Goal: Task Accomplishment & Management: Manage account settings

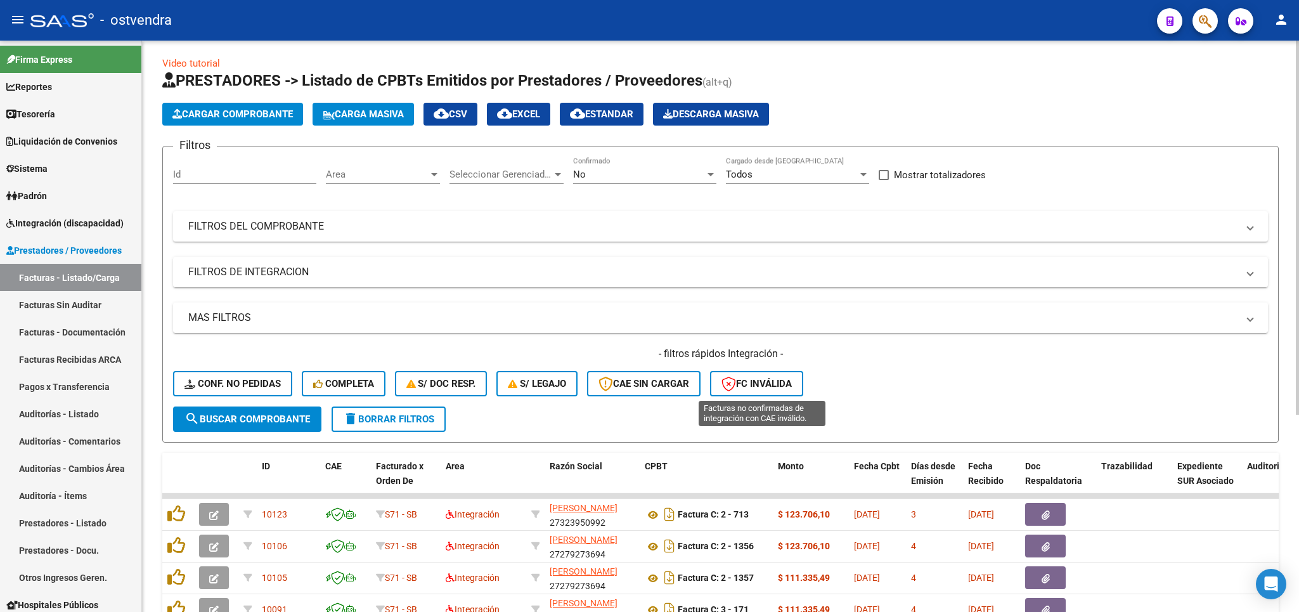
scroll to position [301, 0]
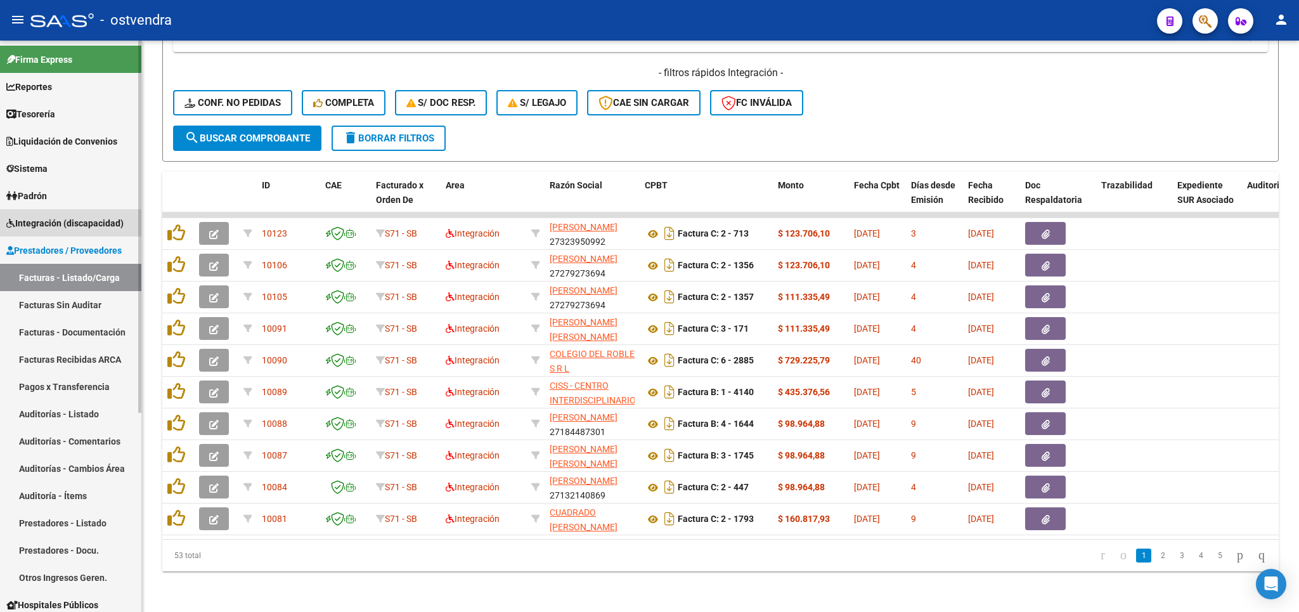
click at [56, 220] on span "Integración (discapacidad)" at bounding box center [64, 223] width 117 height 14
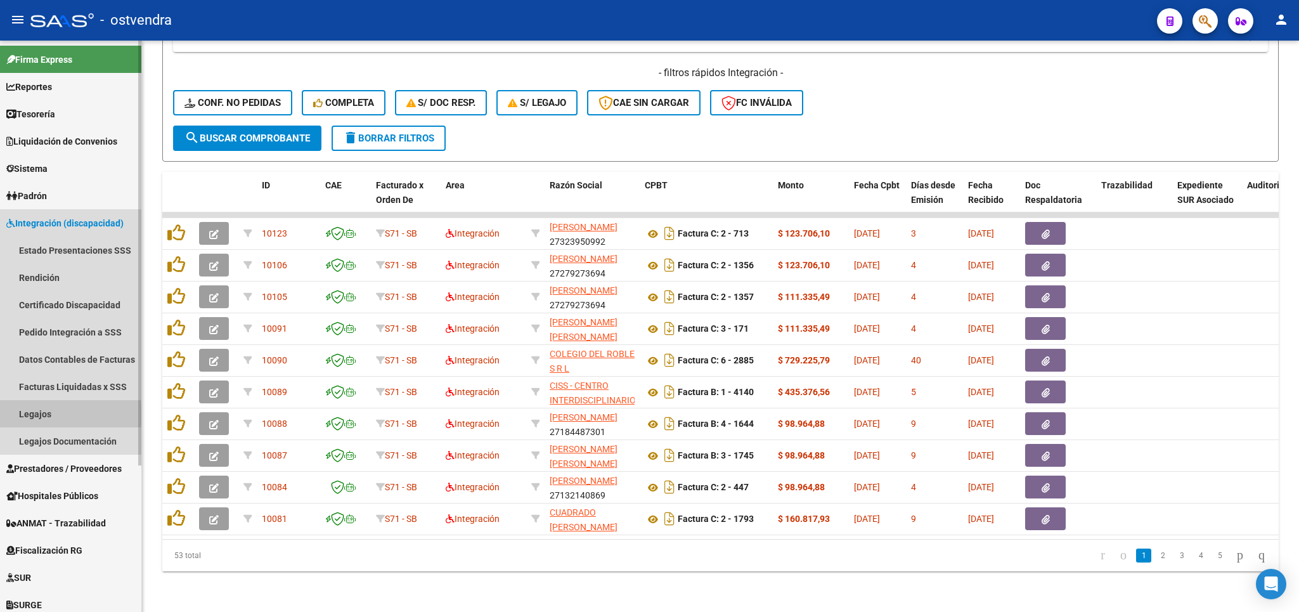
click at [44, 414] on link "Legajos" at bounding box center [70, 413] width 141 height 27
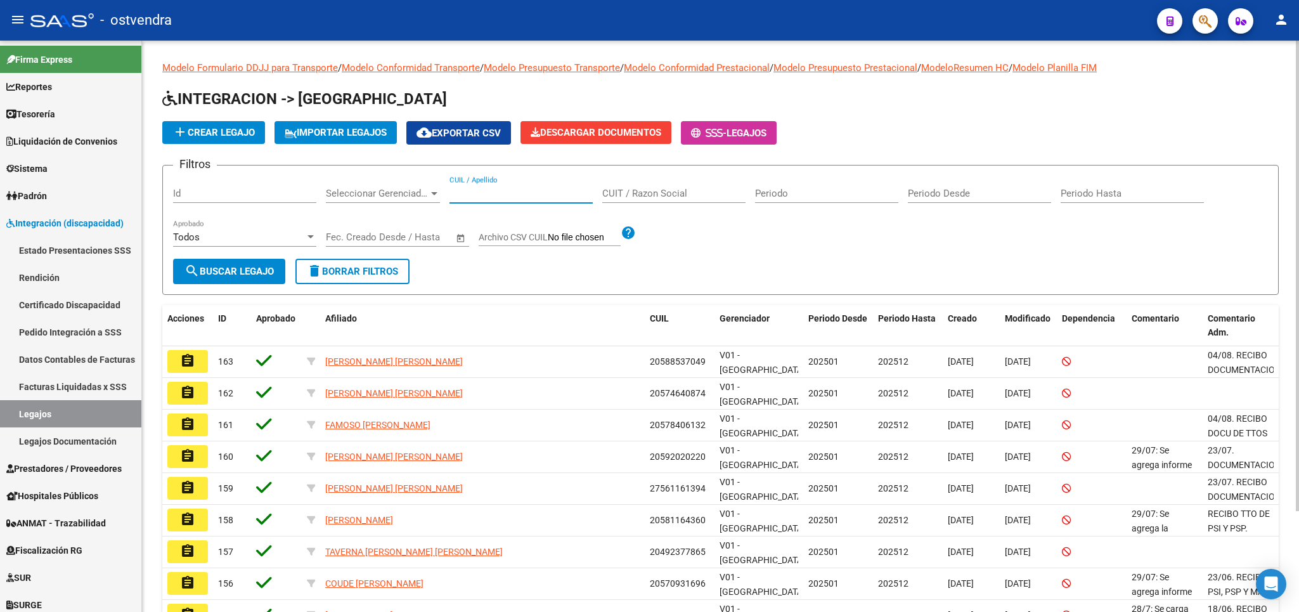
click at [520, 197] on input "CUIL / Apellido" at bounding box center [520, 193] width 143 height 11
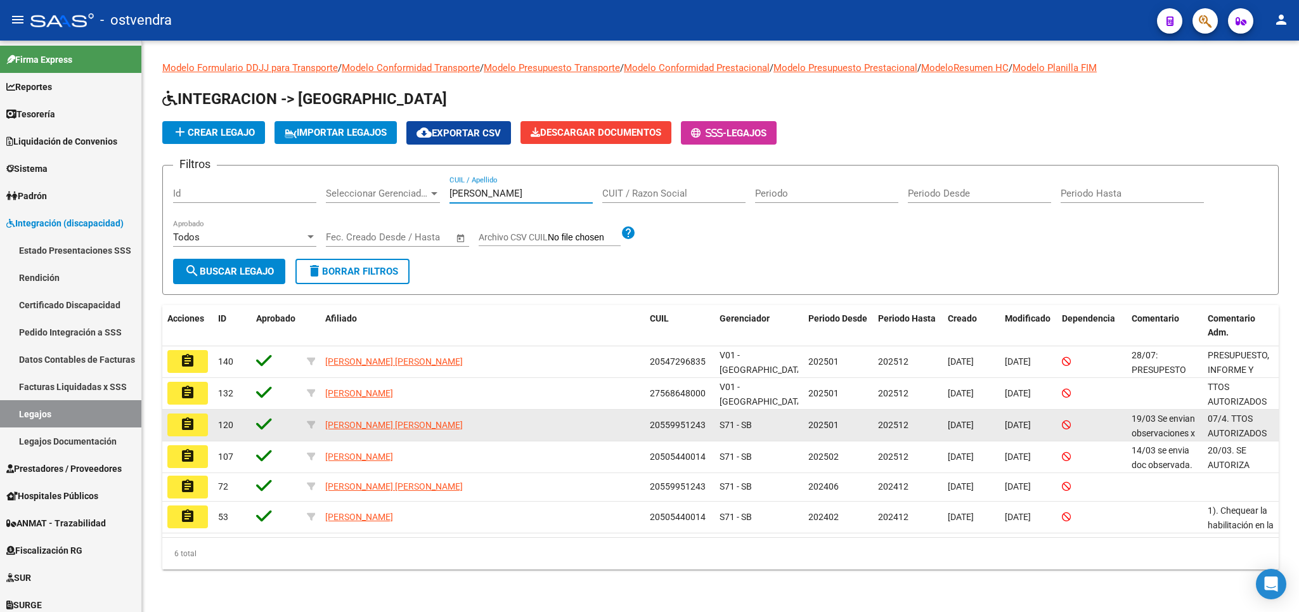
type input "[PERSON_NAME]"
click at [188, 425] on mat-icon "assignment" at bounding box center [187, 423] width 15 height 15
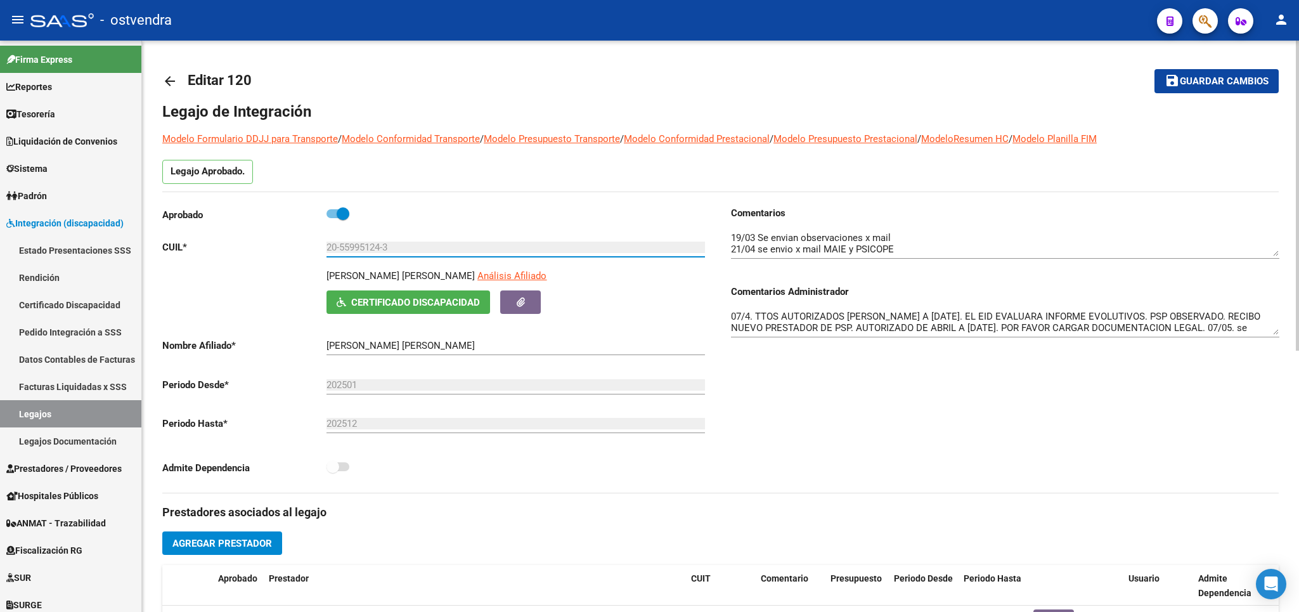
drag, startPoint x: 402, startPoint y: 247, endPoint x: 321, endPoint y: 243, distance: 81.2
click at [326, 243] on input "20-55995124-3" at bounding box center [515, 246] width 378 height 11
click at [46, 411] on link "Legajos" at bounding box center [70, 413] width 141 height 27
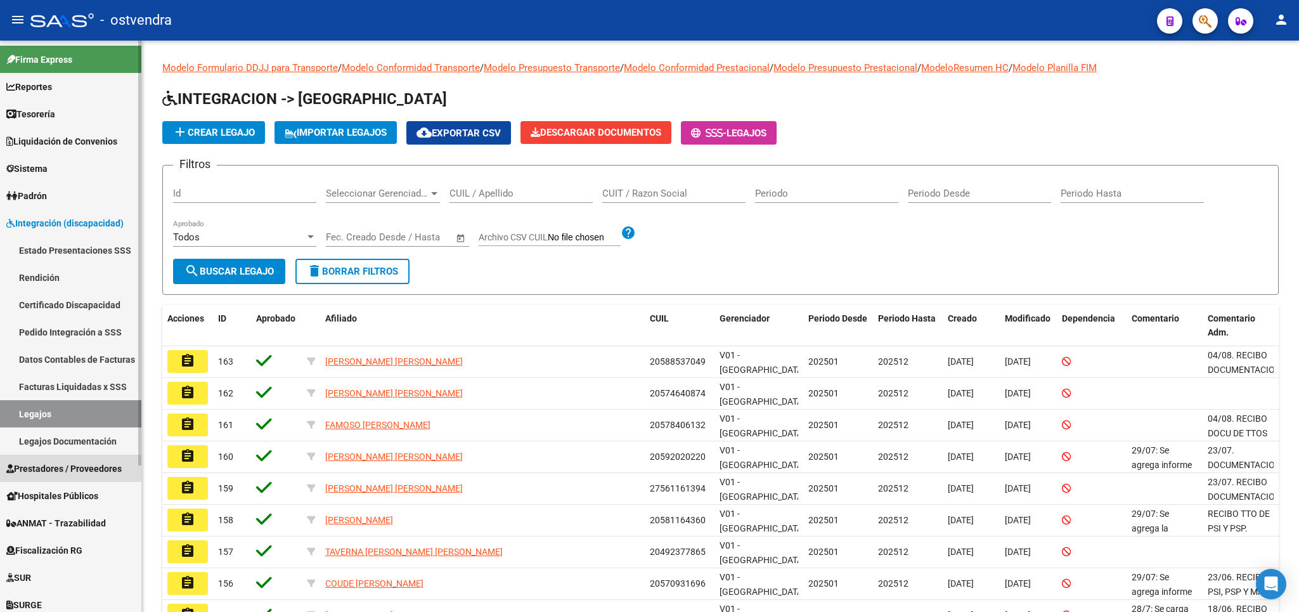
click at [40, 468] on span "Prestadores / Proveedores" at bounding box center [63, 468] width 115 height 14
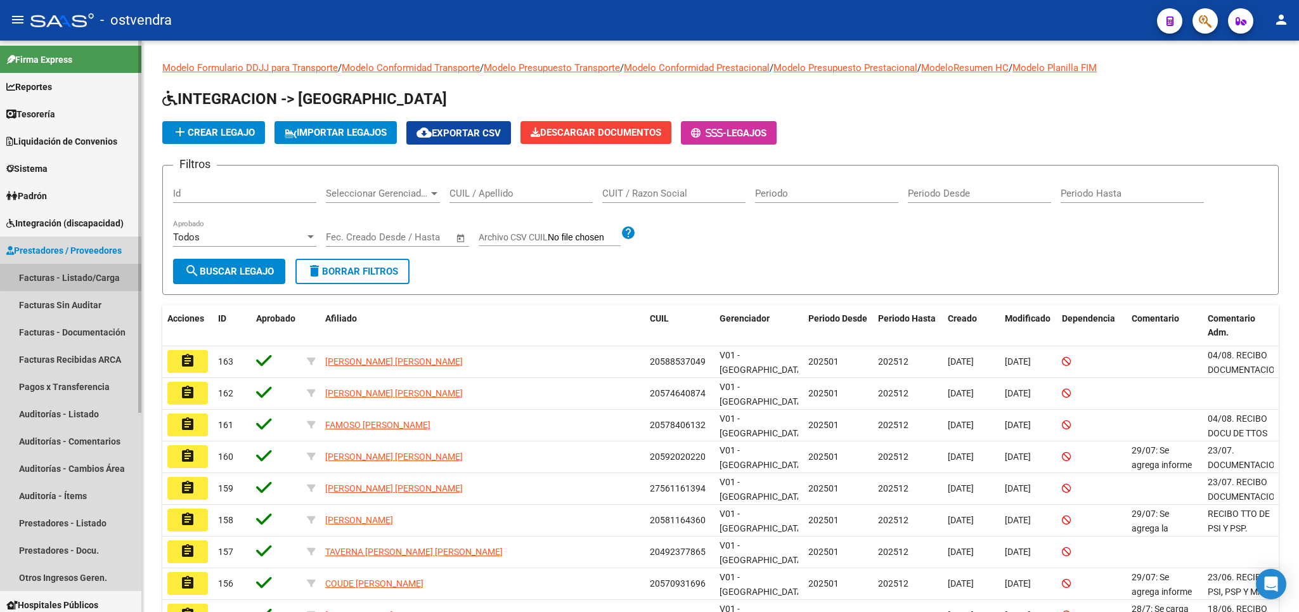
drag, startPoint x: 79, startPoint y: 276, endPoint x: 97, endPoint y: 276, distance: 17.7
click at [87, 276] on link "Facturas - Listado/Carga" at bounding box center [70, 277] width 141 height 27
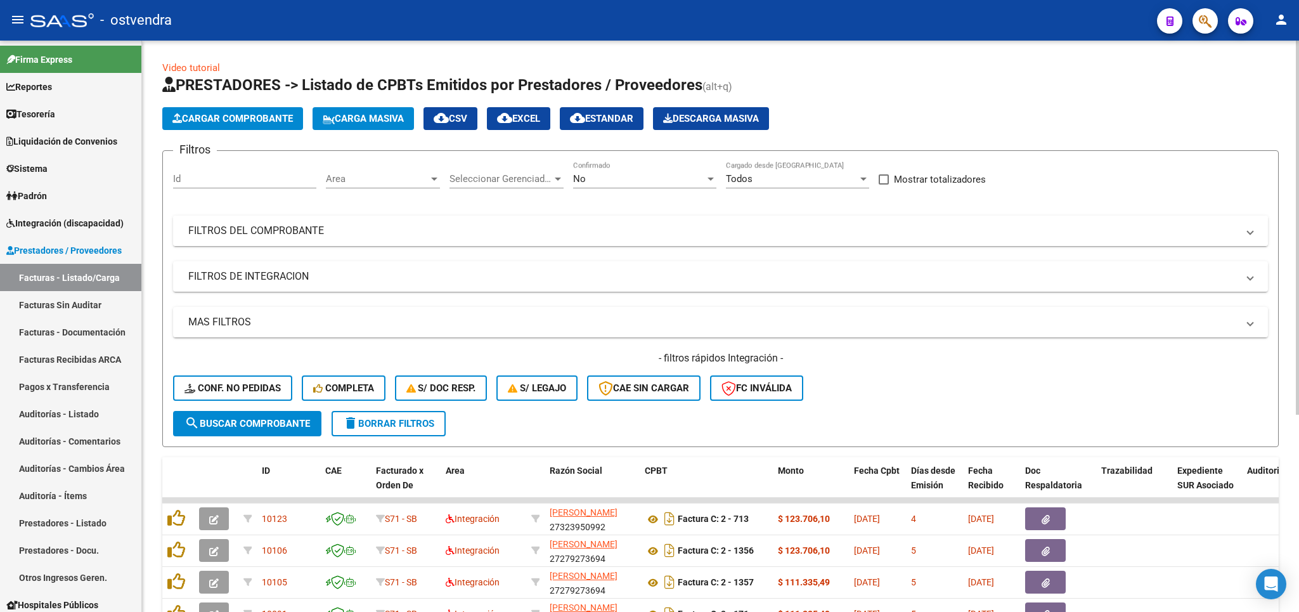
click at [300, 228] on mat-panel-title "FILTROS DEL COMPROBANTE" at bounding box center [712, 231] width 1049 height 14
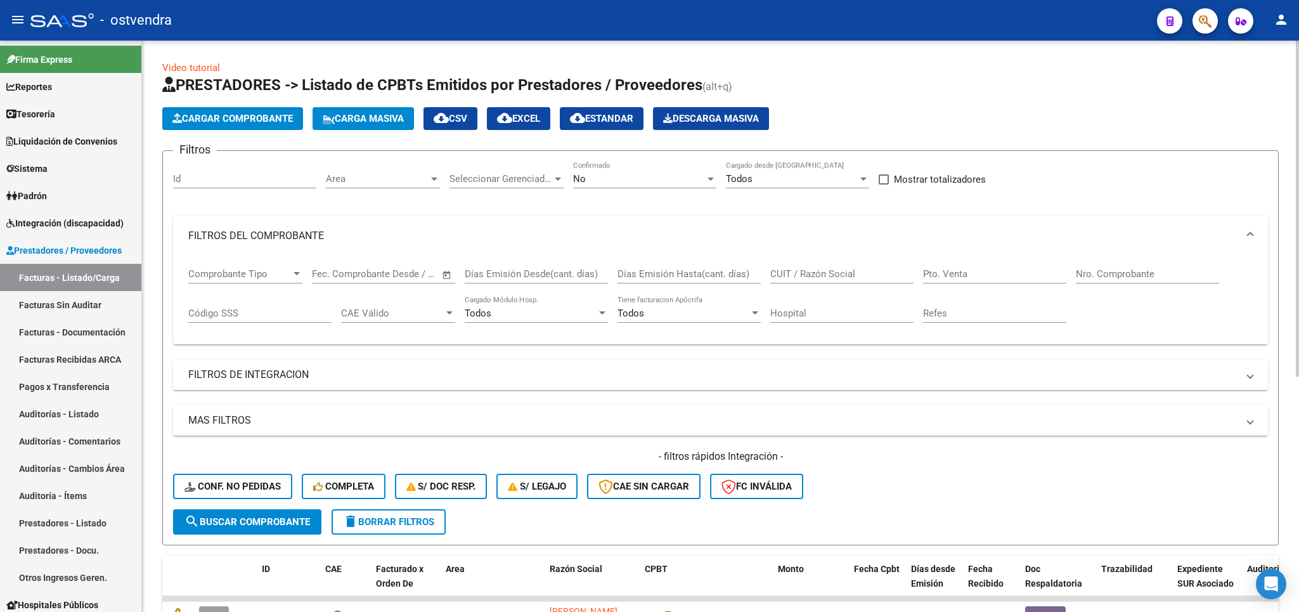
click at [220, 380] on mat-panel-title "FILTROS DE INTEGRACION" at bounding box center [712, 375] width 1049 height 14
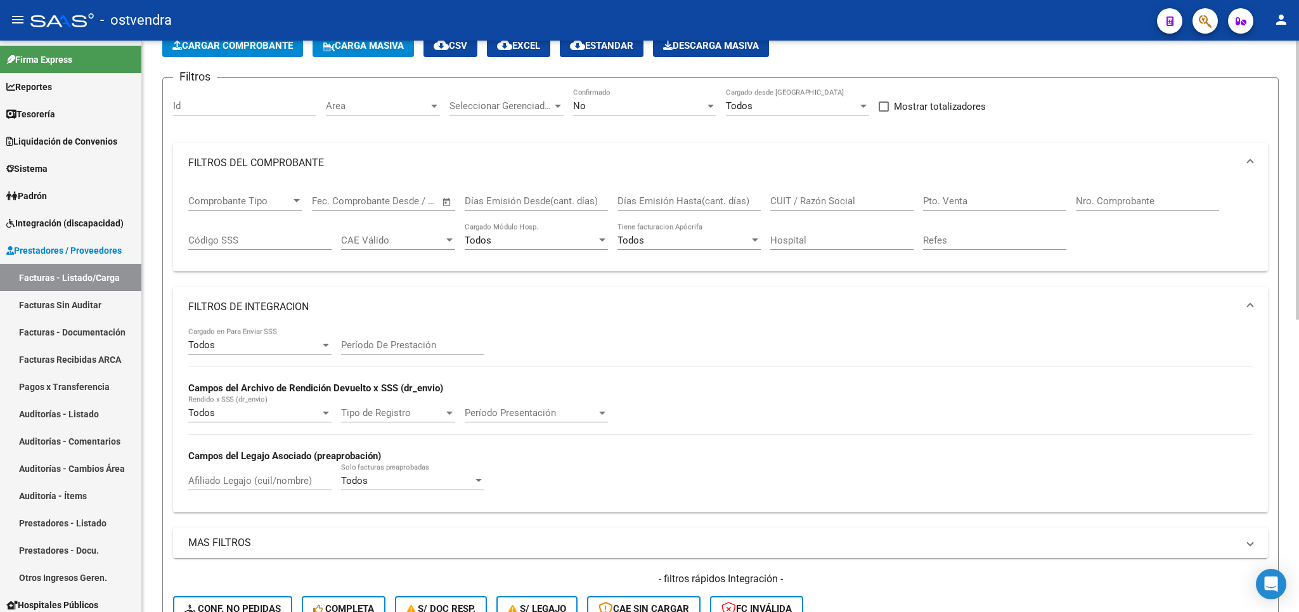
scroll to position [74, 0]
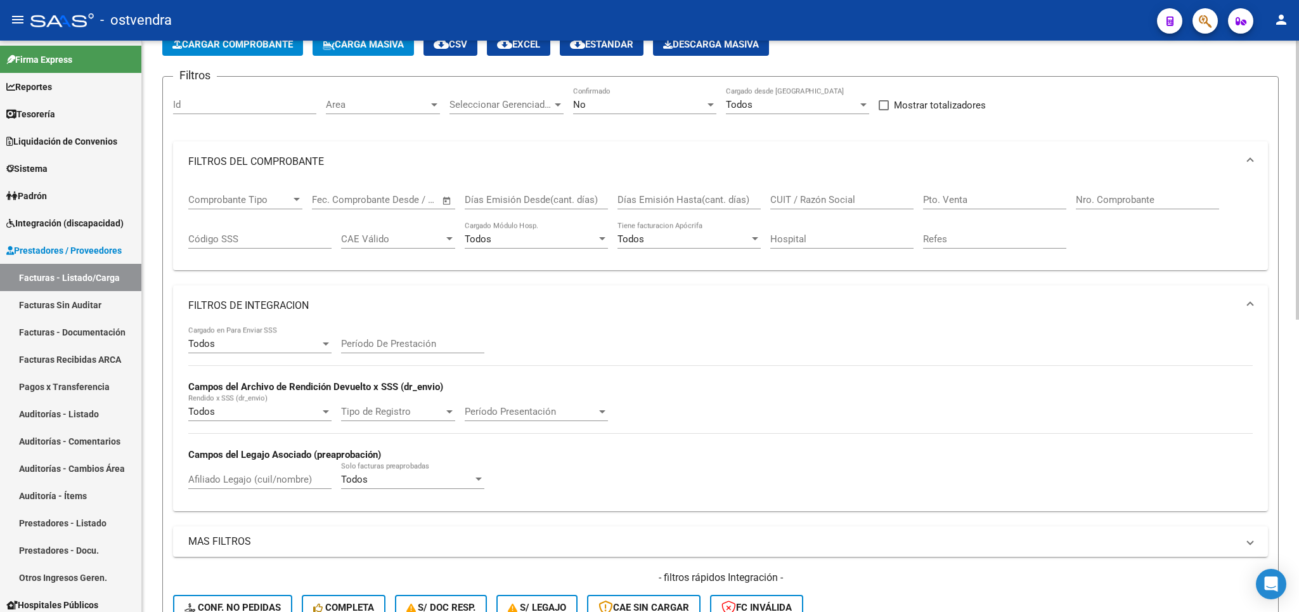
click at [258, 480] on input "Afiliado Legajo (cuil/nombre)" at bounding box center [259, 478] width 143 height 11
paste input "20-55995124-3"
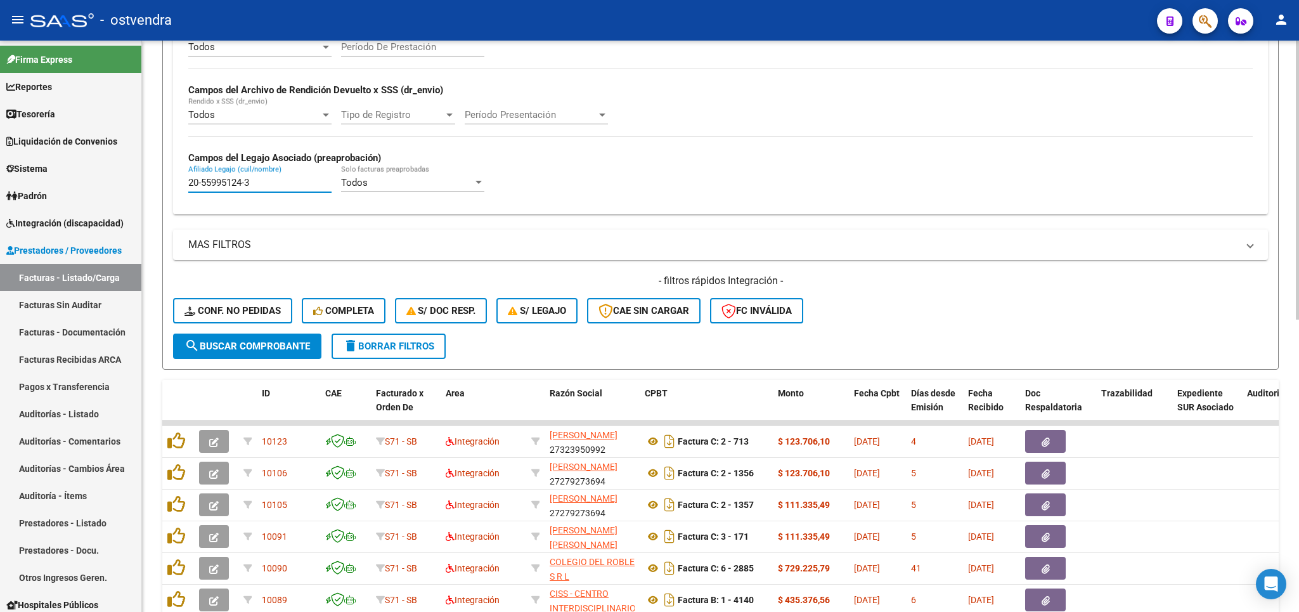
type input "20-55995124-3"
click at [231, 347] on span "search Buscar Comprobante" at bounding box center [246, 345] width 125 height 11
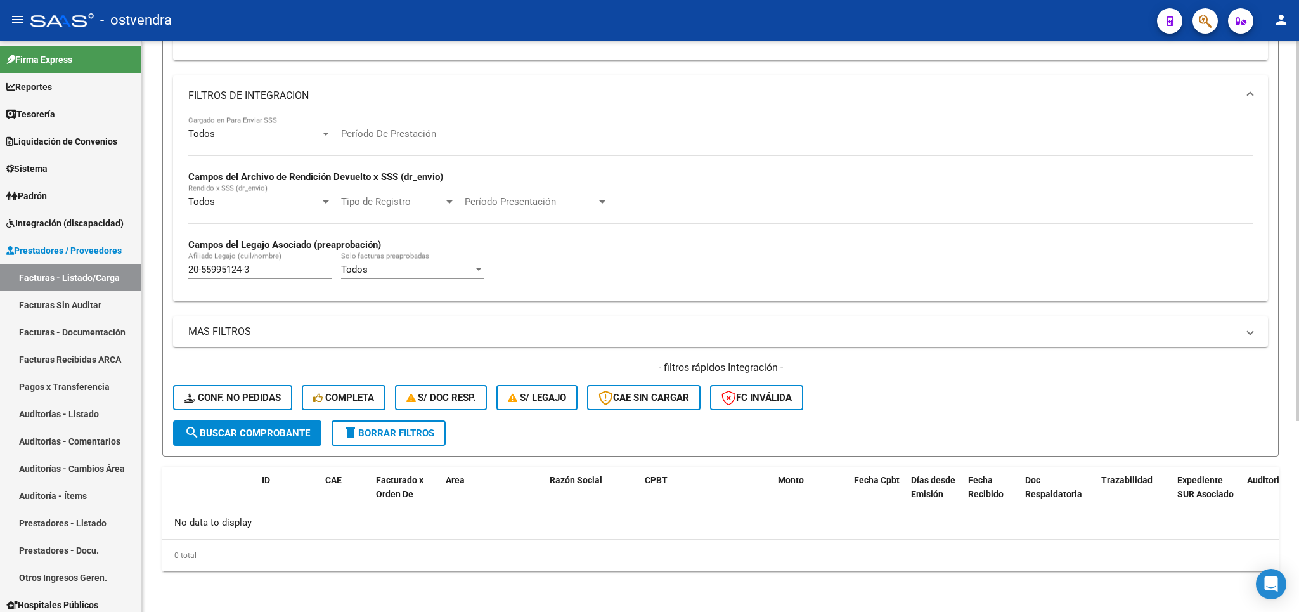
scroll to position [0, 0]
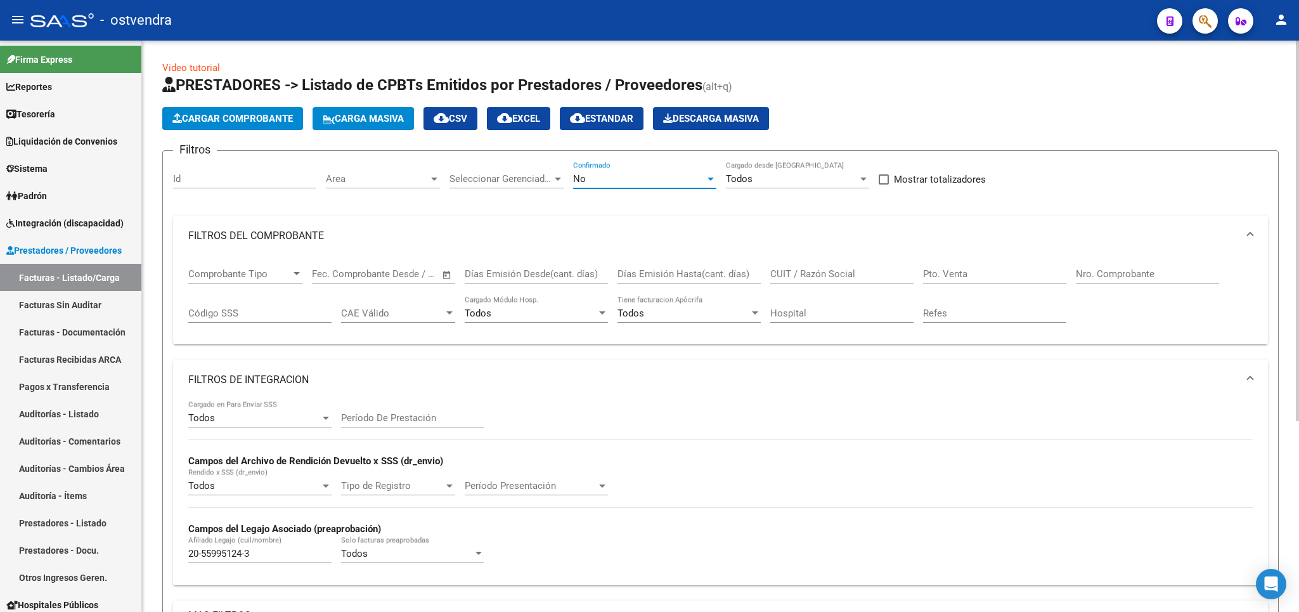
click at [648, 180] on div "No" at bounding box center [639, 178] width 132 height 11
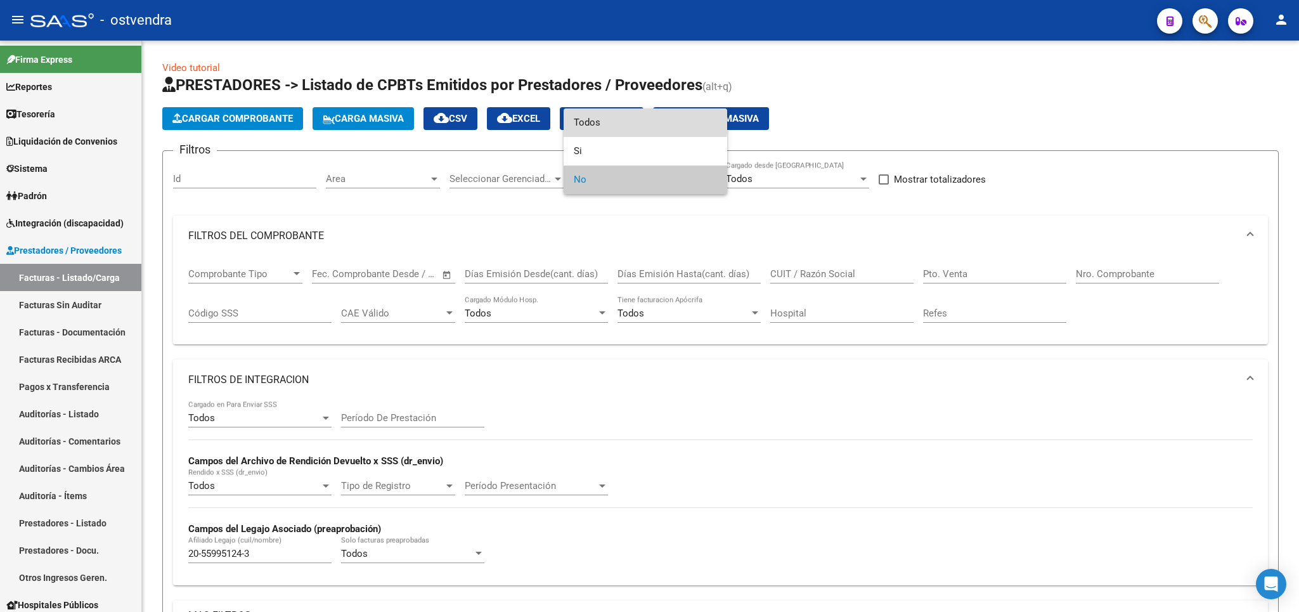
click at [629, 118] on span "Todos" at bounding box center [645, 122] width 143 height 29
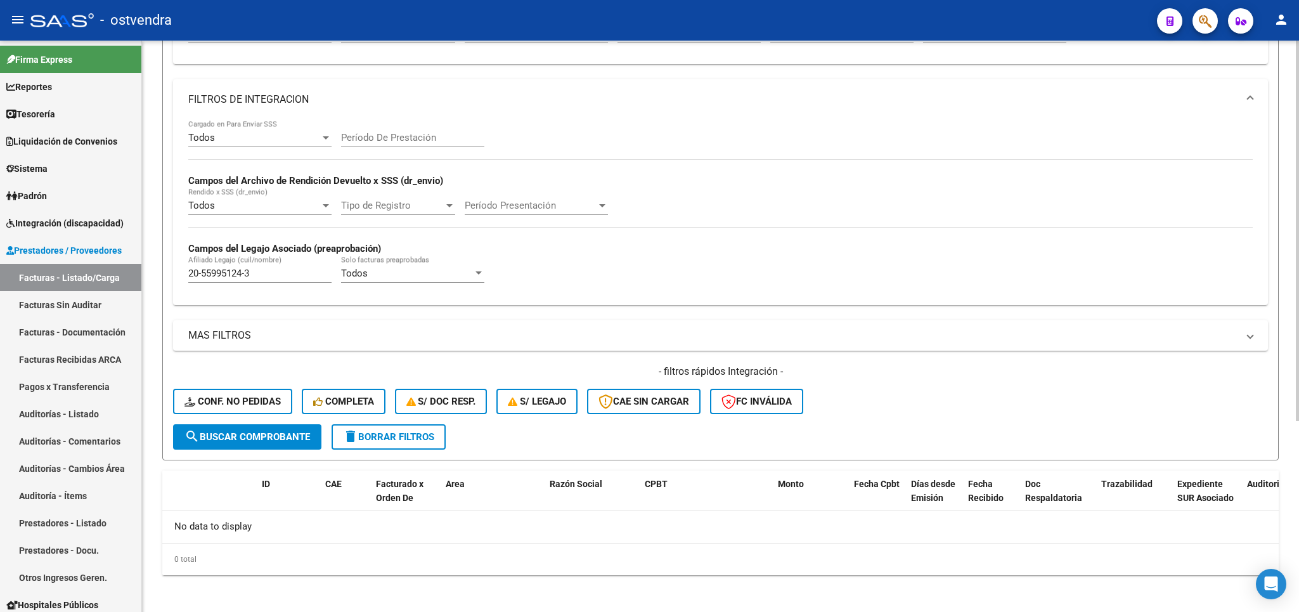
scroll to position [286, 0]
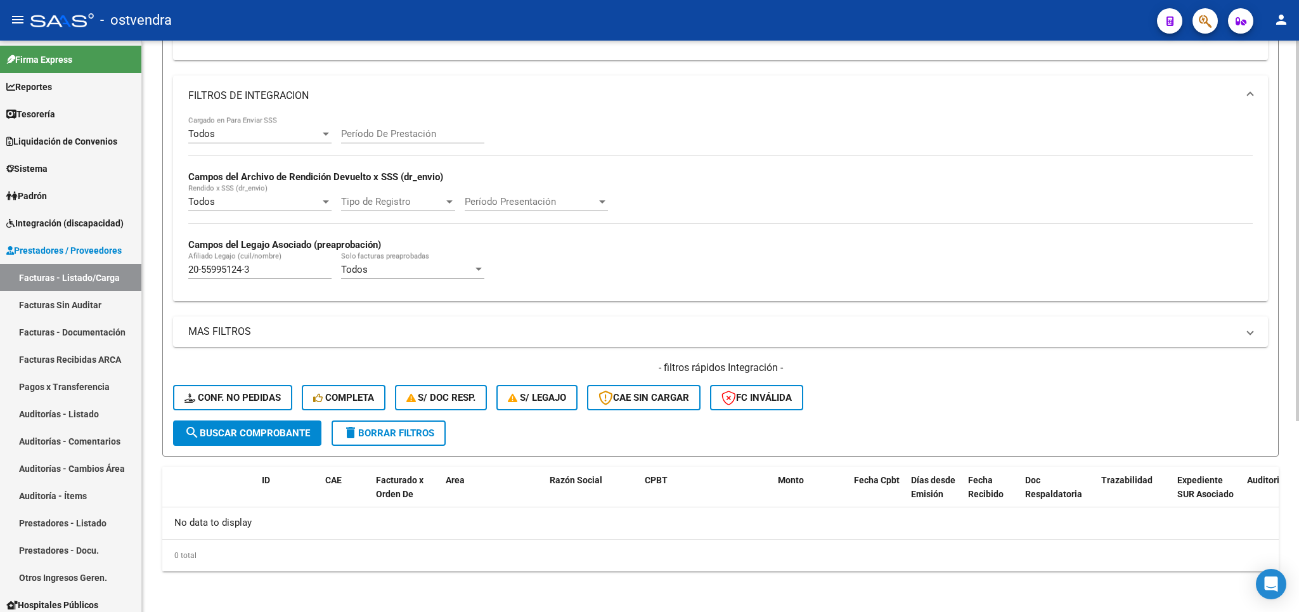
click at [222, 435] on span "search Buscar Comprobante" at bounding box center [246, 432] width 125 height 11
click at [413, 432] on span "delete Borrar Filtros" at bounding box center [388, 432] width 91 height 11
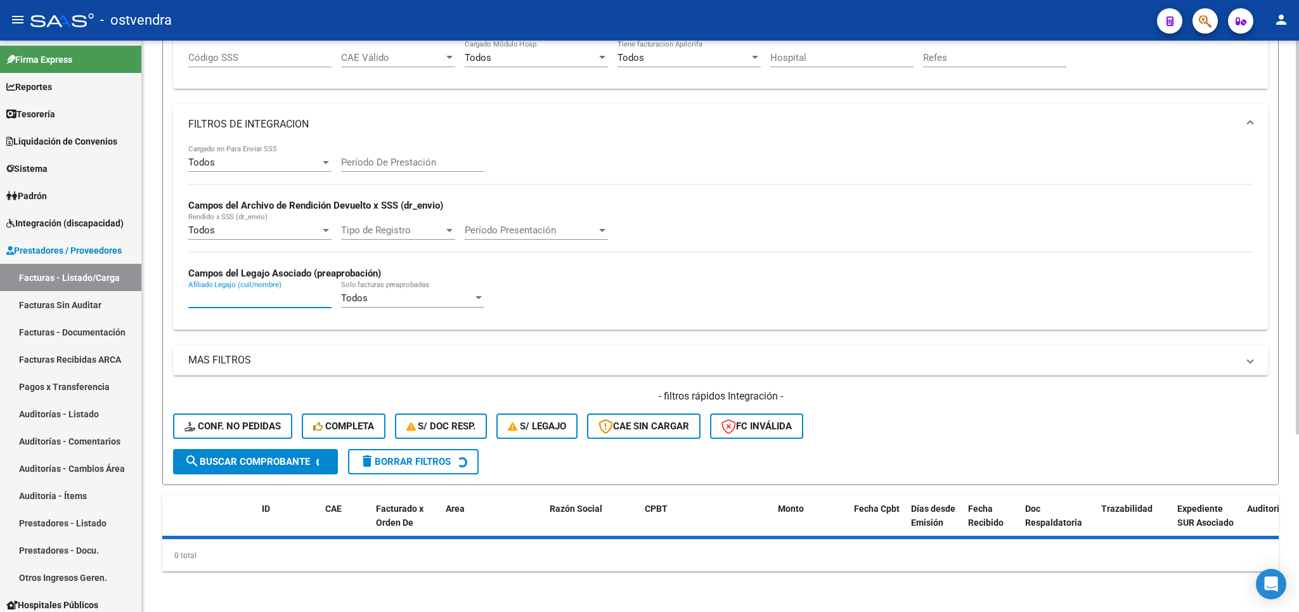
click at [250, 296] on input "Afiliado Legajo (cuil/nombre)" at bounding box center [259, 297] width 143 height 11
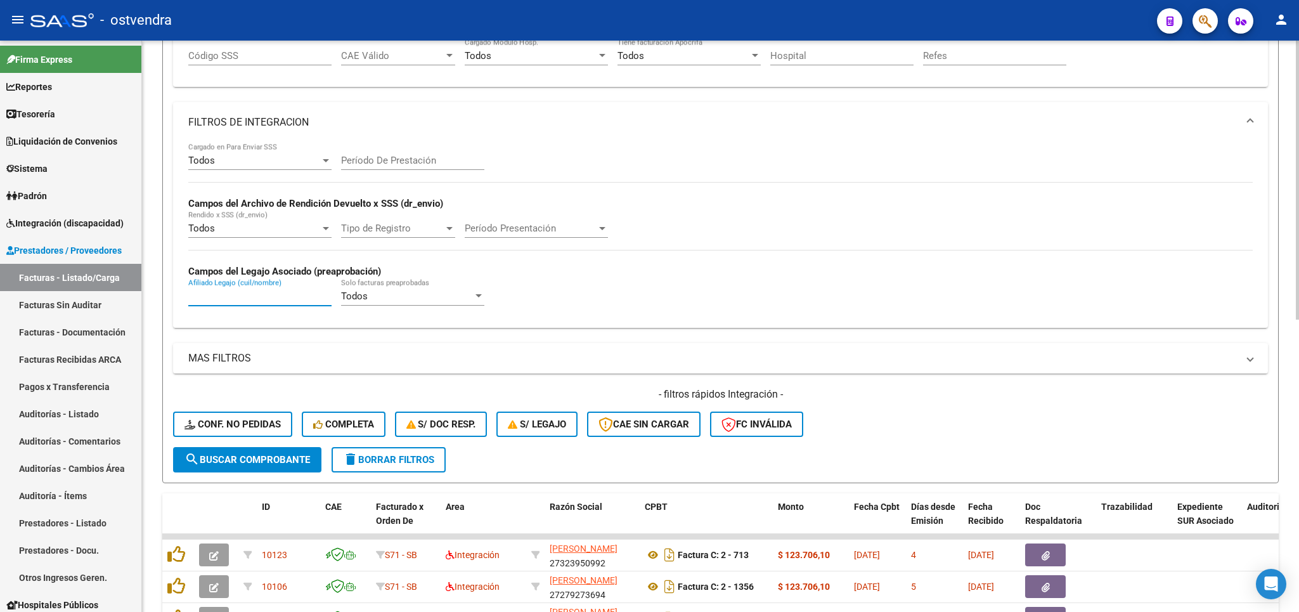
paste input "20-55995124-3"
click at [253, 456] on span "search Buscar Comprobante" at bounding box center [246, 459] width 125 height 11
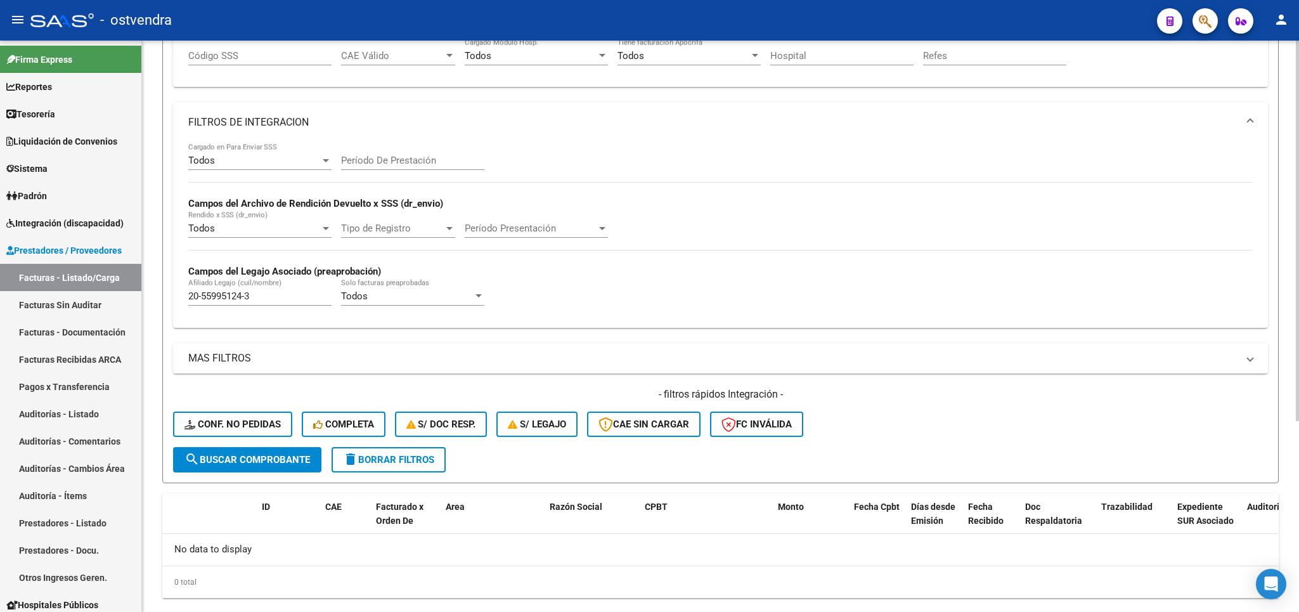
scroll to position [0, 0]
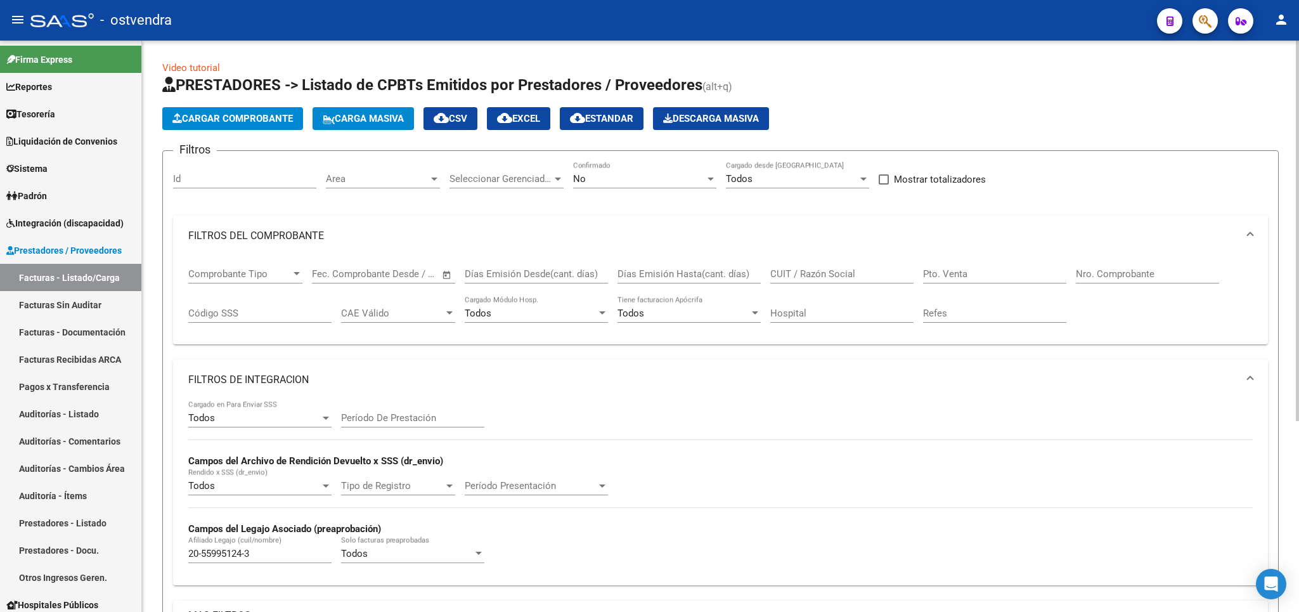
click at [608, 178] on div "No" at bounding box center [639, 178] width 132 height 11
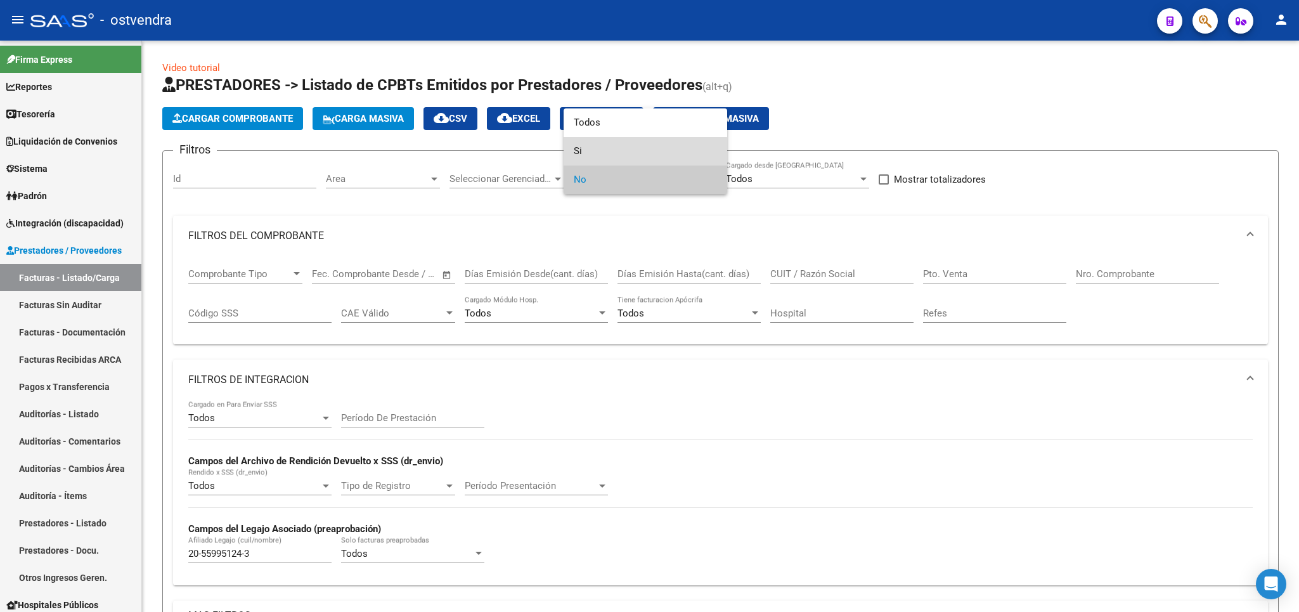
click at [600, 156] on span "Si" at bounding box center [645, 151] width 143 height 29
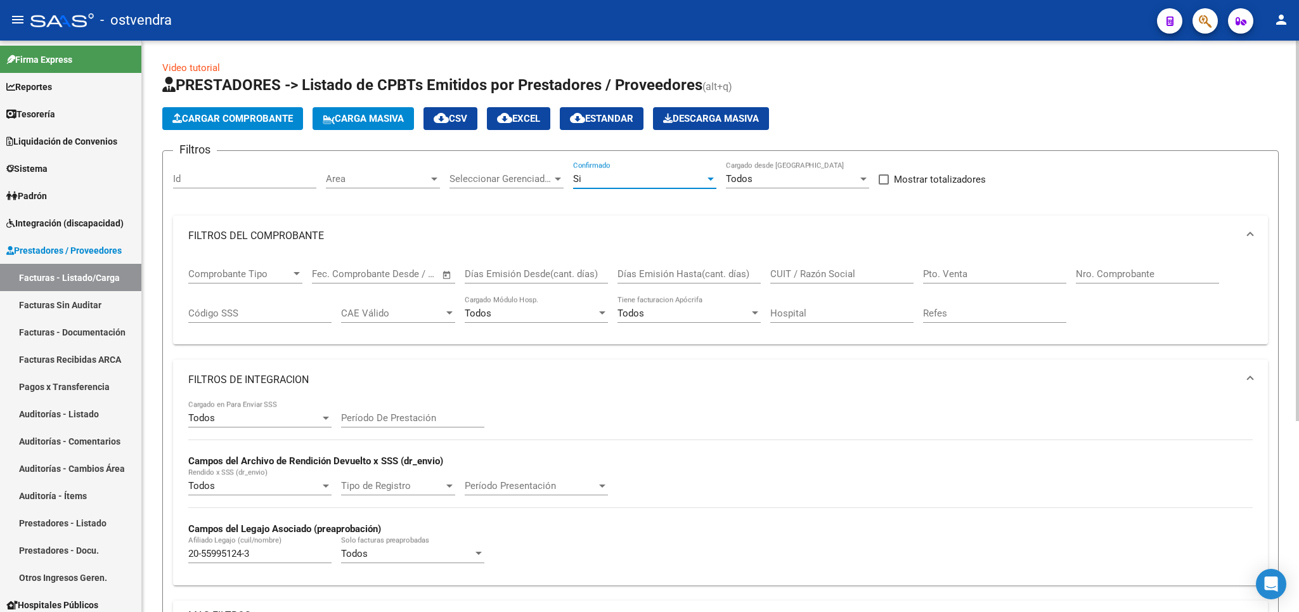
scroll to position [286, 0]
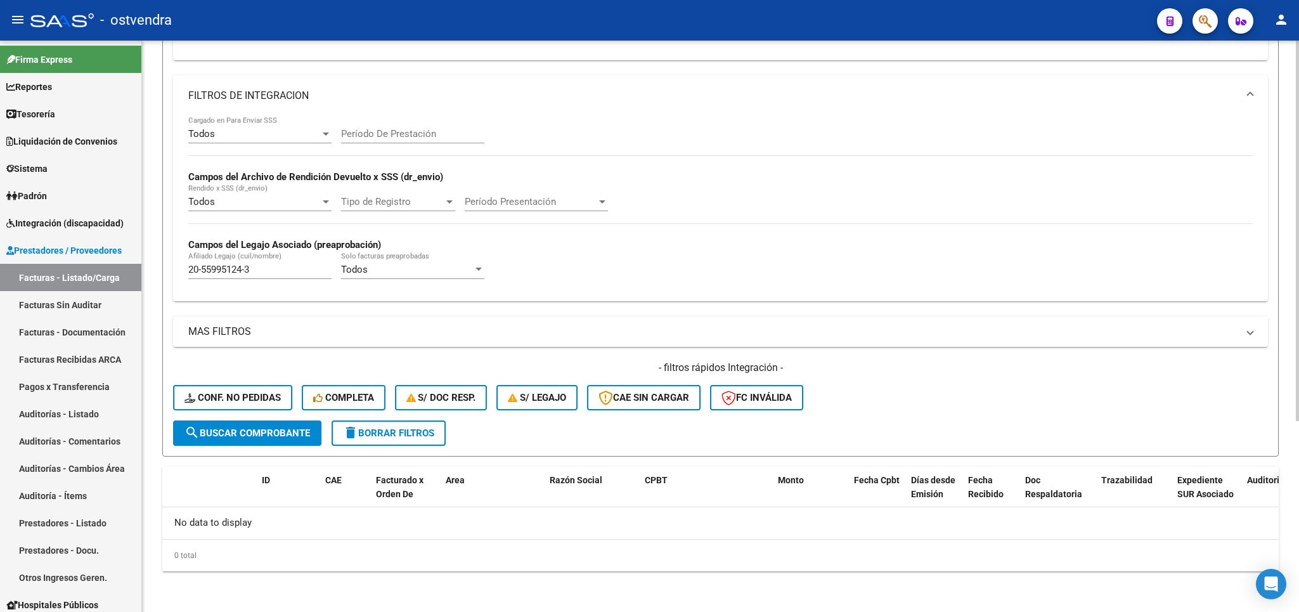
click at [241, 447] on form "Filtros Id Area Area Seleccionar Gerenciador Seleccionar Gerenciador Si Confirm…" at bounding box center [720, 161] width 1116 height 590
click at [239, 439] on span "search Buscar Comprobante" at bounding box center [246, 432] width 125 height 11
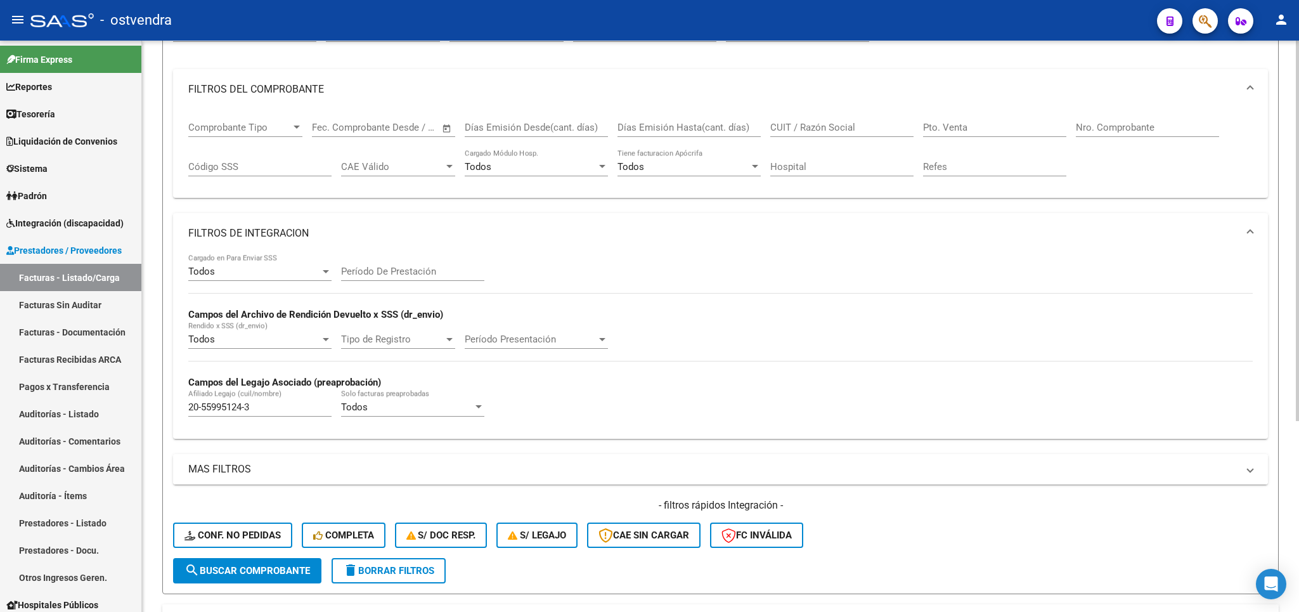
scroll to position [148, 0]
drag, startPoint x: 286, startPoint y: 411, endPoint x: 153, endPoint y: 399, distance: 133.6
click at [188, 399] on input "20-55995124-3" at bounding box center [259, 404] width 143 height 11
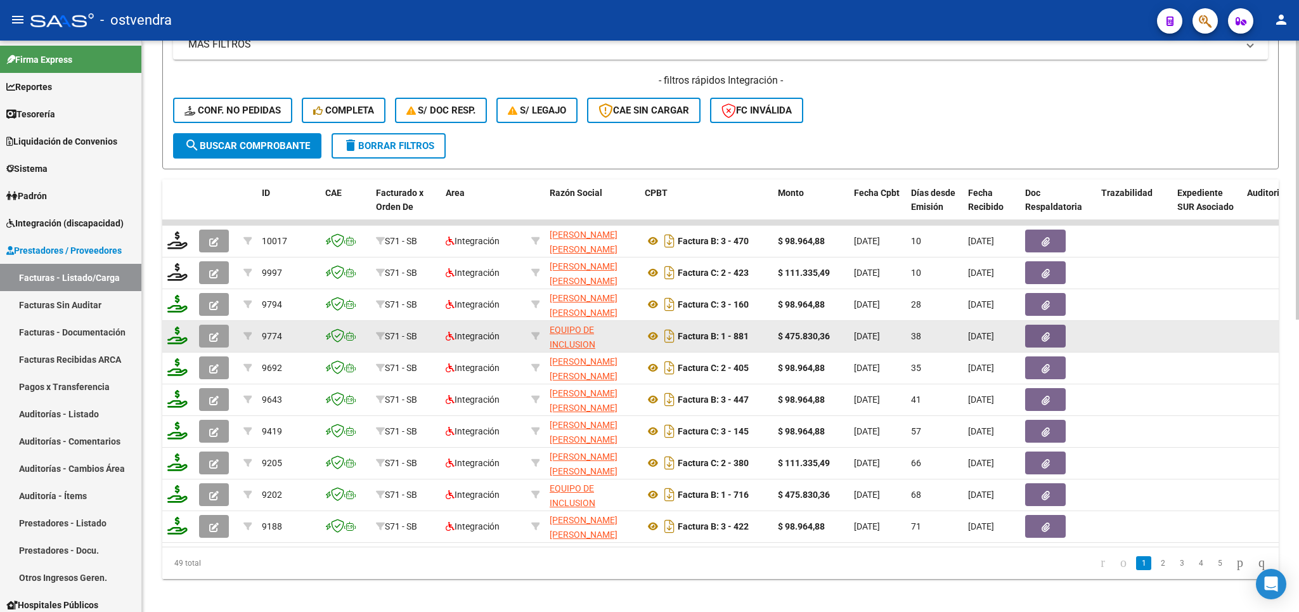
scroll to position [593, 0]
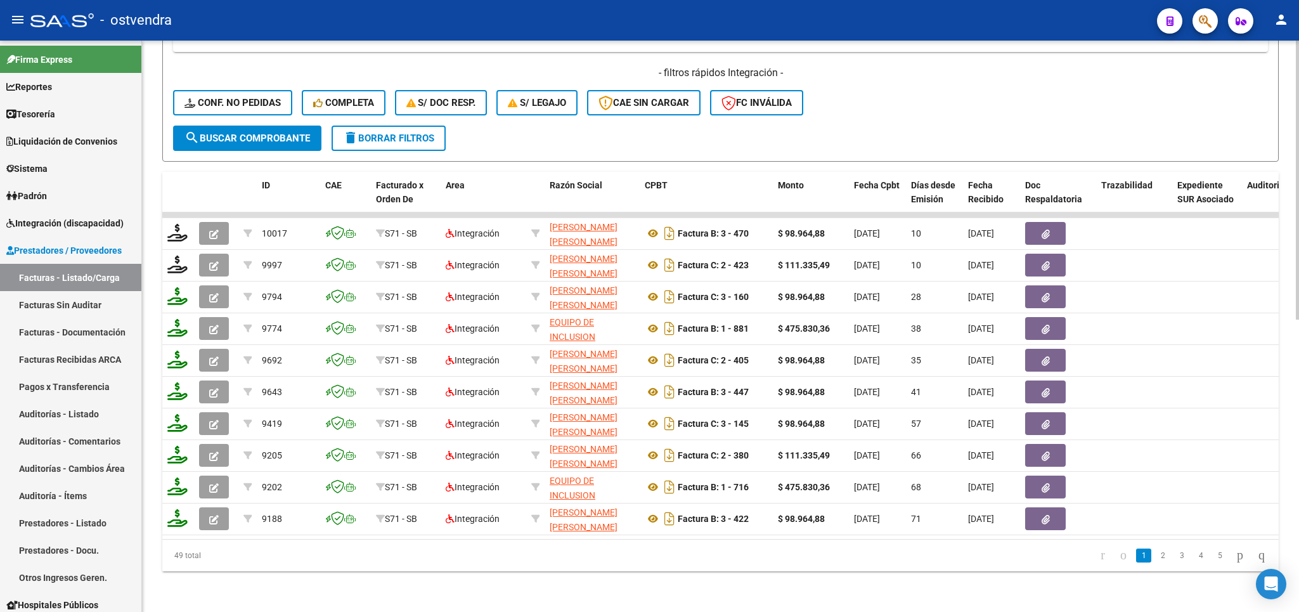
type input "castillo ta"
drag, startPoint x: 452, startPoint y: 525, endPoint x: 622, endPoint y: 580, distance: 178.6
click at [769, 539] on datatable-body "10017 S71 - SB Integración GONZALEZ CECILIA JIMENA 27319926114 Factura B: 3 - 4…" at bounding box center [720, 375] width 1116 height 326
click at [617, 583] on div "Video tutorial PRESTADORES -> Listado de CPBTs Emitidos por Prestadores / Prove…" at bounding box center [720, 37] width 1157 height 1150
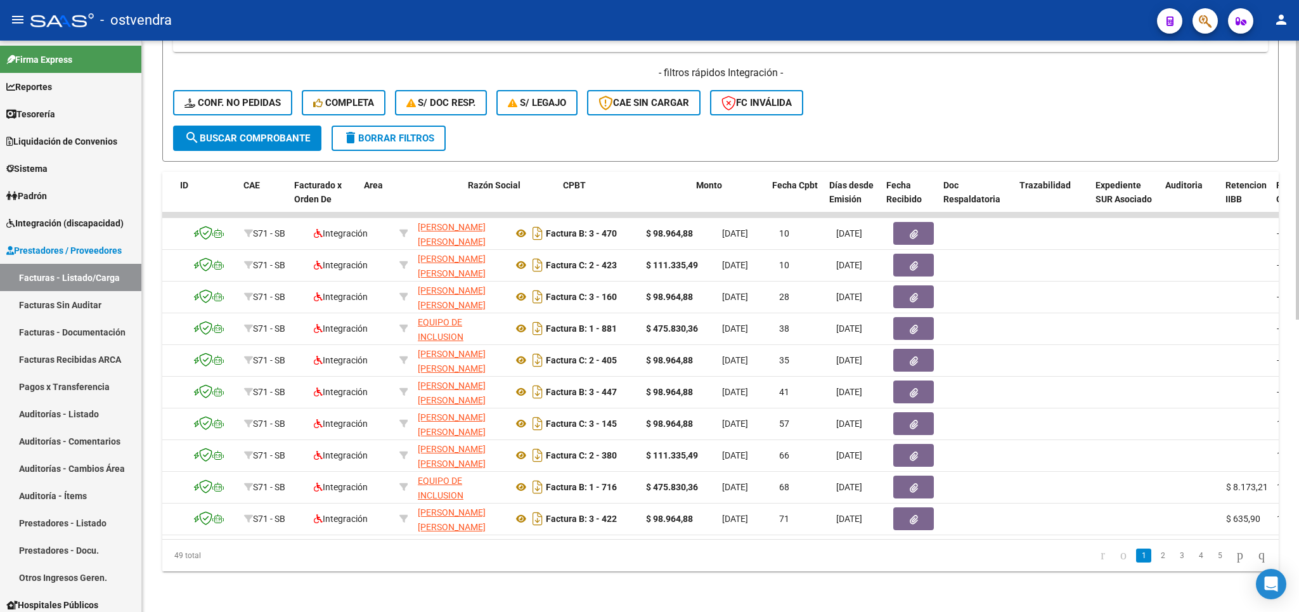
scroll to position [0, 55]
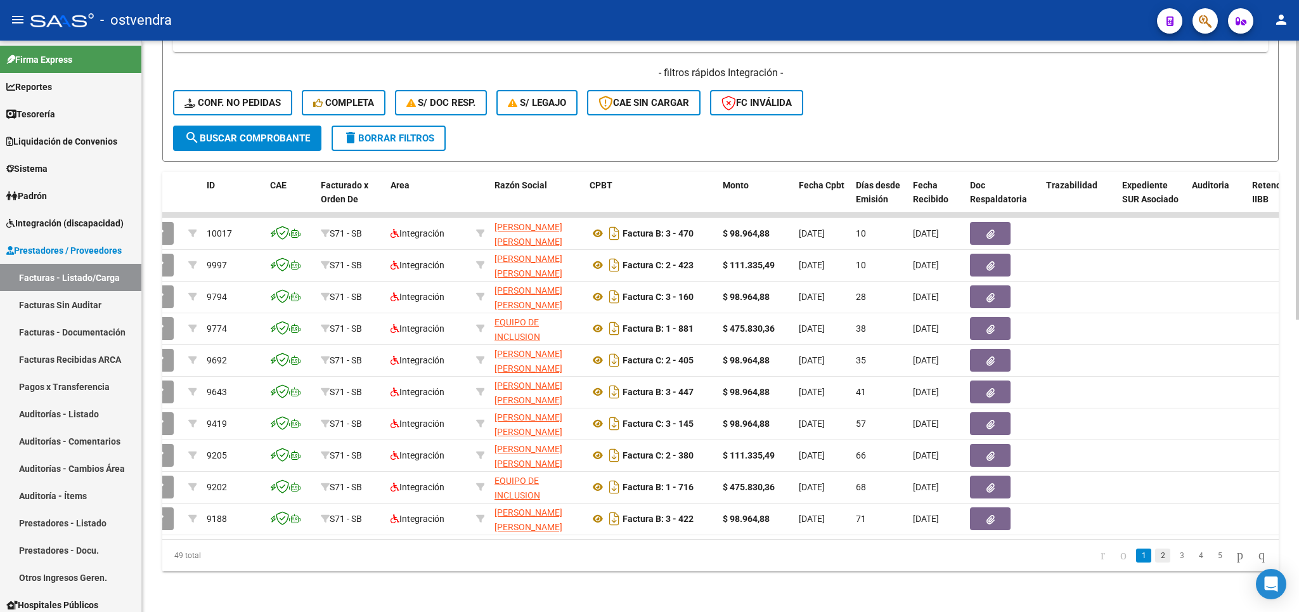
click at [1155, 558] on link "2" at bounding box center [1162, 555] width 15 height 14
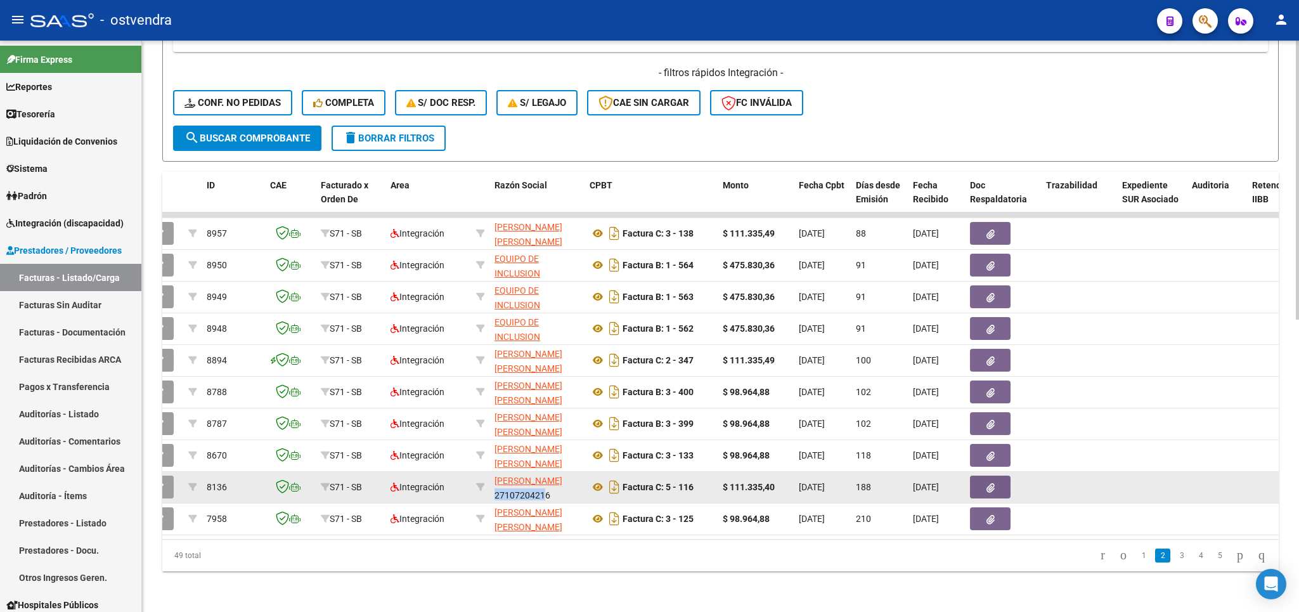
drag, startPoint x: 564, startPoint y: 470, endPoint x: 517, endPoint y: 480, distance: 48.7
click at [517, 480] on div "MOSQUERA BEATRIZ 27107204216" at bounding box center [536, 486] width 85 height 27
click at [562, 487] on div "MOSQUERA BEATRIZ 27107204216" at bounding box center [536, 486] width 85 height 27
drag, startPoint x: 558, startPoint y: 483, endPoint x: 499, endPoint y: 483, distance: 58.9
click at [499, 483] on div "MOSQUERA BEATRIZ 27107204216" at bounding box center [536, 486] width 85 height 27
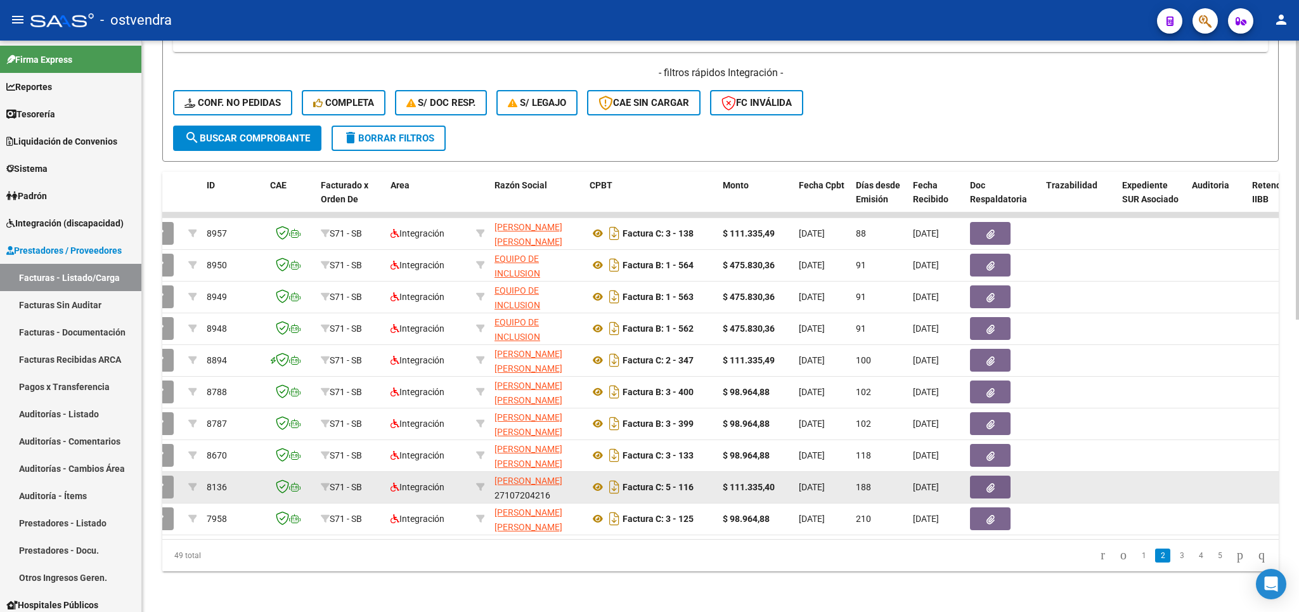
copy div "27107204216"
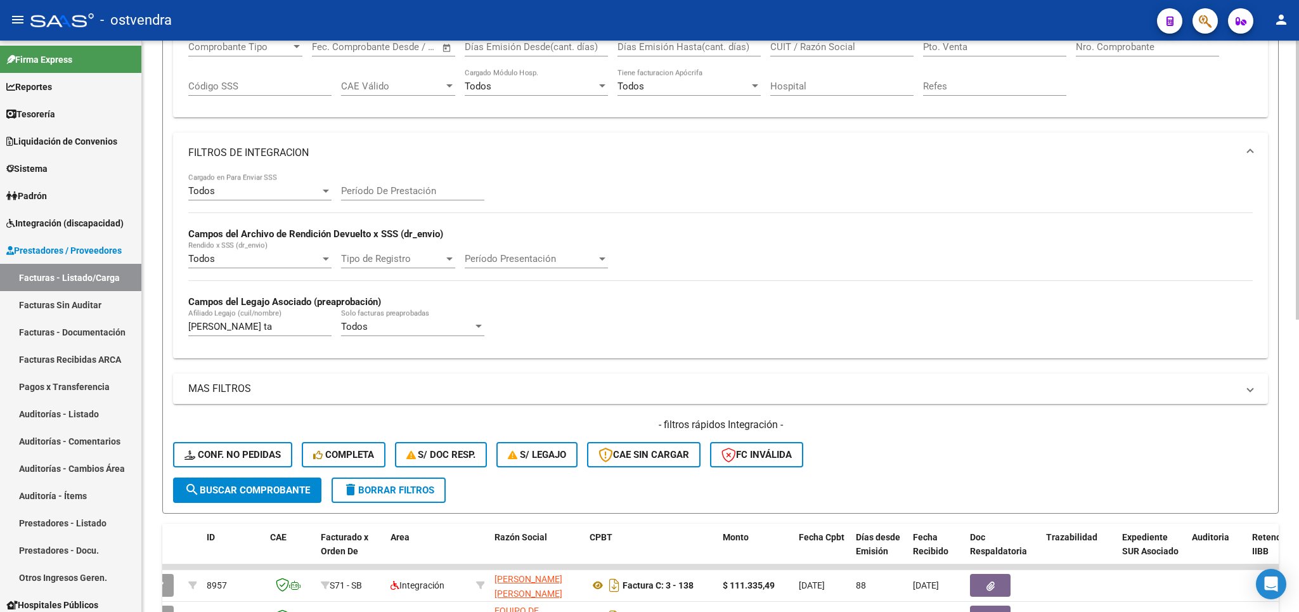
scroll to position [148, 0]
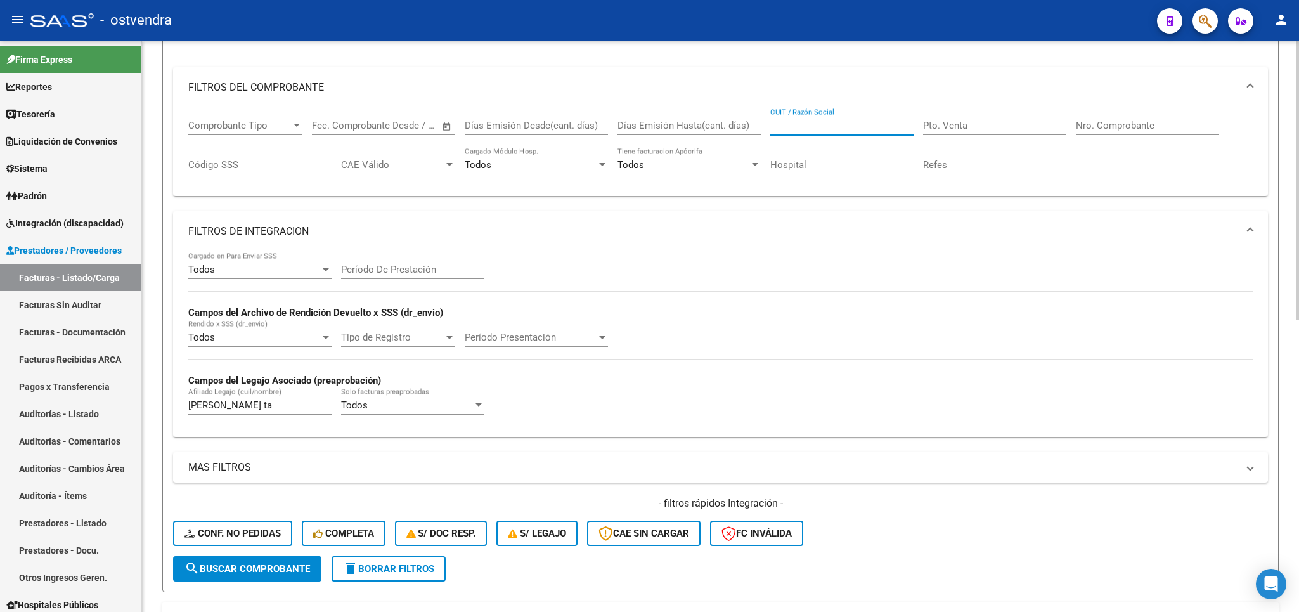
paste input "27107204216"
type input "27107204216"
click at [270, 568] on span "search Buscar Comprobante" at bounding box center [246, 568] width 125 height 11
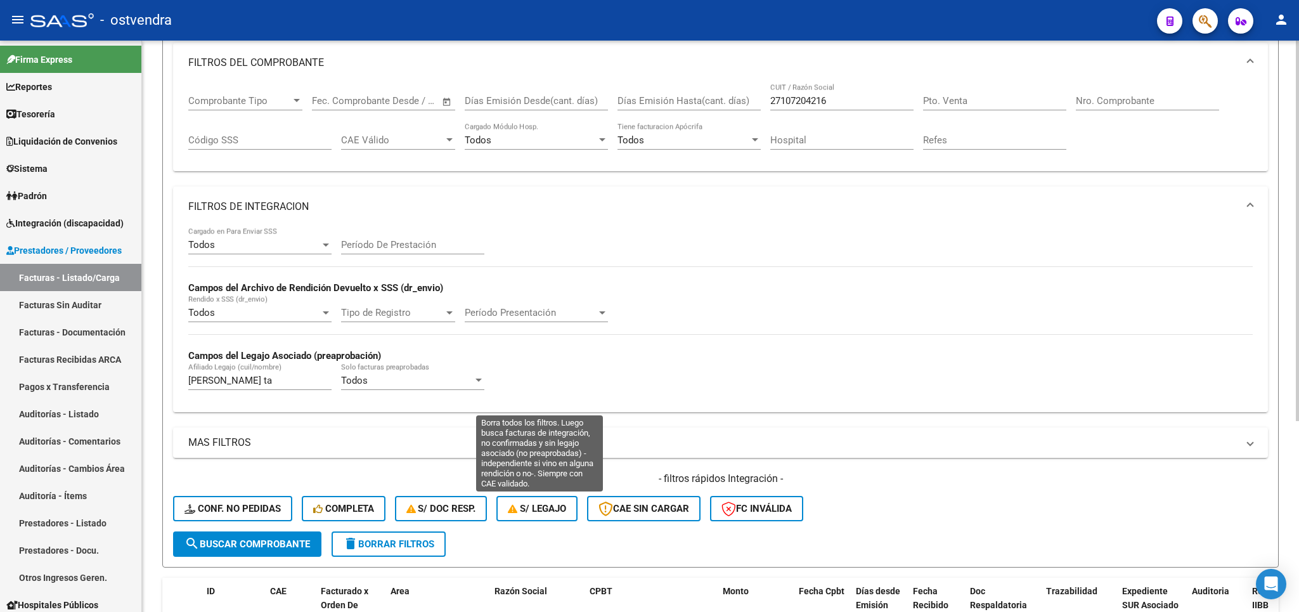
scroll to position [0, 0]
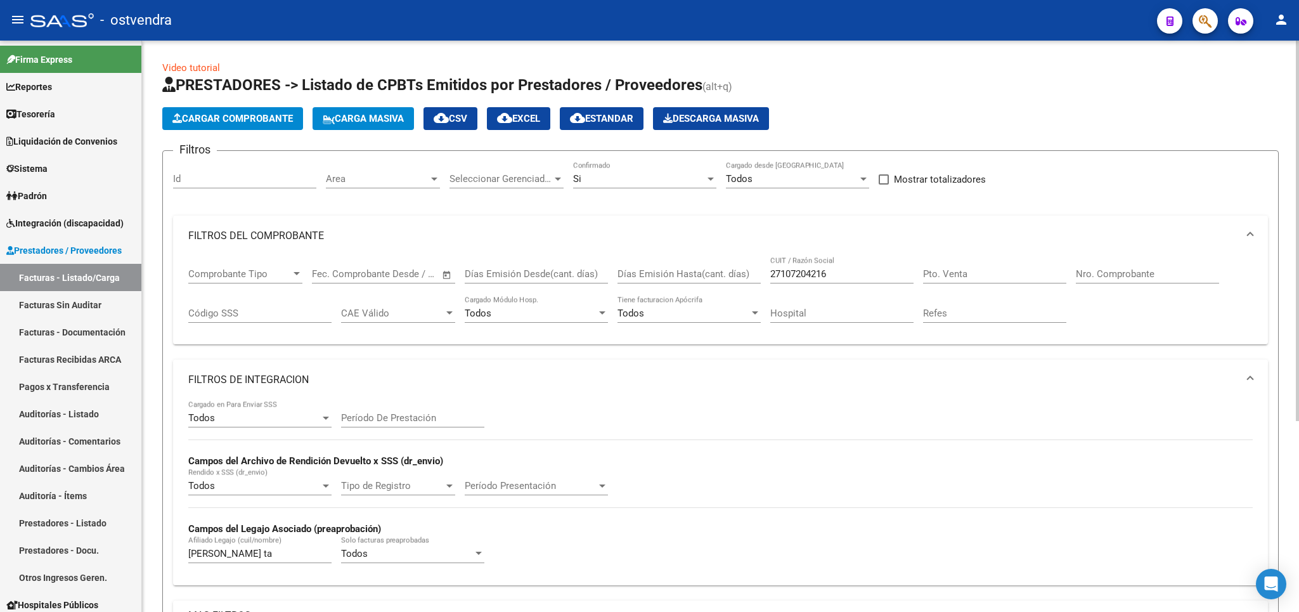
click at [618, 186] on div "Si Confirmado" at bounding box center [644, 174] width 143 height 27
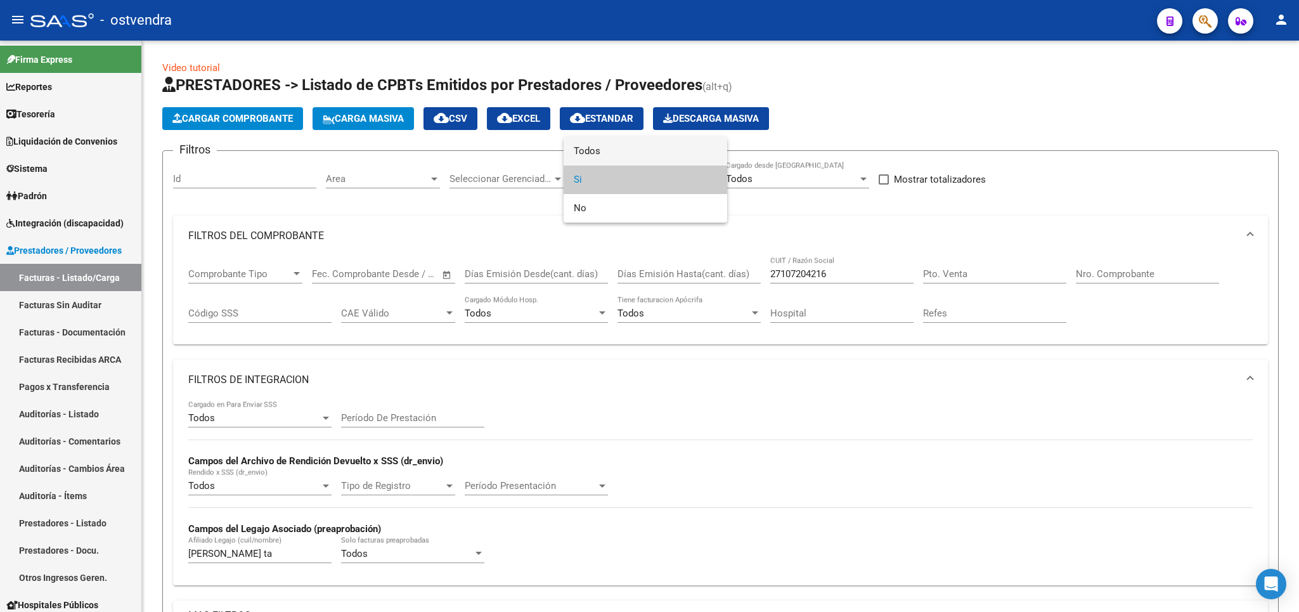
click at [639, 150] on span "Todos" at bounding box center [645, 151] width 143 height 29
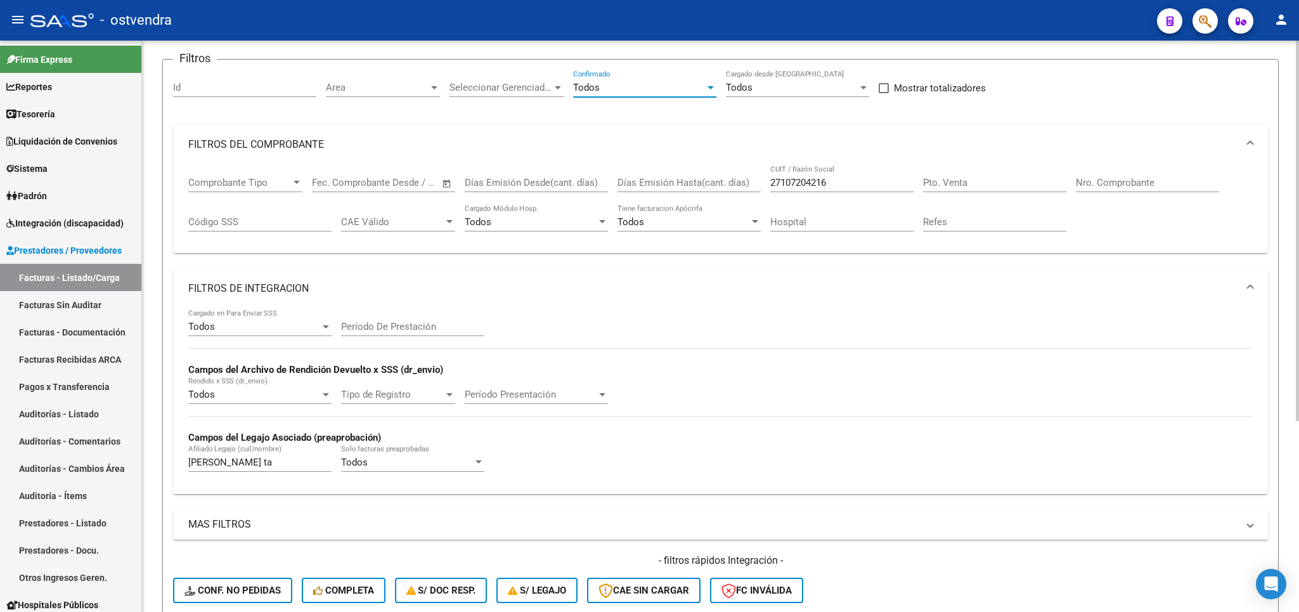
scroll to position [222, 0]
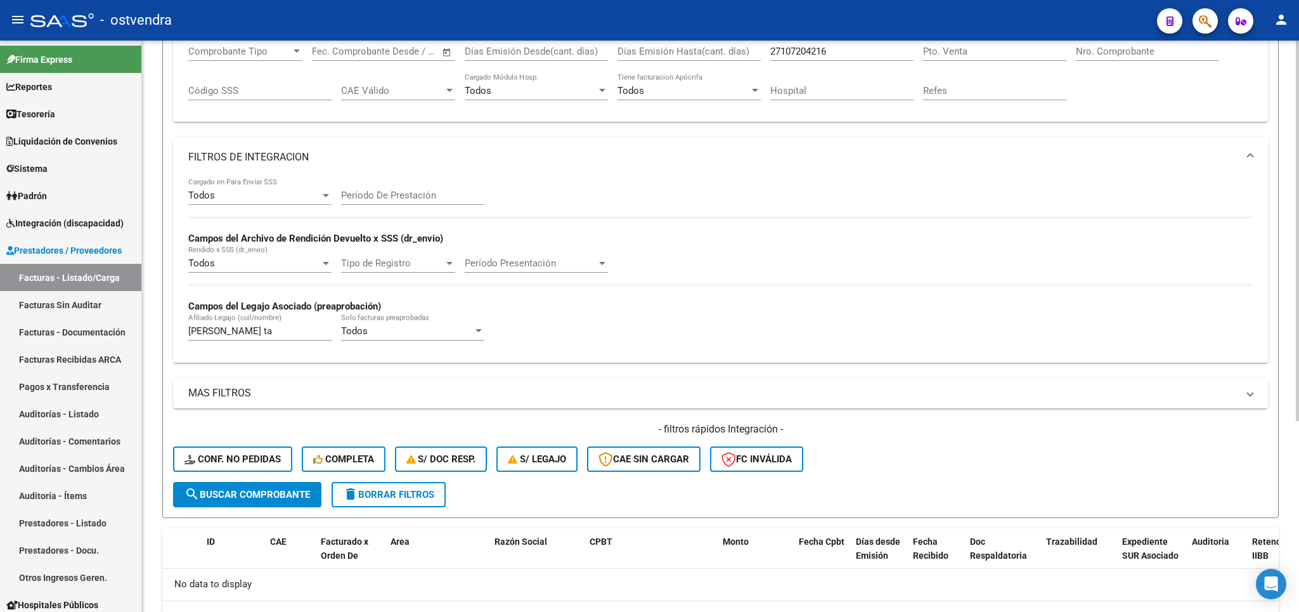
click at [245, 496] on span "search Buscar Comprobante" at bounding box center [246, 494] width 125 height 11
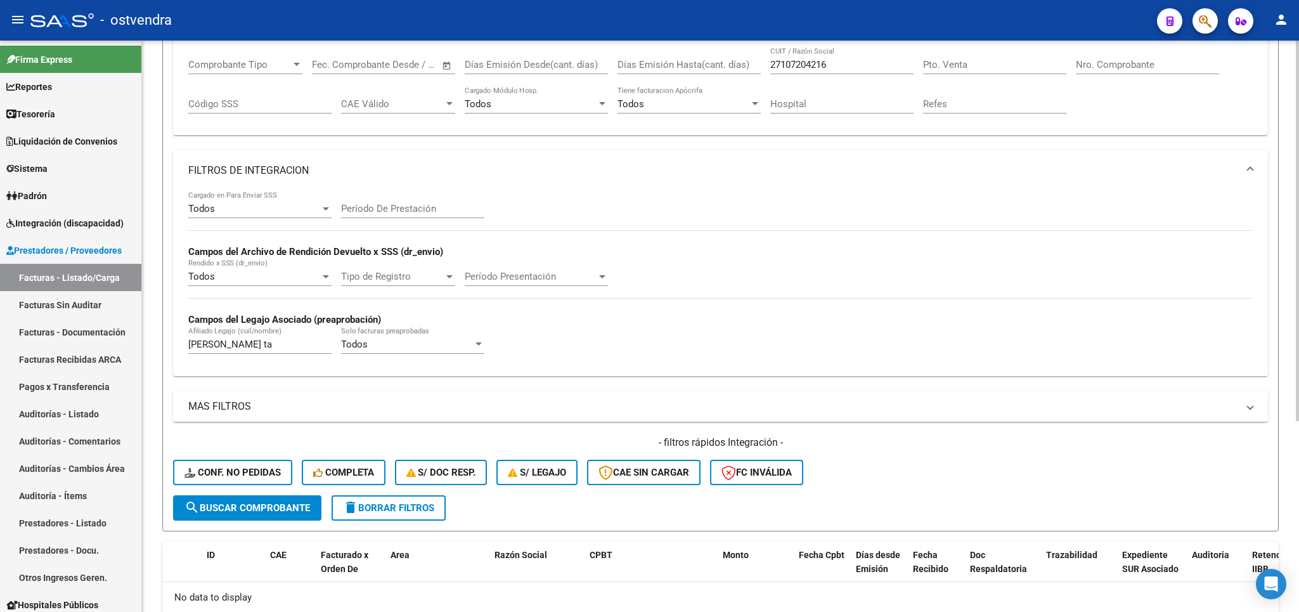
scroll to position [286, 0]
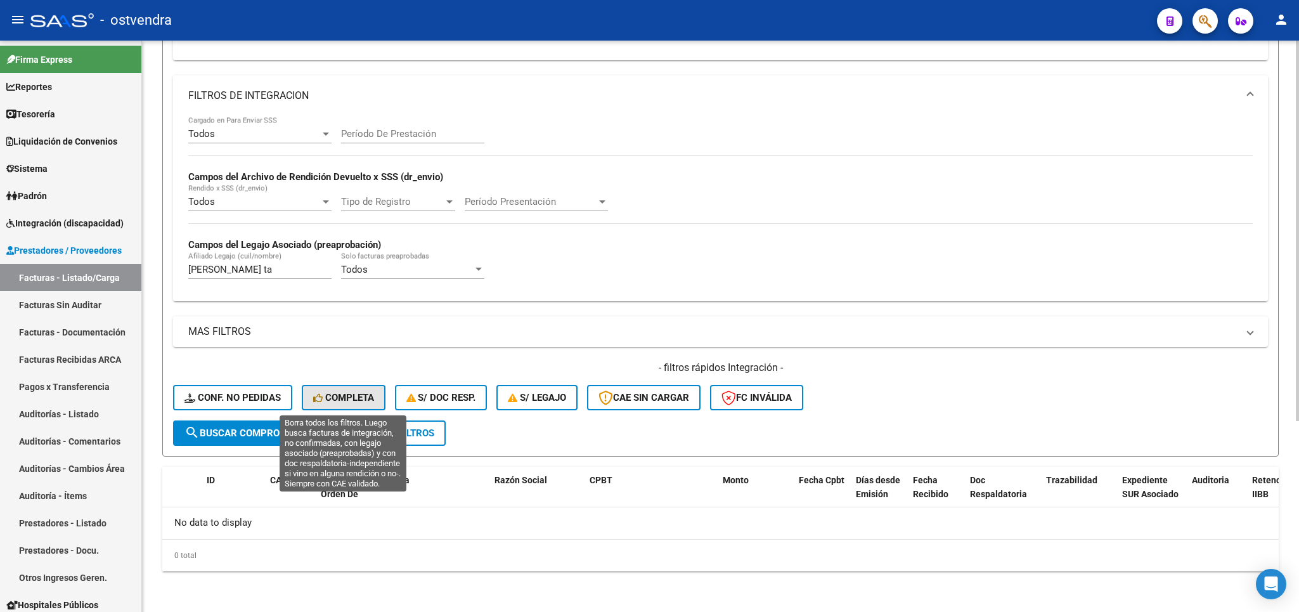
click at [351, 388] on button "Completa" at bounding box center [344, 397] width 84 height 25
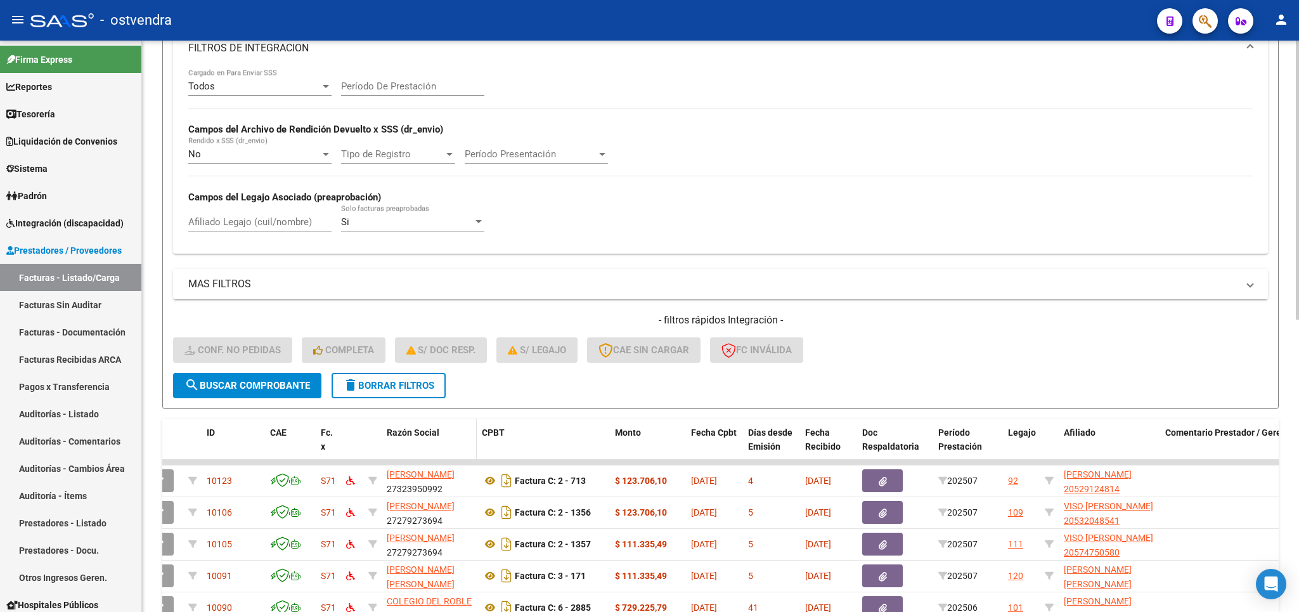
scroll to position [406, 0]
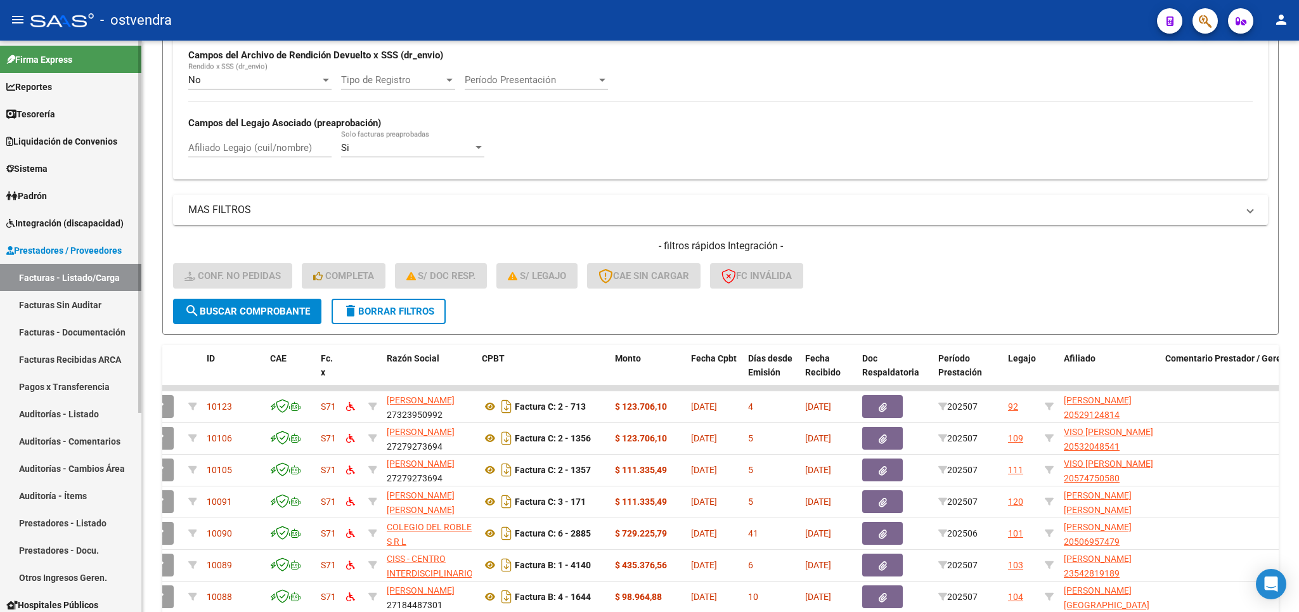
click at [51, 221] on span "Integración (discapacidad)" at bounding box center [64, 223] width 117 height 14
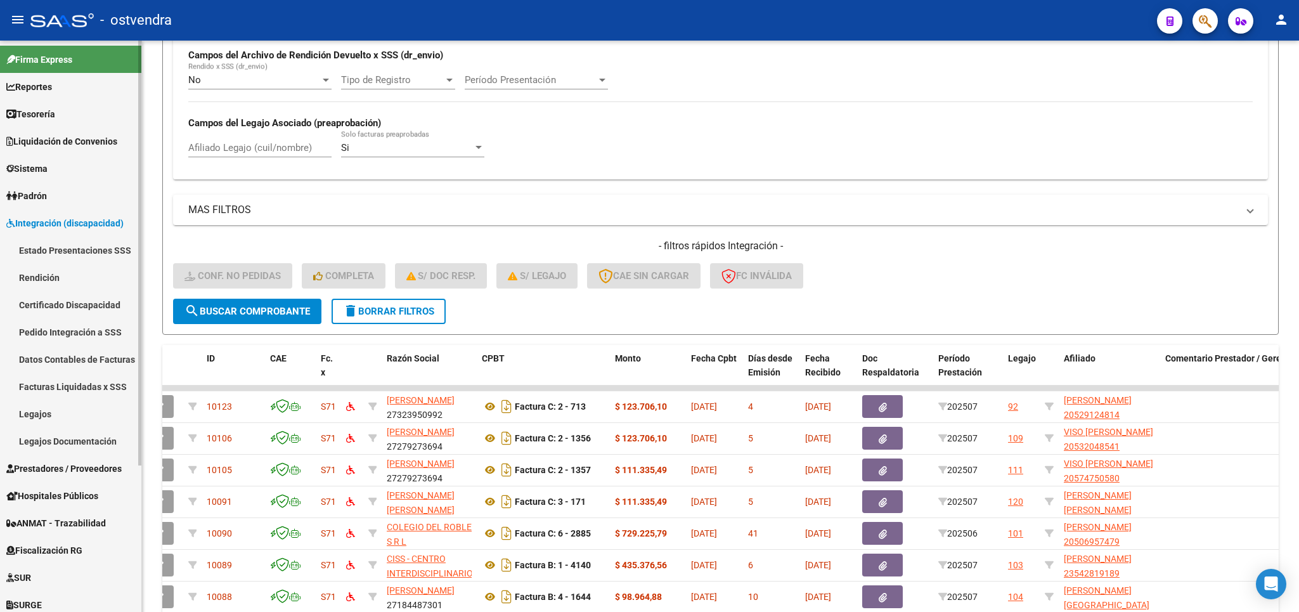
click at [55, 331] on link "Pedido Integración a SSS" at bounding box center [70, 331] width 141 height 27
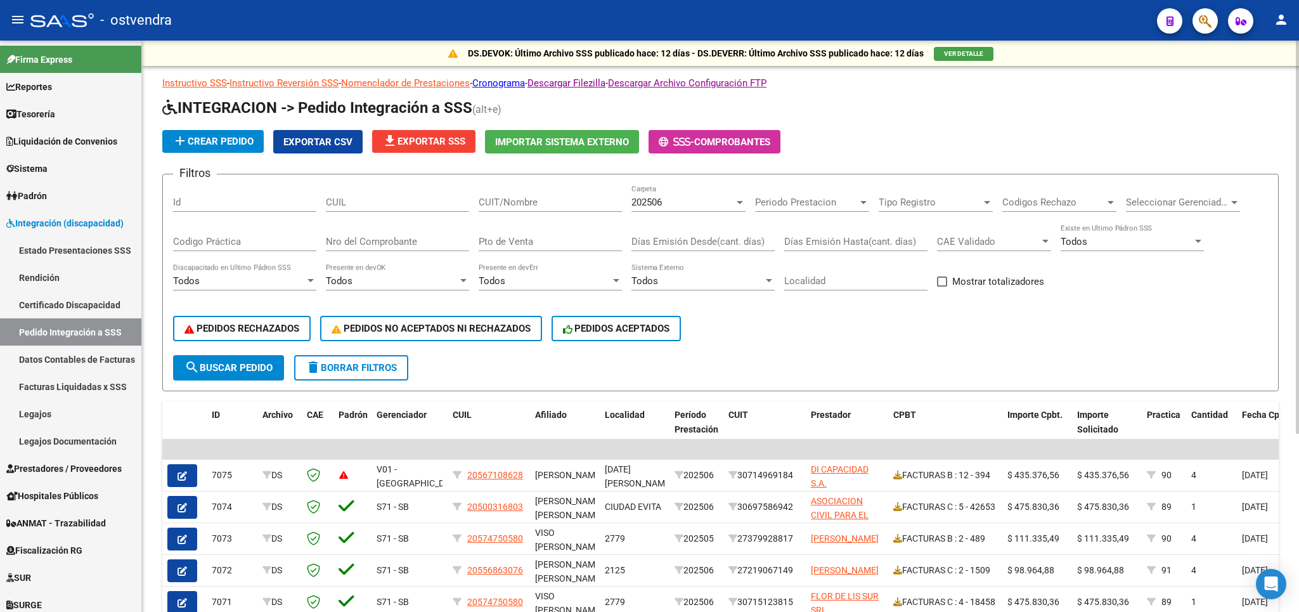
click at [537, 200] on input "CUIT/Nombre" at bounding box center [549, 201] width 143 height 11
drag, startPoint x: 551, startPoint y: 202, endPoint x: 473, endPoint y: 189, distance: 78.9
click at [478, 196] on input "castillo ta" at bounding box center [549, 201] width 143 height 11
paste input "27107204216"
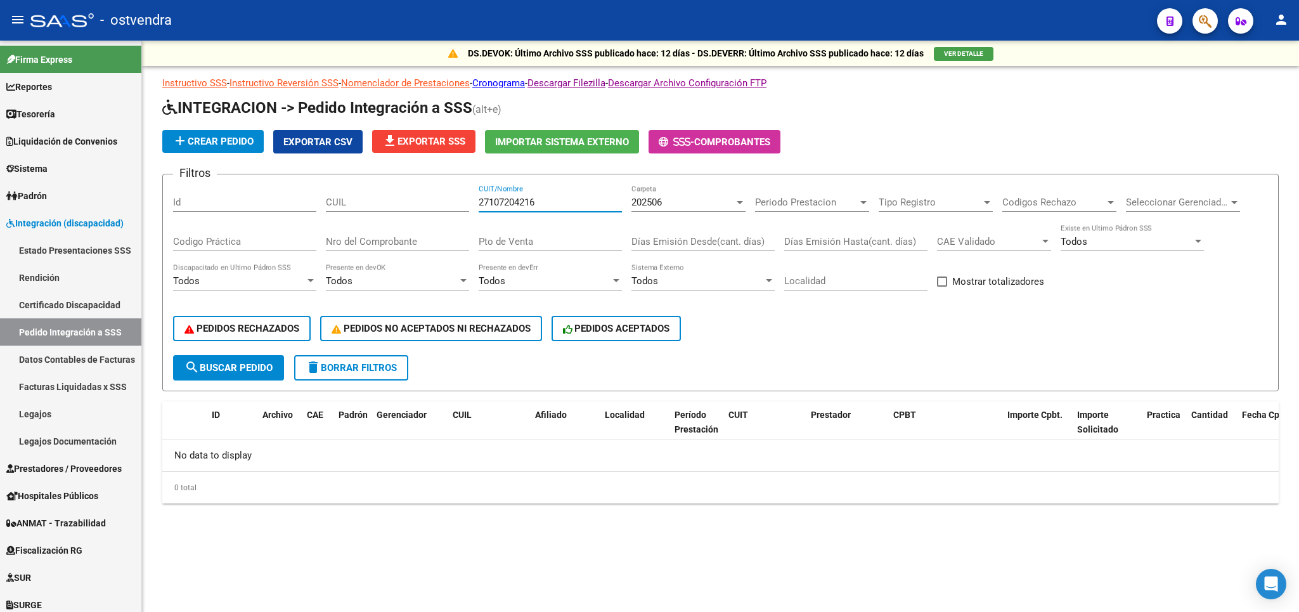
type input "27107204216"
click at [682, 203] on div "202506" at bounding box center [682, 201] width 103 height 11
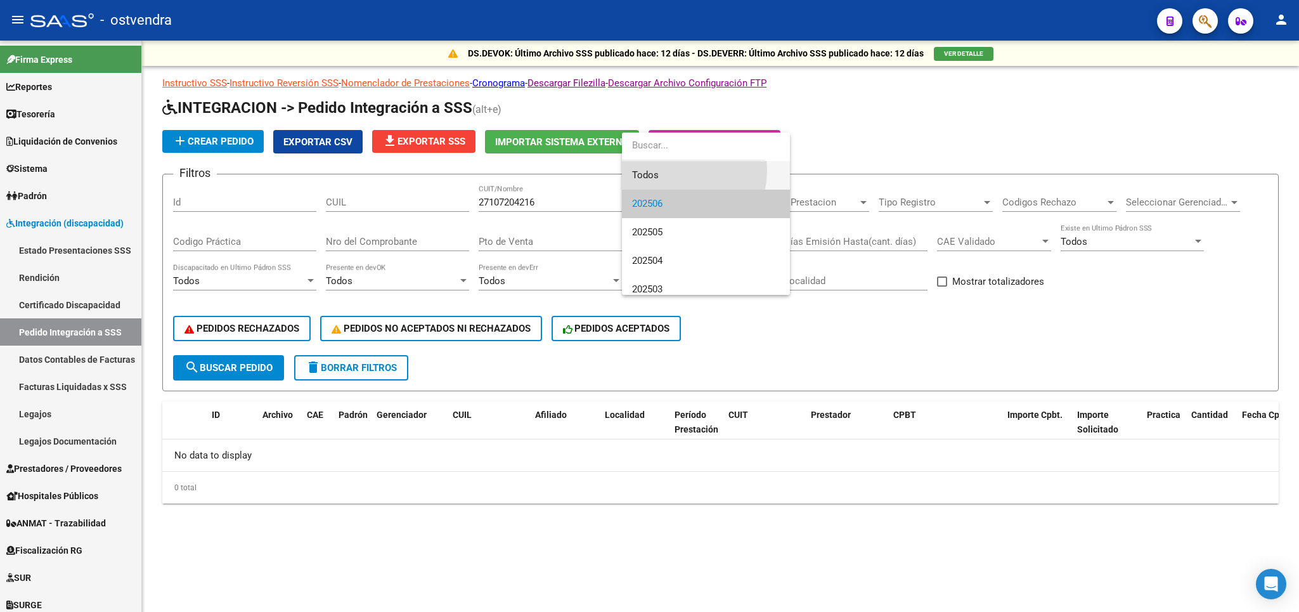
click at [662, 169] on span "Todos" at bounding box center [706, 175] width 148 height 29
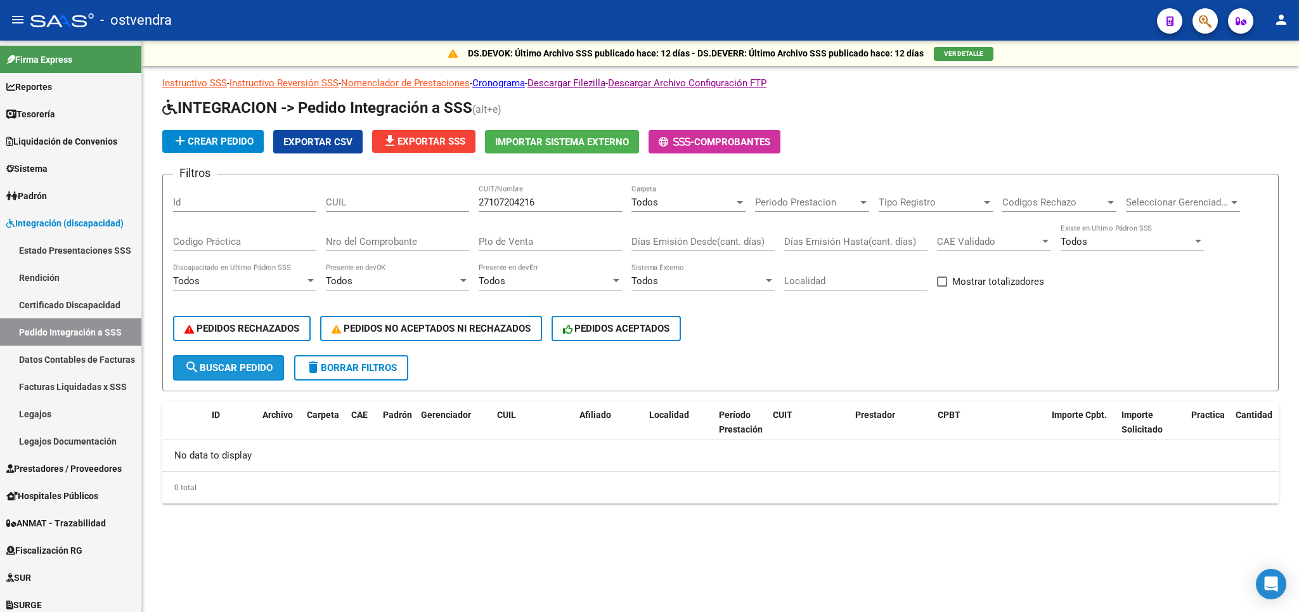
drag, startPoint x: 224, startPoint y: 366, endPoint x: 542, endPoint y: 363, distance: 317.5
click at [226, 366] on span "search Buscar Pedido" at bounding box center [228, 367] width 88 height 11
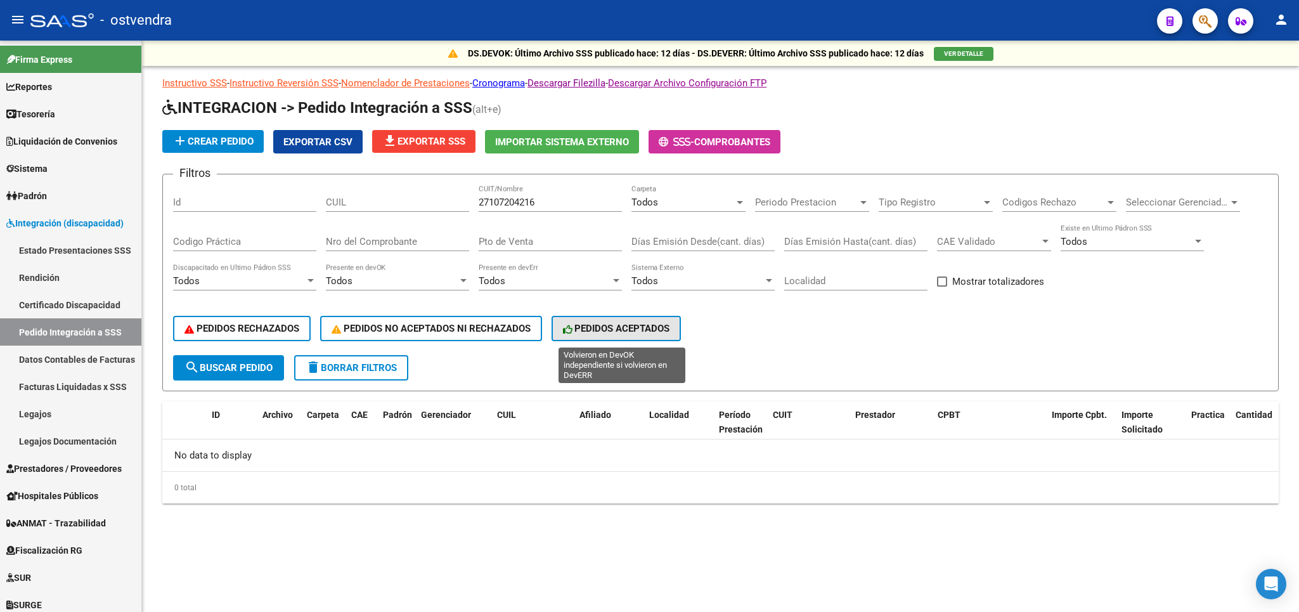
click at [588, 333] on span "PEDIDOS ACEPTADOS" at bounding box center [616, 328] width 107 height 11
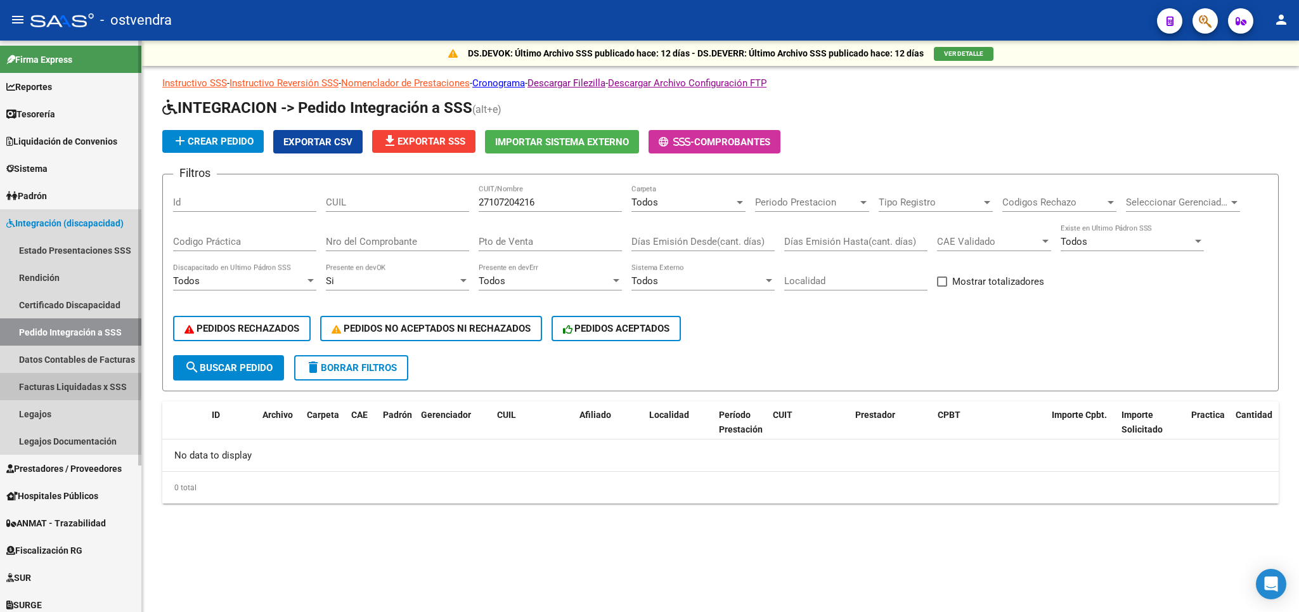
click at [63, 383] on link "Facturas Liquidadas x SSS" at bounding box center [70, 386] width 141 height 27
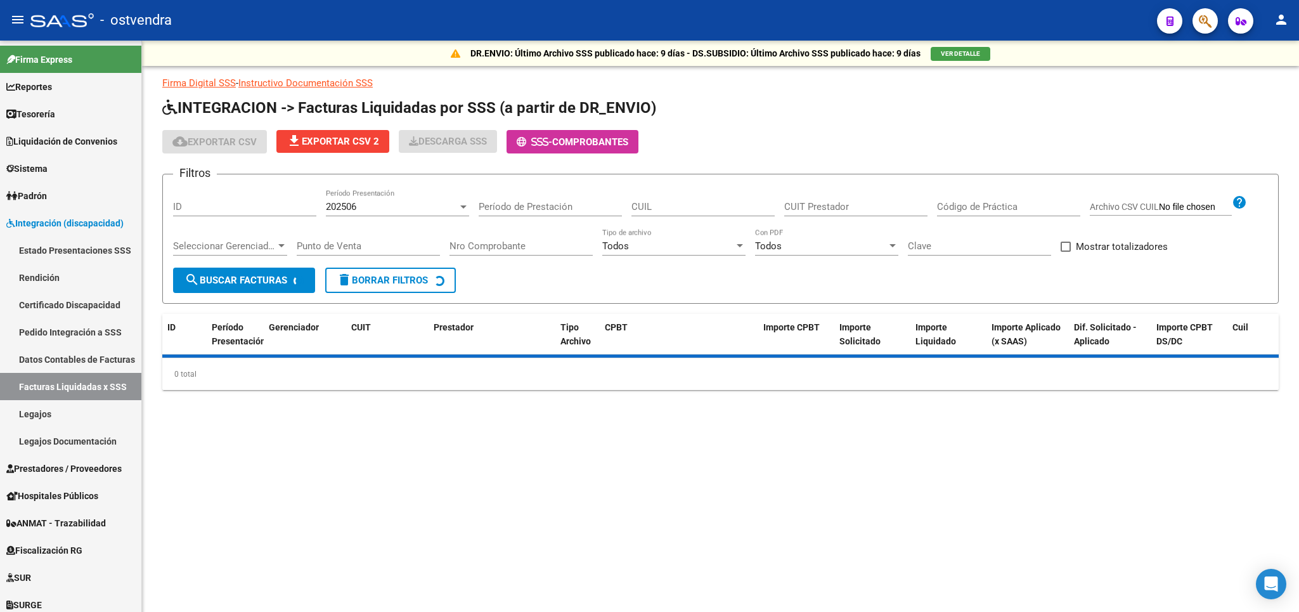
click at [356, 203] on span "202506" at bounding box center [341, 206] width 30 height 11
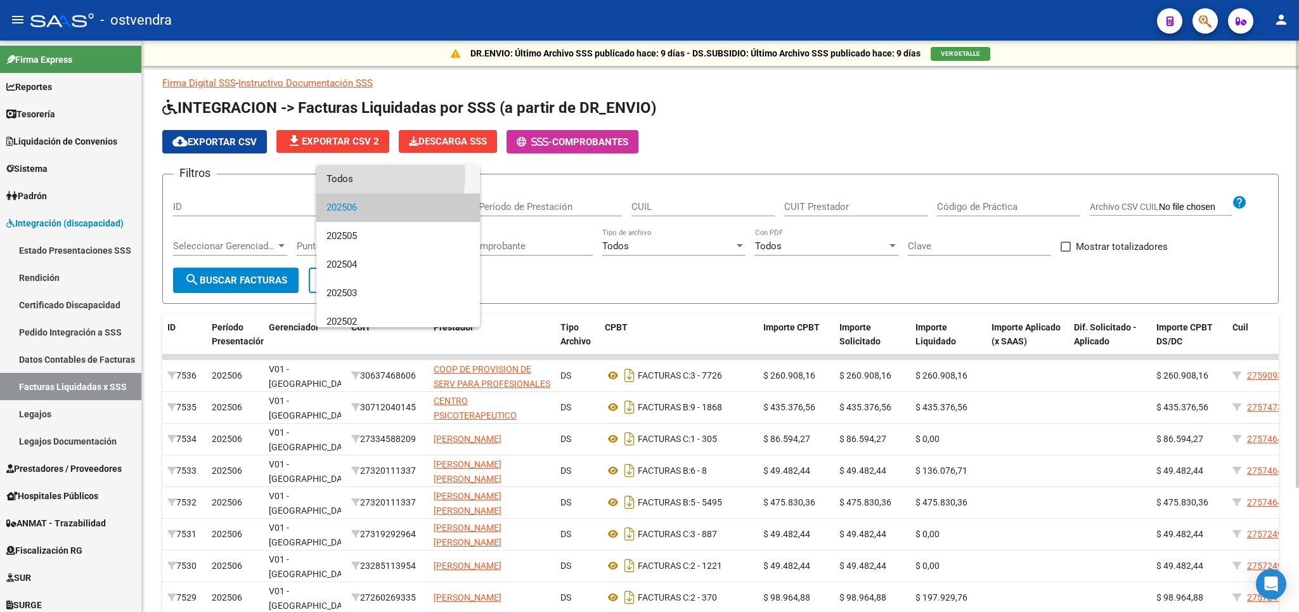
drag, startPoint x: 378, startPoint y: 176, endPoint x: 608, endPoint y: 272, distance: 249.8
click at [383, 177] on span "Todos" at bounding box center [397, 179] width 143 height 29
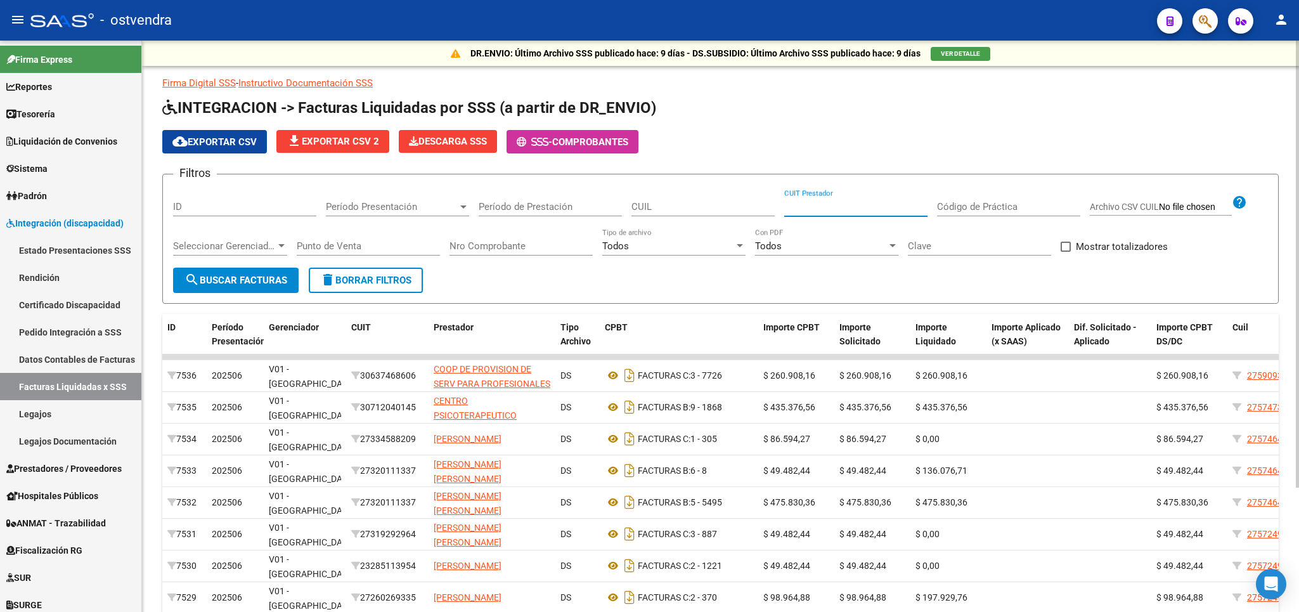
click at [845, 212] on input "CUIT Prestador" at bounding box center [855, 206] width 143 height 11
paste input "27-10720421-6"
type input "27-10720421-6"
click at [257, 279] on span "search Buscar Facturas" at bounding box center [235, 279] width 103 height 11
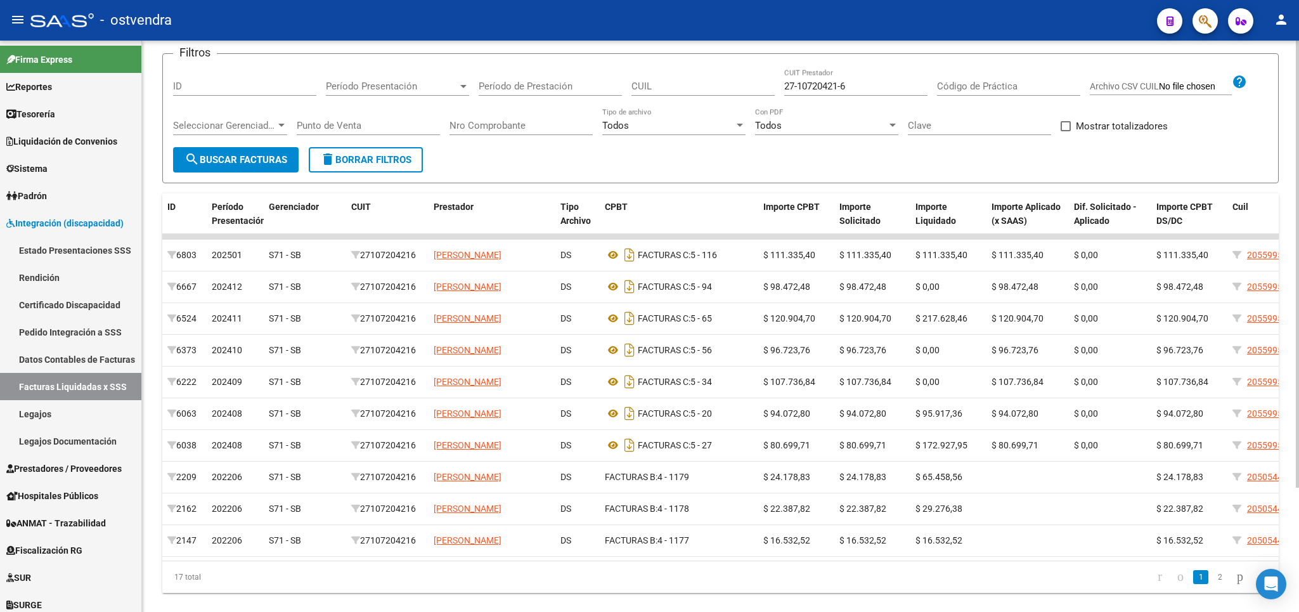
scroll to position [148, 0]
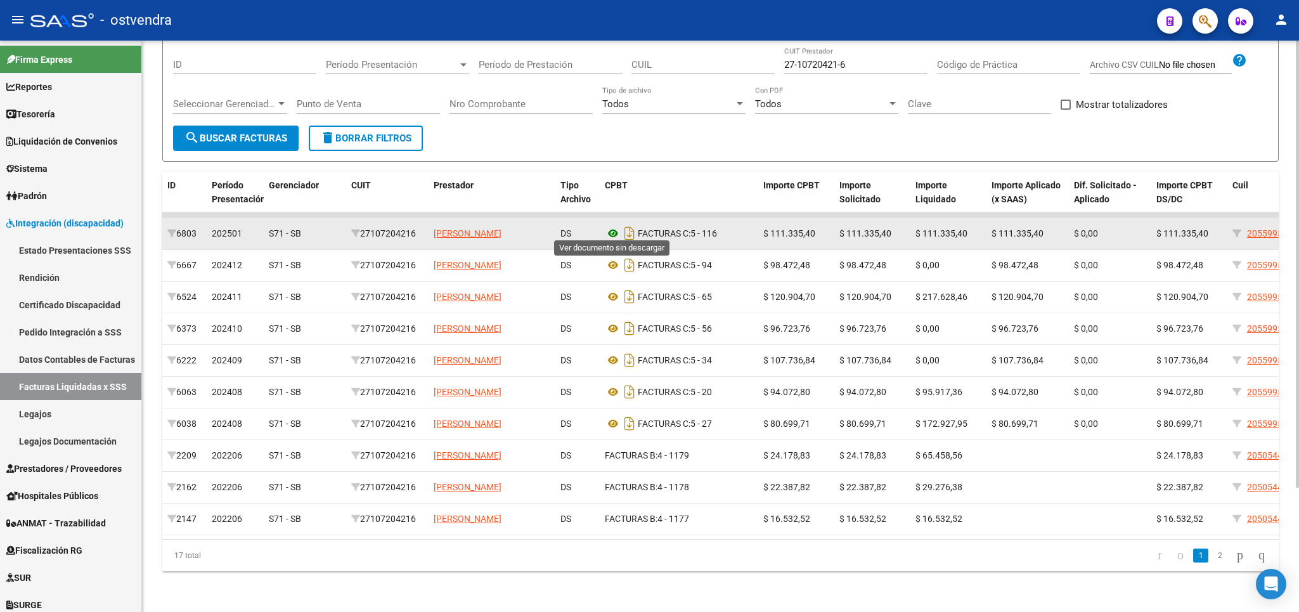
click at [612, 230] on icon at bounding box center [613, 233] width 16 height 15
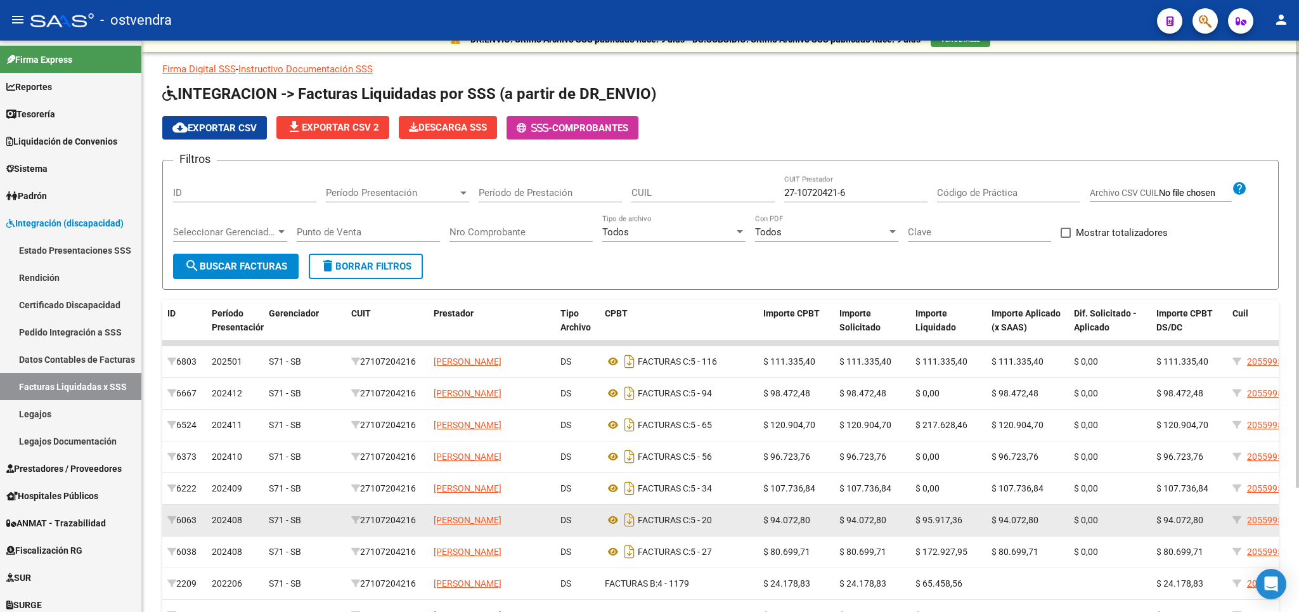
scroll to position [0, 0]
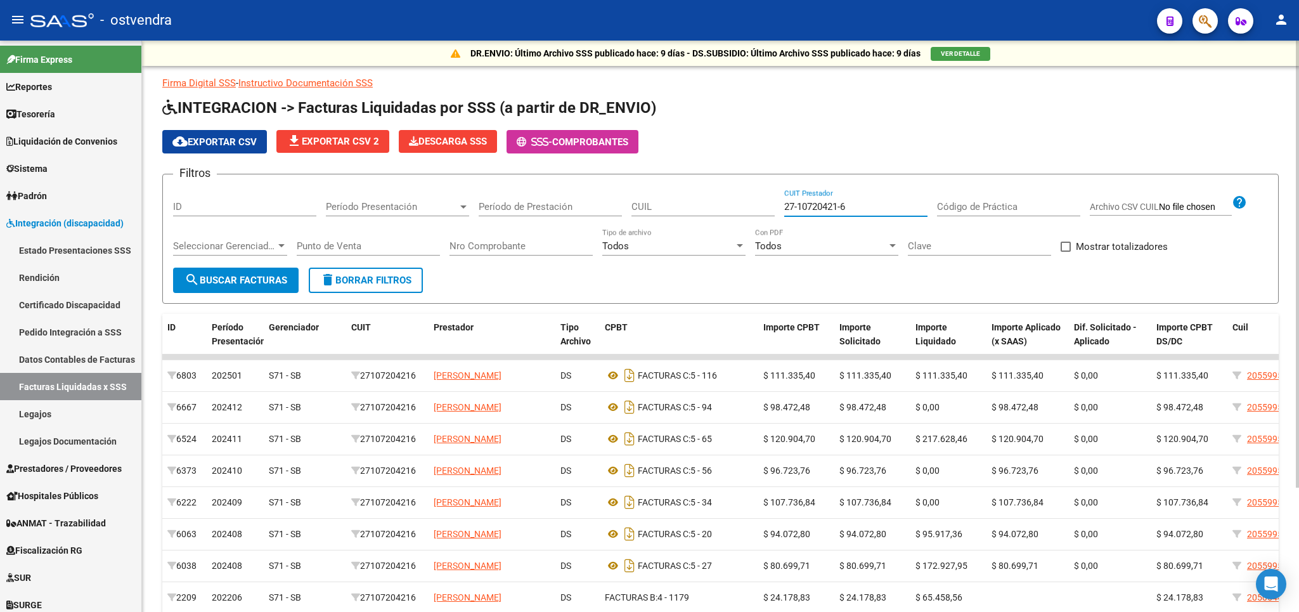
drag, startPoint x: 863, startPoint y: 209, endPoint x: 532, endPoint y: 275, distance: 338.0
click at [784, 212] on input "27-10720421-6" at bounding box center [855, 206] width 143 height 11
drag, startPoint x: 340, startPoint y: 279, endPoint x: 755, endPoint y: 275, distance: 414.5
click at [345, 279] on span "delete Borrar Filtros" at bounding box center [365, 279] width 91 height 11
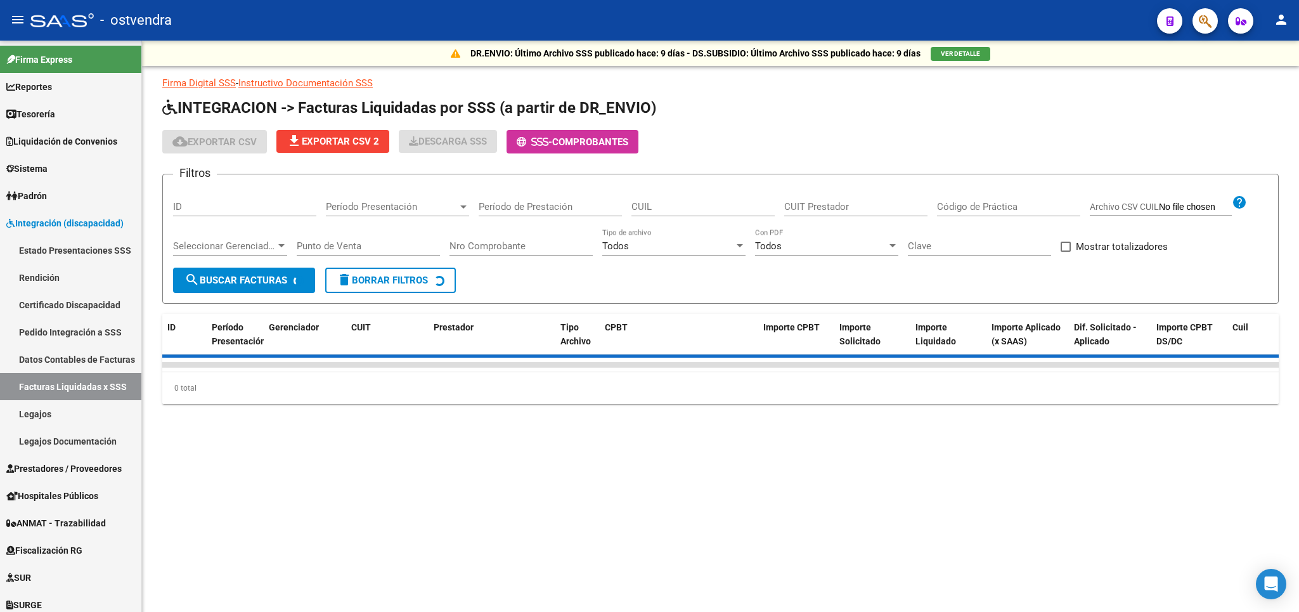
click at [987, 203] on input "Código de Práctica" at bounding box center [1008, 206] width 143 height 11
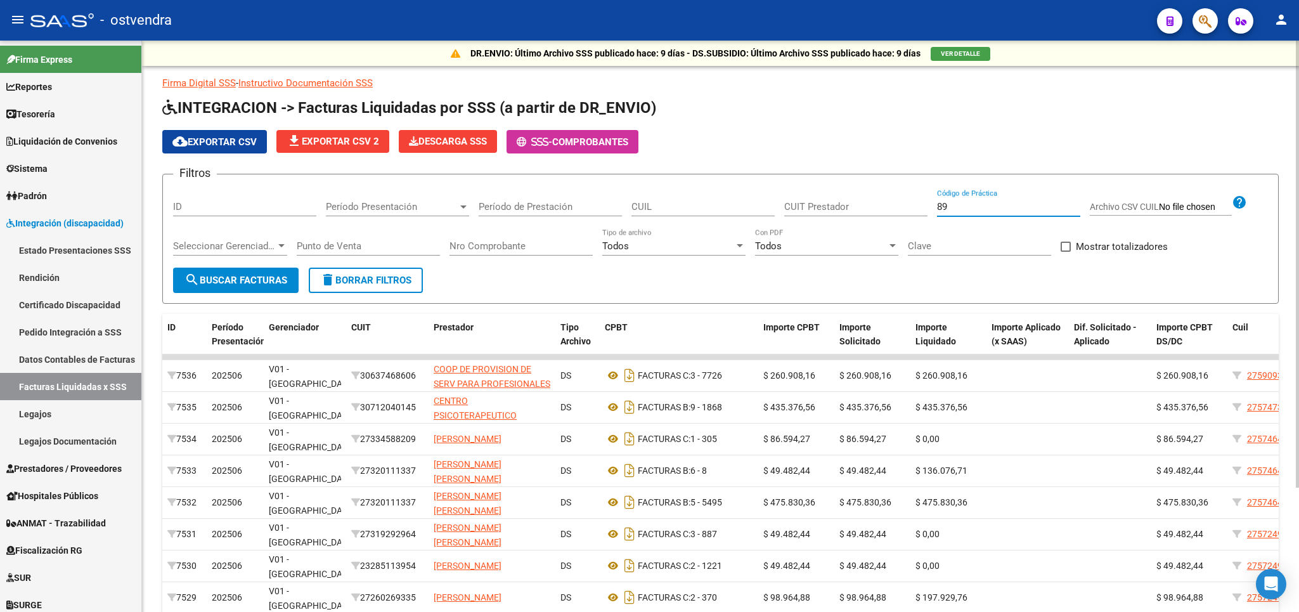
type input "89"
click at [274, 279] on span "search Buscar Facturas" at bounding box center [235, 279] width 103 height 11
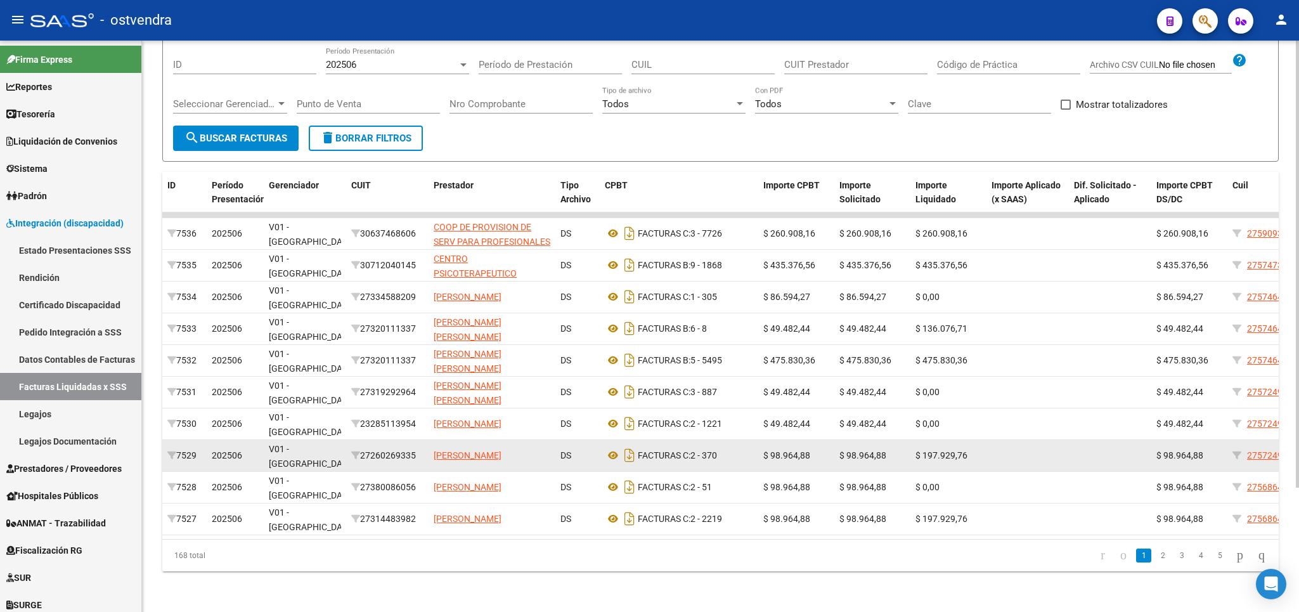
scroll to position [158, 0]
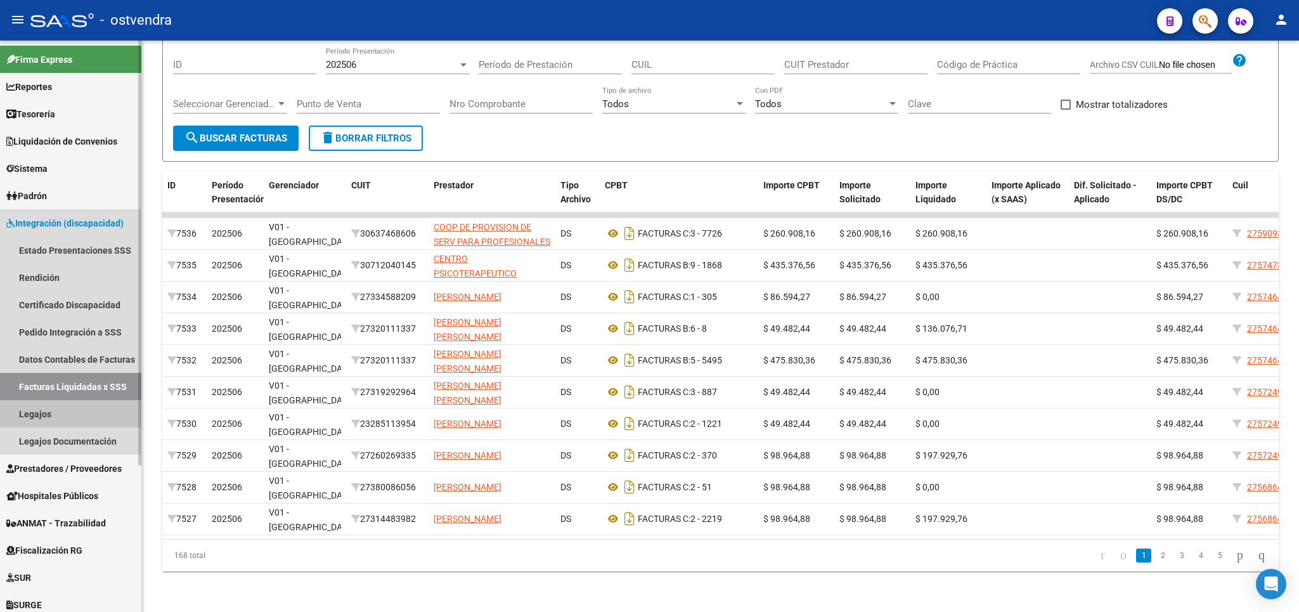
drag, startPoint x: 42, startPoint y: 413, endPoint x: 62, endPoint y: 406, distance: 21.2
click at [51, 411] on link "Legajos" at bounding box center [70, 413] width 141 height 27
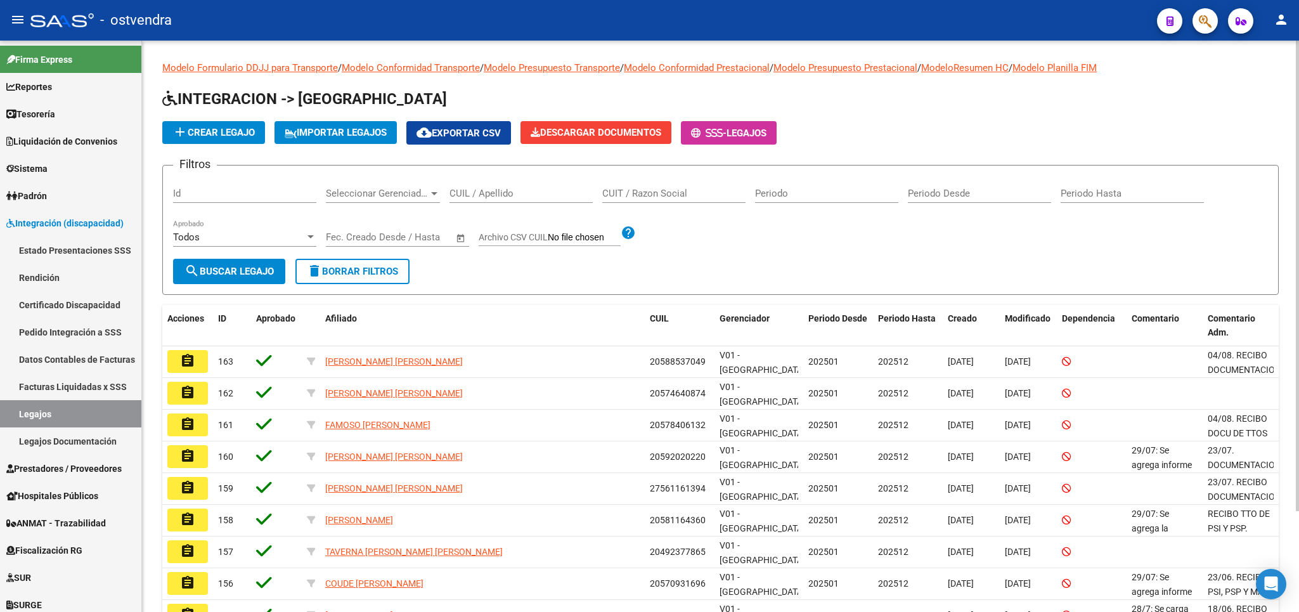
click at [545, 196] on input "CUIL / Apellido" at bounding box center [520, 193] width 143 height 11
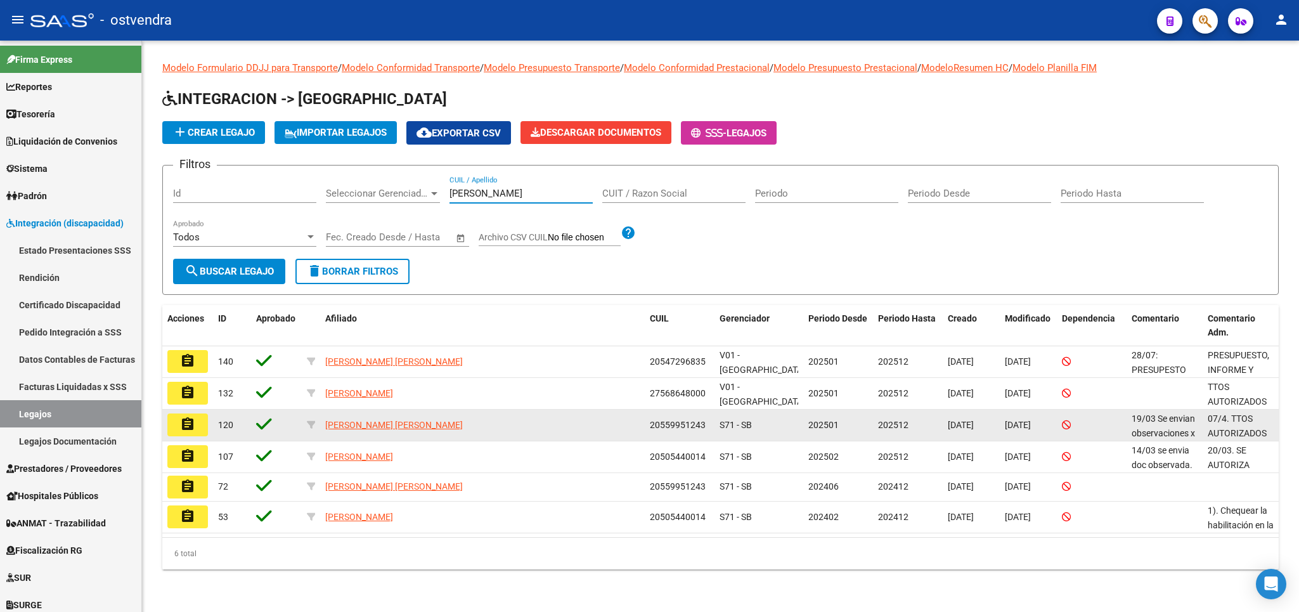
type input "[PERSON_NAME]"
click at [192, 425] on mat-icon "assignment" at bounding box center [187, 423] width 15 height 15
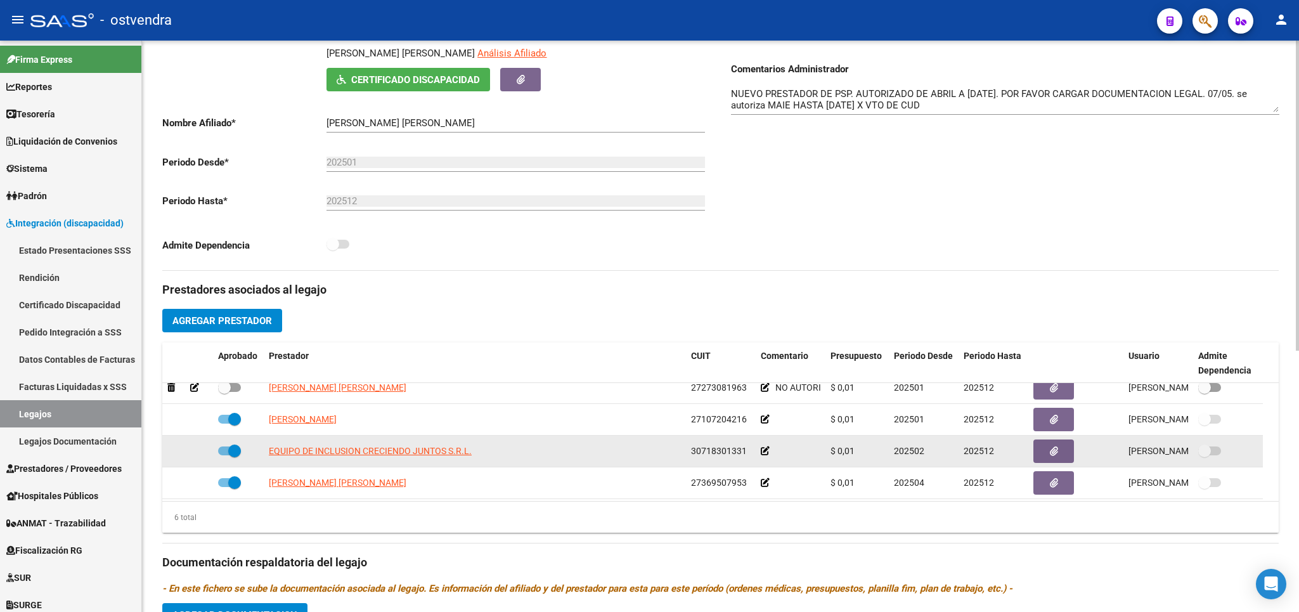
scroll to position [76, 0]
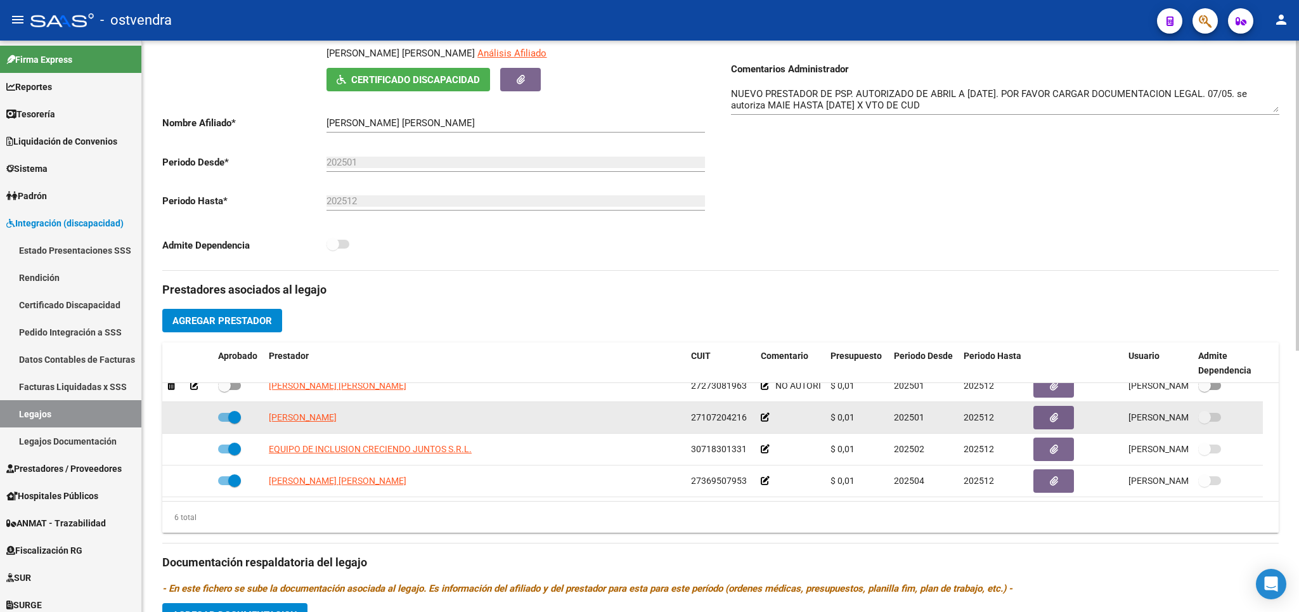
click at [693, 421] on span "27107204216" at bounding box center [719, 417] width 56 height 10
drag, startPoint x: 692, startPoint y: 420, endPoint x: 745, endPoint y: 418, distance: 52.6
click at [745, 418] on span "27107204216" at bounding box center [719, 417] width 56 height 10
copy span "27107204216"
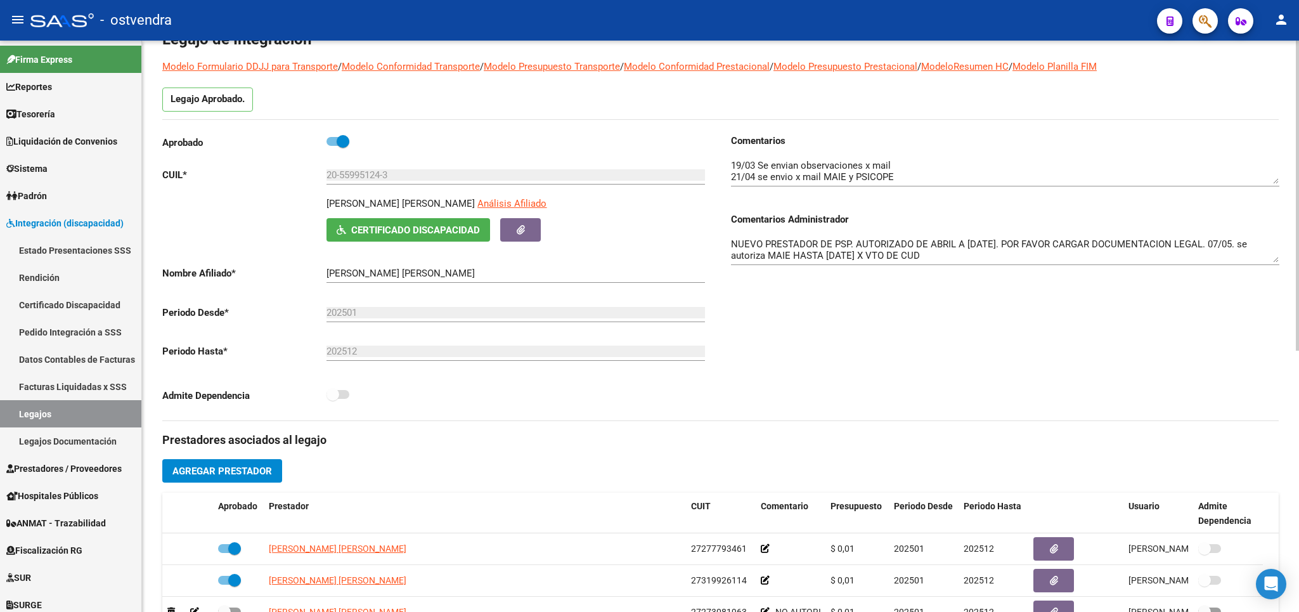
scroll to position [36, 0]
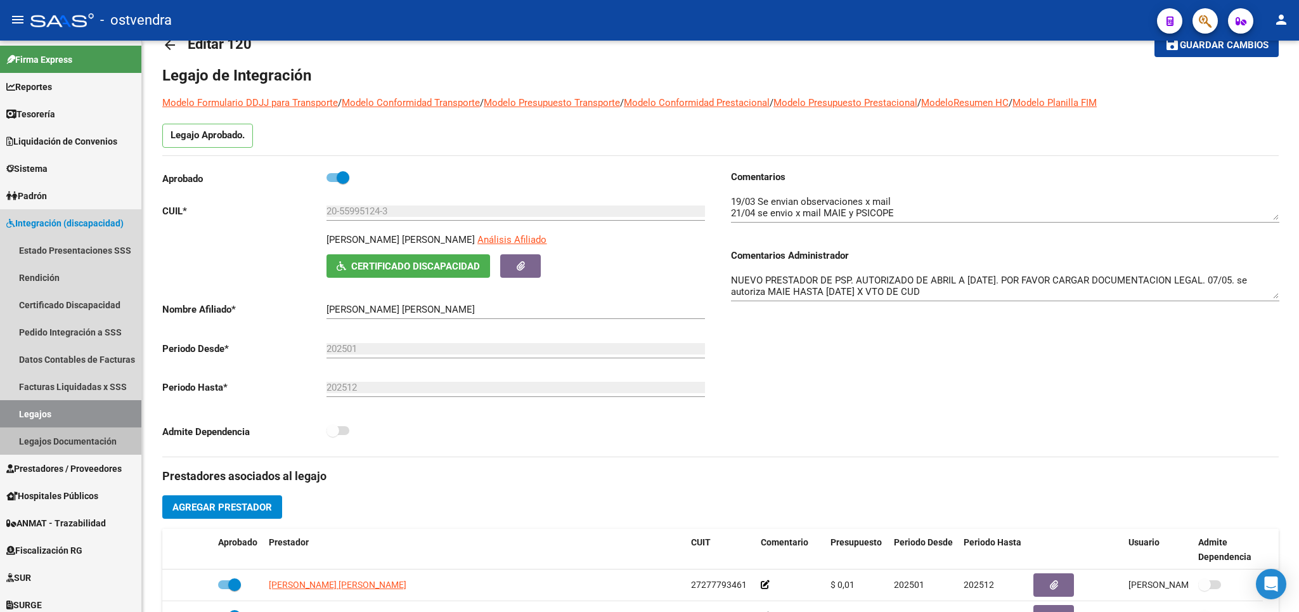
drag, startPoint x: 48, startPoint y: 446, endPoint x: 173, endPoint y: 393, distance: 136.3
click at [48, 443] on link "Legajos Documentación" at bounding box center [70, 440] width 141 height 27
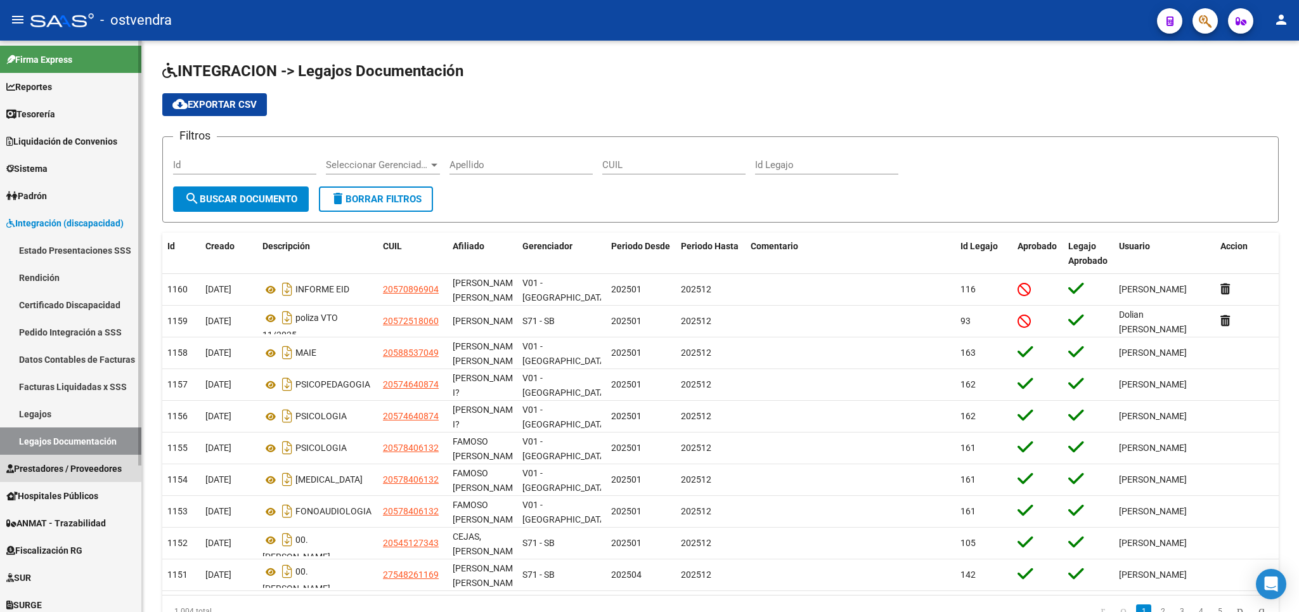
click at [65, 464] on span "Prestadores / Proveedores" at bounding box center [63, 468] width 115 height 14
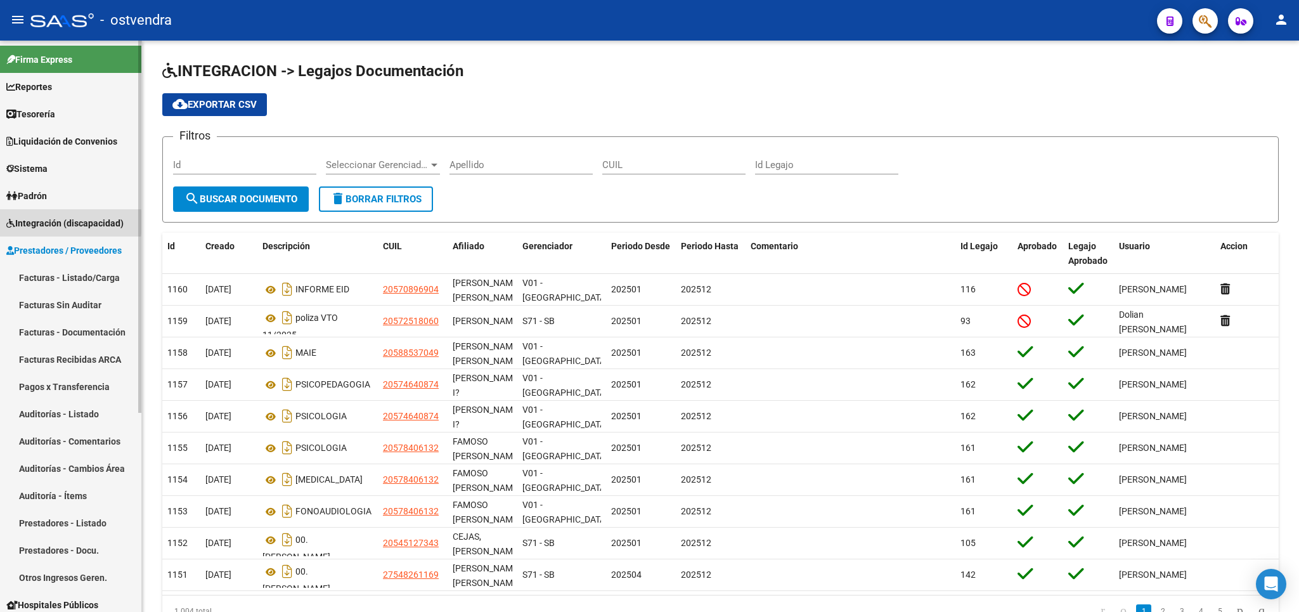
click at [34, 222] on span "Integración (discapacidad)" at bounding box center [64, 223] width 117 height 14
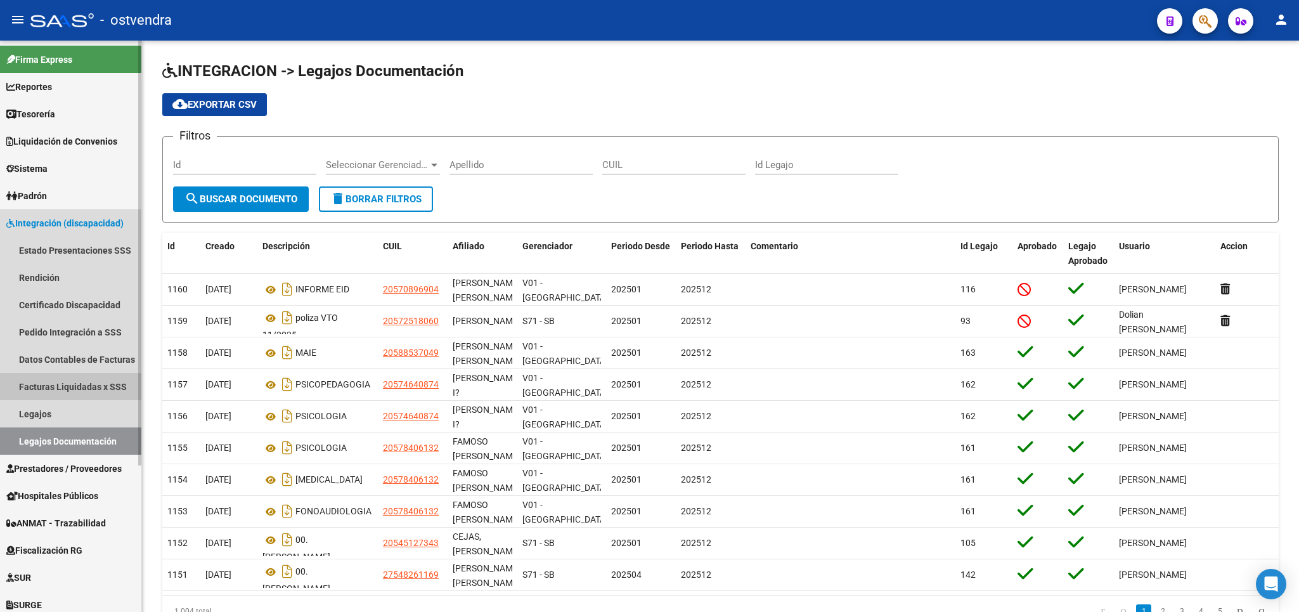
click at [96, 382] on link "Facturas Liquidadas x SSS" at bounding box center [70, 386] width 141 height 27
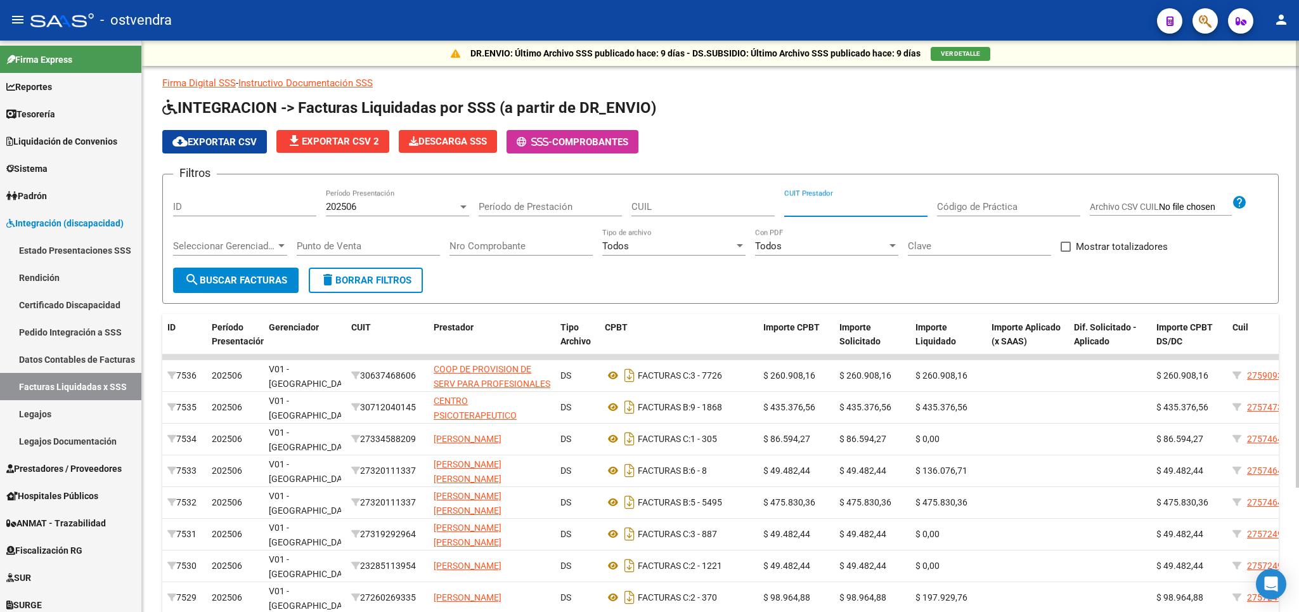
paste input "27-10720421-6"
type input "27-10720421-6"
drag, startPoint x: 219, startPoint y: 279, endPoint x: 302, endPoint y: 300, distance: 86.1
click at [220, 279] on span "search Buscar Facturas" at bounding box center [235, 279] width 103 height 11
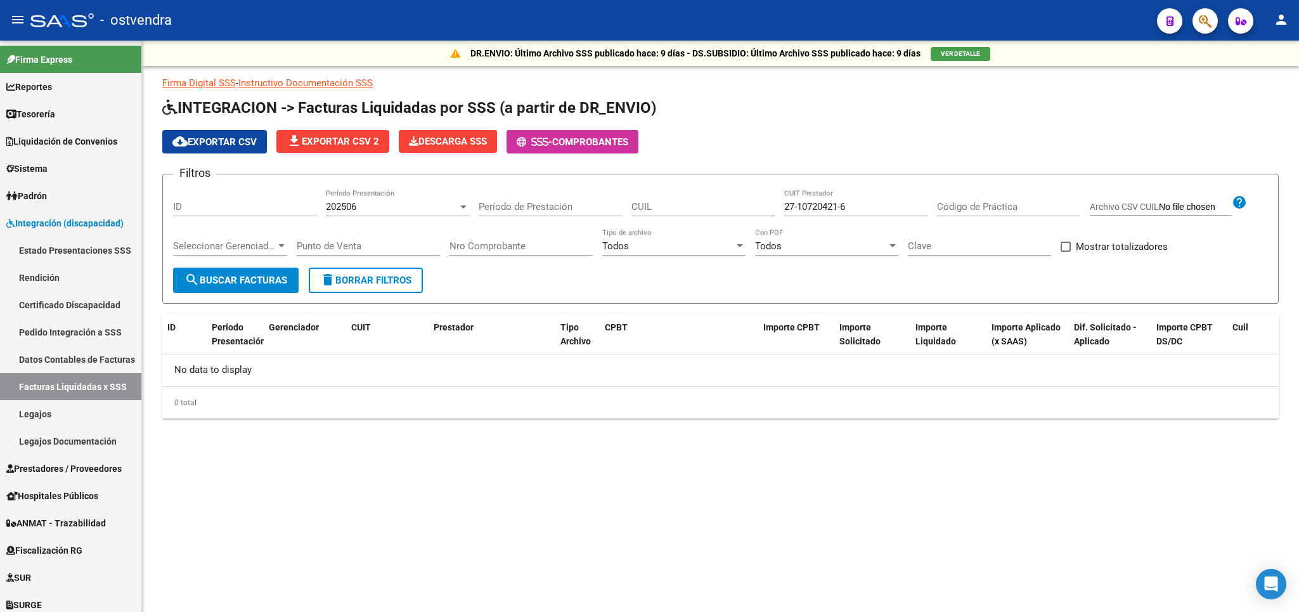
click at [422, 210] on div "202506" at bounding box center [392, 206] width 132 height 11
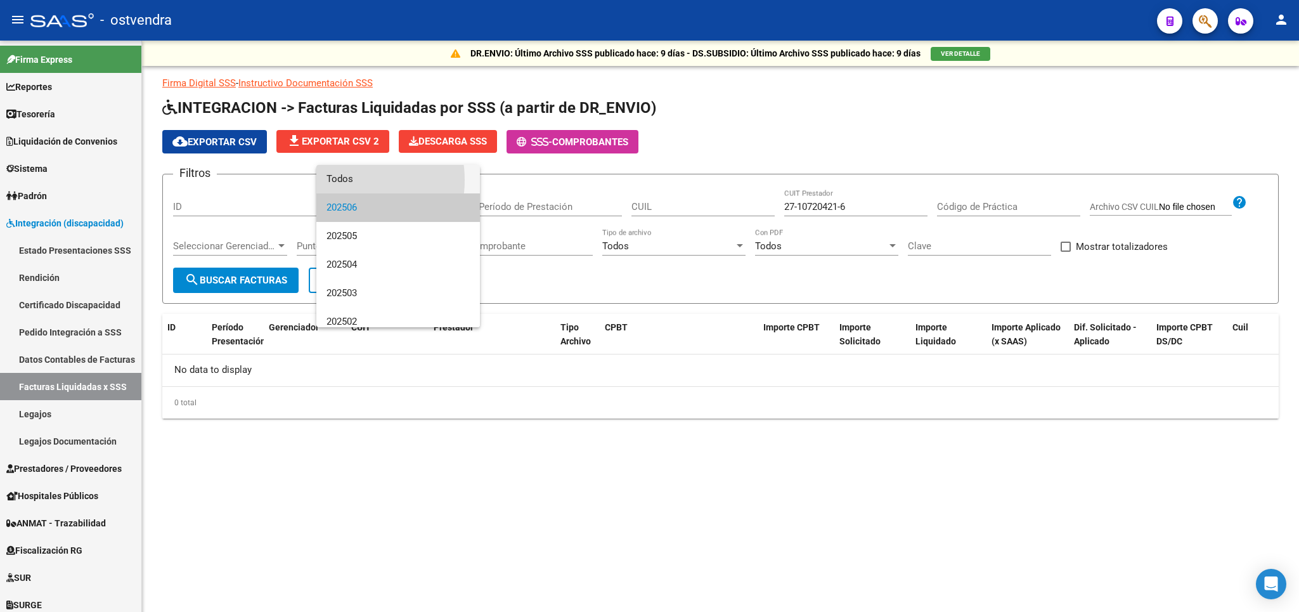
click at [344, 180] on span "Todos" at bounding box center [397, 179] width 143 height 29
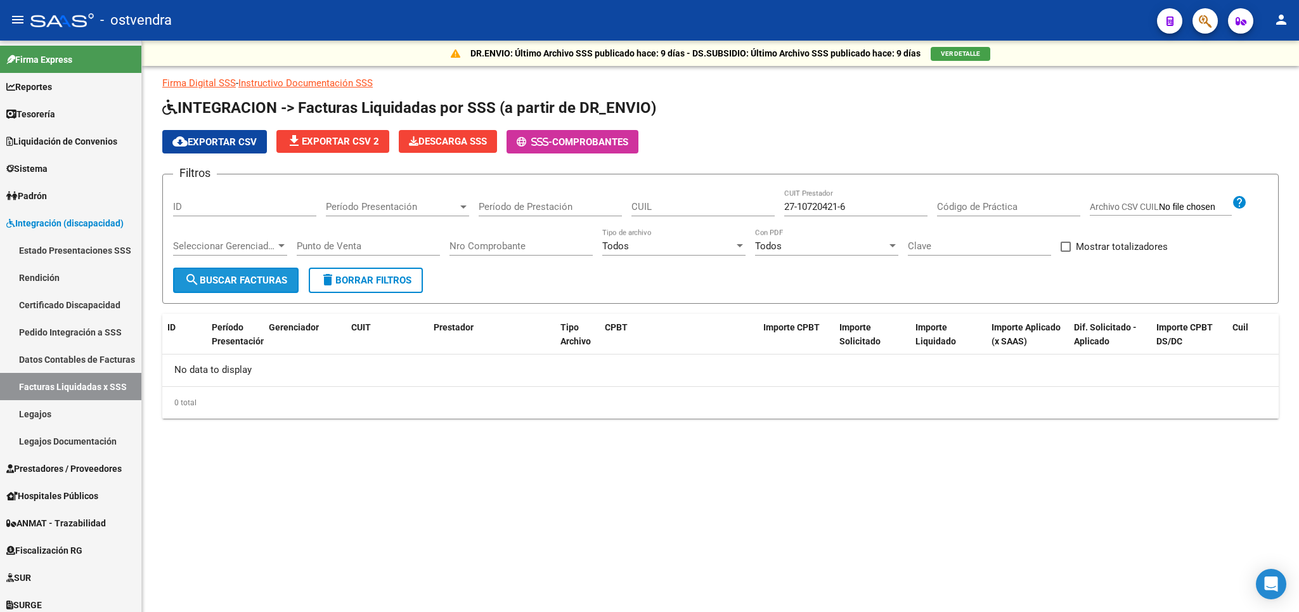
click at [254, 273] on button "search Buscar Facturas" at bounding box center [235, 279] width 125 height 25
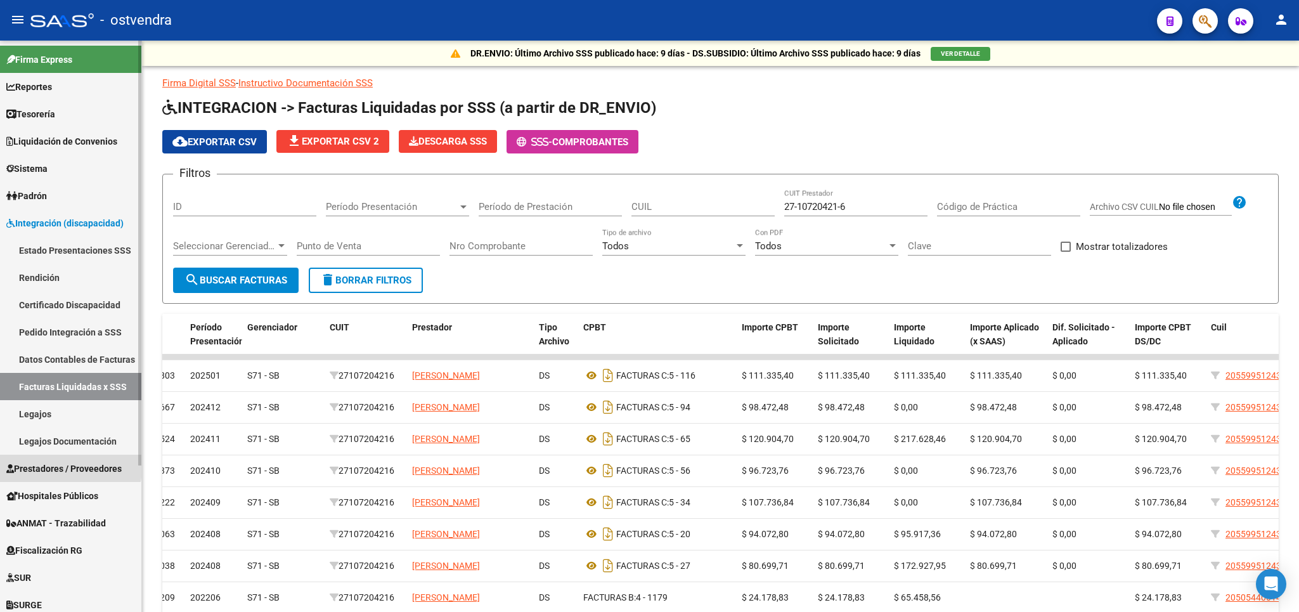
click at [34, 466] on span "Prestadores / Proveedores" at bounding box center [63, 468] width 115 height 14
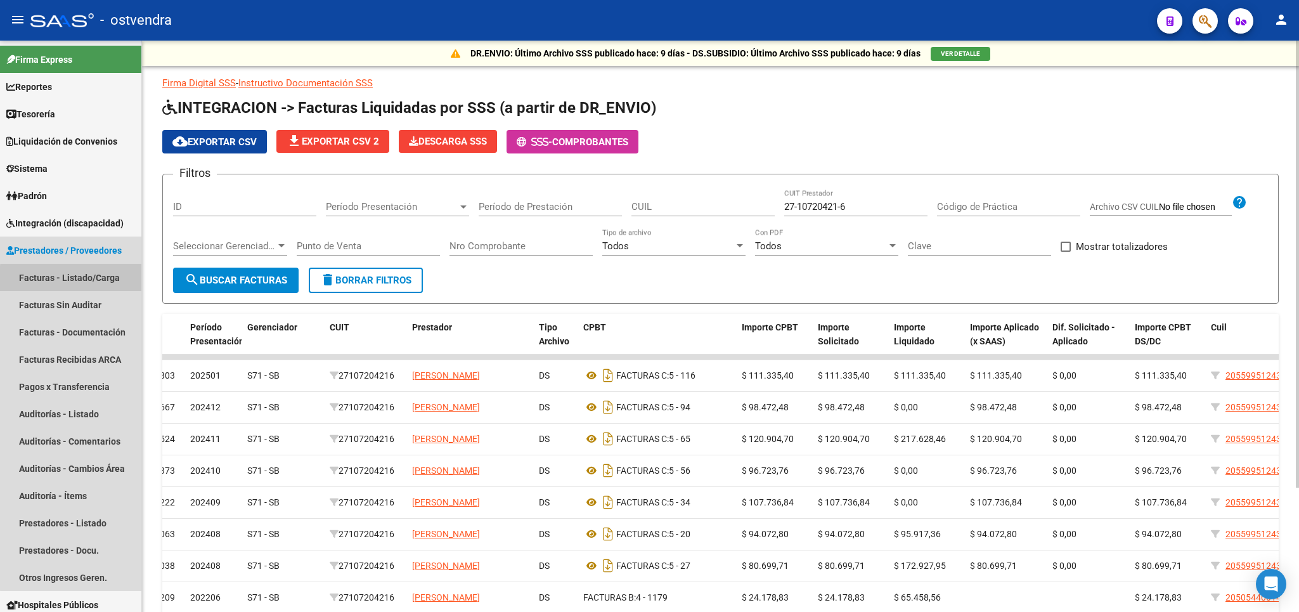
drag, startPoint x: 75, startPoint y: 279, endPoint x: 307, endPoint y: 285, distance: 232.0
click at [103, 281] on link "Facturas - Listado/Carga" at bounding box center [70, 277] width 141 height 27
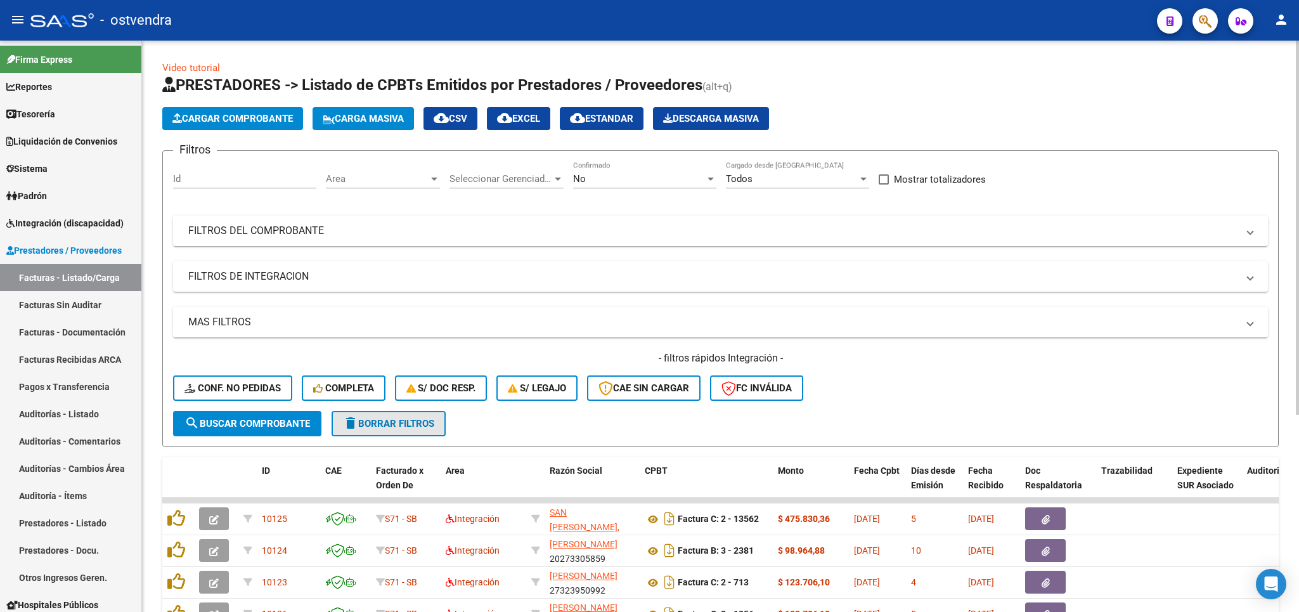
click at [387, 424] on span "delete Borrar Filtros" at bounding box center [388, 423] width 91 height 11
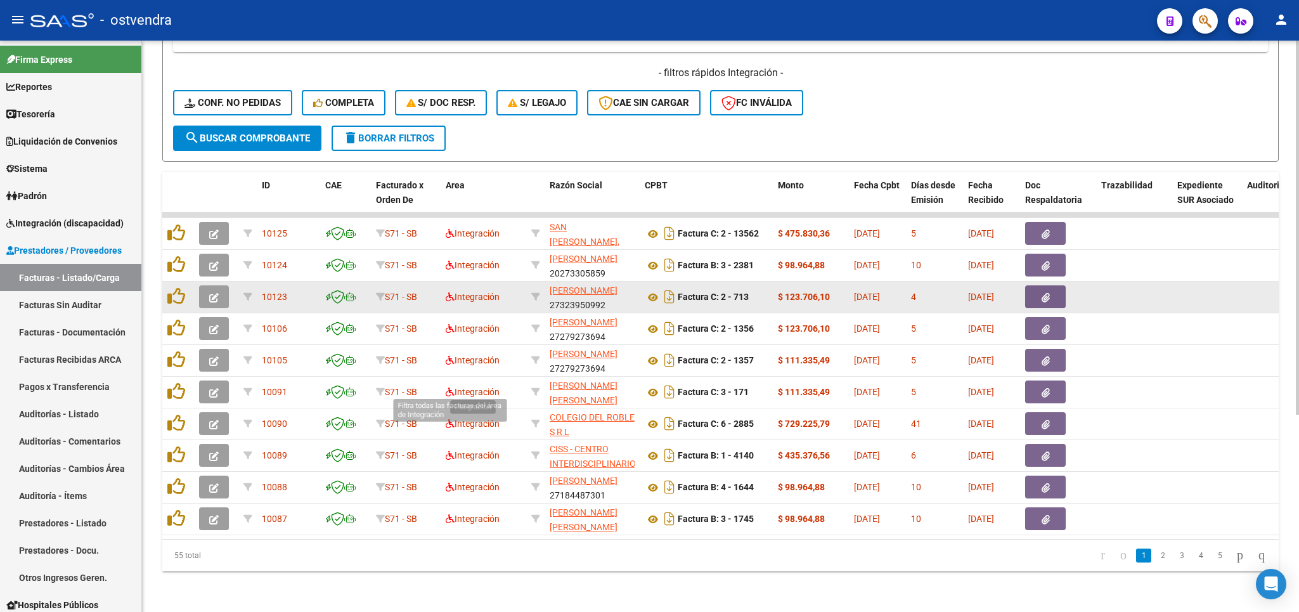
scroll to position [297, 0]
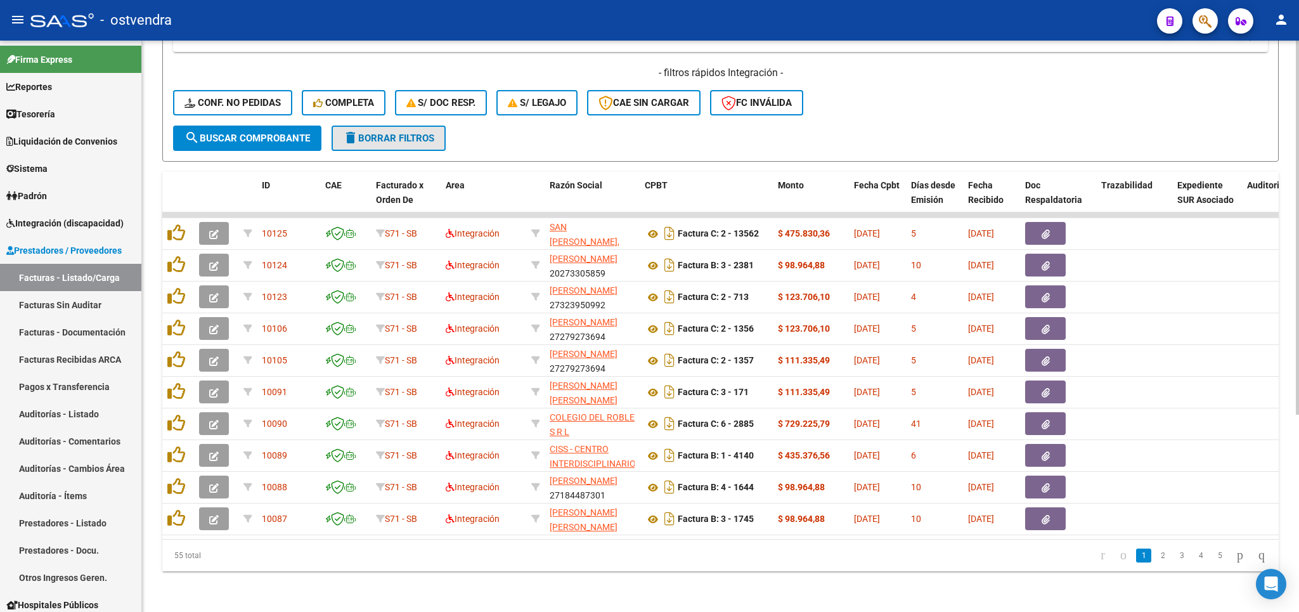
drag, startPoint x: 386, startPoint y: 129, endPoint x: 623, endPoint y: 365, distance: 334.8
click at [387, 132] on span "delete Borrar Filtros" at bounding box center [388, 137] width 91 height 11
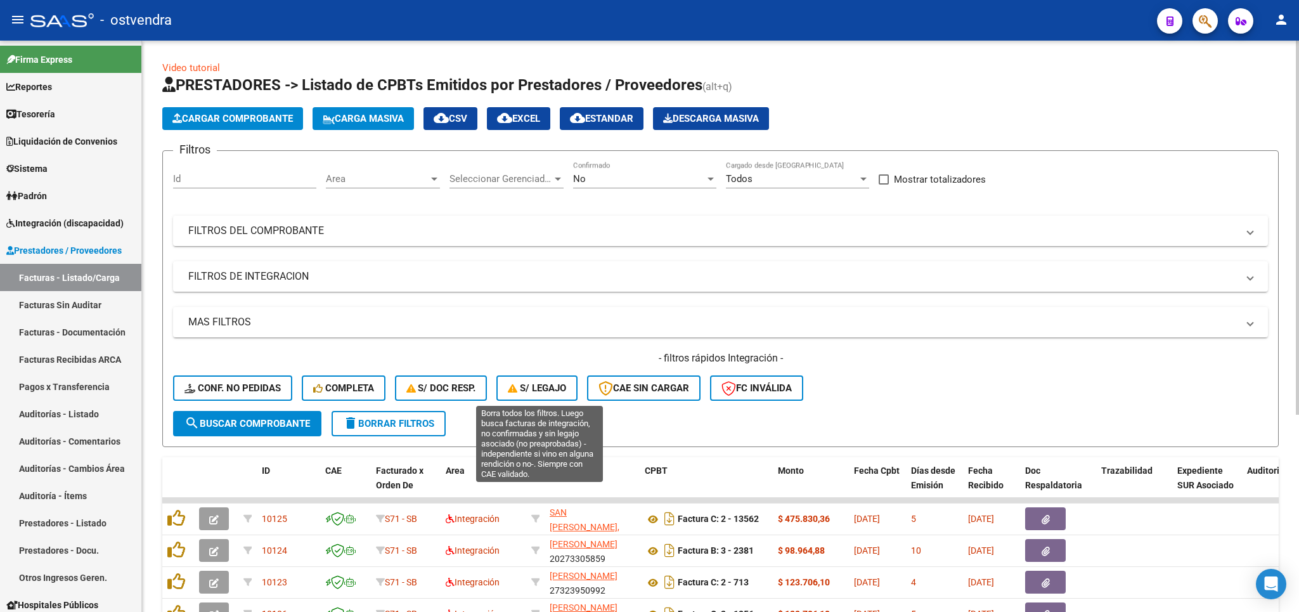
scroll to position [74, 0]
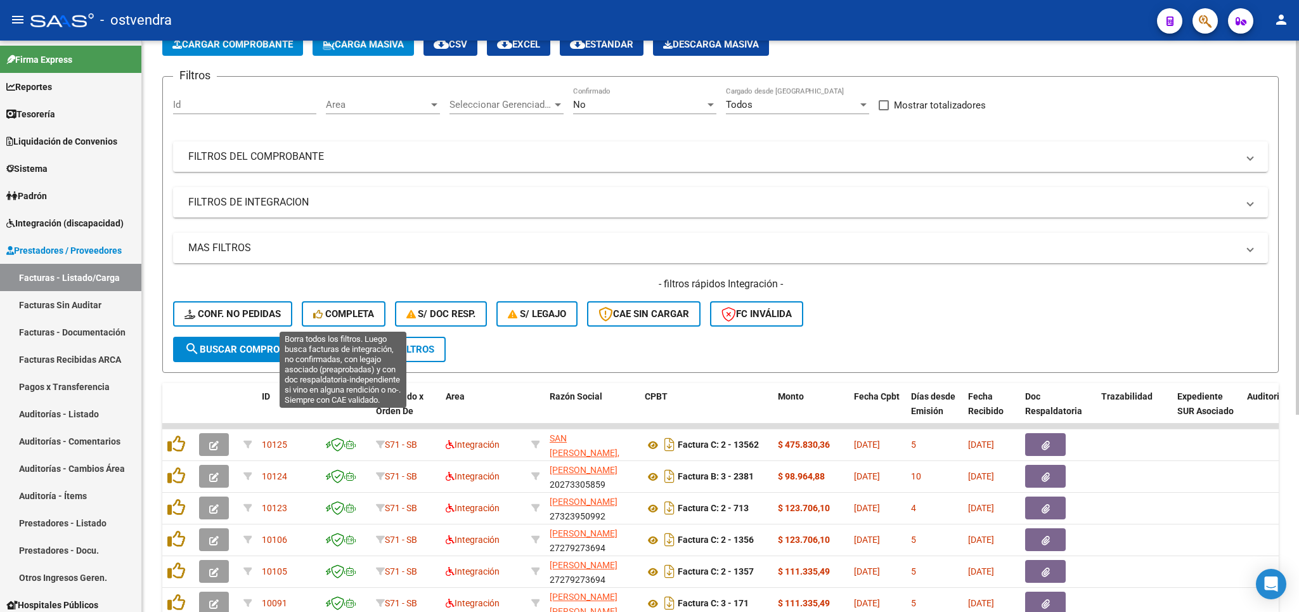
click at [346, 318] on span "Completa" at bounding box center [343, 313] width 61 height 11
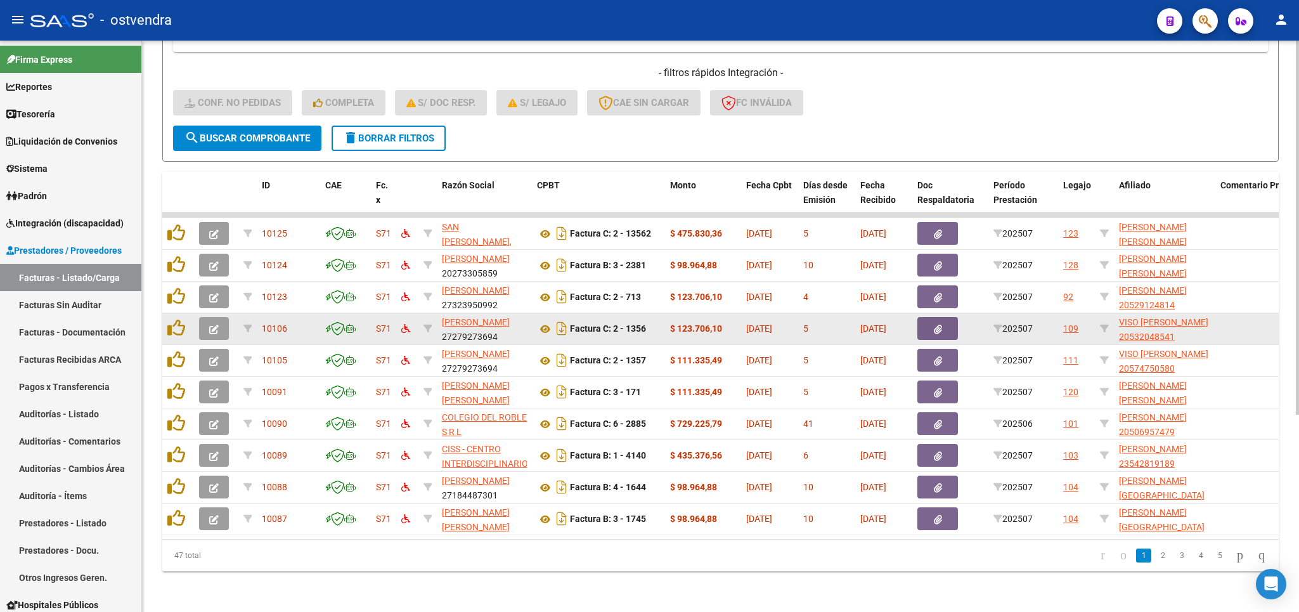
scroll to position [301, 0]
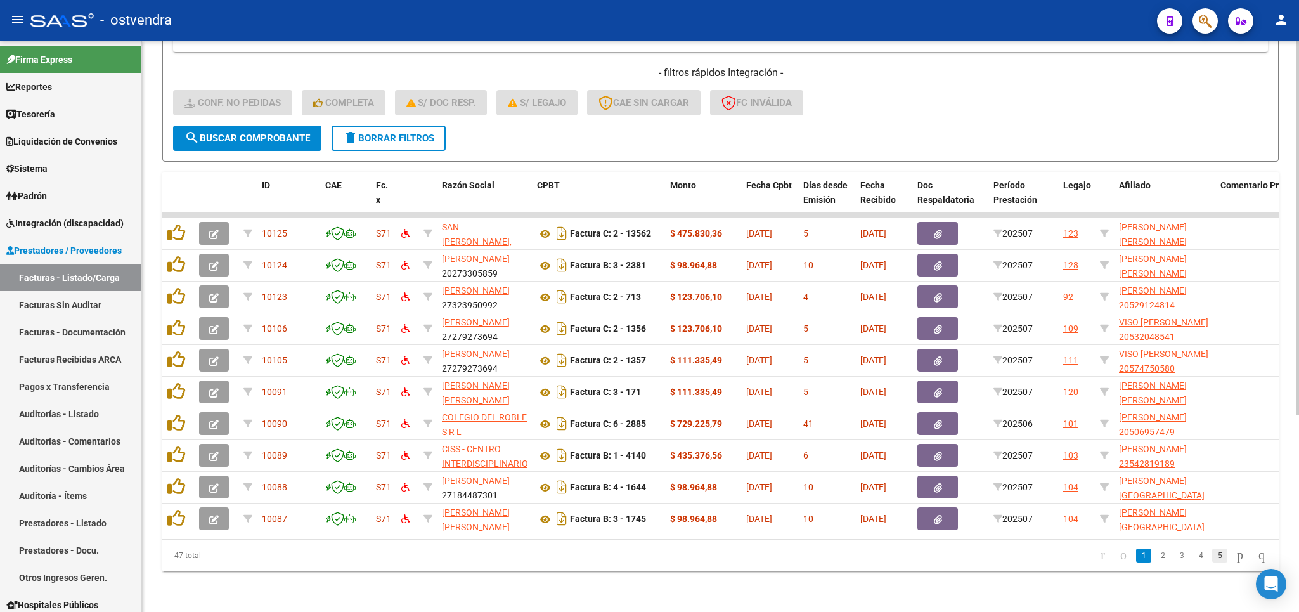
click at [1212, 557] on link "5" at bounding box center [1219, 555] width 15 height 14
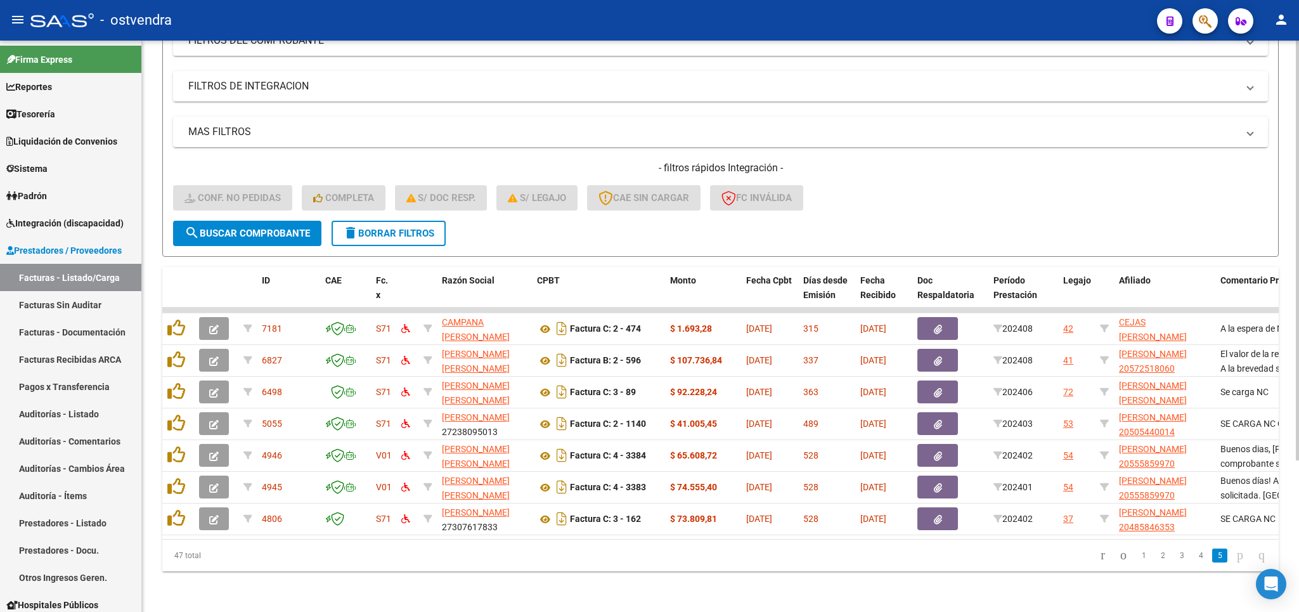
scroll to position [206, 0]
click at [1193, 555] on link "4" at bounding box center [1200, 555] width 15 height 14
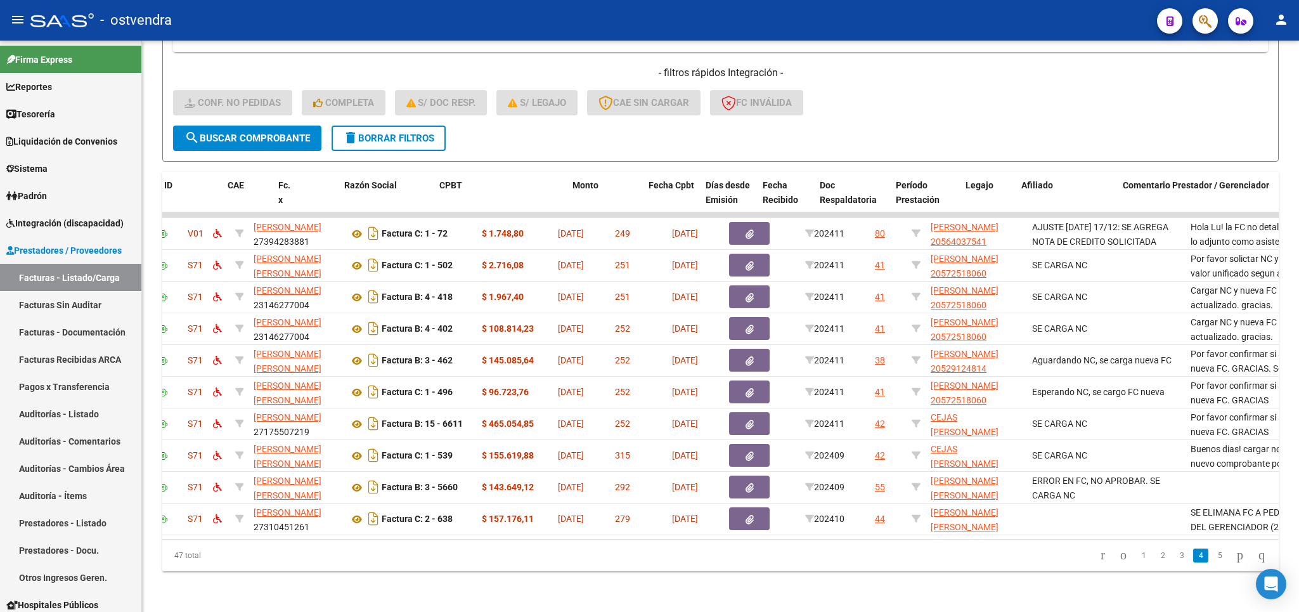
scroll to position [0, 0]
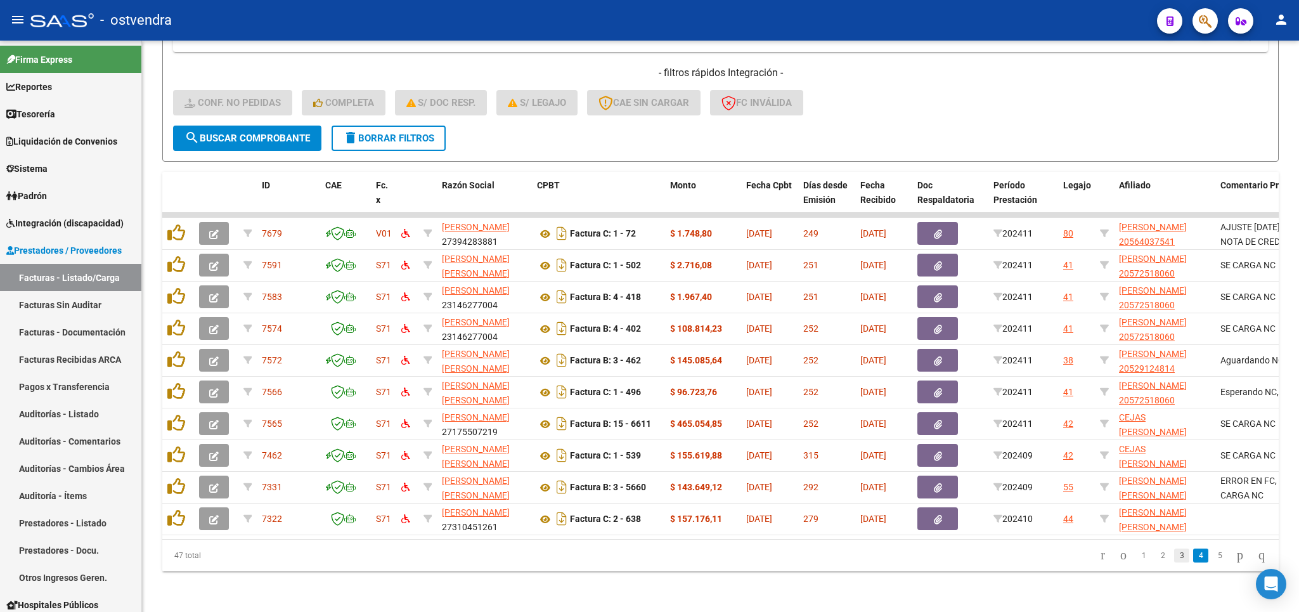
click at [1174, 558] on link "3" at bounding box center [1181, 555] width 15 height 14
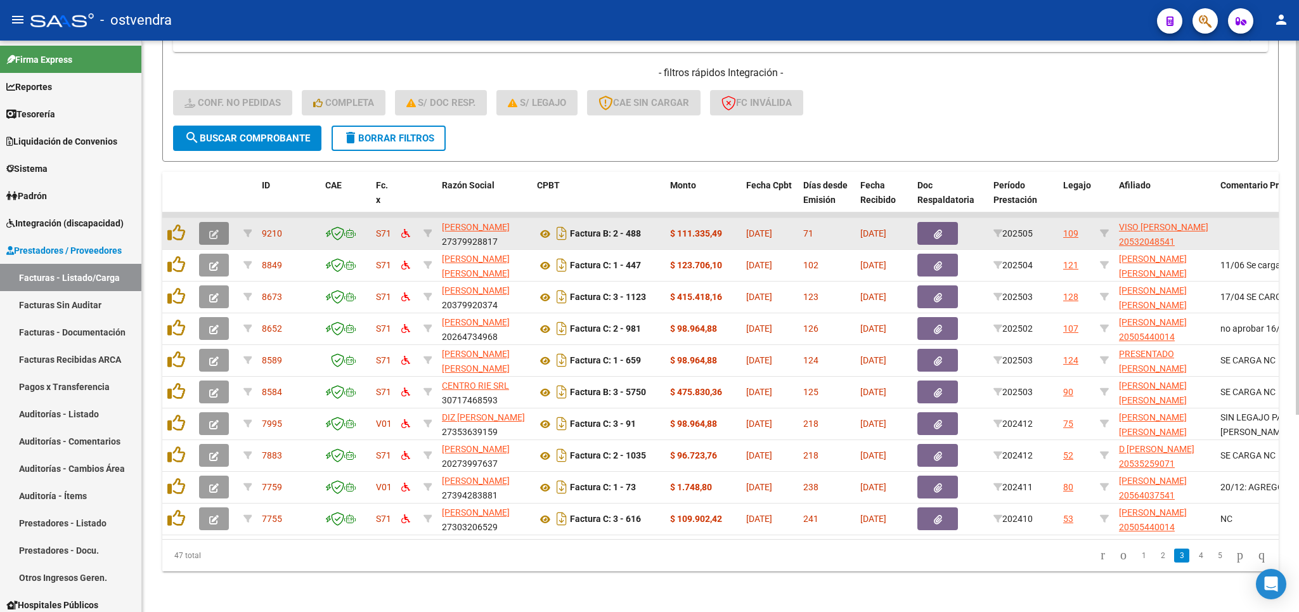
click at [212, 228] on span "button" at bounding box center [214, 233] width 10 height 11
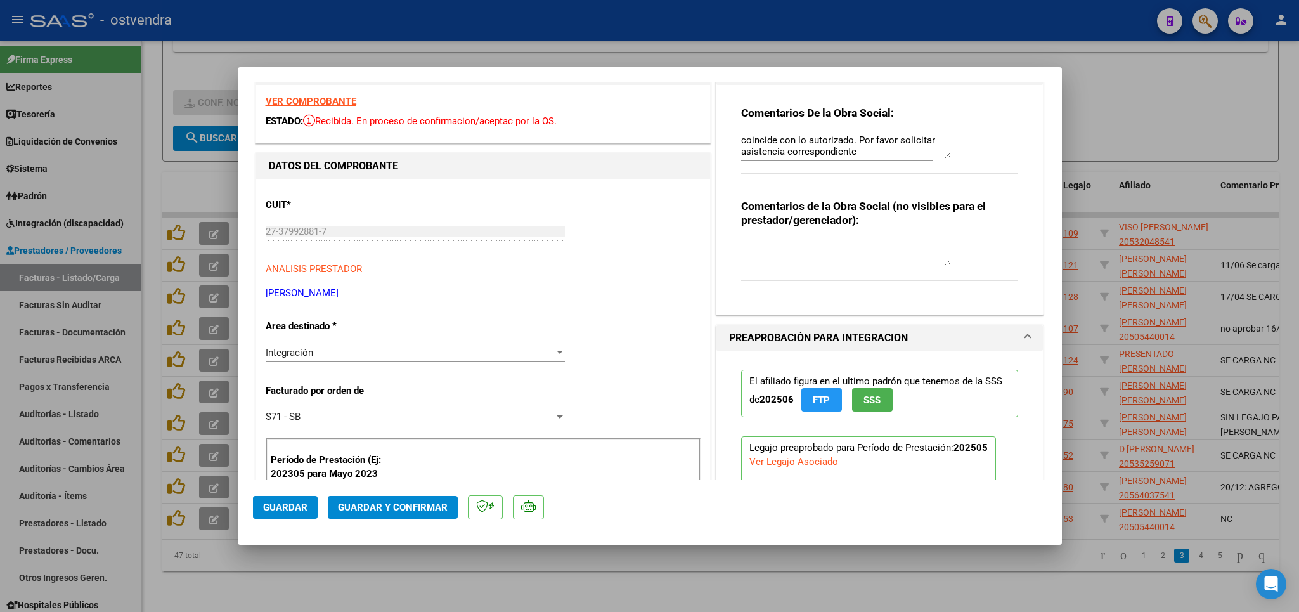
scroll to position [74, 0]
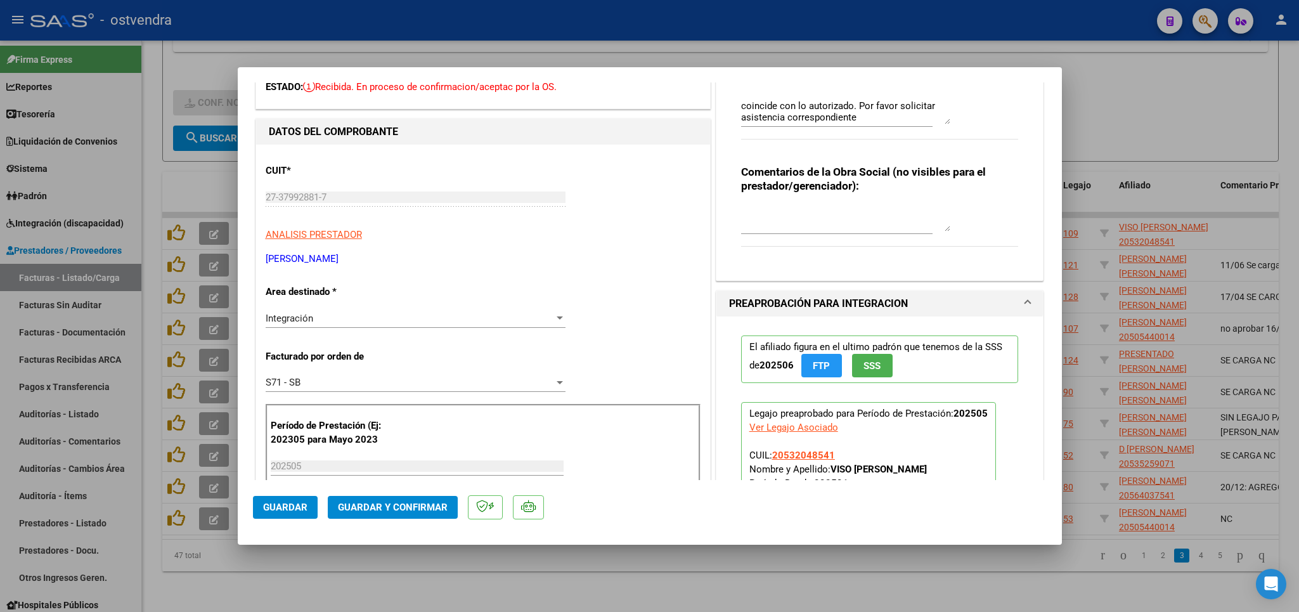
click at [849, 123] on textarea "Detalle de dias de atencion en asistencia no coincide con lo autorizado. Por fa…" at bounding box center [845, 111] width 209 height 25
type textarea "Detalle de dias de atencion en asistencia no coincide con lo autorizado. Por fa…"
click at [285, 510] on span "Guardar" at bounding box center [285, 506] width 44 height 11
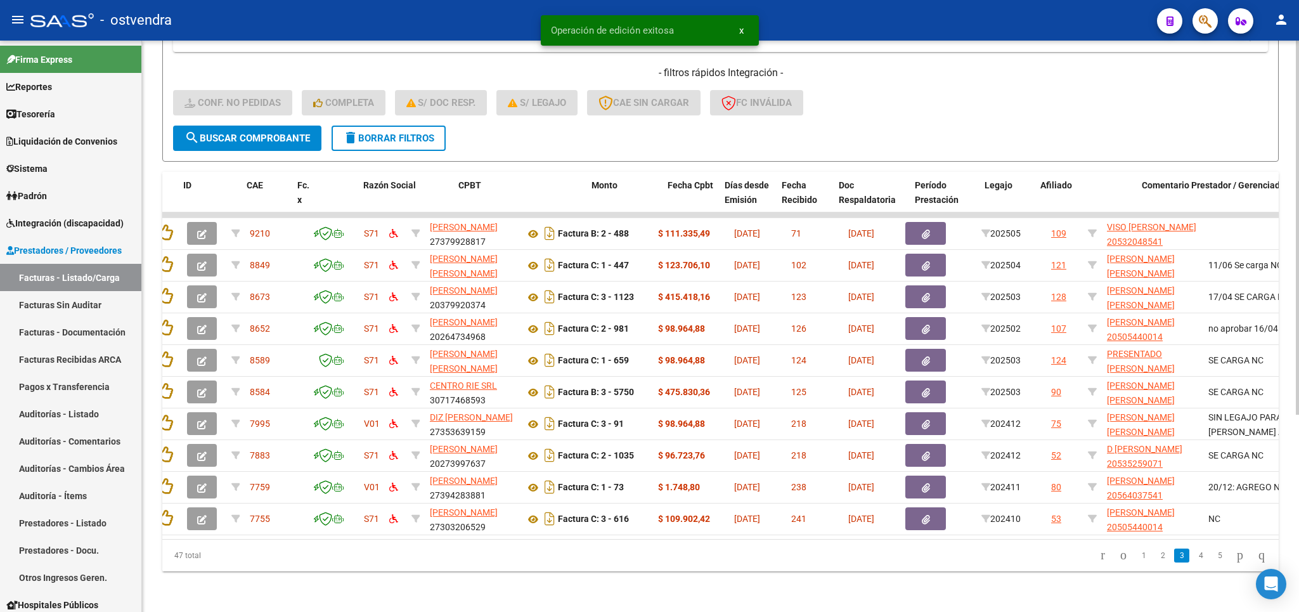
scroll to position [0, 0]
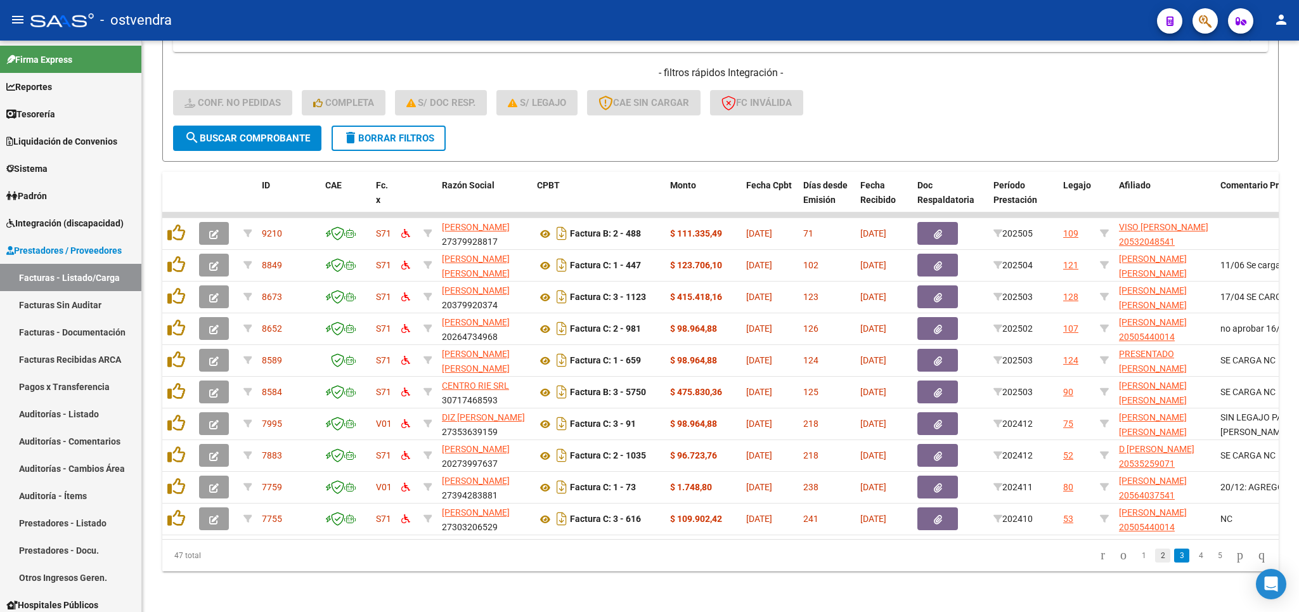
click at [1155, 553] on link "2" at bounding box center [1162, 555] width 15 height 14
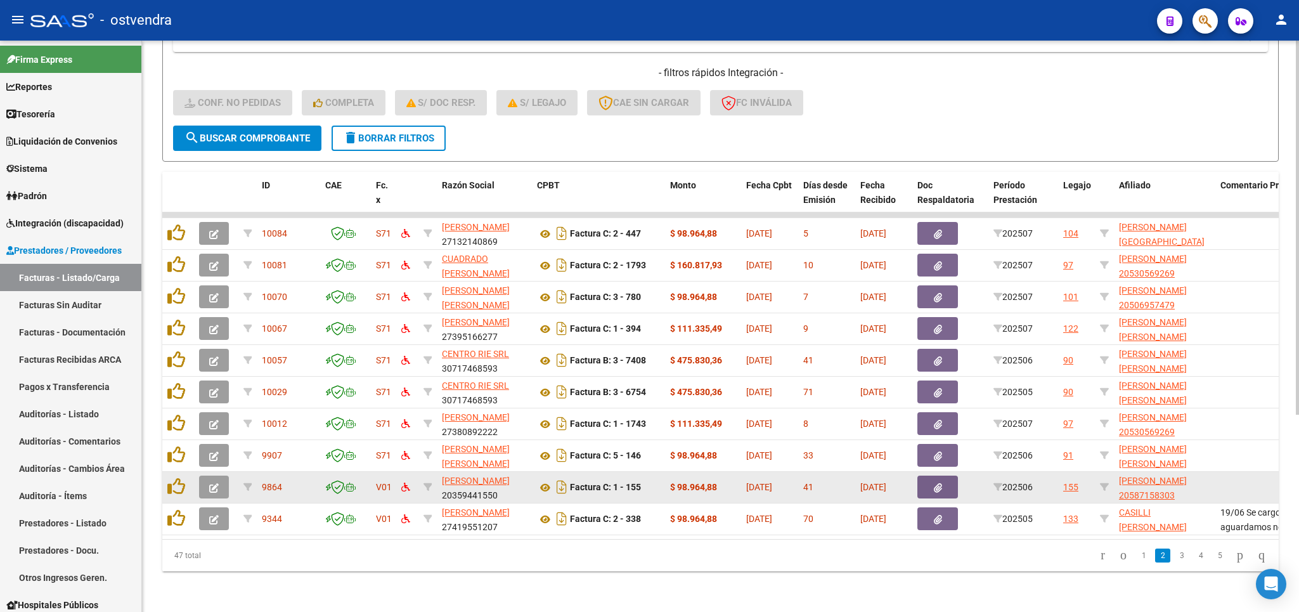
click at [215, 483] on icon "button" at bounding box center [214, 488] width 10 height 10
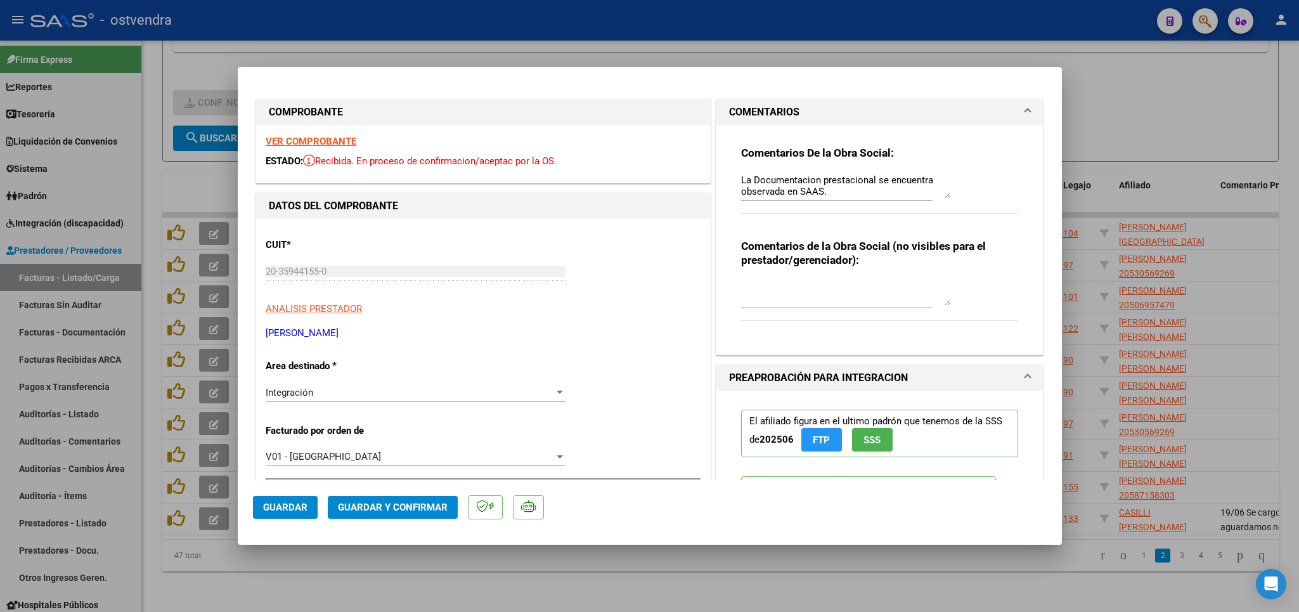
click at [76, 269] on div at bounding box center [649, 306] width 1299 height 612
type input "$ 0,00"
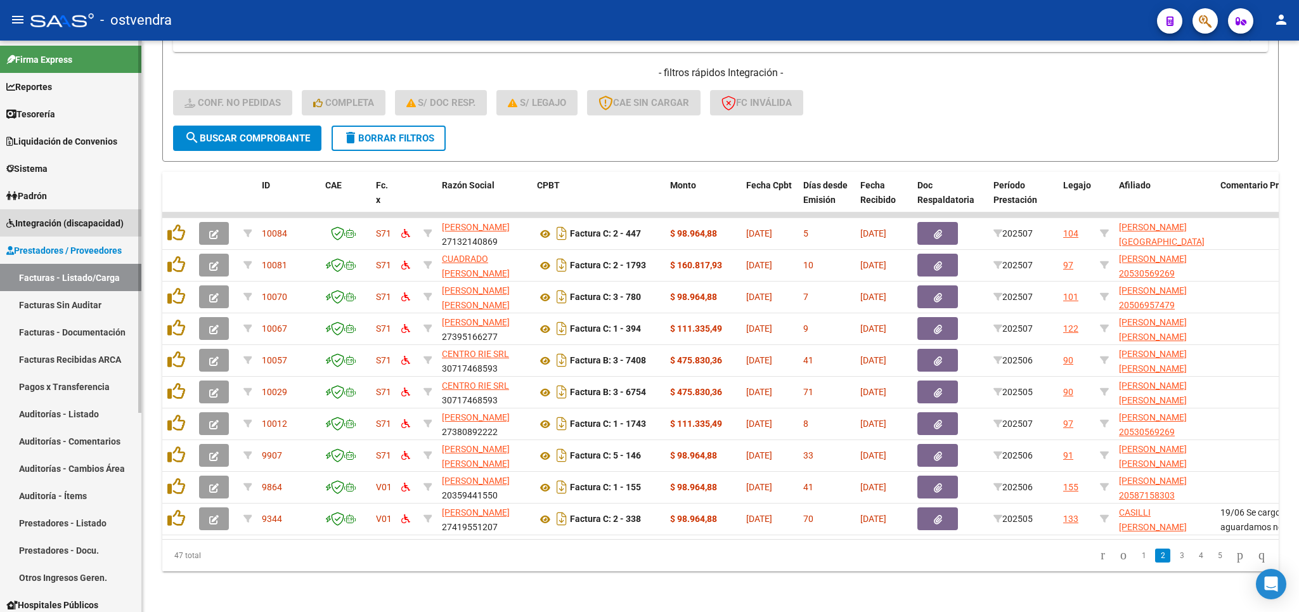
drag, startPoint x: 64, startPoint y: 224, endPoint x: 84, endPoint y: 266, distance: 46.2
click at [64, 226] on span "Integración (discapacidad)" at bounding box center [64, 223] width 117 height 14
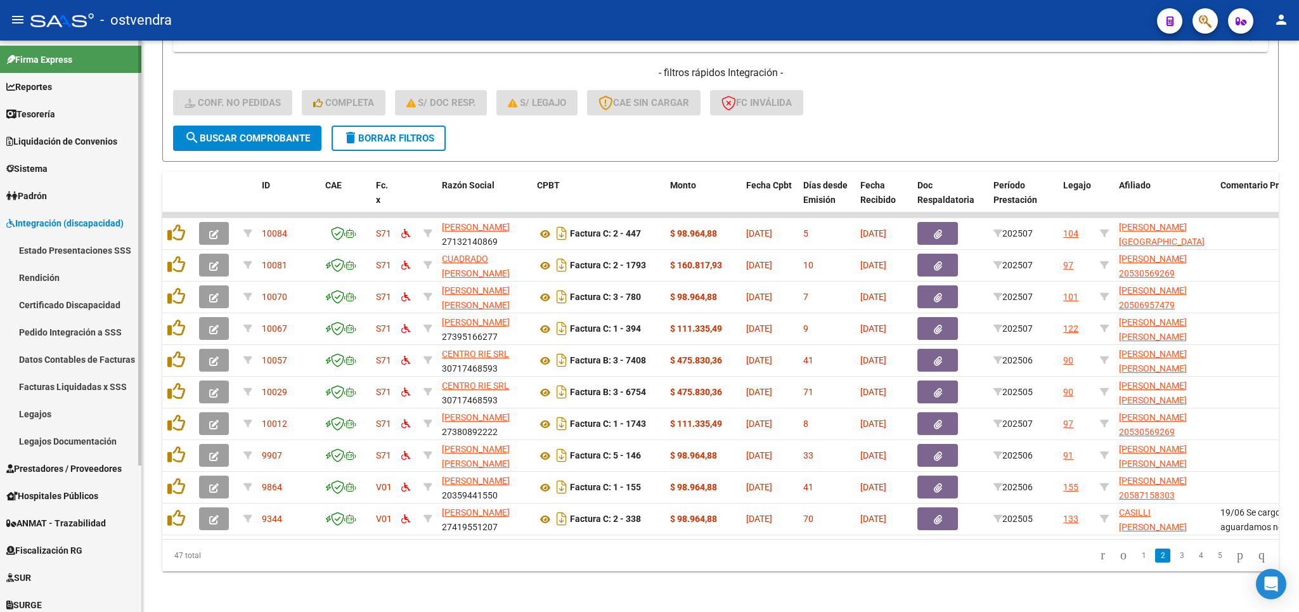
drag, startPoint x: 72, startPoint y: 383, endPoint x: 110, endPoint y: 371, distance: 40.1
click at [74, 383] on link "Facturas Liquidadas x SSS" at bounding box center [70, 386] width 141 height 27
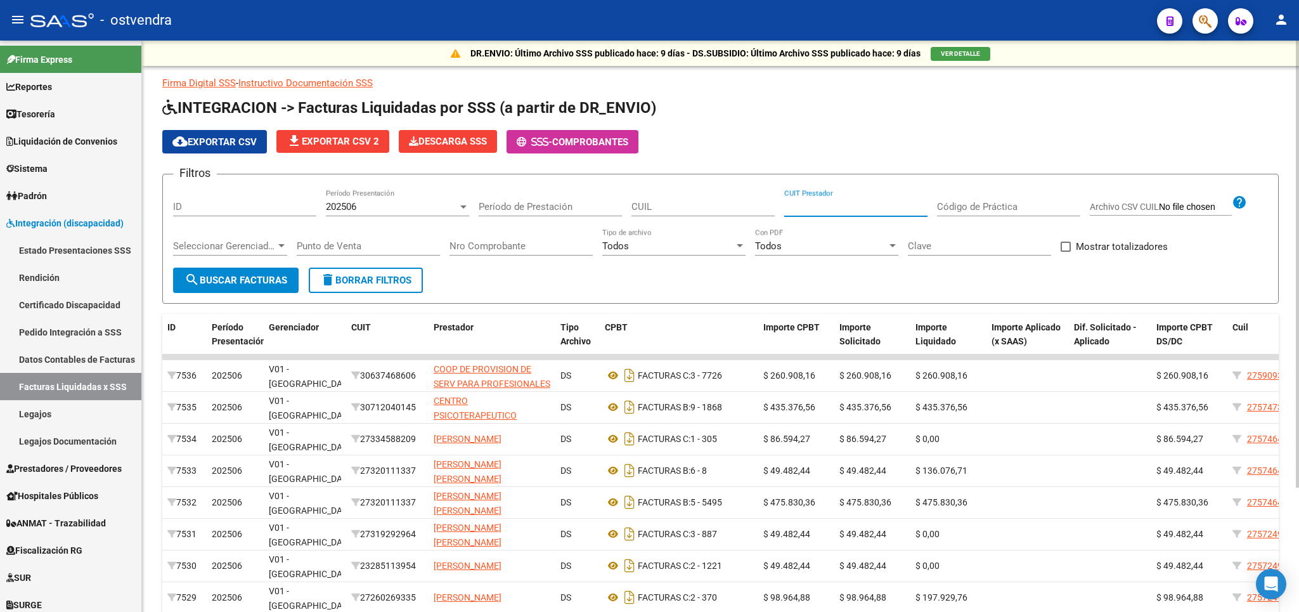
paste input "20-35944155-0"
type input "20-35944155-0"
click at [274, 275] on span "search Buscar Facturas" at bounding box center [235, 279] width 103 height 11
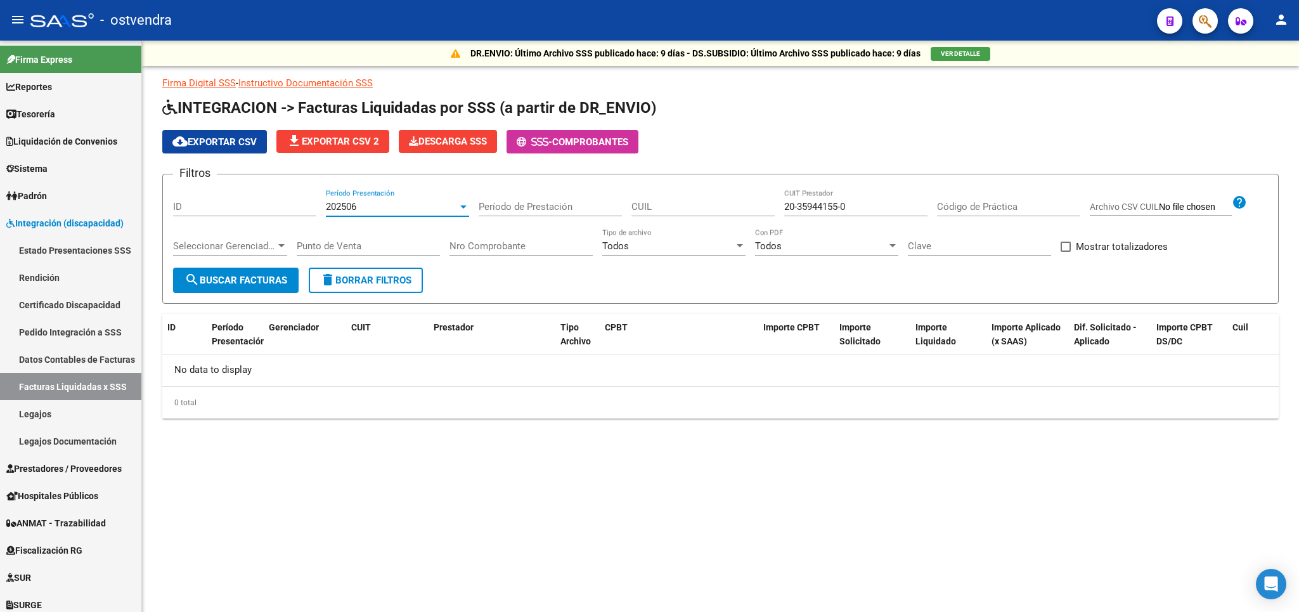
click at [401, 205] on div "202506" at bounding box center [392, 206] width 132 height 11
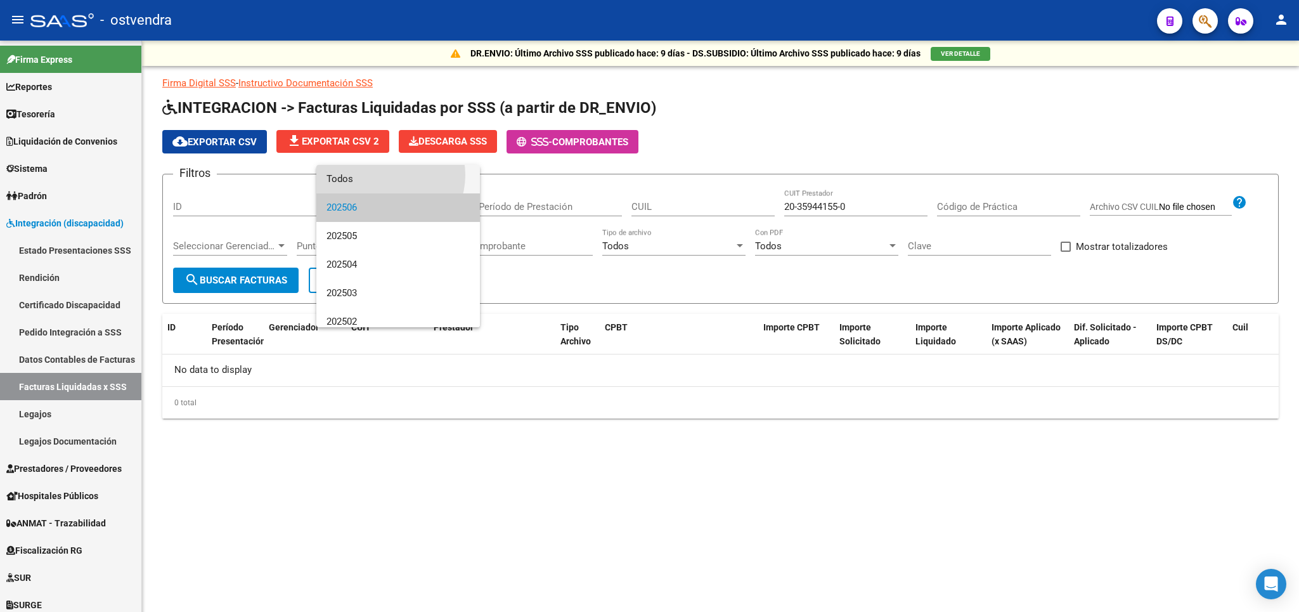
click at [386, 175] on span "Todos" at bounding box center [397, 179] width 143 height 29
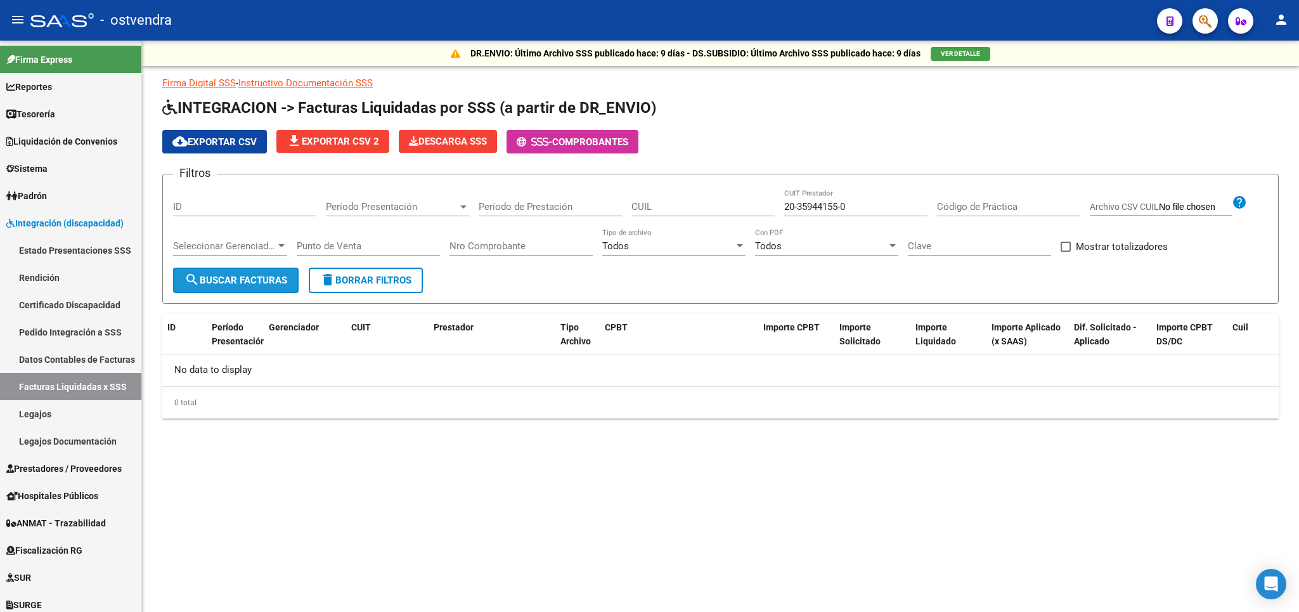
click at [248, 271] on button "search Buscar Facturas" at bounding box center [235, 279] width 125 height 25
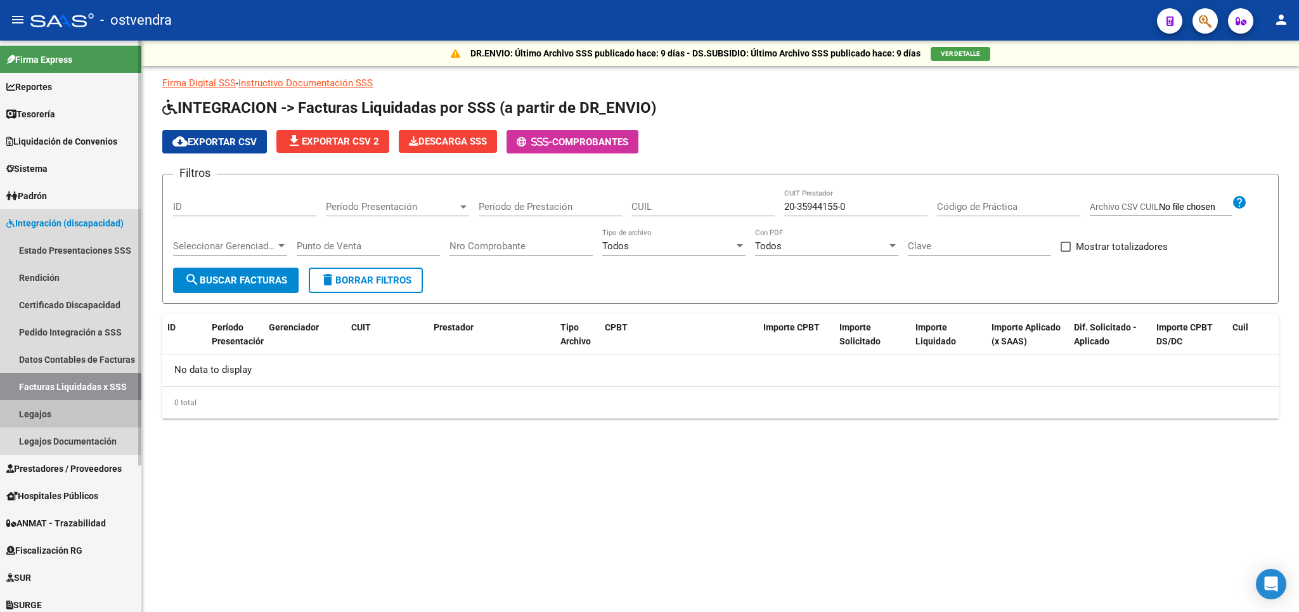
click at [51, 414] on link "Legajos" at bounding box center [70, 413] width 141 height 27
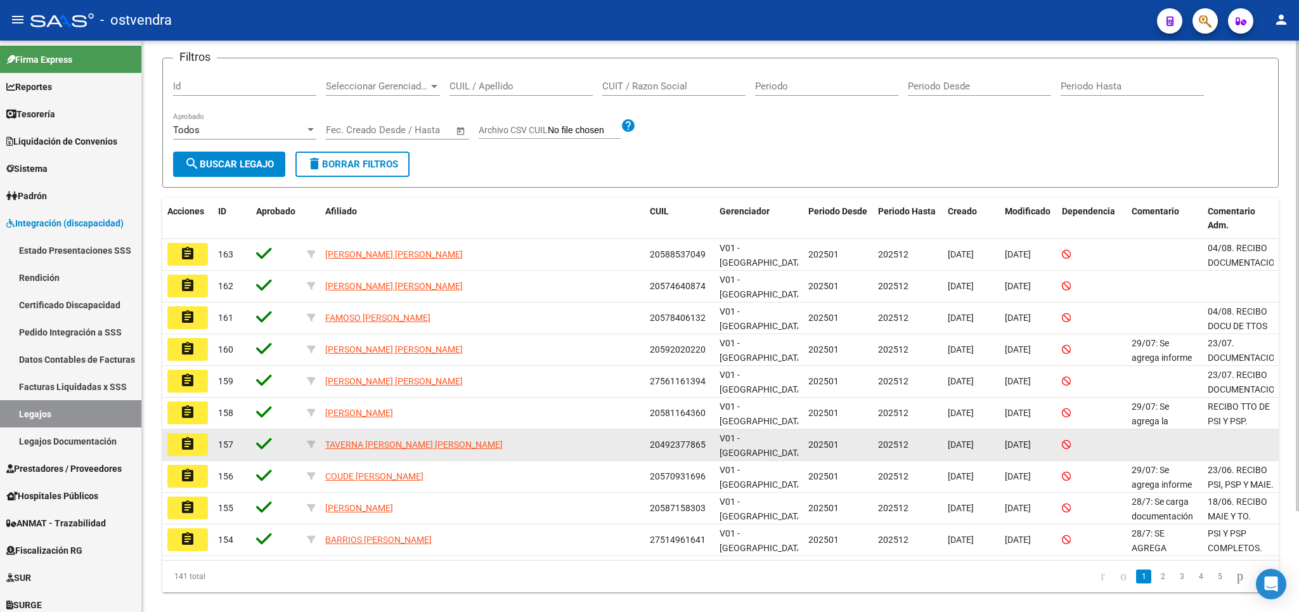
scroll to position [122, 0]
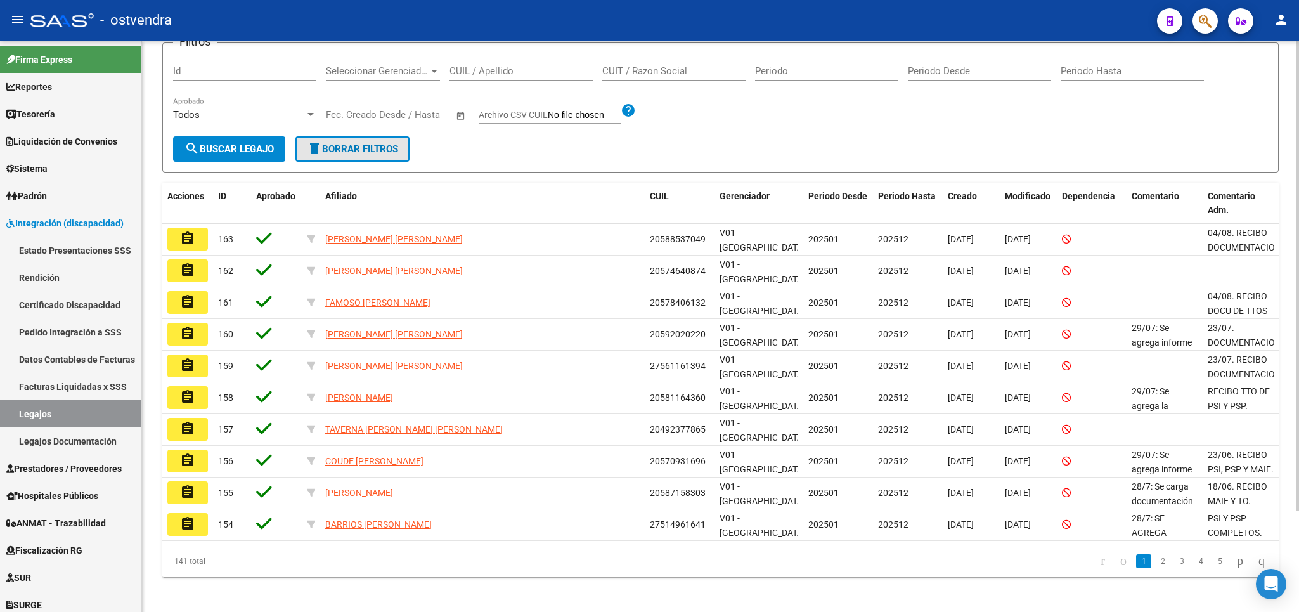
click at [375, 148] on span "delete Borrar Filtros" at bounding box center [352, 148] width 91 height 11
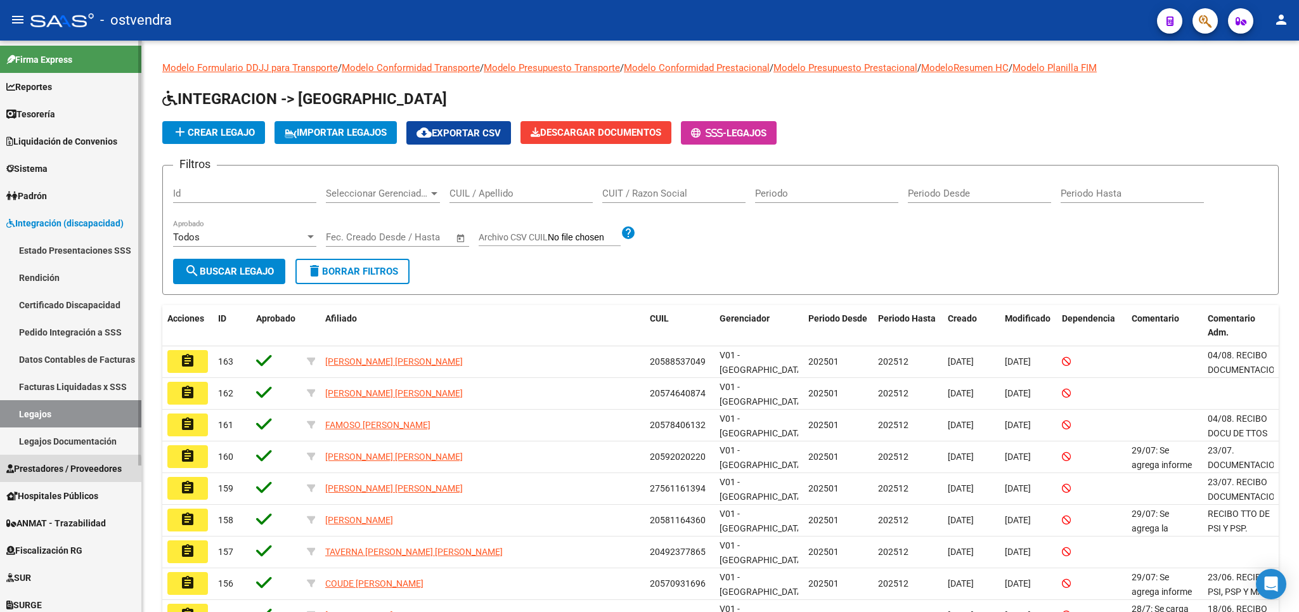
click at [38, 477] on link "Prestadores / Proveedores" at bounding box center [70, 467] width 141 height 27
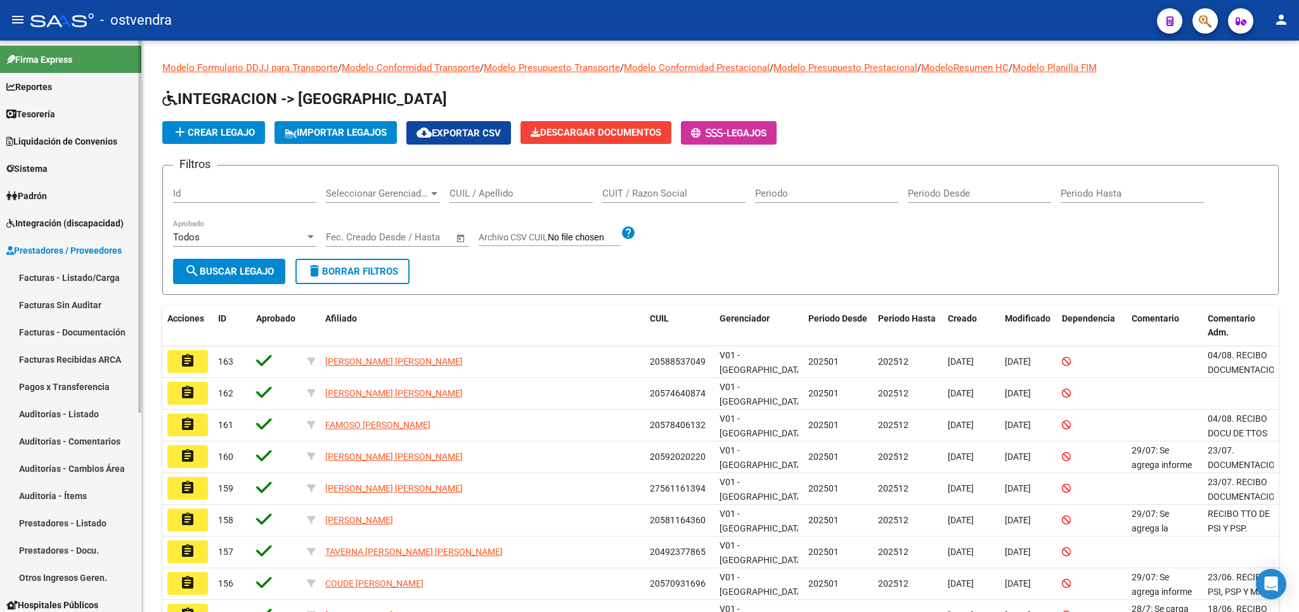
click at [87, 281] on link "Facturas - Listado/Carga" at bounding box center [70, 277] width 141 height 27
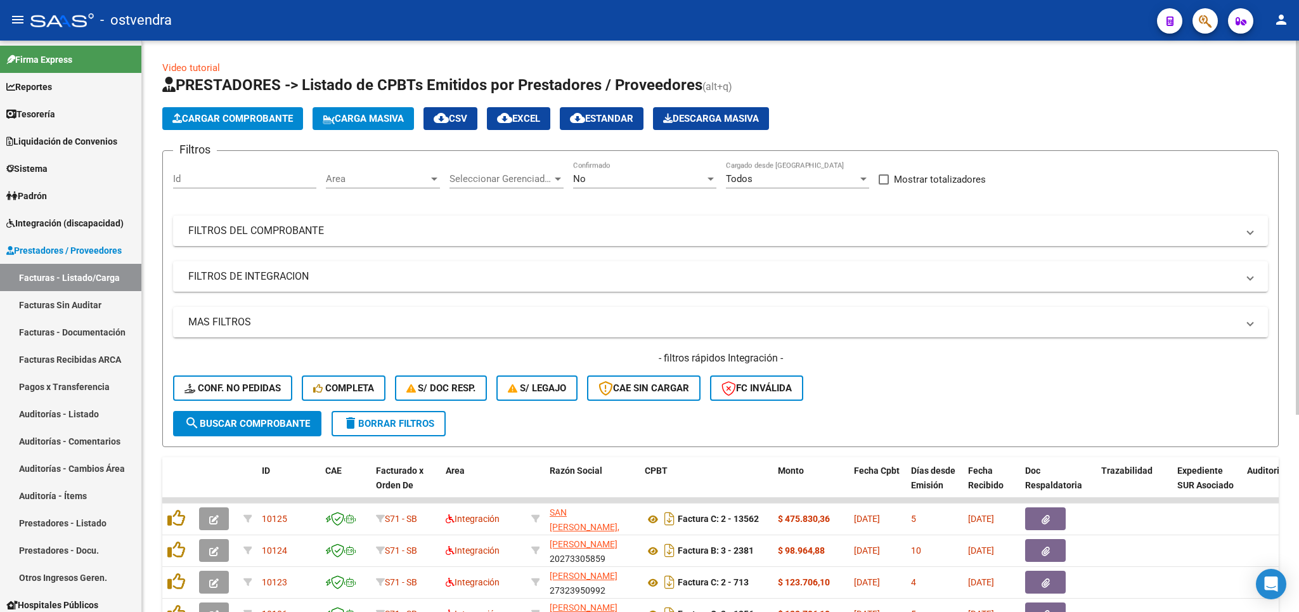
drag, startPoint x: 376, startPoint y: 422, endPoint x: 356, endPoint y: 402, distance: 28.7
click at [376, 421] on span "delete Borrar Filtros" at bounding box center [388, 423] width 91 height 11
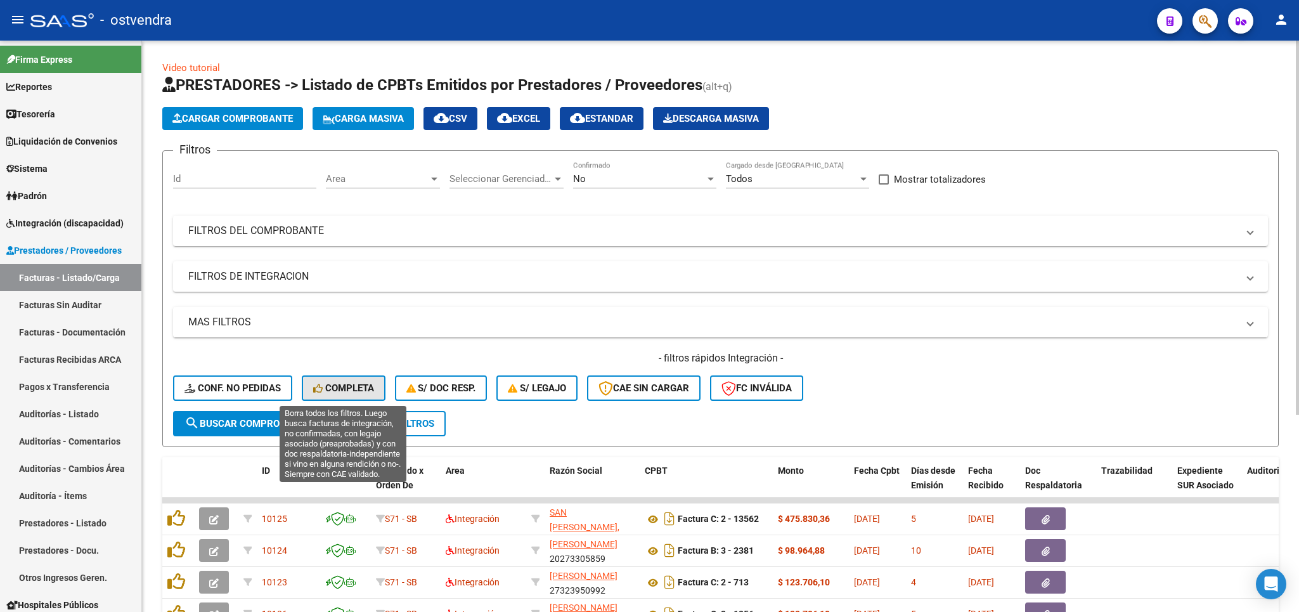
click at [338, 386] on span "Completa" at bounding box center [343, 387] width 61 height 11
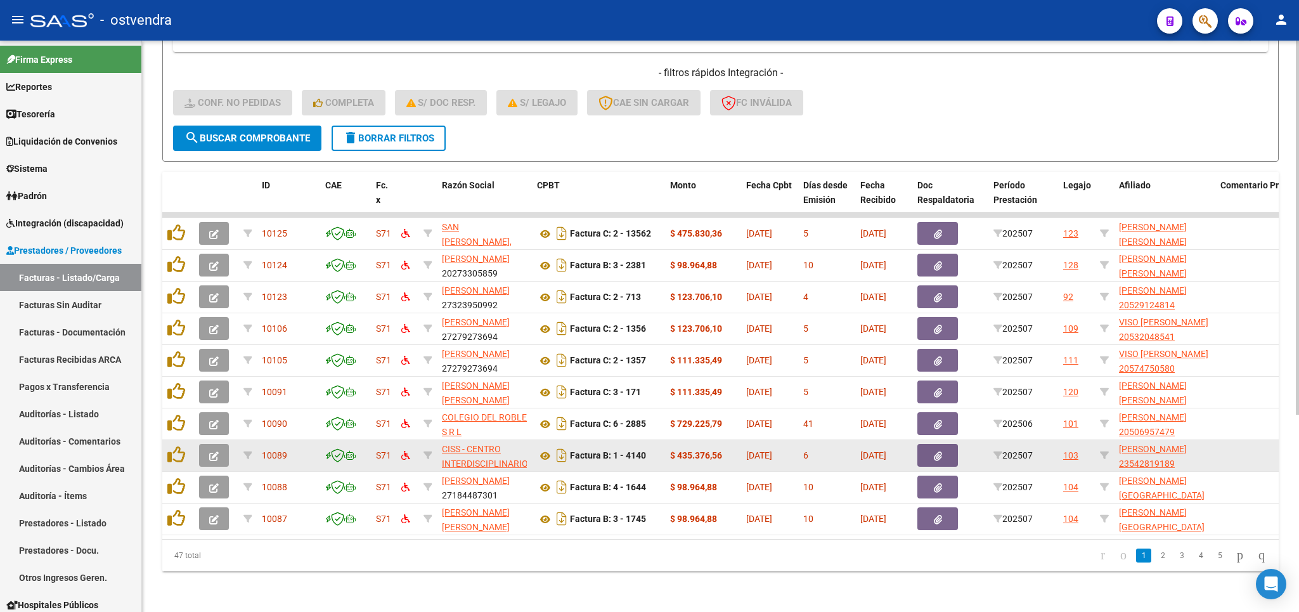
scroll to position [301, 0]
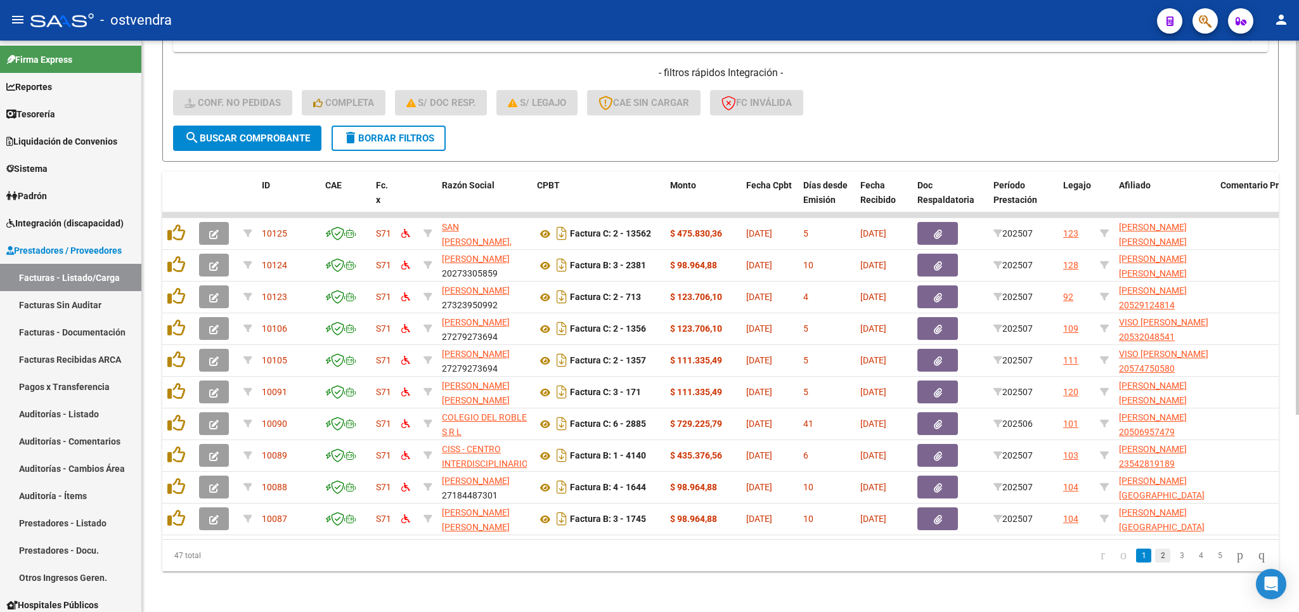
click at [1155, 555] on link "2" at bounding box center [1162, 555] width 15 height 14
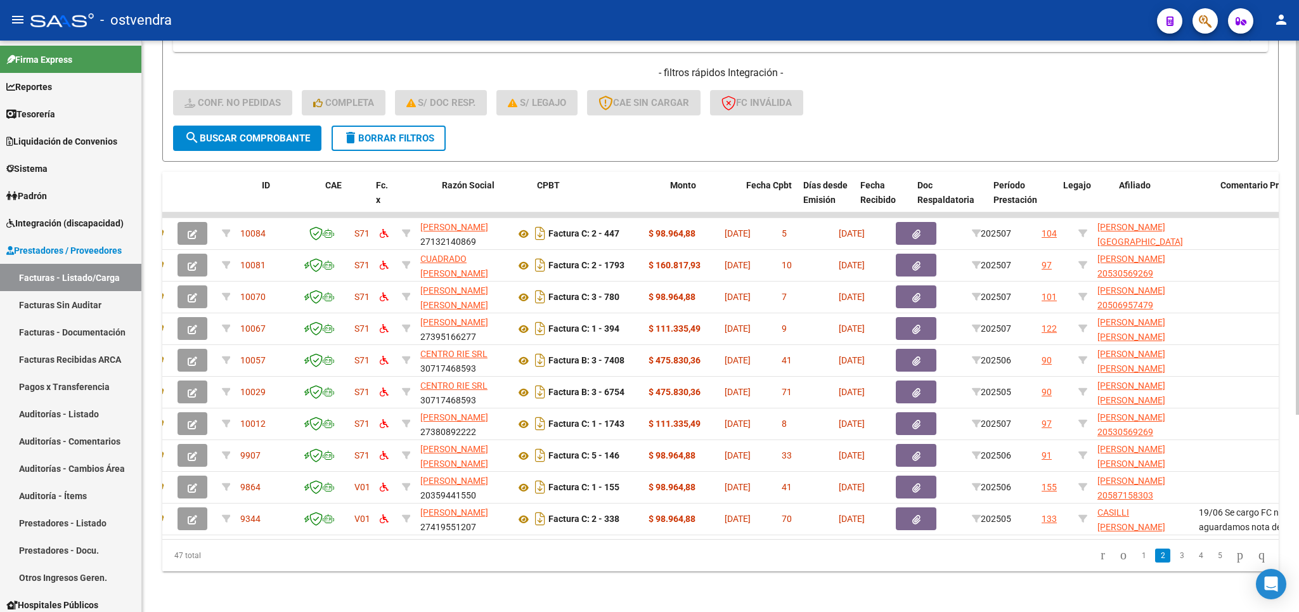
scroll to position [0, 0]
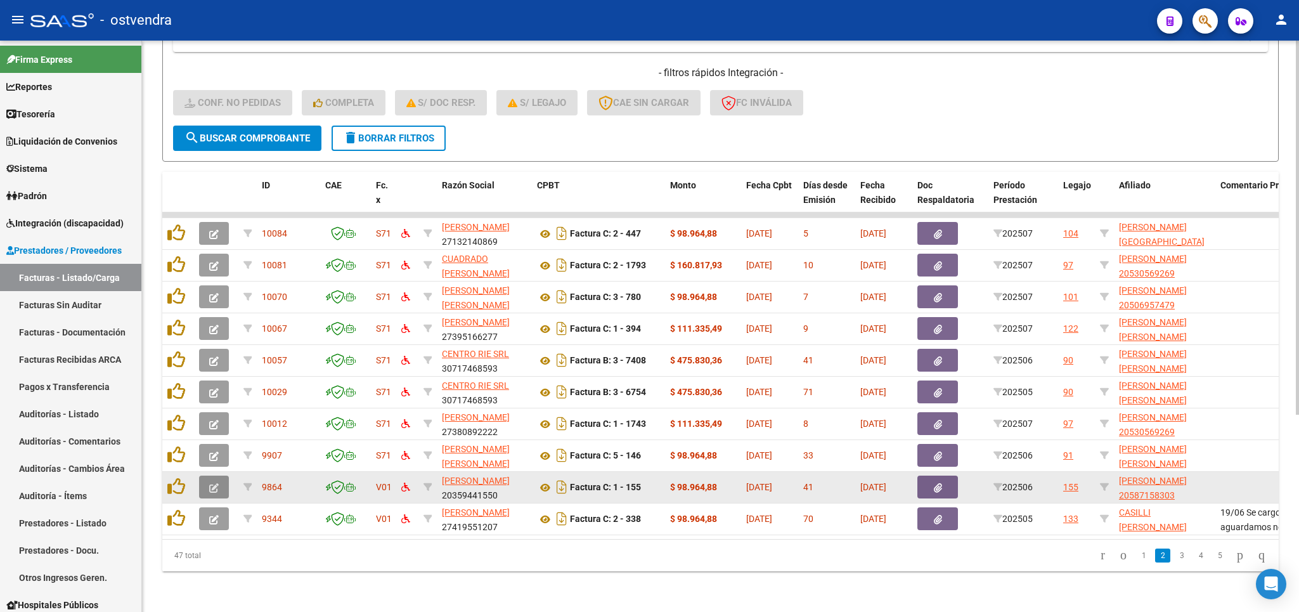
click at [224, 475] on button "button" at bounding box center [214, 486] width 30 height 23
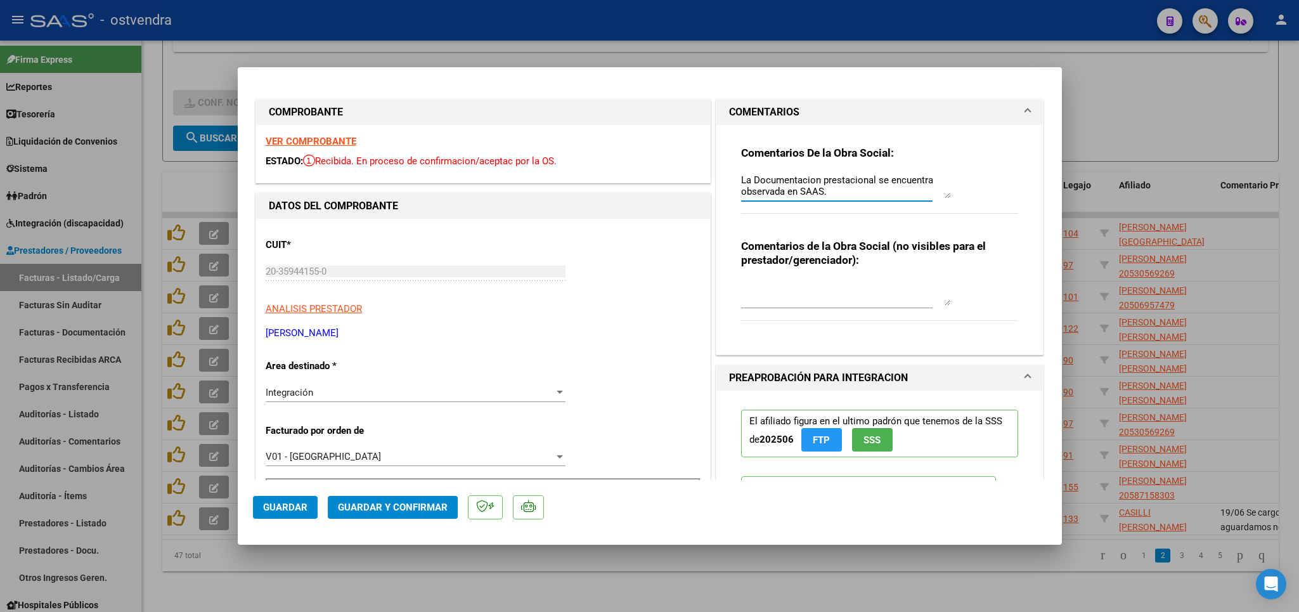
drag, startPoint x: 838, startPoint y: 192, endPoint x: 703, endPoint y: 179, distance: 136.3
click at [741, 179] on textarea "La Documentacion prestacional se encuentra observada en SAAS." at bounding box center [845, 185] width 209 height 25
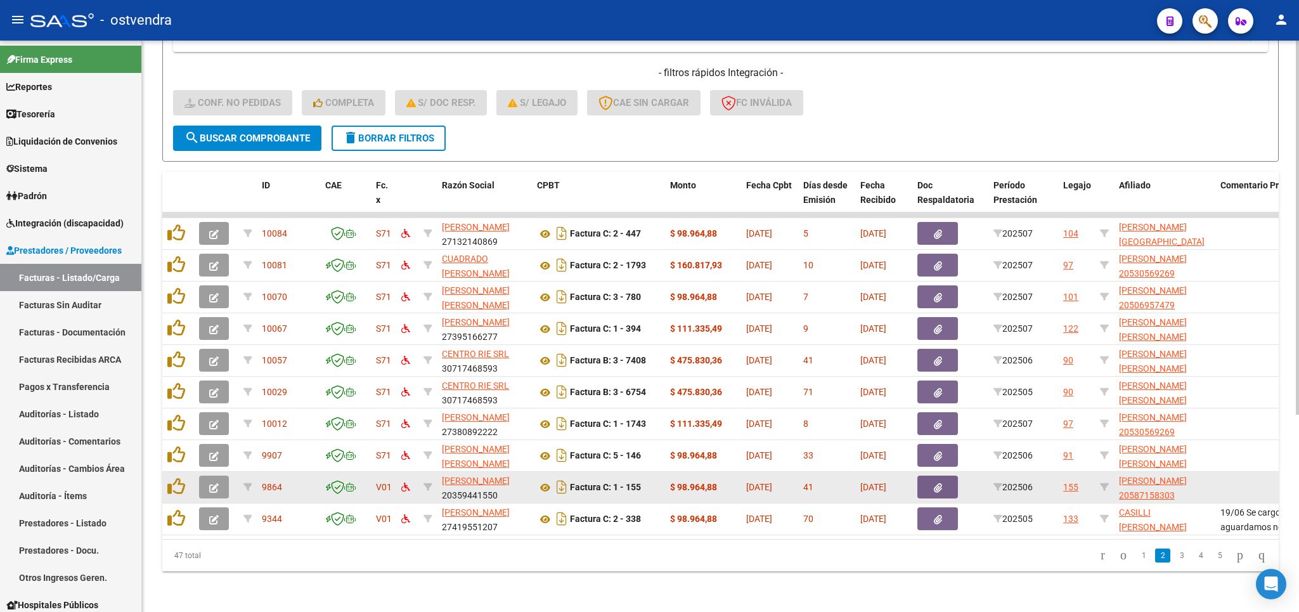
click at [215, 481] on span "button" at bounding box center [214, 486] width 10 height 11
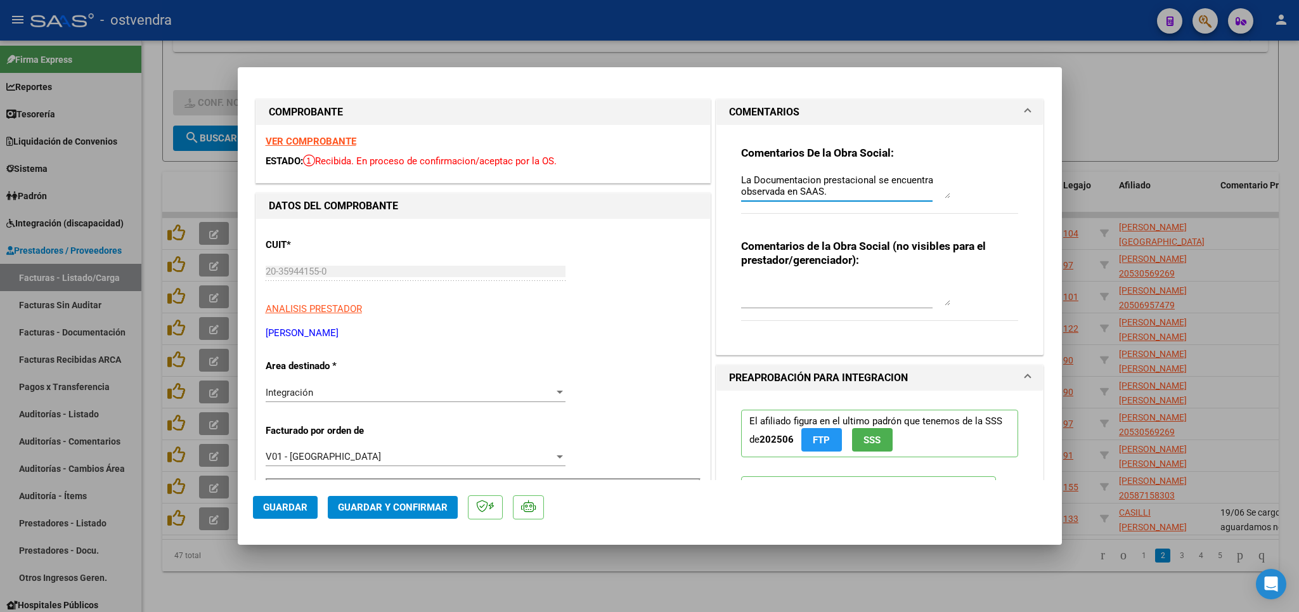
click at [845, 196] on textarea "La Documentacion prestacional se encuentra observada en SAAS." at bounding box center [845, 185] width 209 height 25
click at [324, 140] on strong "VER COMPROBANTE" at bounding box center [311, 141] width 91 height 11
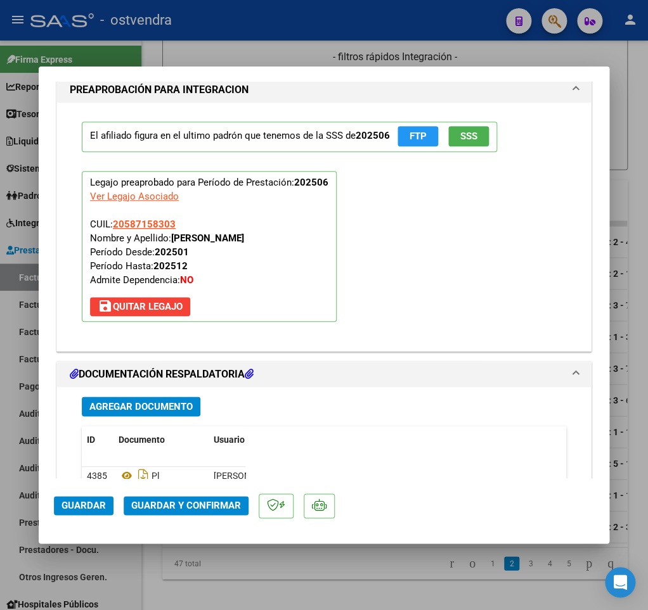
scroll to position [1643, 0]
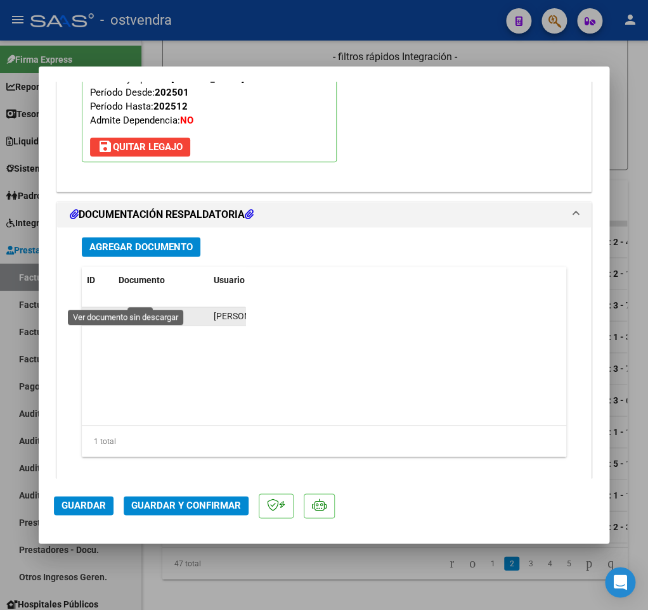
click at [125, 309] on icon at bounding box center [127, 316] width 16 height 15
click at [173, 509] on span "Guardar y Confirmar" at bounding box center [186, 505] width 110 height 11
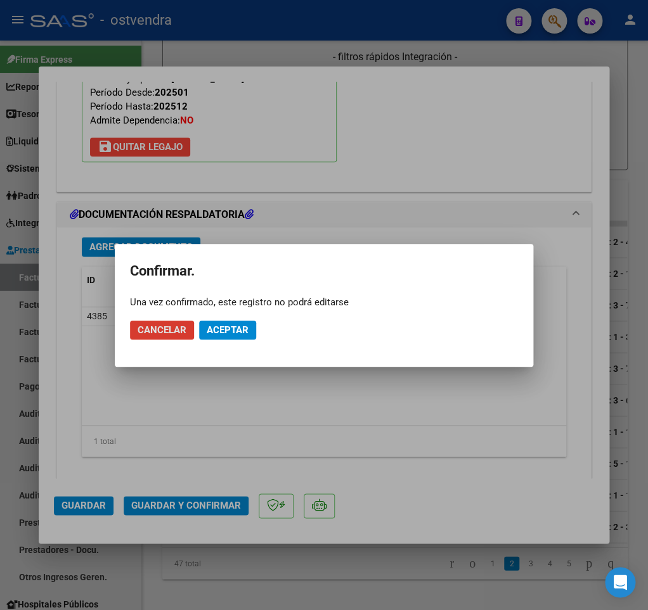
click at [238, 337] on button "Aceptar" at bounding box center [227, 330] width 57 height 19
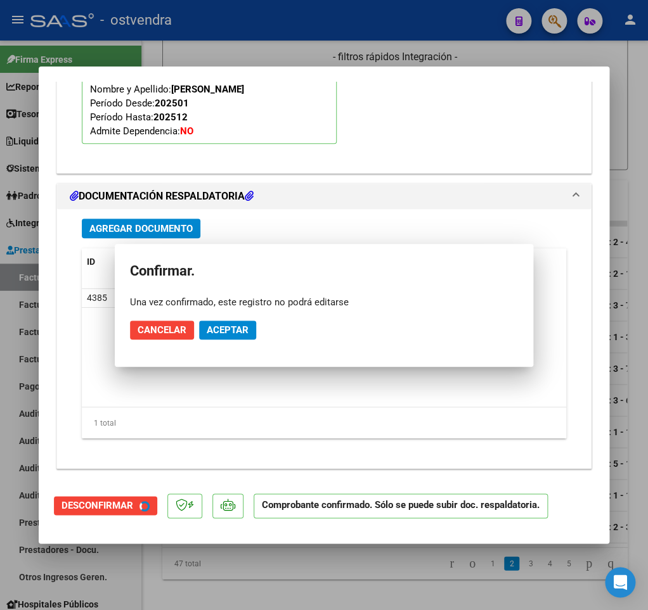
scroll to position [1436, 0]
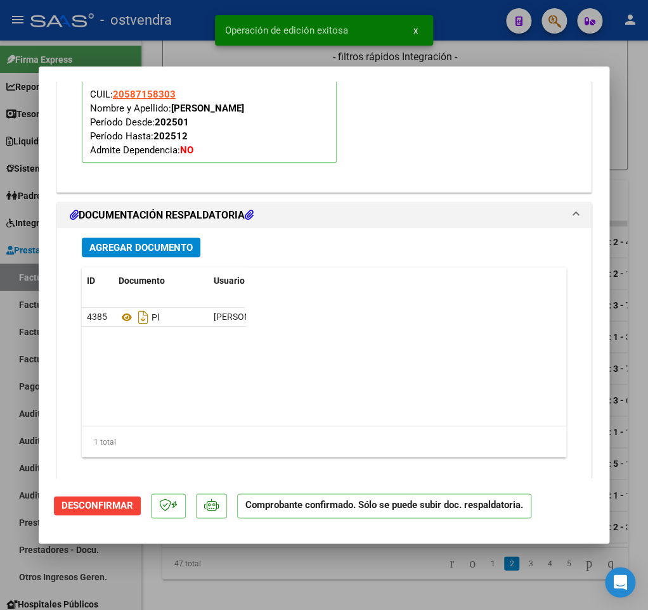
type input "$ 0,00"
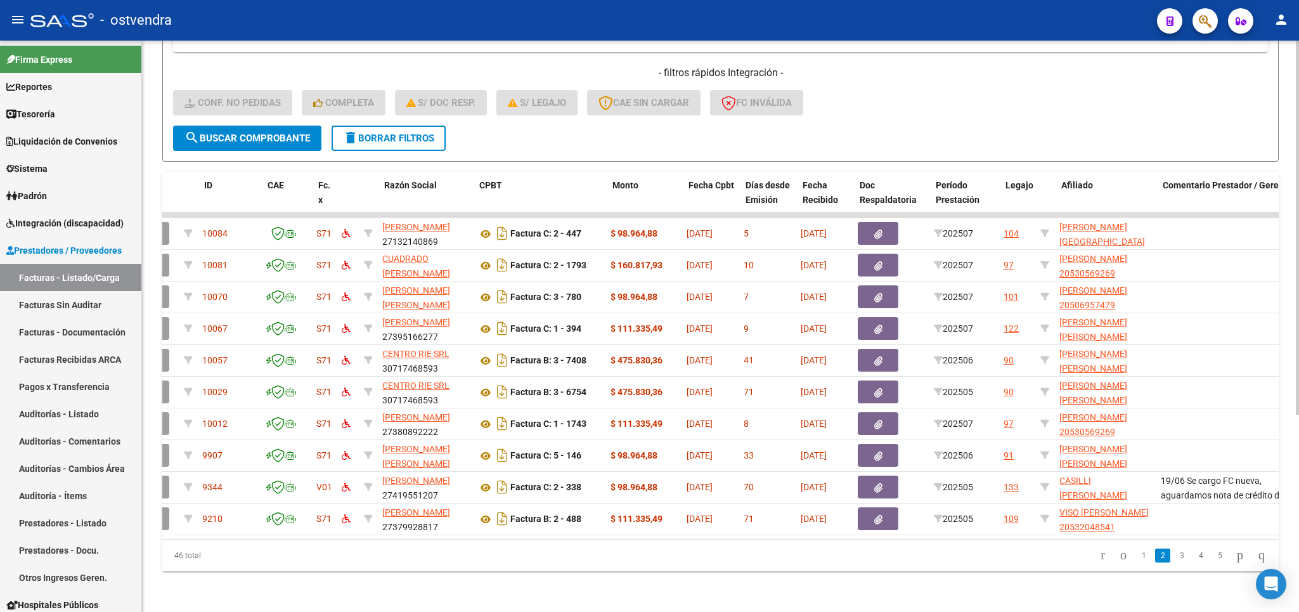
scroll to position [0, 0]
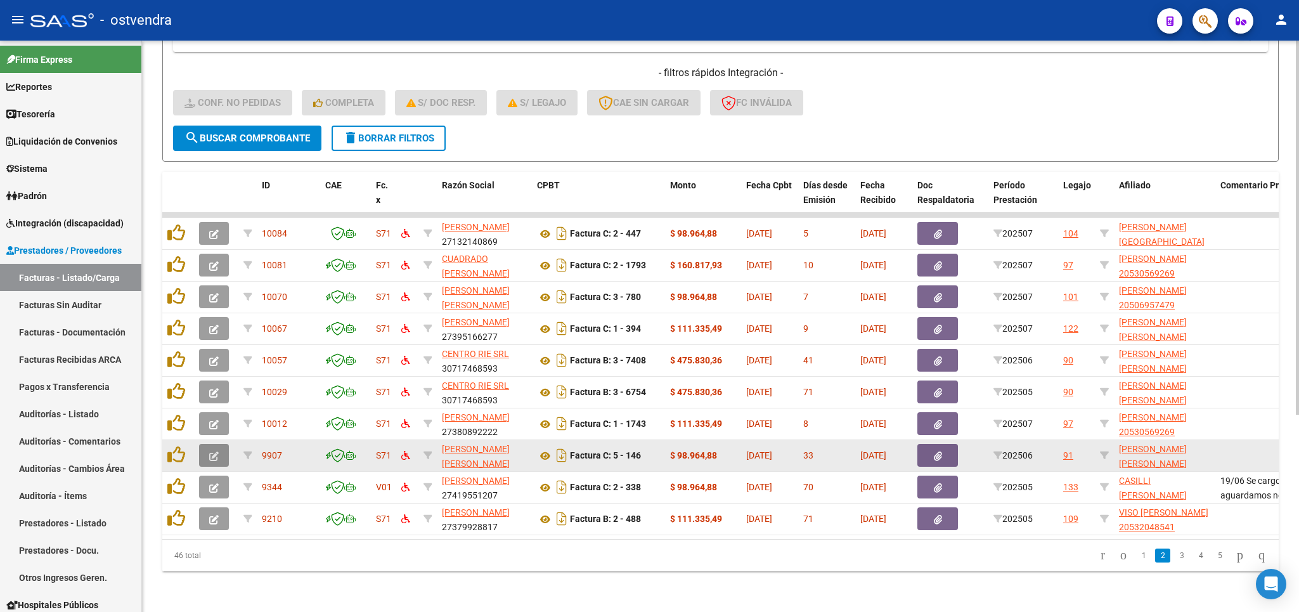
click at [217, 444] on button "button" at bounding box center [214, 455] width 30 height 23
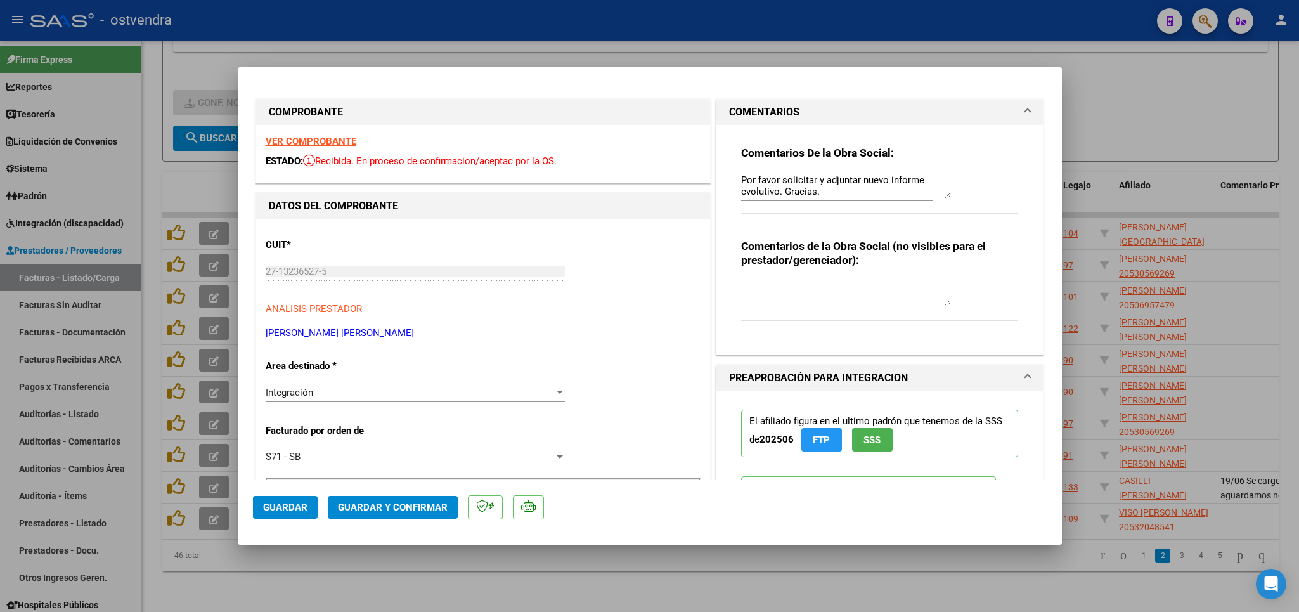
click at [1172, 98] on div at bounding box center [649, 306] width 1299 height 612
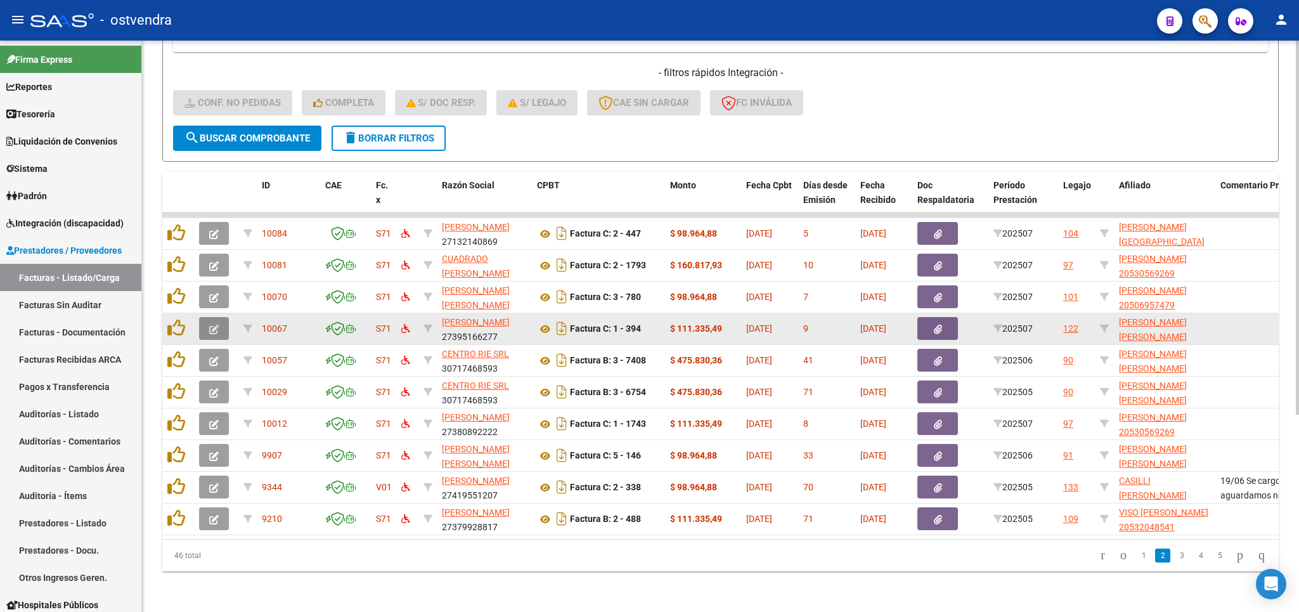
click at [216, 324] on icon "button" at bounding box center [214, 329] width 10 height 10
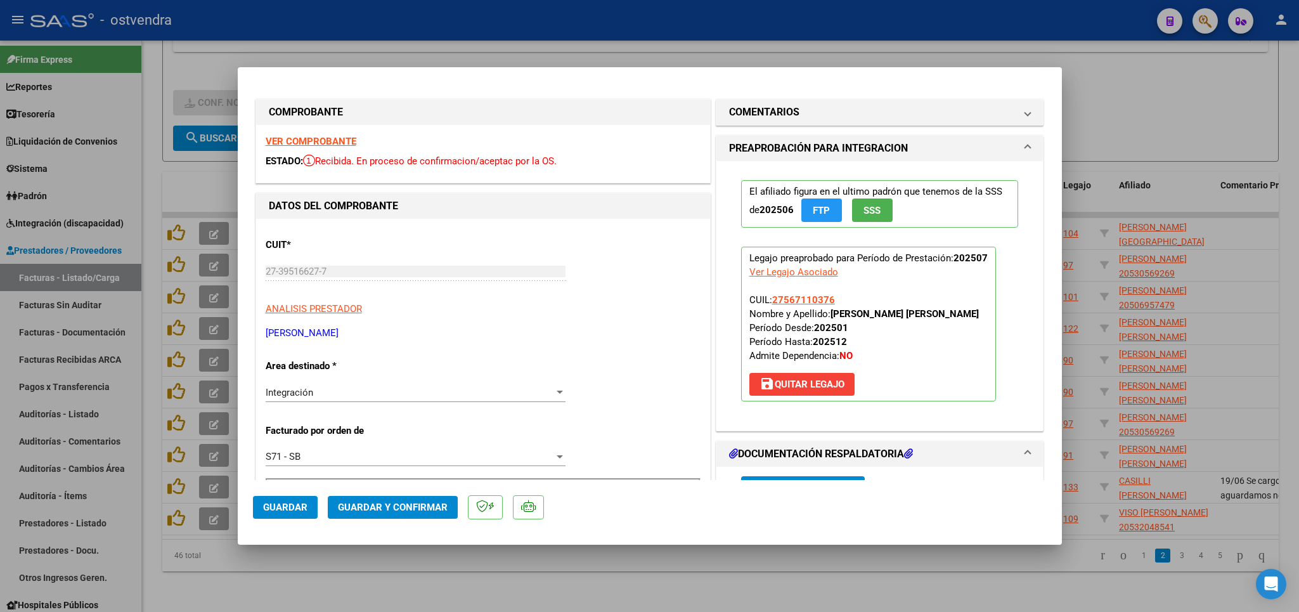
click at [310, 138] on strong "VER COMPROBANTE" at bounding box center [311, 141] width 91 height 11
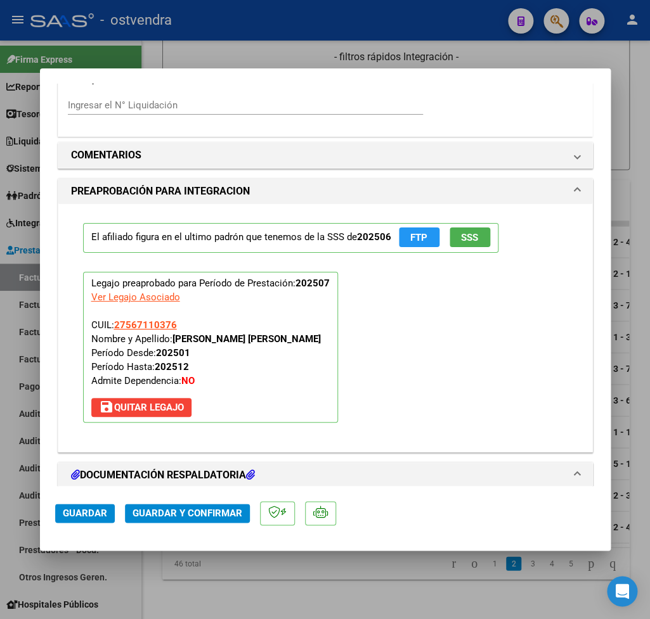
scroll to position [1335, 0]
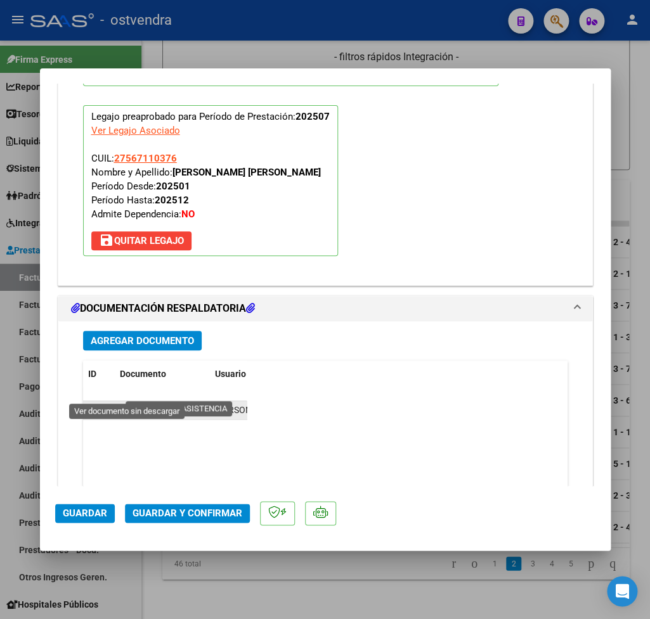
click at [127, 403] on icon at bounding box center [128, 410] width 16 height 15
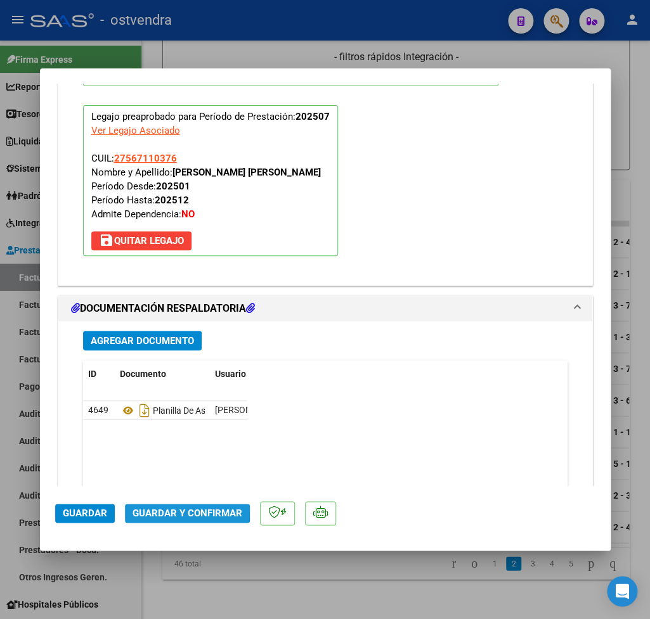
click at [184, 510] on span "Guardar y Confirmar" at bounding box center [187, 513] width 110 height 11
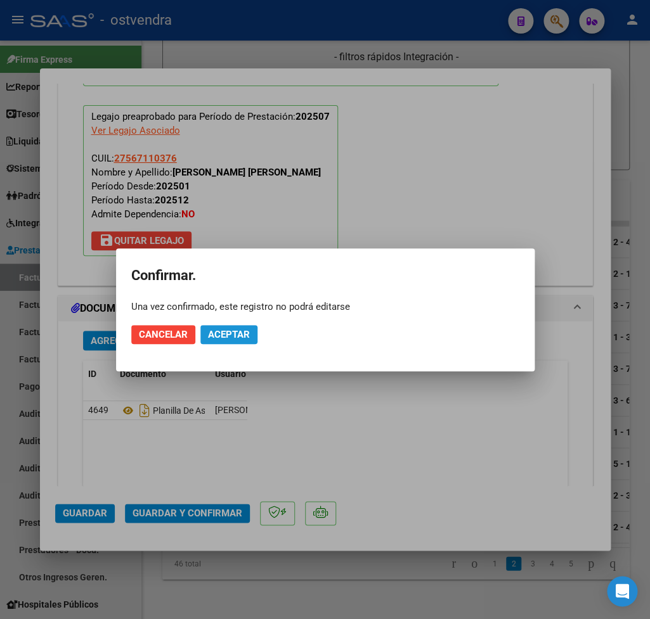
click at [224, 340] on span "Aceptar" at bounding box center [229, 334] width 42 height 11
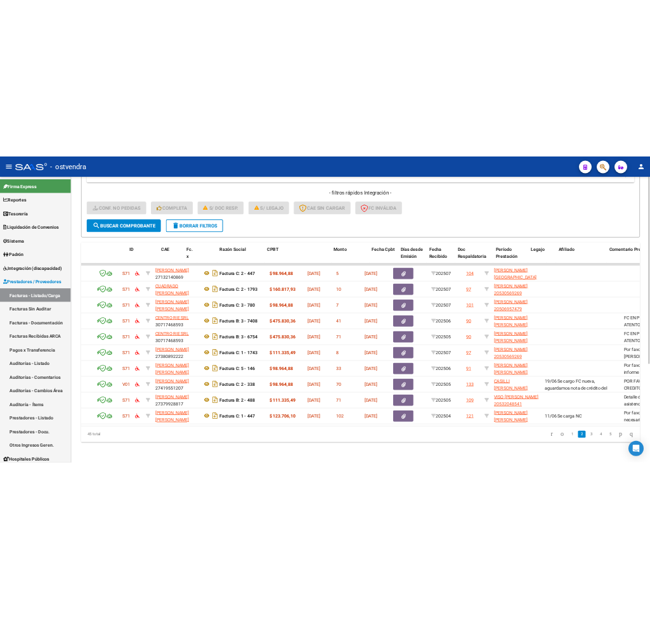
scroll to position [0, 0]
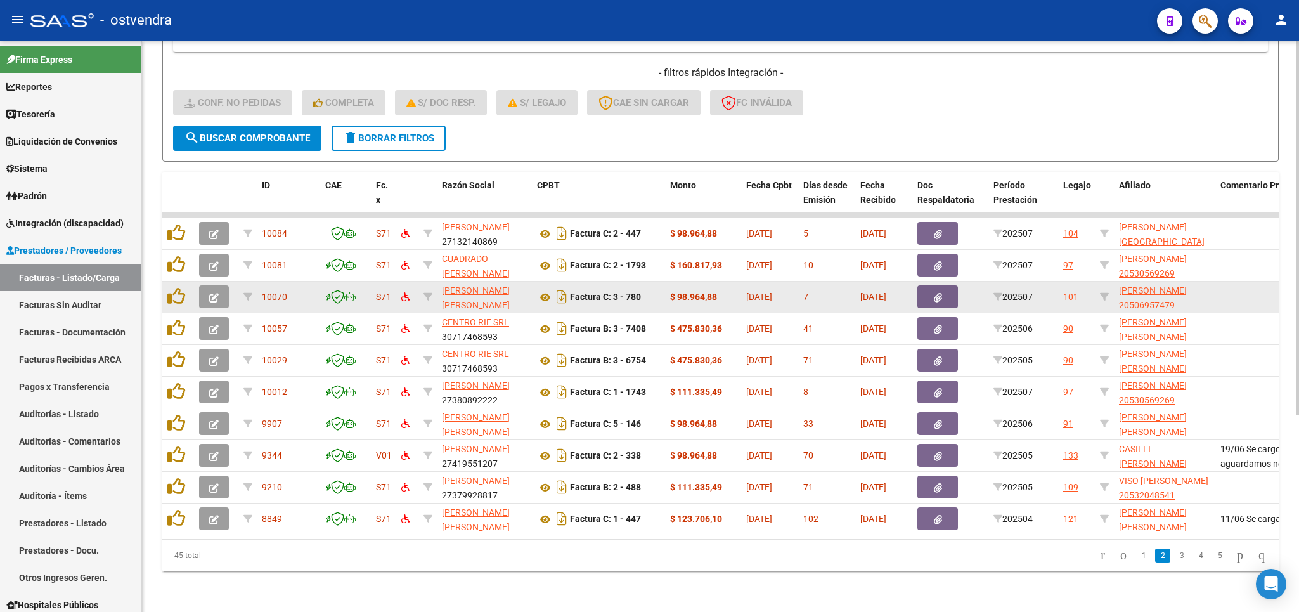
click at [226, 285] on button "button" at bounding box center [214, 296] width 30 height 23
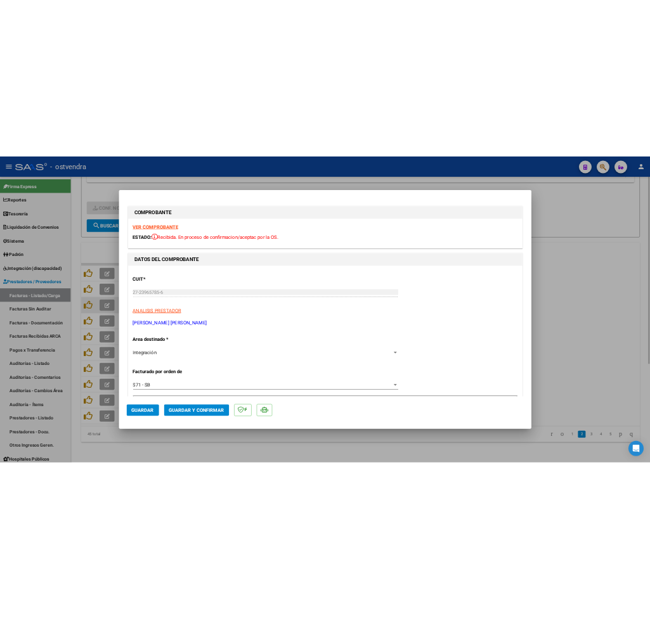
scroll to position [380, 0]
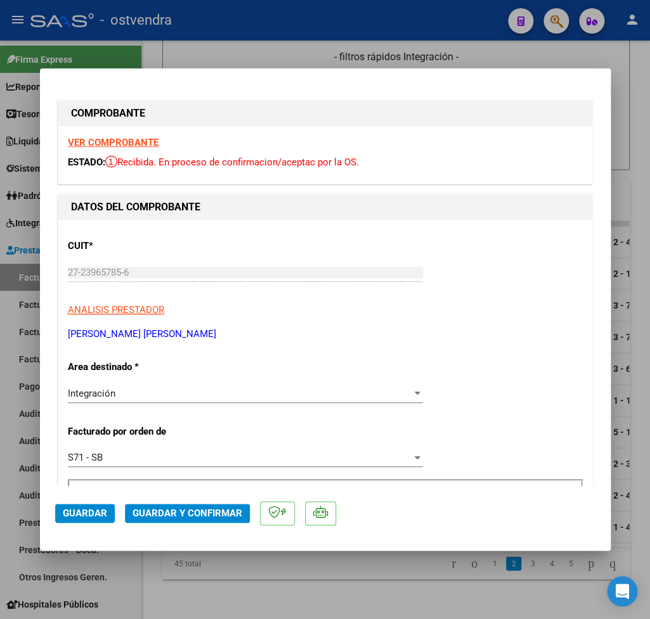
click at [139, 142] on strong "VER COMPROBANTE" at bounding box center [113, 142] width 91 height 11
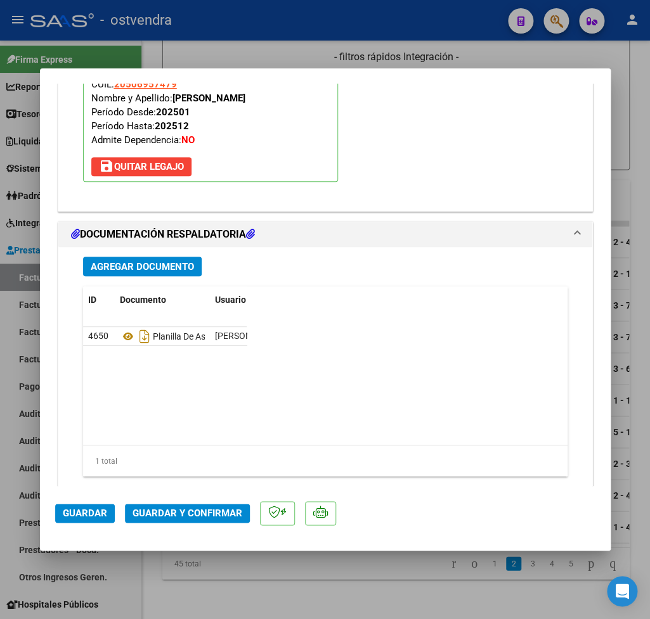
scroll to position [1420, 0]
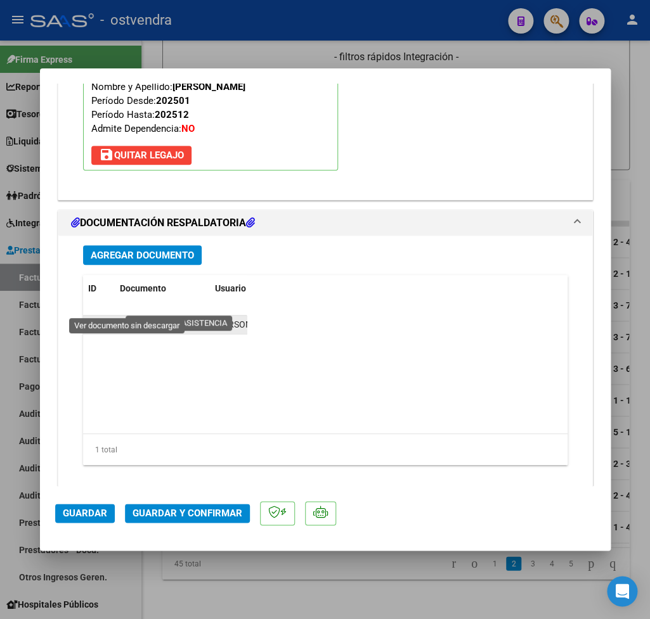
click at [123, 318] on icon at bounding box center [128, 325] width 16 height 15
click at [184, 508] on span "Guardar y Confirmar" at bounding box center [187, 513] width 110 height 11
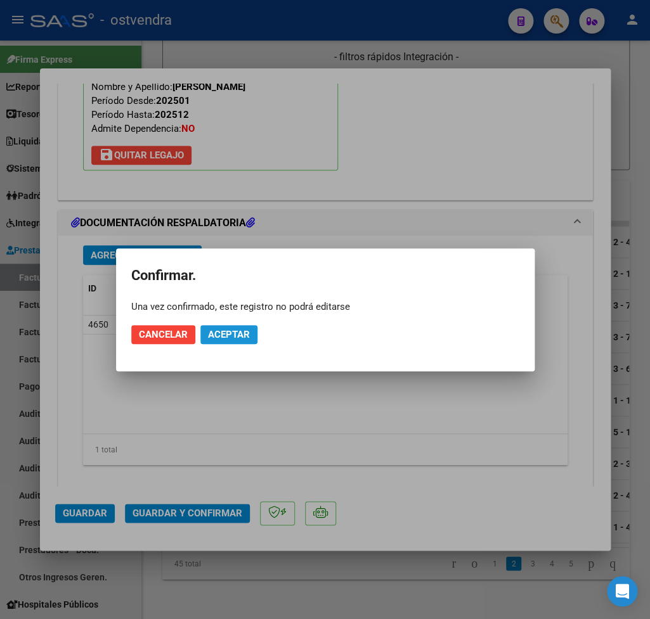
click at [247, 338] on span "Aceptar" at bounding box center [229, 334] width 42 height 11
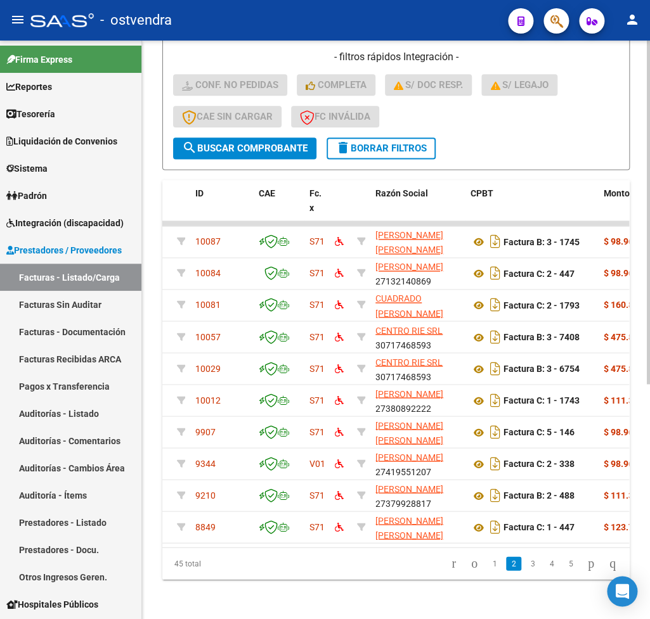
scroll to position [0, 0]
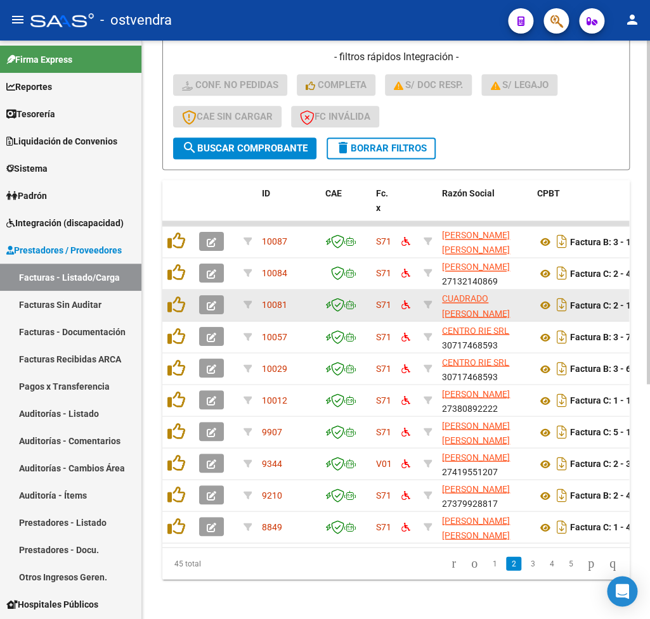
click at [210, 309] on icon "button" at bounding box center [212, 306] width 10 height 10
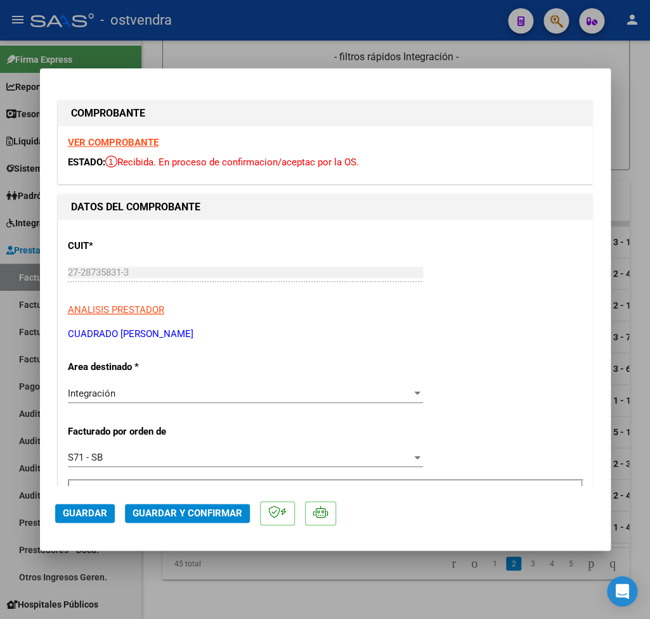
click at [144, 141] on strong "VER COMPROBANTE" at bounding box center [113, 142] width 91 height 11
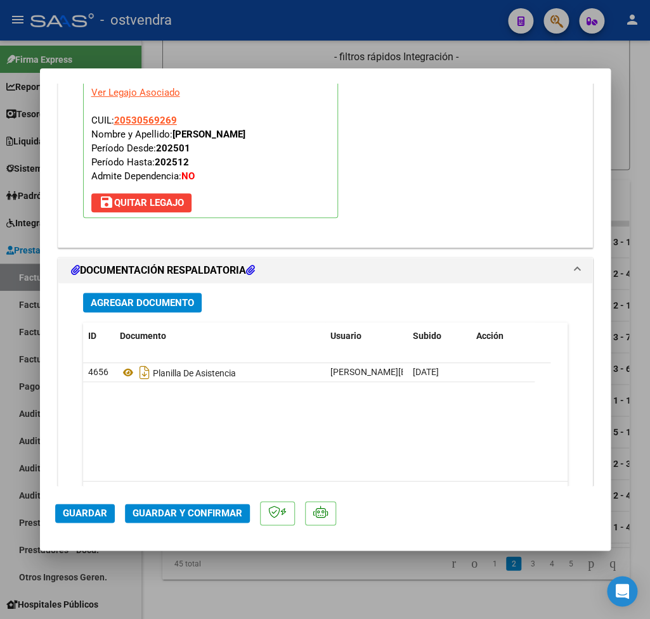
scroll to position [1420, 0]
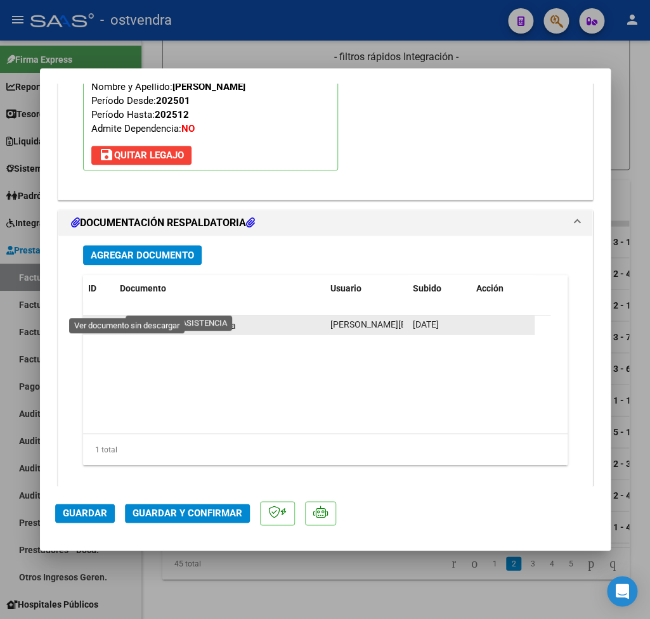
click at [127, 318] on icon at bounding box center [128, 325] width 16 height 15
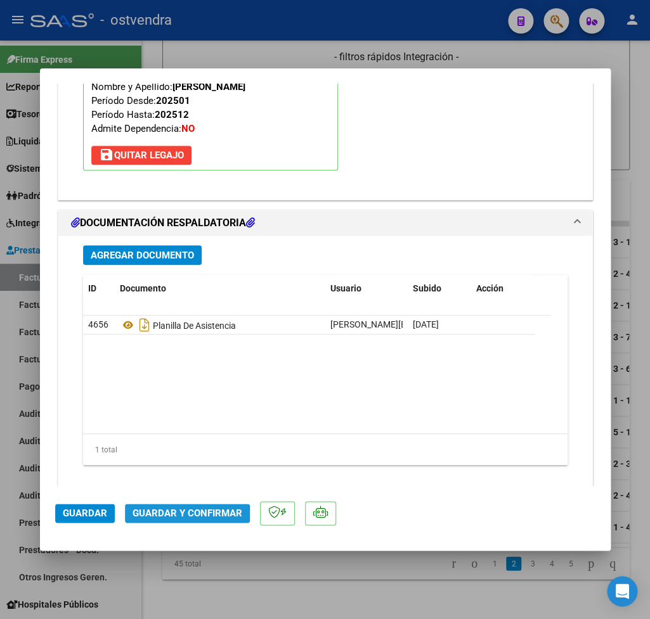
click at [178, 517] on span "Guardar y Confirmar" at bounding box center [187, 513] width 110 height 11
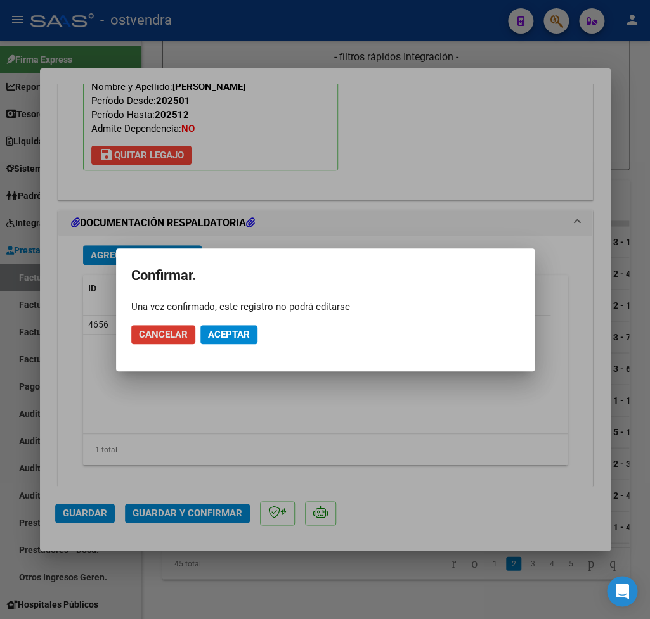
click at [238, 335] on span "Aceptar" at bounding box center [229, 334] width 42 height 11
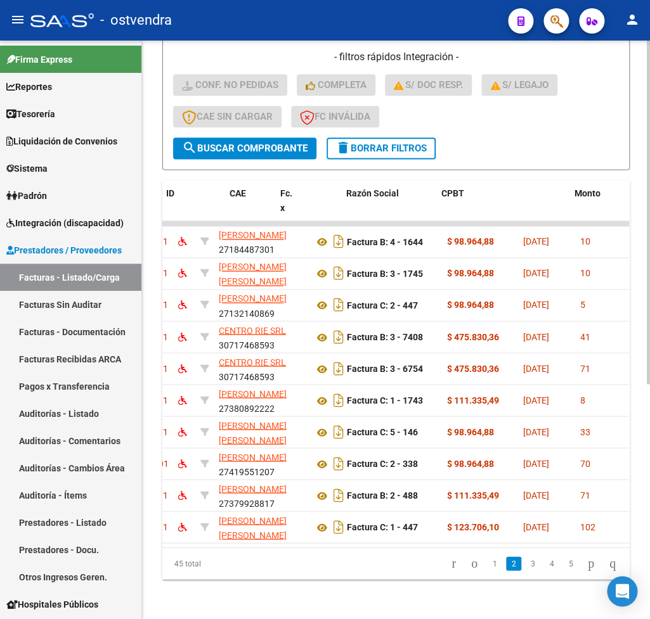
scroll to position [0, 0]
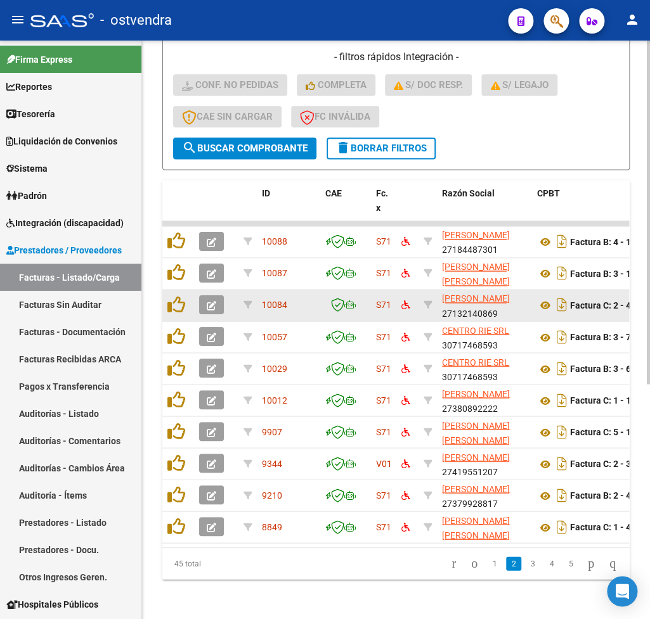
click at [207, 297] on button "button" at bounding box center [211, 304] width 25 height 19
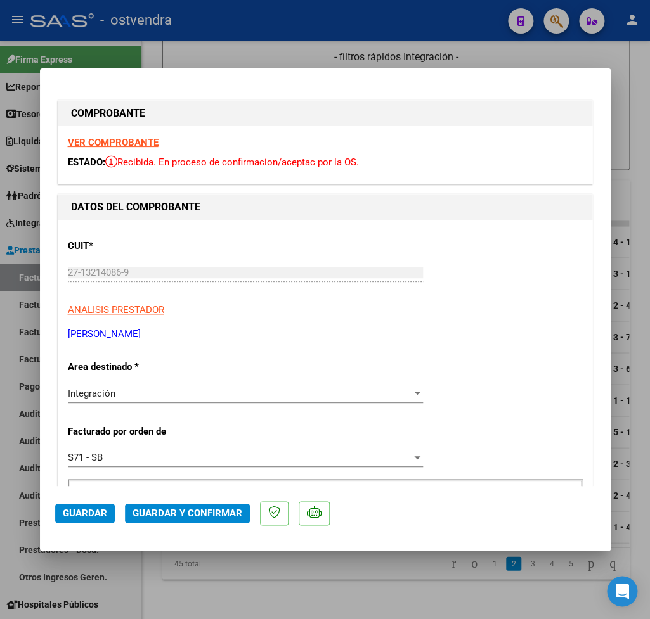
click at [129, 142] on strong "VER COMPROBANTE" at bounding box center [113, 142] width 91 height 11
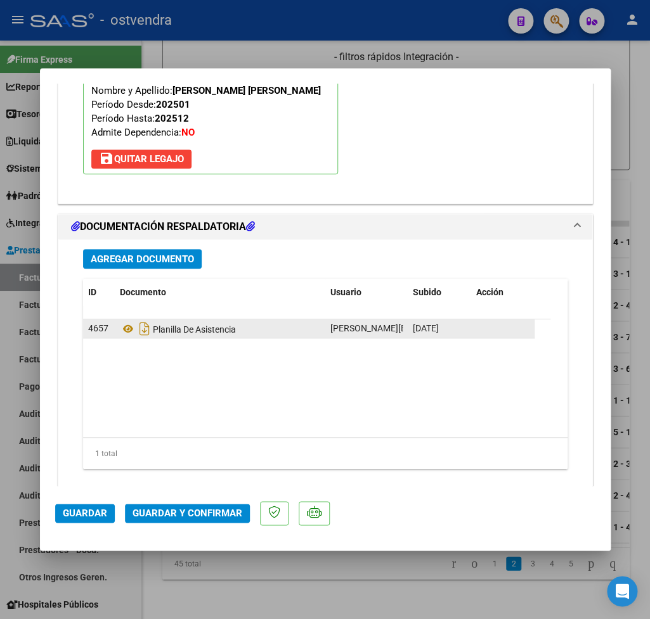
scroll to position [1420, 0]
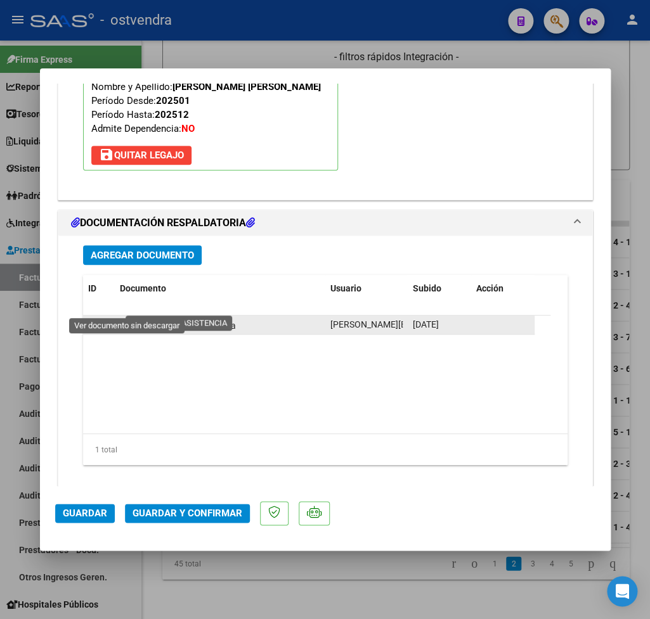
click at [129, 318] on icon at bounding box center [128, 325] width 16 height 15
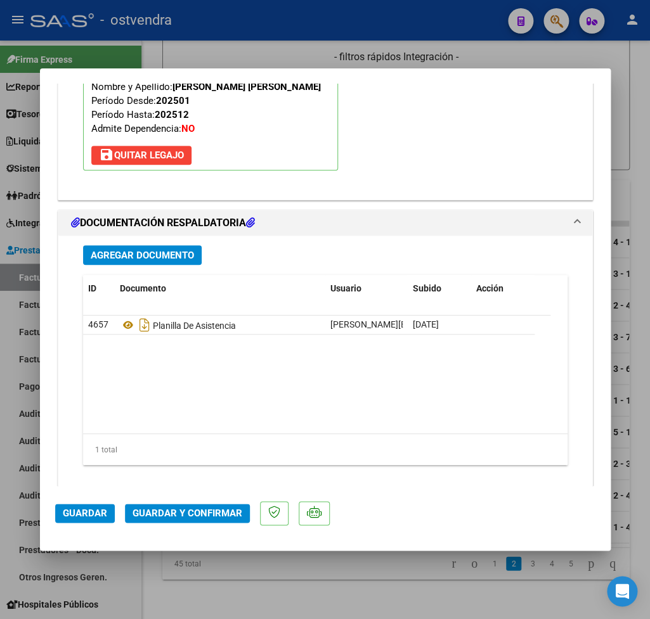
click at [178, 508] on span "Guardar y Confirmar" at bounding box center [187, 513] width 110 height 11
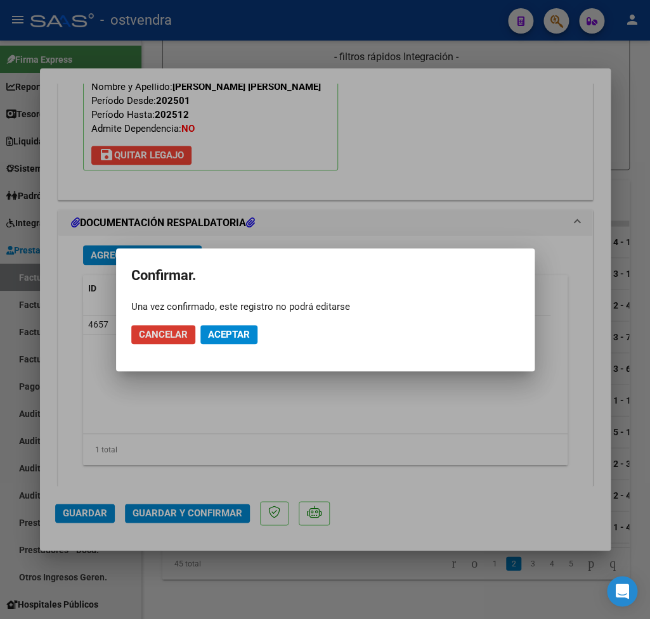
click at [228, 332] on span "Aceptar" at bounding box center [229, 334] width 42 height 11
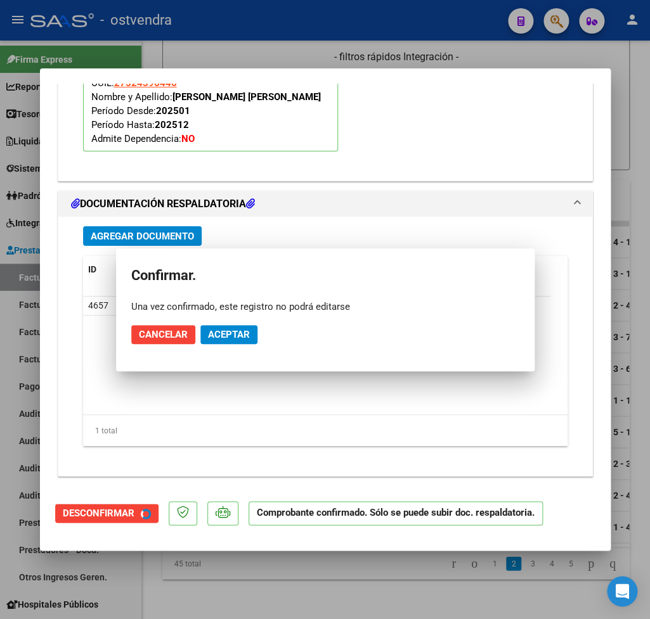
scroll to position [1276, 0]
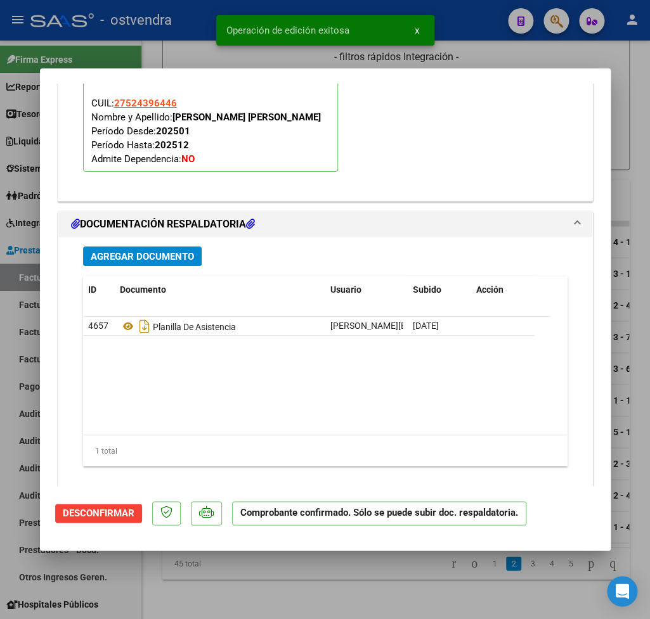
type input "$ 0,00"
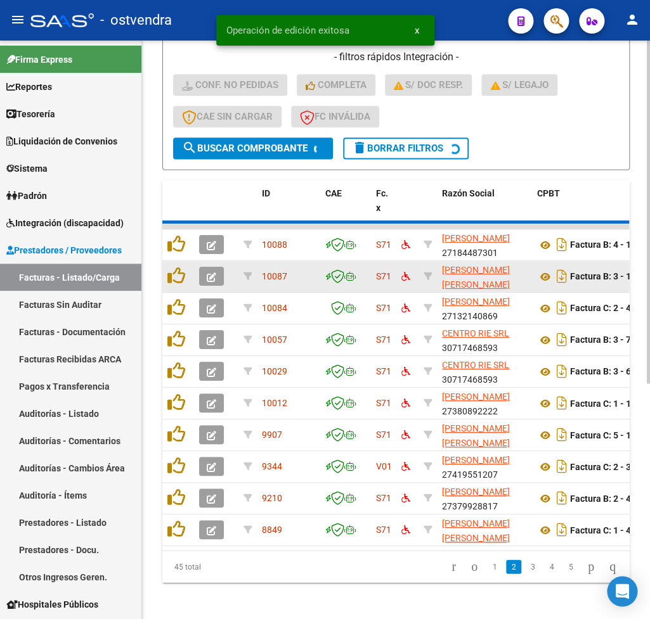
scroll to position [380, 0]
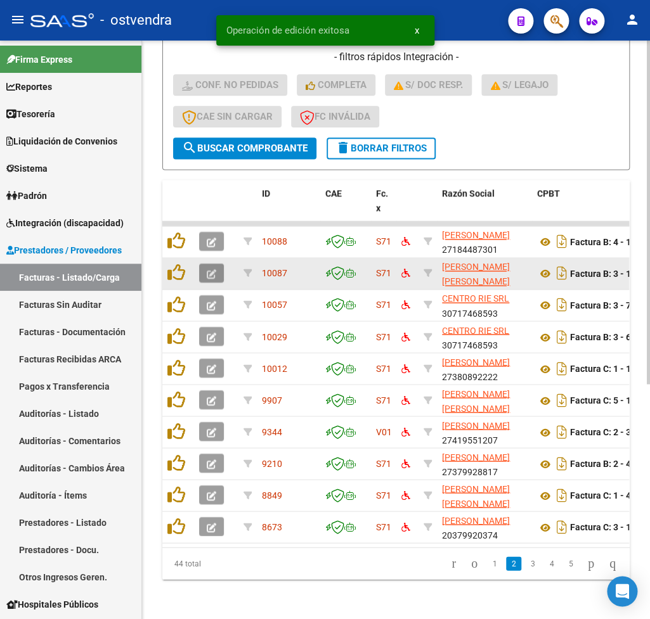
click at [216, 274] on icon "button" at bounding box center [212, 274] width 10 height 10
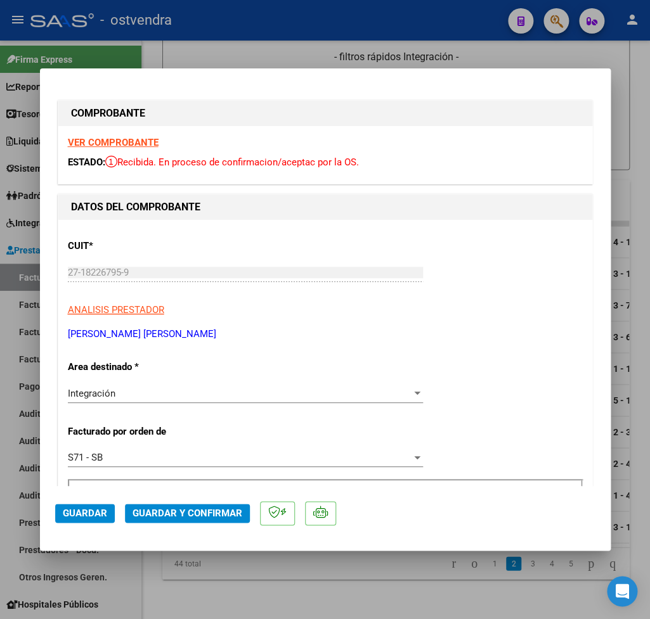
click at [144, 142] on strong "VER COMPROBANTE" at bounding box center [113, 142] width 91 height 11
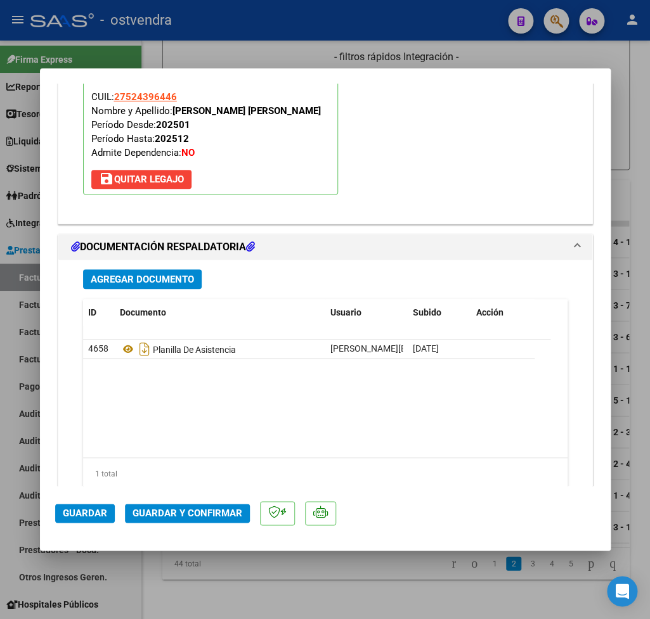
scroll to position [1420, 0]
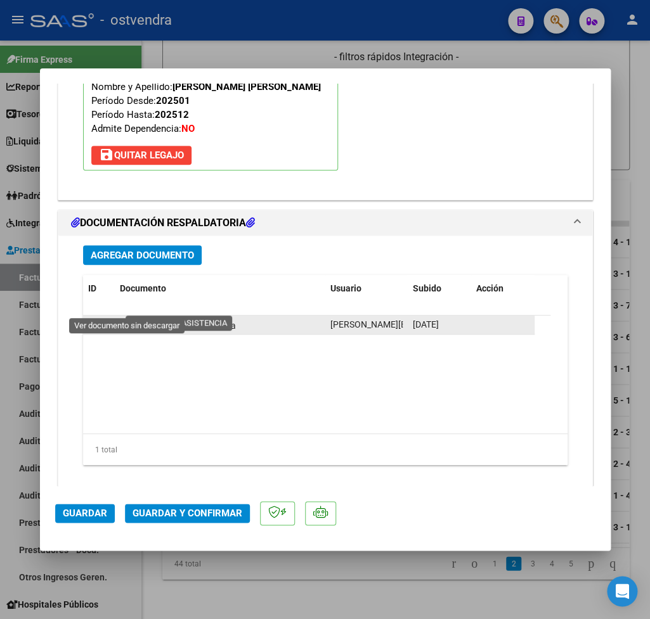
click at [131, 318] on icon at bounding box center [128, 325] width 16 height 15
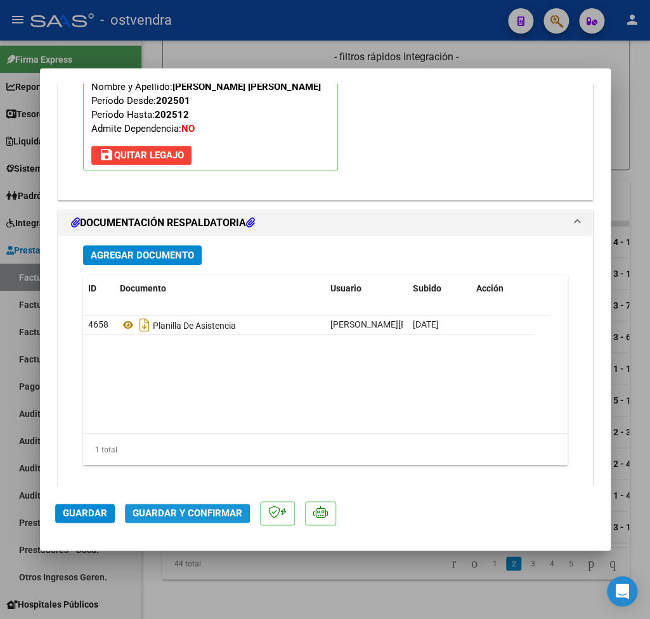
click at [163, 511] on span "Guardar y Confirmar" at bounding box center [187, 513] width 110 height 11
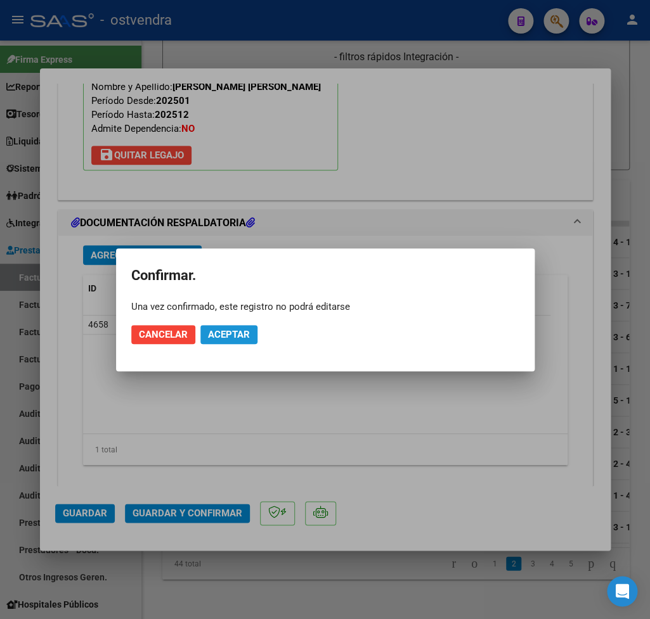
click at [228, 332] on span "Aceptar" at bounding box center [229, 334] width 42 height 11
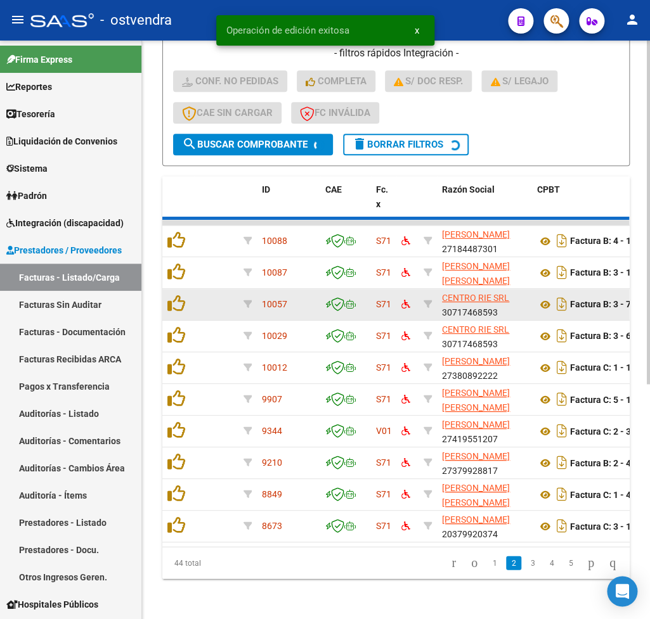
scroll to position [380, 0]
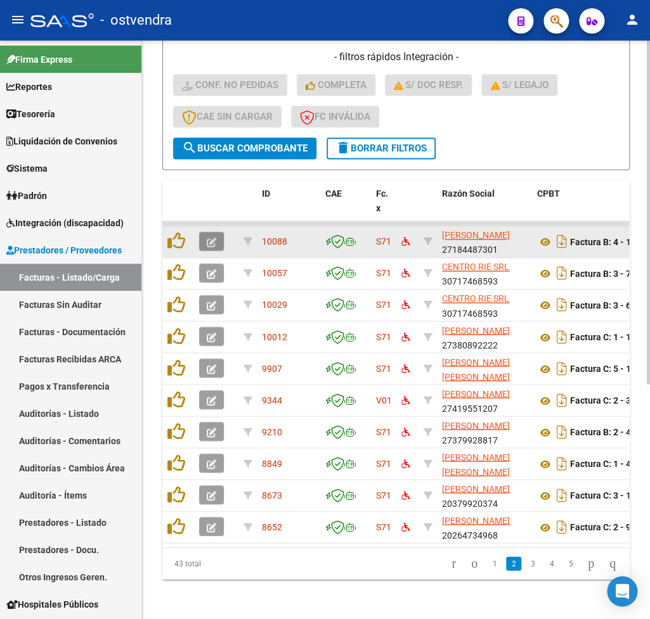
click at [216, 243] on icon "button" at bounding box center [212, 243] width 10 height 10
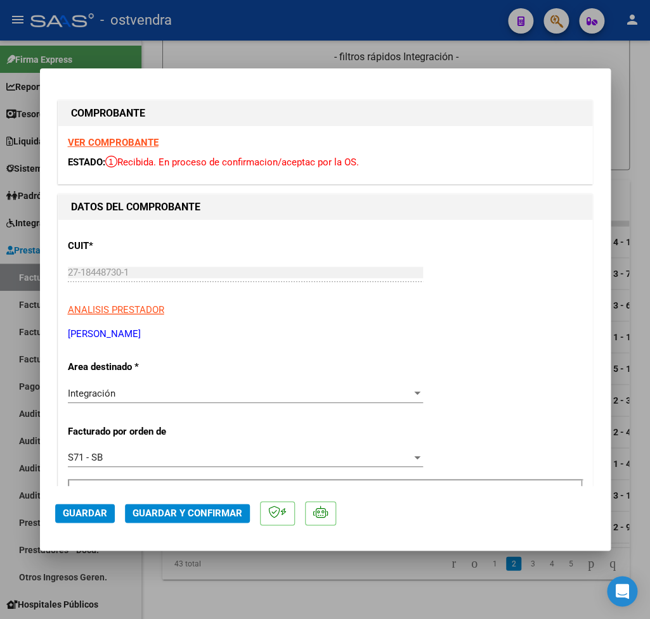
click at [110, 141] on strong "VER COMPROBANTE" at bounding box center [113, 142] width 91 height 11
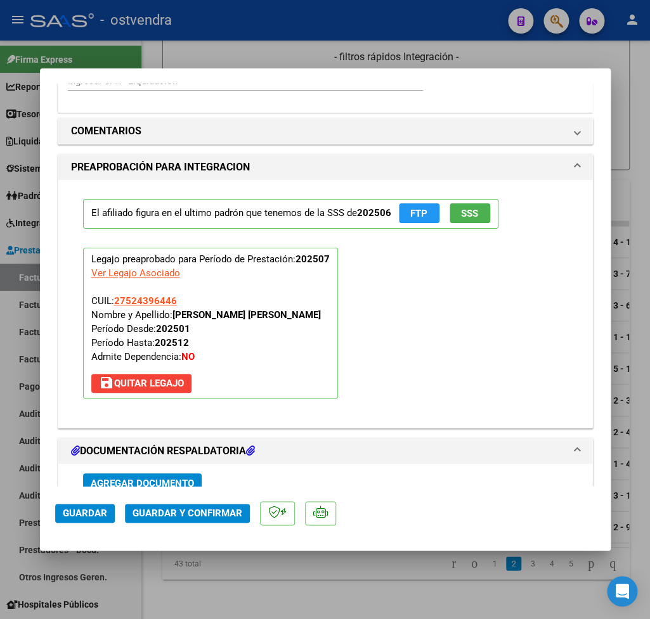
scroll to position [1335, 0]
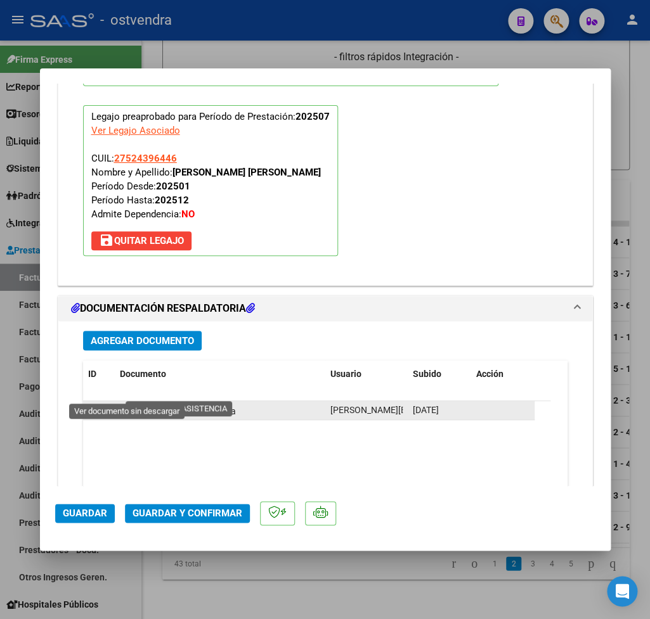
click at [125, 403] on icon at bounding box center [128, 410] width 16 height 15
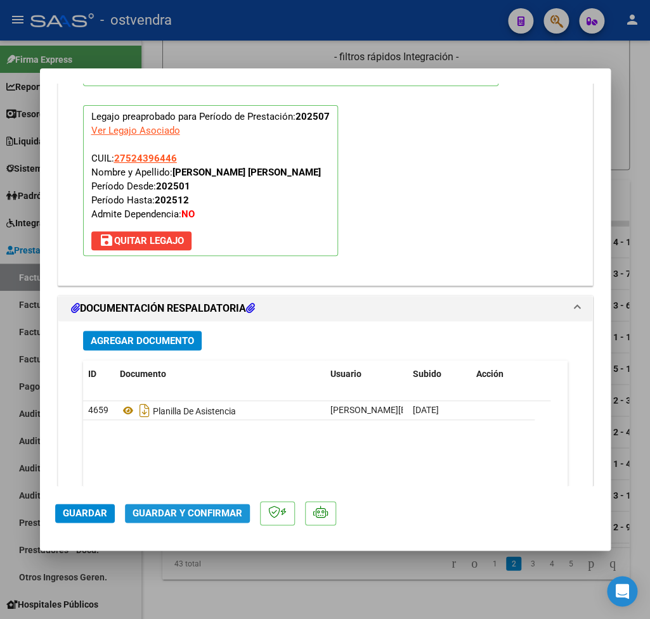
click at [207, 510] on span "Guardar y Confirmar" at bounding box center [187, 513] width 110 height 11
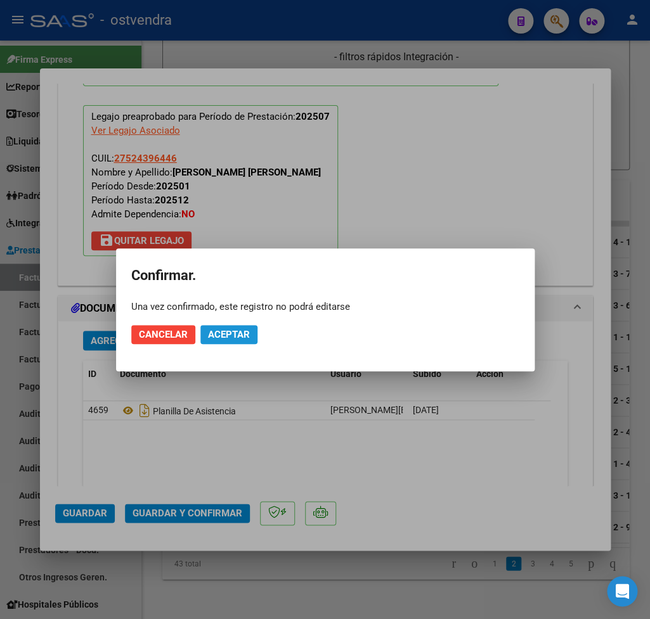
click at [226, 342] on button "Aceptar" at bounding box center [228, 334] width 57 height 19
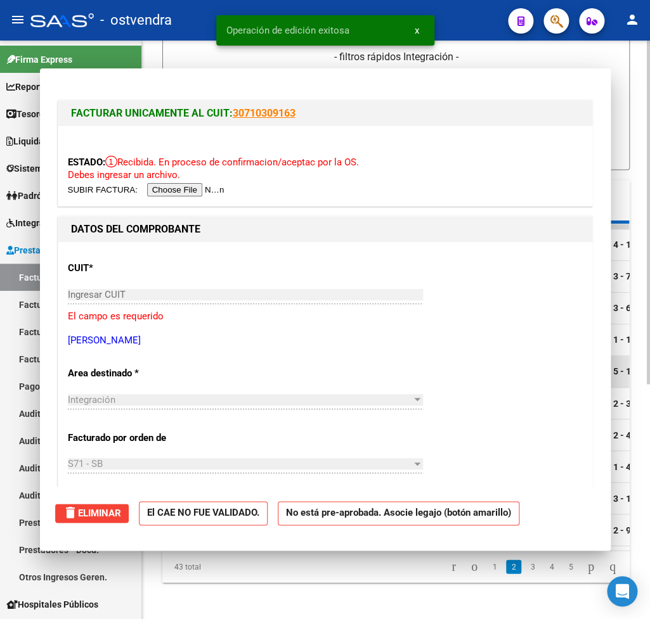
scroll to position [380, 0]
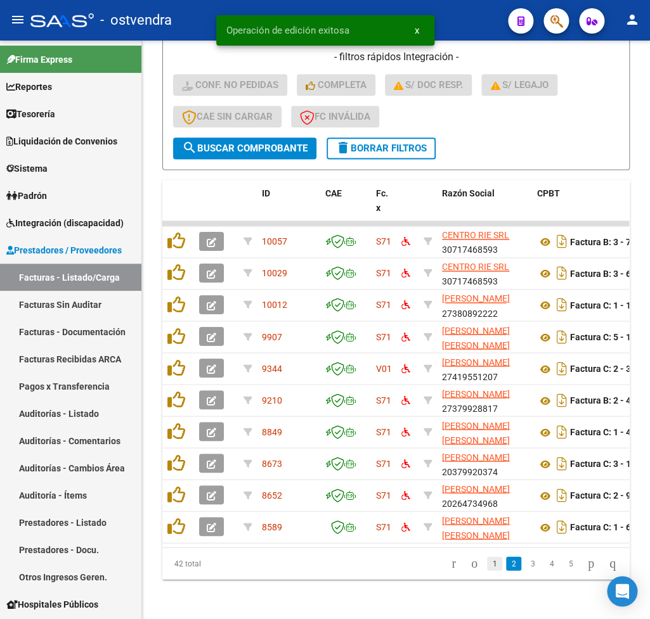
click at [487, 570] on link "1" at bounding box center [494, 563] width 15 height 14
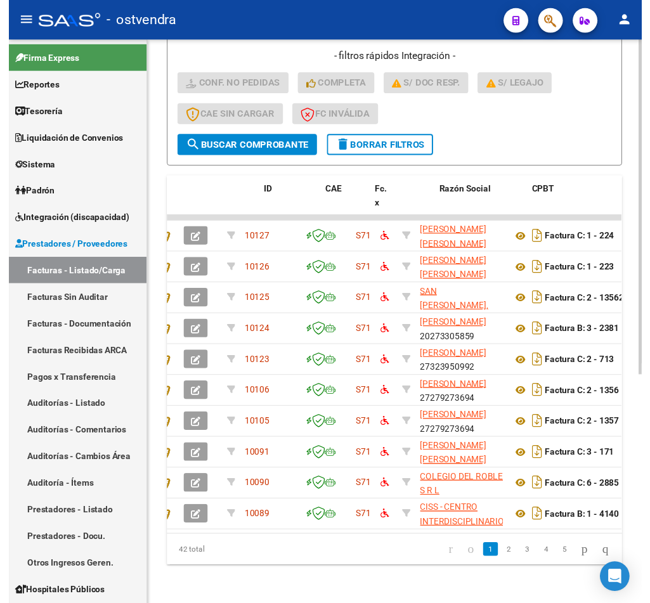
scroll to position [0, 0]
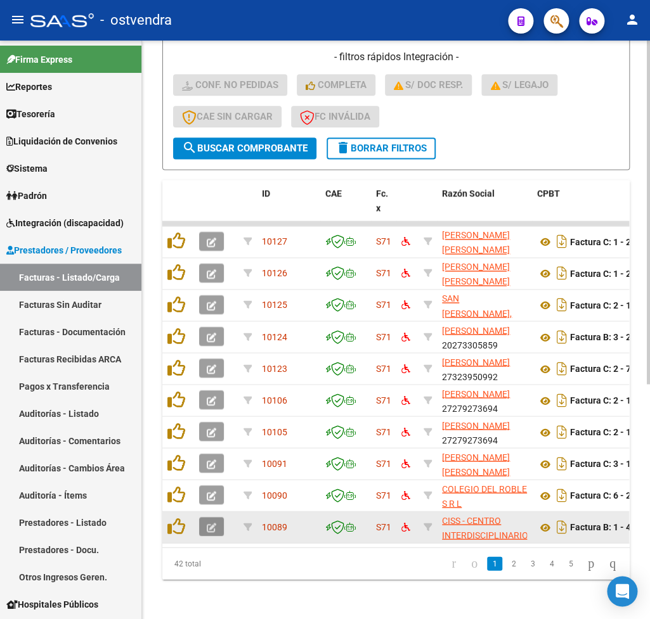
click at [212, 525] on icon "button" at bounding box center [212, 528] width 10 height 10
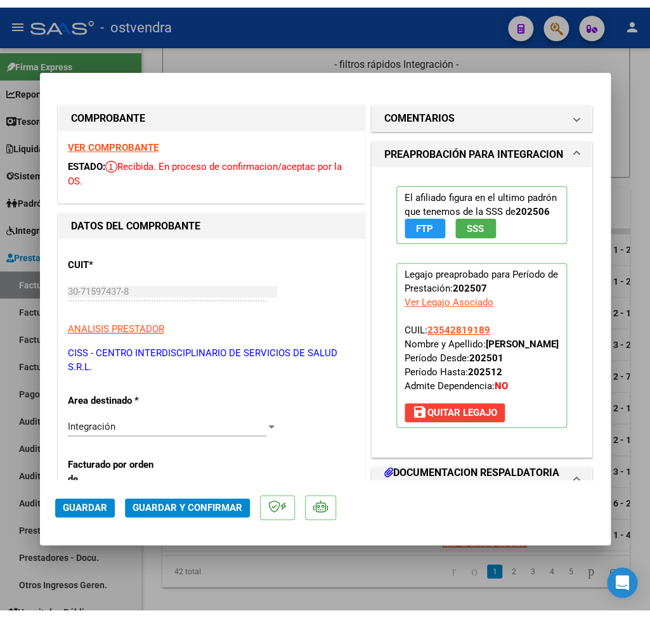
scroll to position [301, 0]
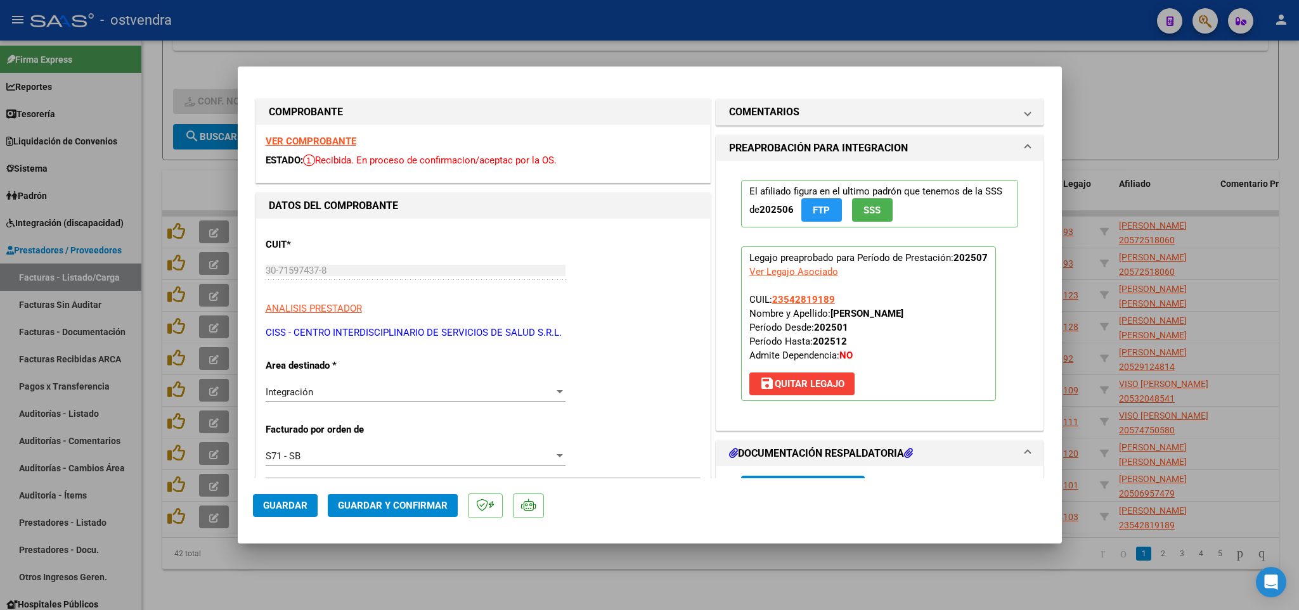
click at [335, 142] on strong "VER COMPROBANTE" at bounding box center [311, 141] width 91 height 11
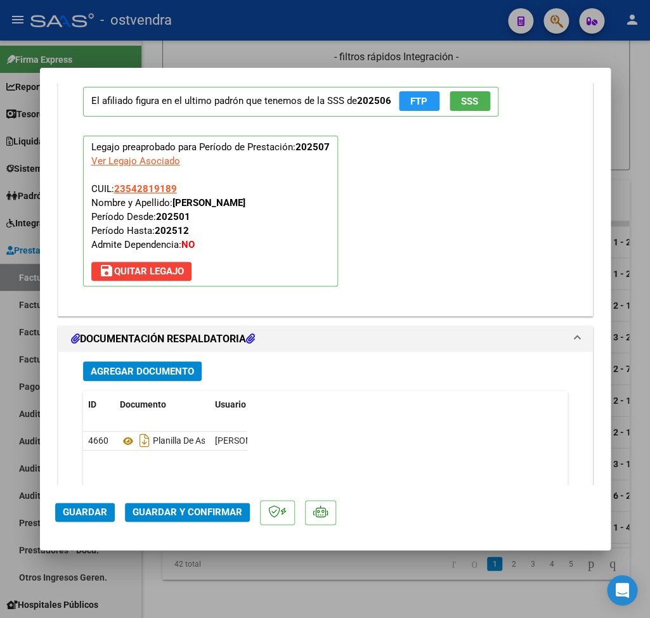
scroll to position [1335, 0]
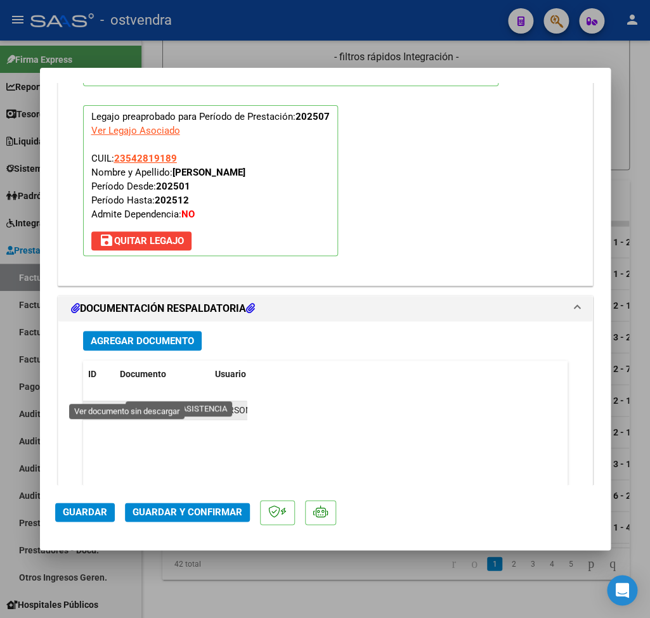
click at [125, 403] on icon at bounding box center [128, 410] width 16 height 15
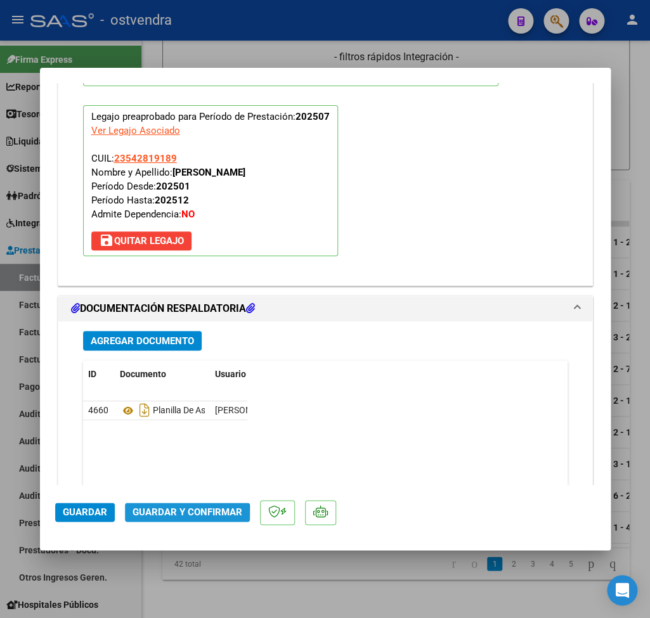
click at [169, 517] on span "Guardar y Confirmar" at bounding box center [187, 511] width 110 height 11
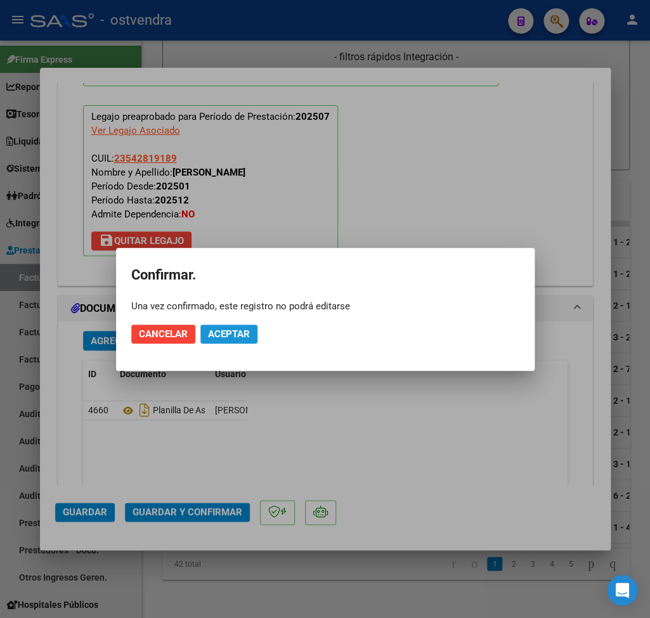
click at [237, 335] on span "Aceptar" at bounding box center [229, 333] width 42 height 11
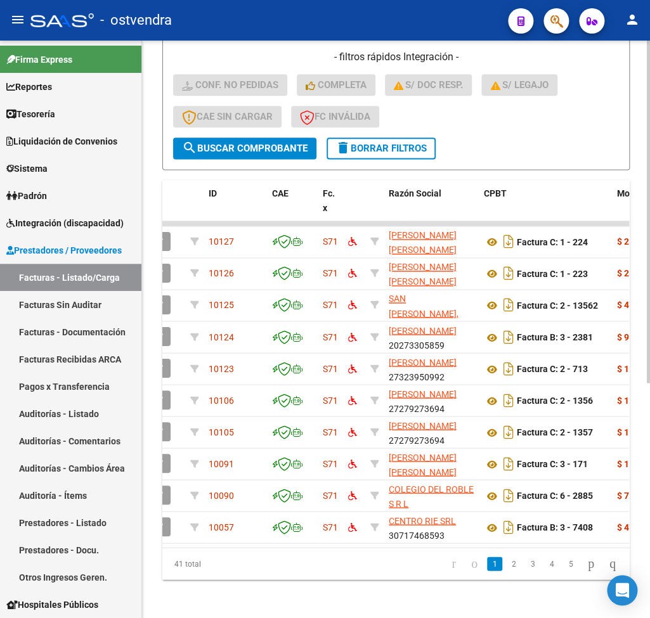
scroll to position [0, 0]
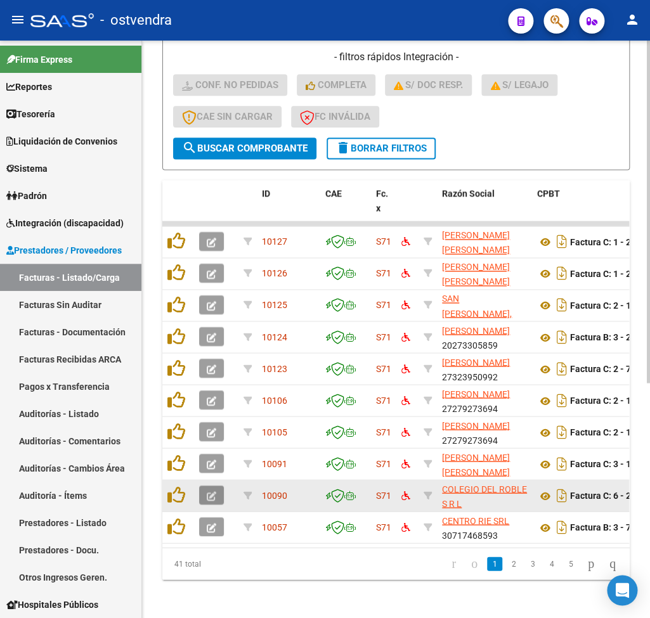
click at [207, 496] on icon "button" at bounding box center [212, 496] width 10 height 10
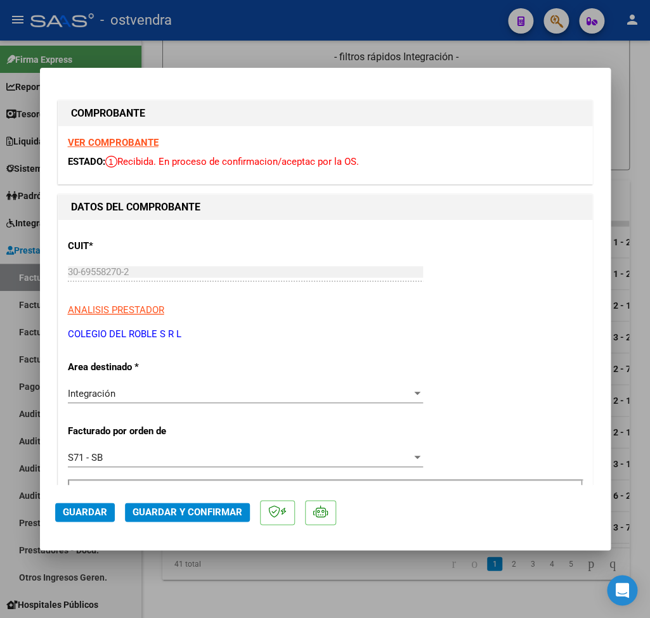
click at [148, 144] on strong "VER COMPROBANTE" at bounding box center [113, 142] width 91 height 11
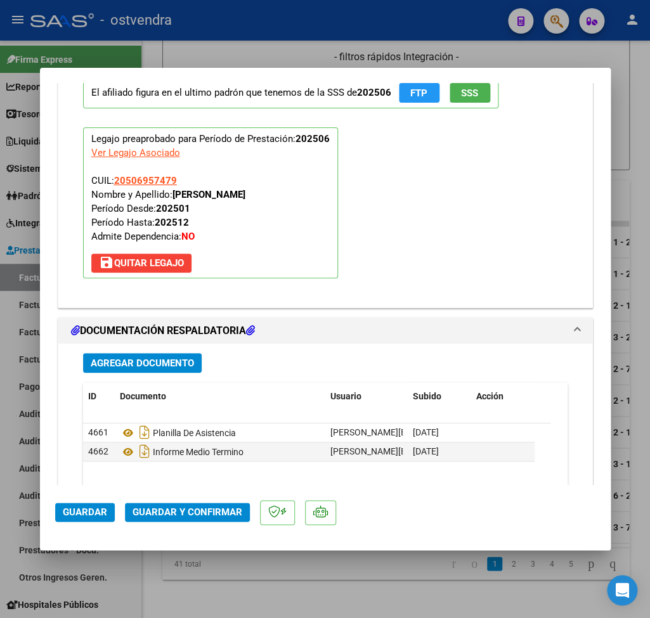
scroll to position [1335, 0]
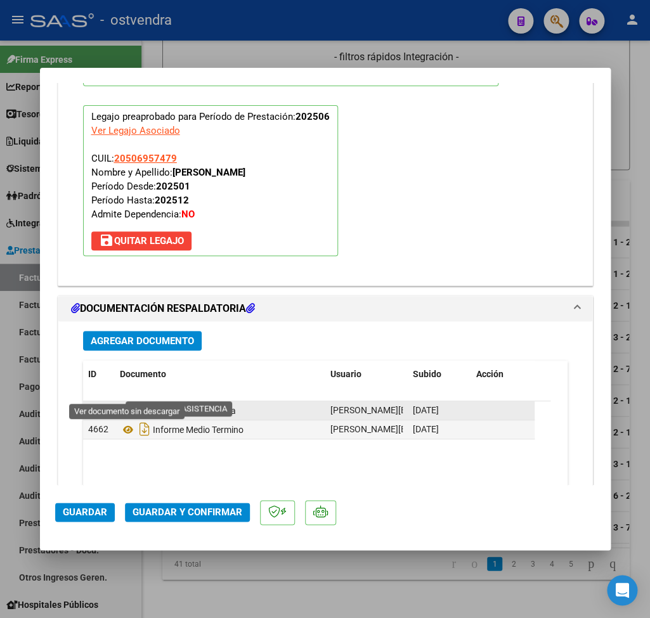
click at [125, 403] on icon at bounding box center [128, 410] width 16 height 15
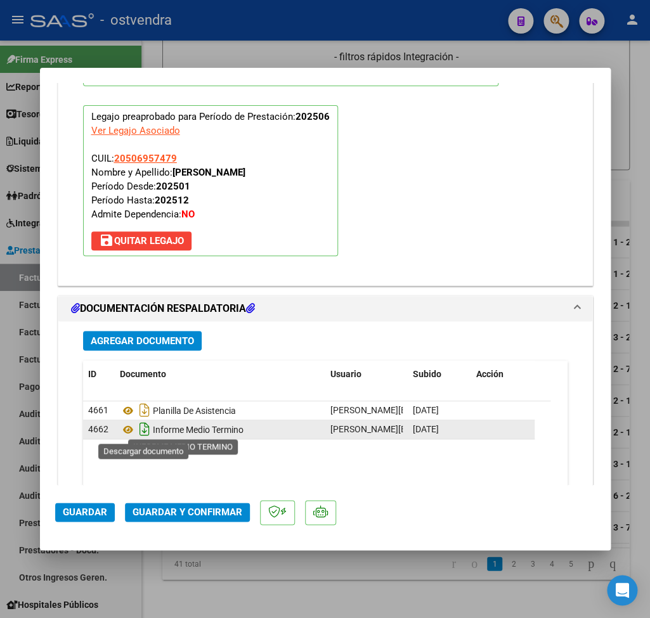
click at [144, 431] on icon "Descargar documento" at bounding box center [144, 429] width 16 height 20
click at [174, 513] on span "Guardar y Confirmar" at bounding box center [187, 511] width 110 height 11
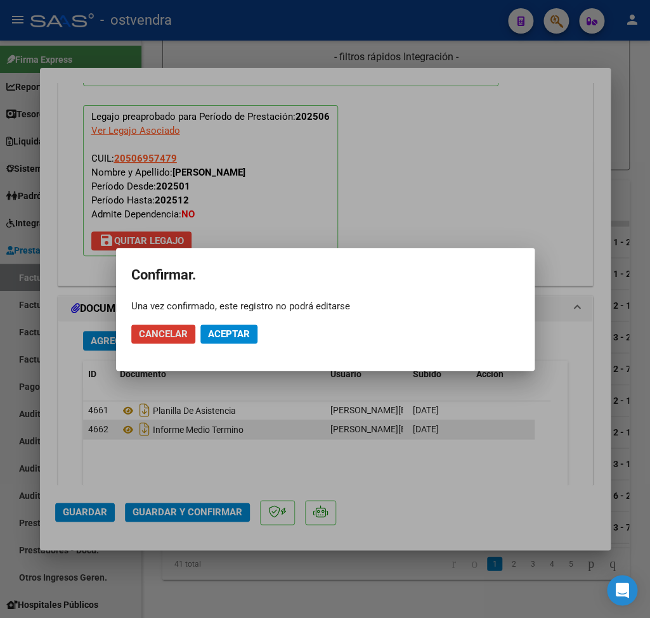
click at [226, 335] on span "Aceptar" at bounding box center [229, 333] width 42 height 11
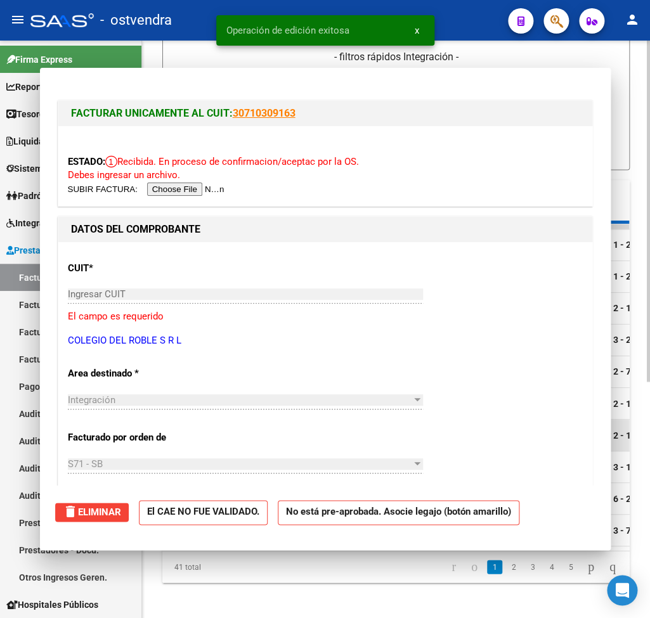
scroll to position [380, 0]
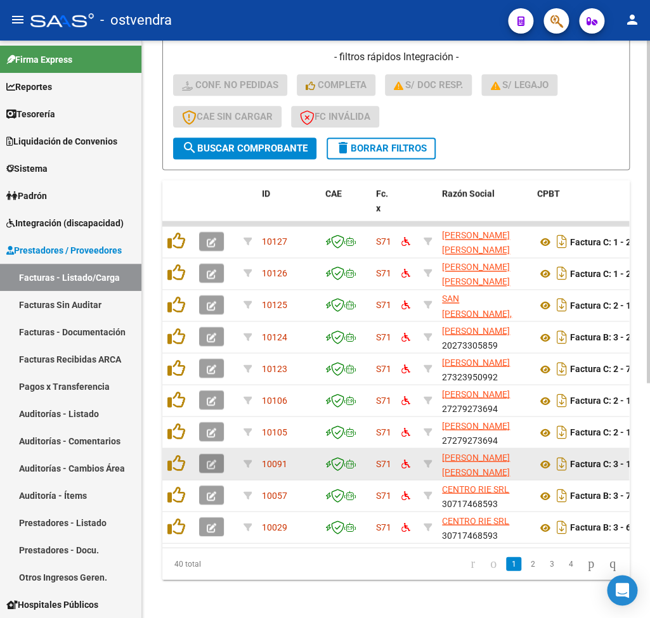
click at [214, 462] on icon "button" at bounding box center [212, 464] width 10 height 10
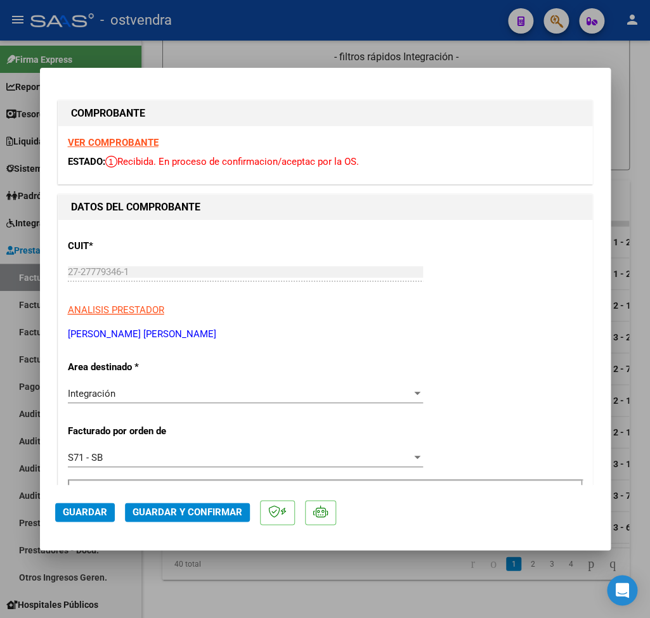
click at [136, 144] on strong "VER COMPROBANTE" at bounding box center [113, 142] width 91 height 11
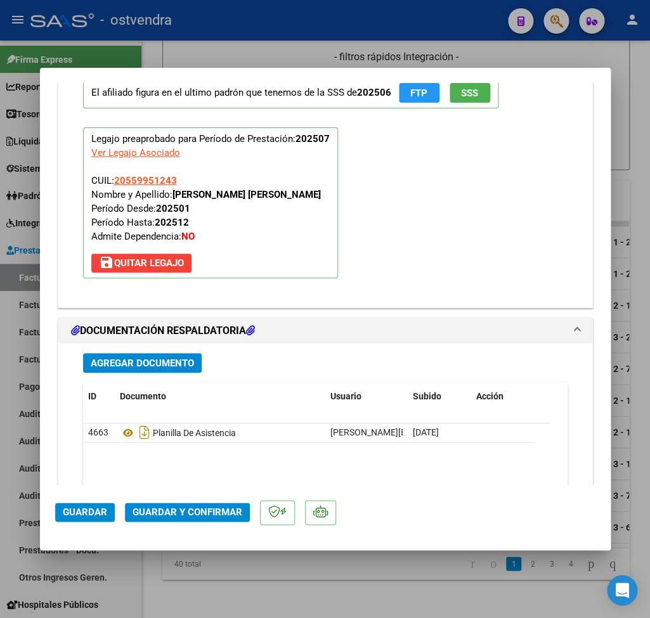
scroll to position [1335, 0]
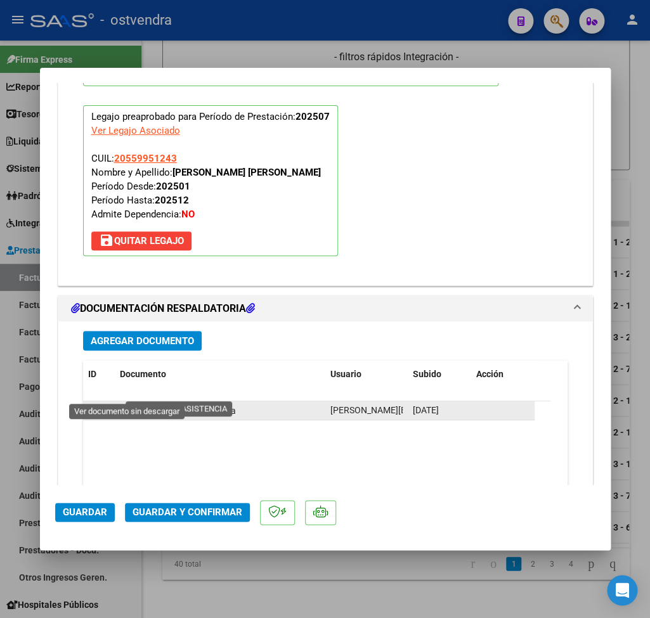
click at [129, 403] on icon at bounding box center [128, 410] width 16 height 15
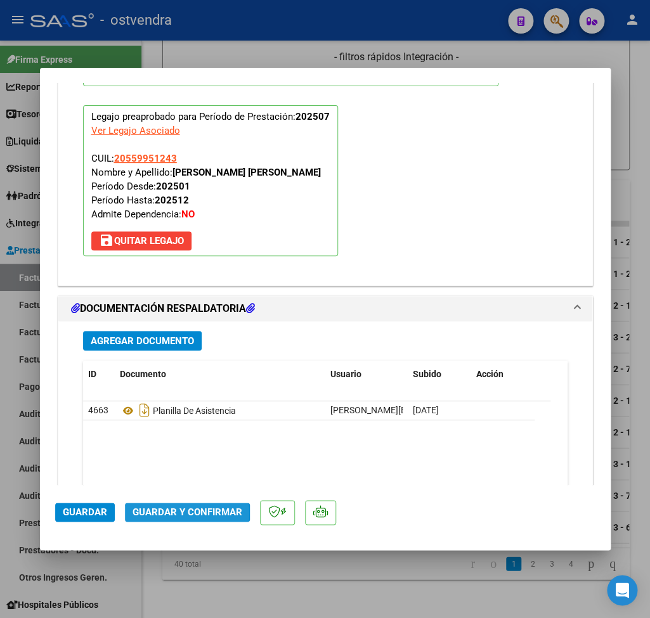
click at [181, 513] on span "Guardar y Confirmar" at bounding box center [187, 511] width 110 height 11
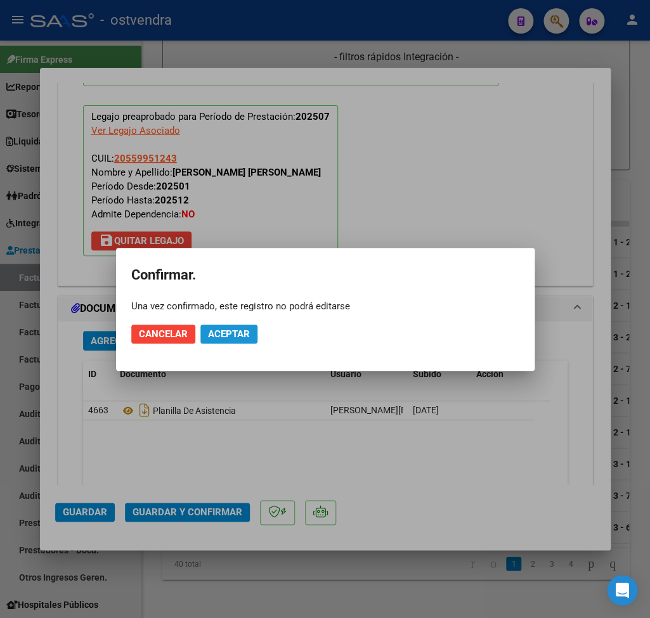
click at [224, 334] on span "Aceptar" at bounding box center [229, 333] width 42 height 11
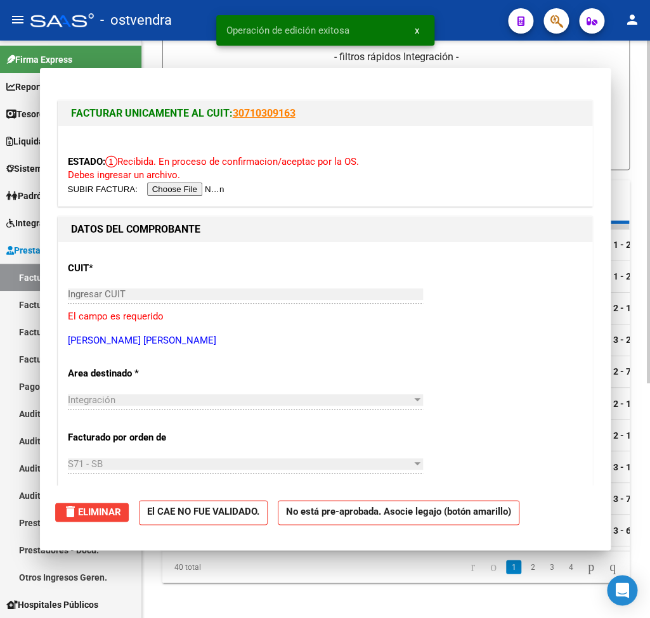
scroll to position [380, 0]
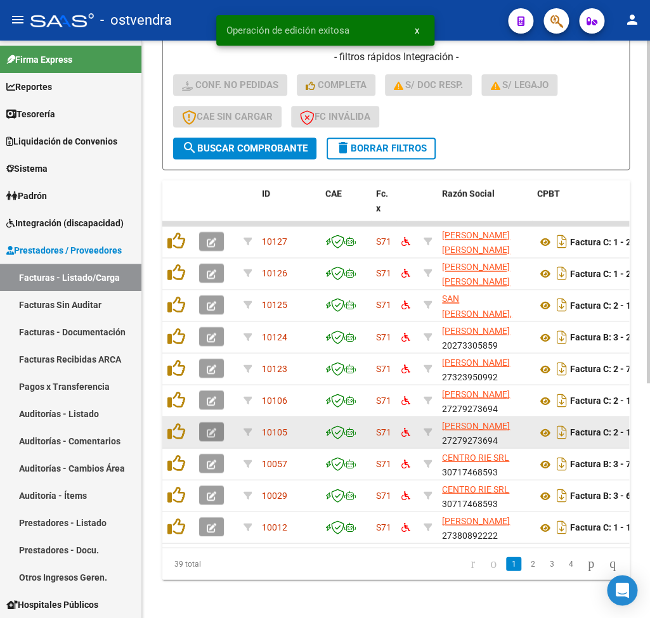
click at [209, 437] on span "button" at bounding box center [212, 431] width 10 height 11
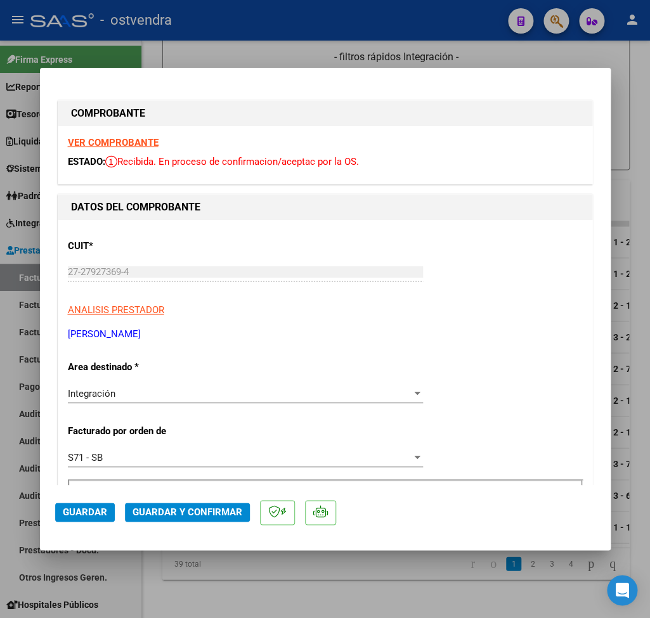
click at [142, 146] on strong "VER COMPROBANTE" at bounding box center [113, 142] width 91 height 11
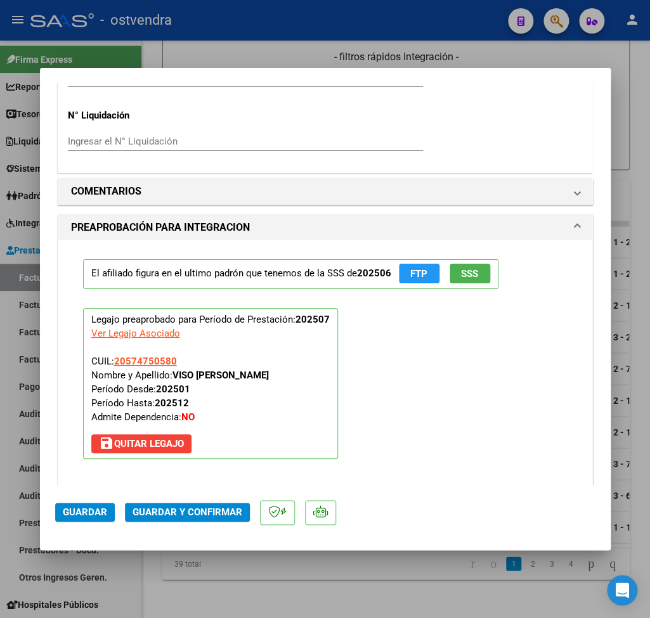
scroll to position [1261, 0]
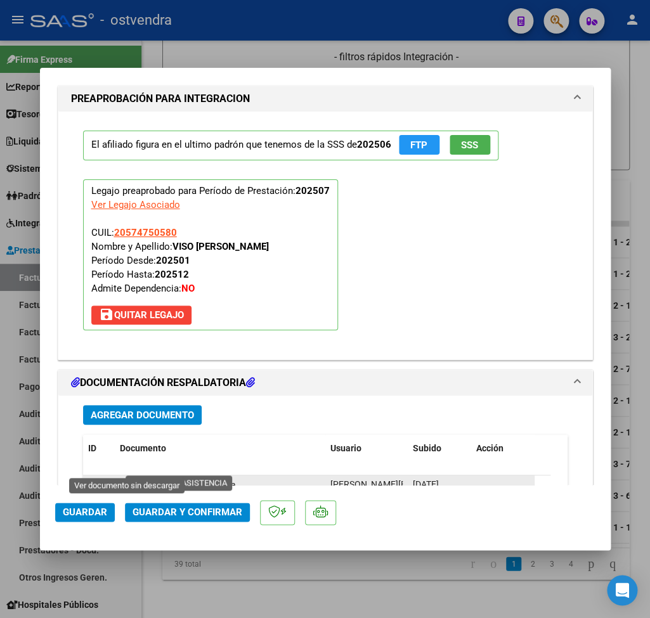
click at [125, 477] on icon at bounding box center [128, 484] width 16 height 15
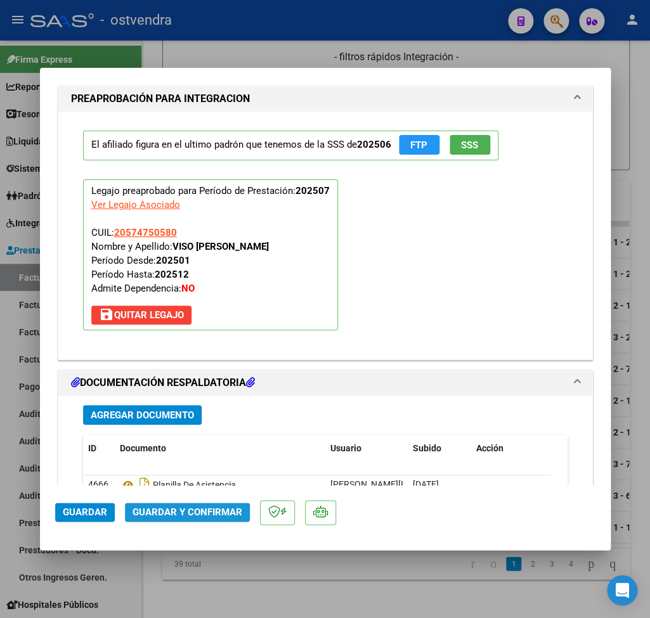
click at [200, 509] on span "Guardar y Confirmar" at bounding box center [187, 511] width 110 height 11
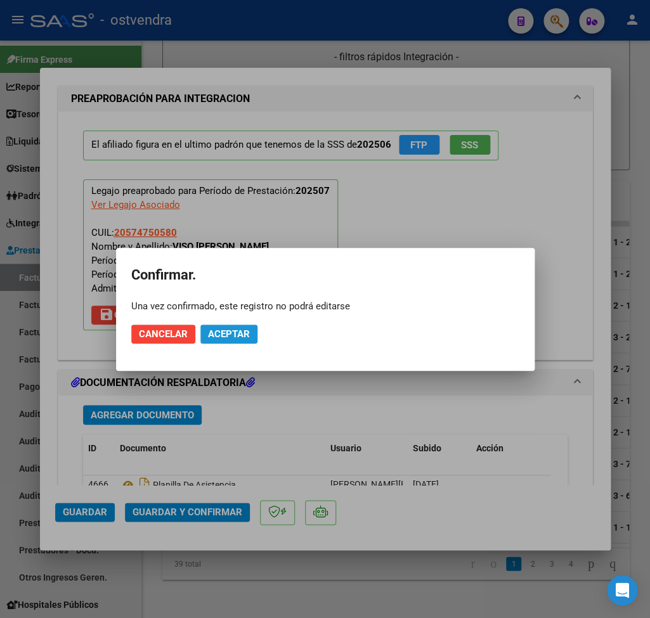
click at [232, 331] on span "Aceptar" at bounding box center [229, 333] width 42 height 11
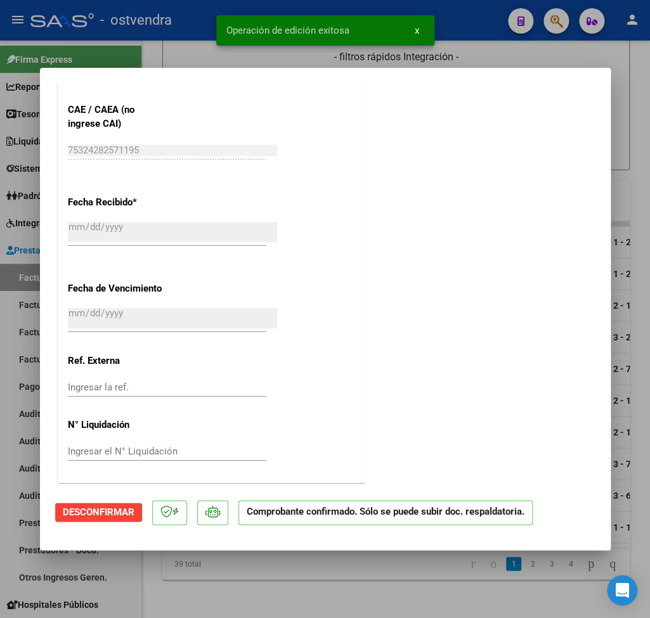
scroll to position [726, 0]
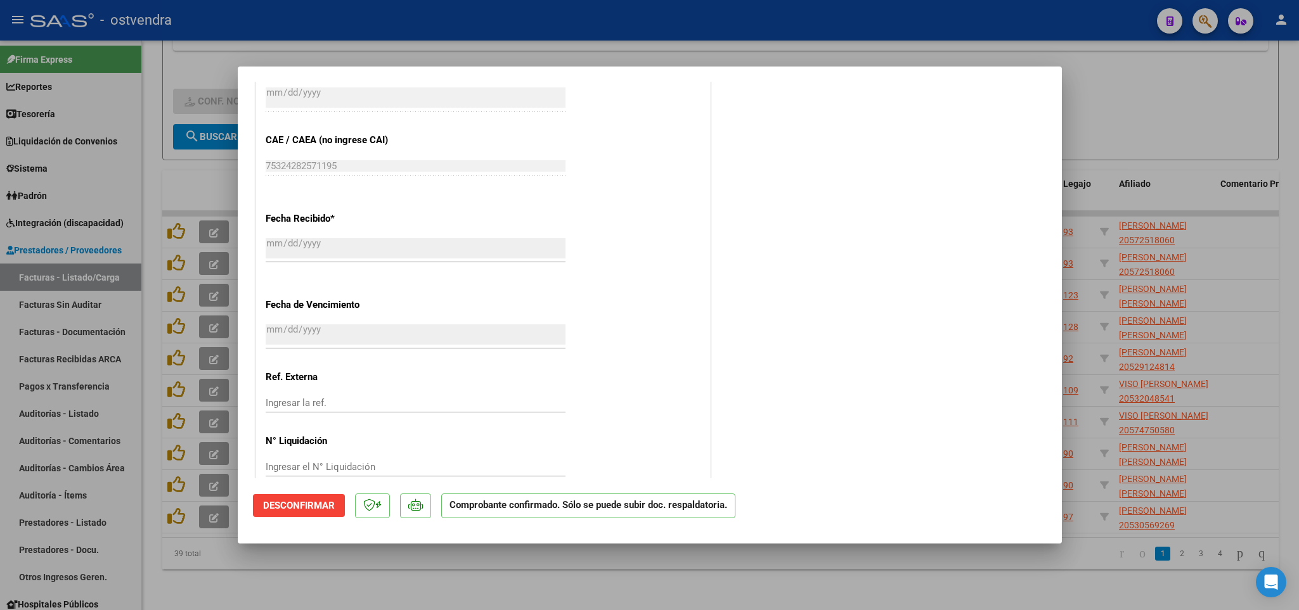
click at [1159, 106] on div at bounding box center [649, 305] width 1299 height 610
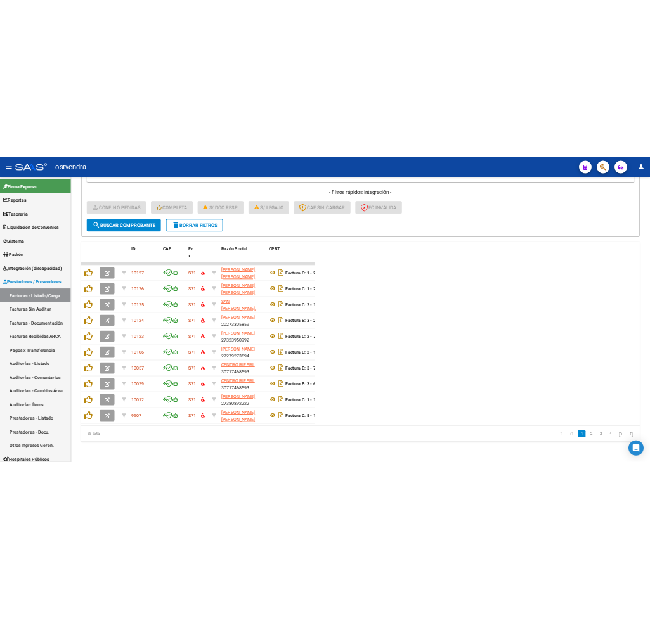
scroll to position [380, 0]
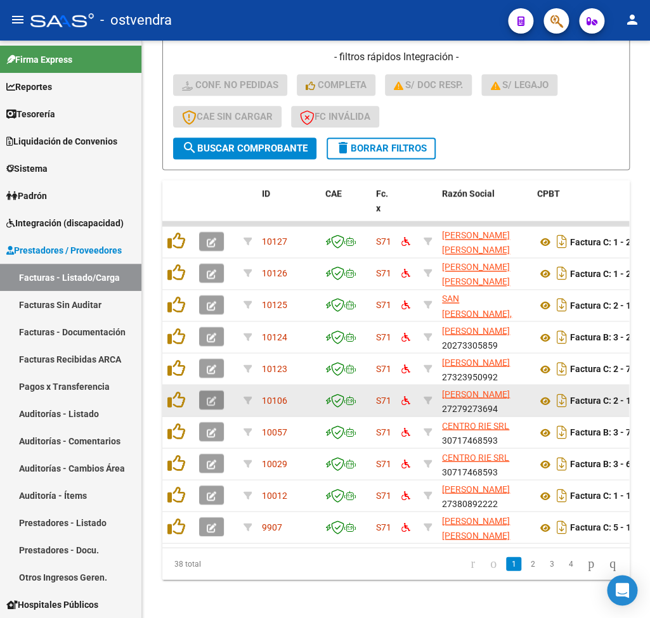
click at [214, 399] on icon "button" at bounding box center [212, 401] width 10 height 10
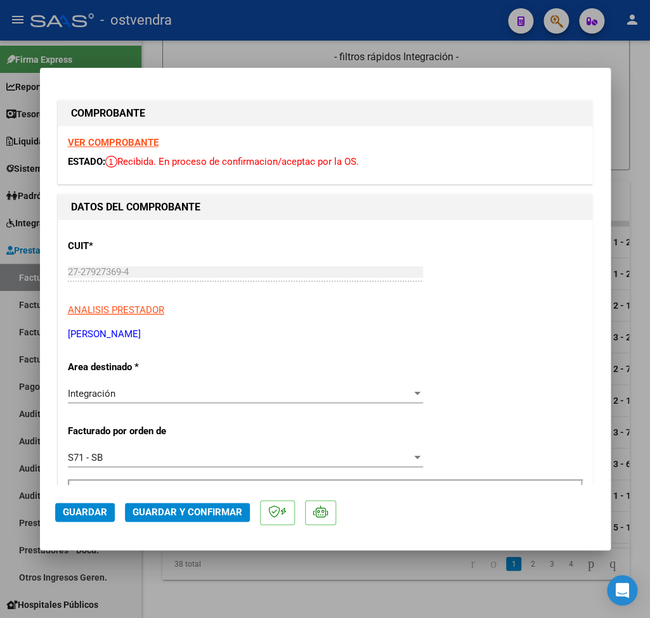
click at [136, 139] on strong "VER COMPROBANTE" at bounding box center [113, 142] width 91 height 11
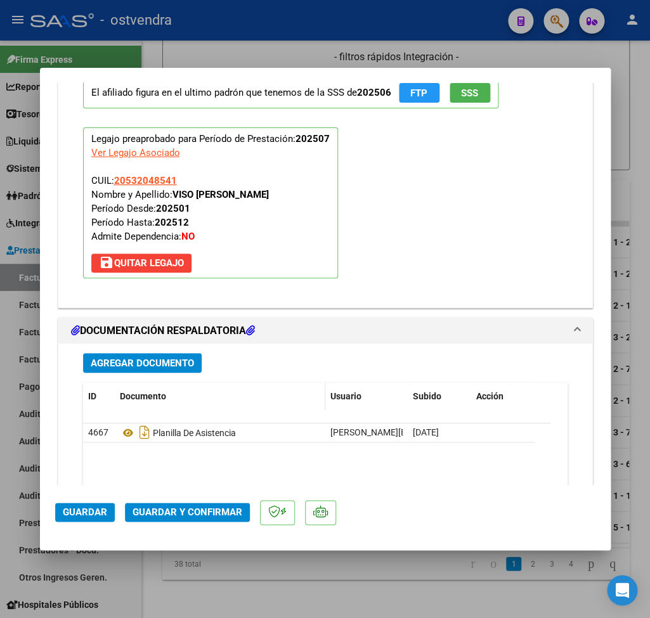
scroll to position [1335, 0]
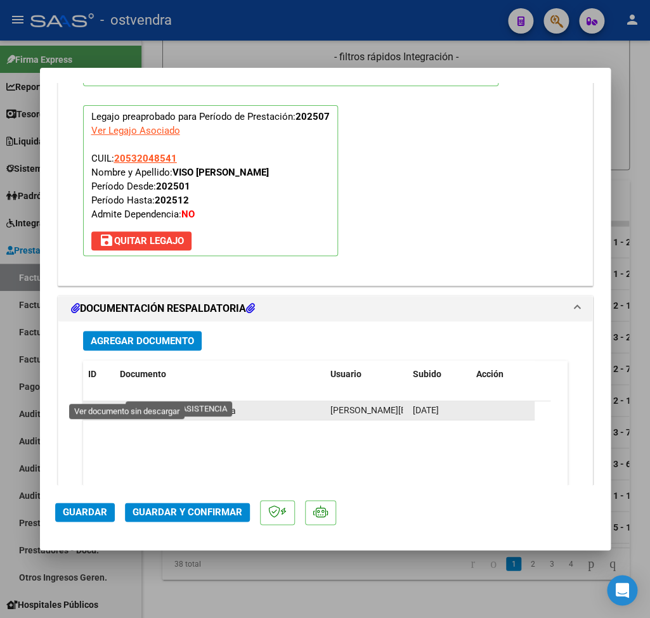
click at [127, 403] on icon at bounding box center [128, 410] width 16 height 15
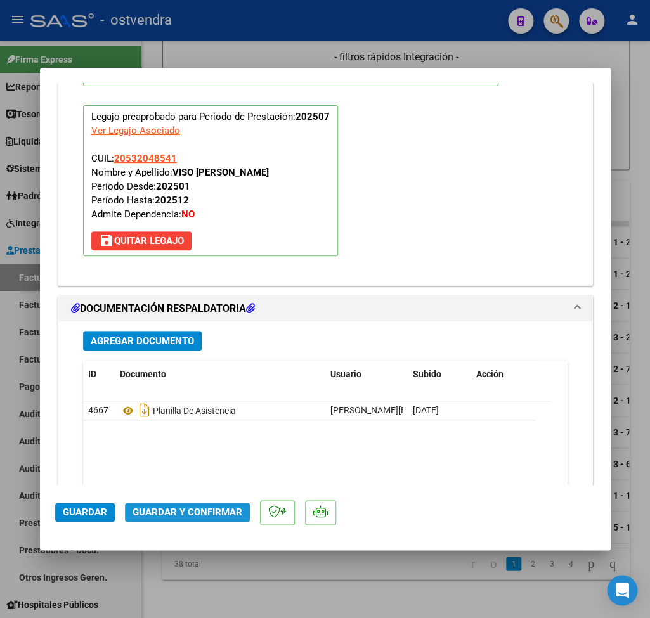
click at [188, 510] on span "Guardar y Confirmar" at bounding box center [187, 511] width 110 height 11
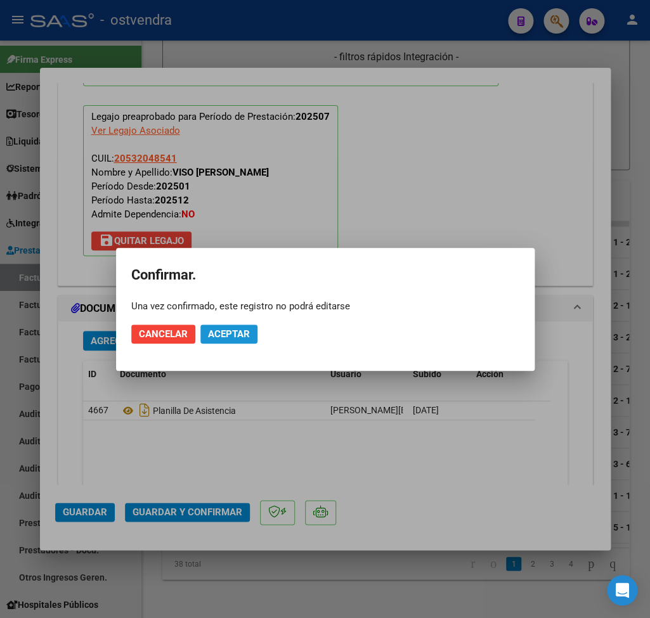
click at [245, 332] on span "Aceptar" at bounding box center [229, 333] width 42 height 11
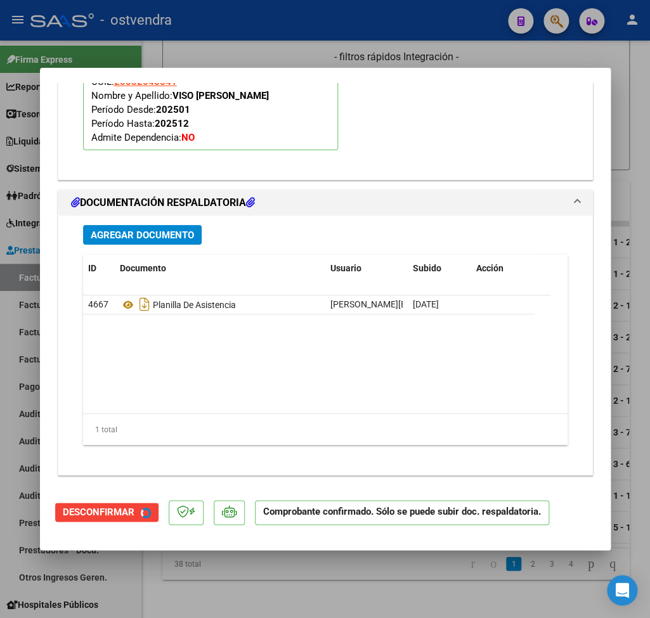
scroll to position [1219, 0]
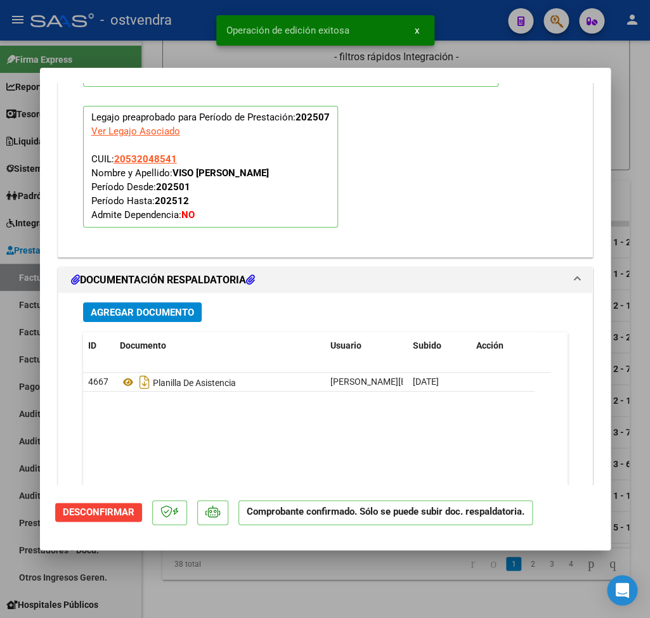
type input "$ 0,00"
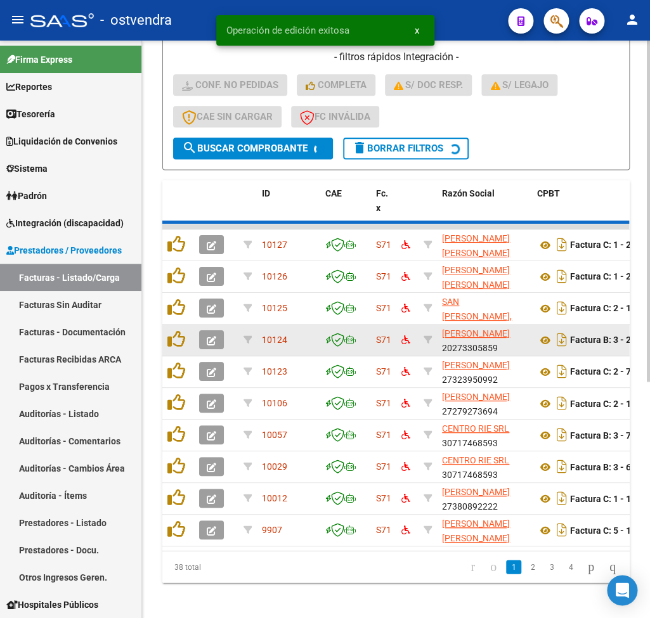
scroll to position [380, 0]
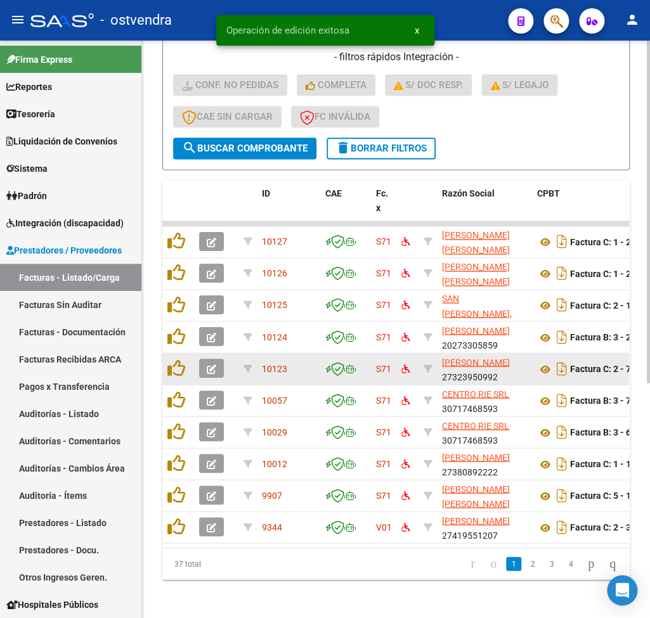
click at [202, 367] on button "button" at bounding box center [211, 368] width 25 height 19
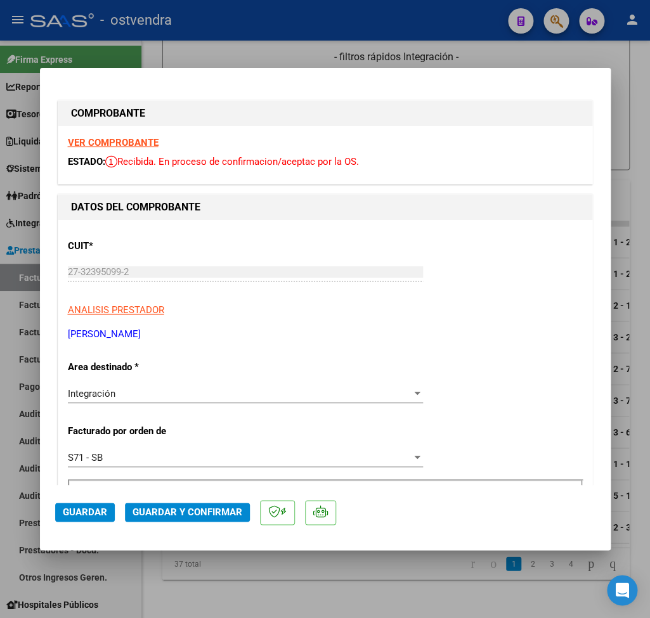
click at [117, 140] on strong "VER COMPROBANTE" at bounding box center [113, 142] width 91 height 11
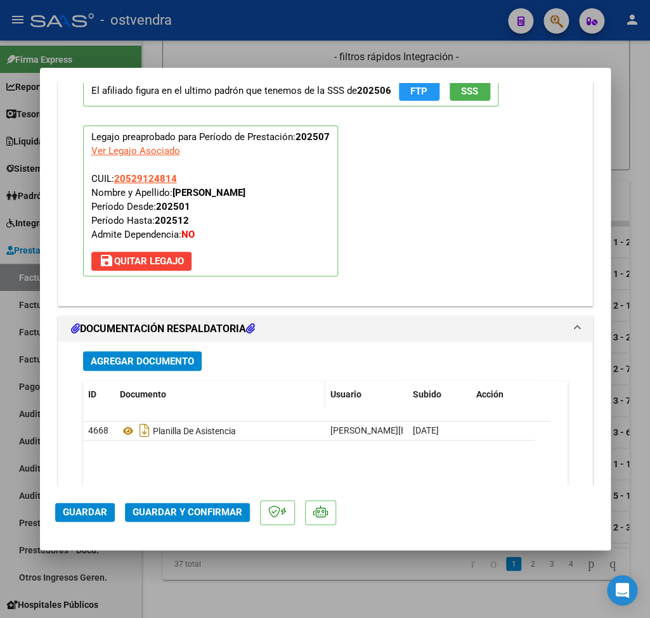
scroll to position [1335, 0]
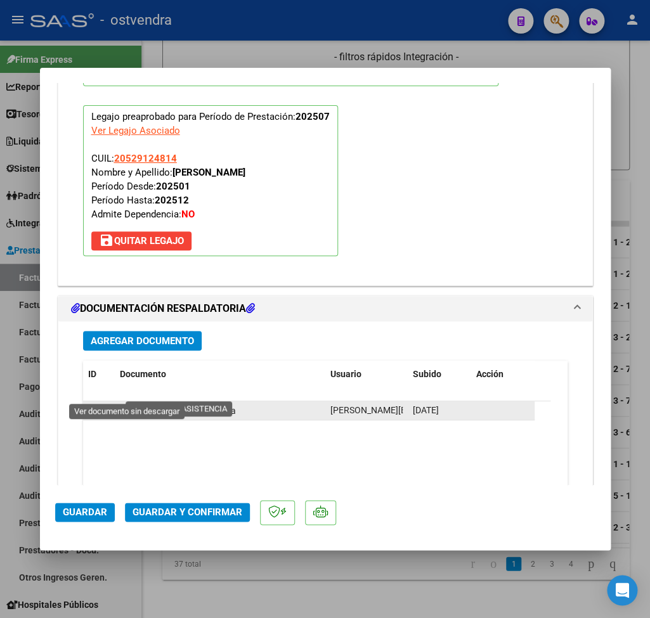
click at [124, 403] on icon at bounding box center [128, 410] width 16 height 15
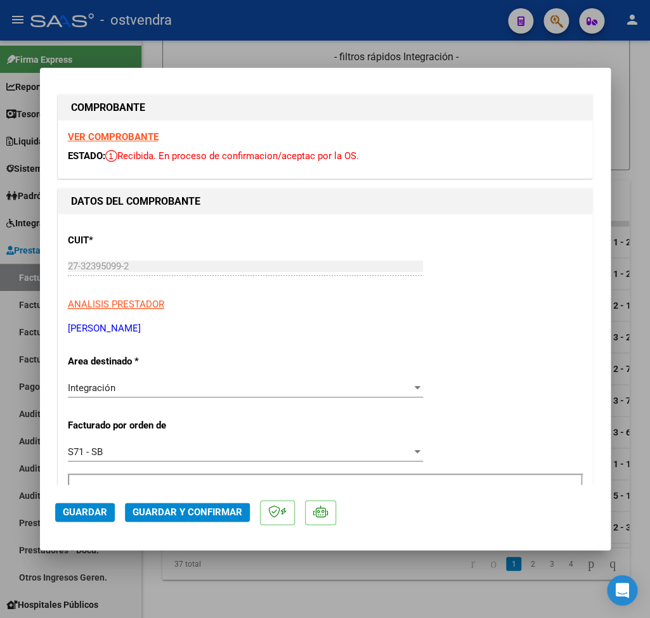
scroll to position [0, 0]
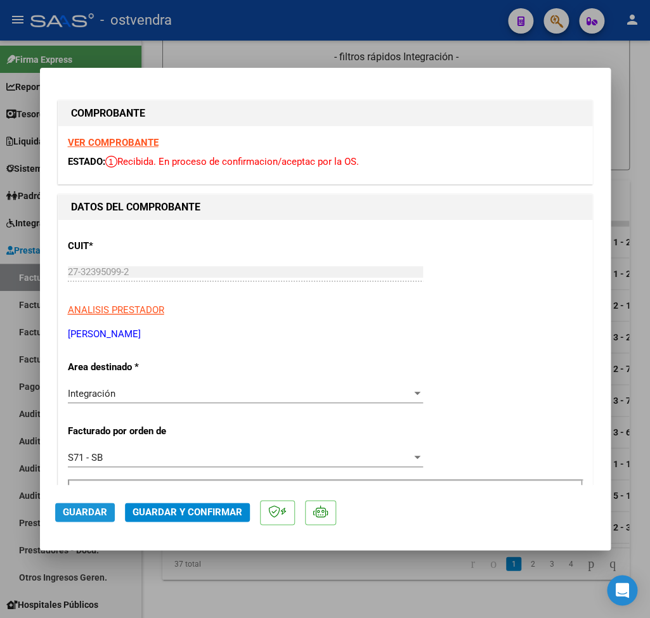
click at [99, 517] on span "Guardar" at bounding box center [85, 511] width 44 height 11
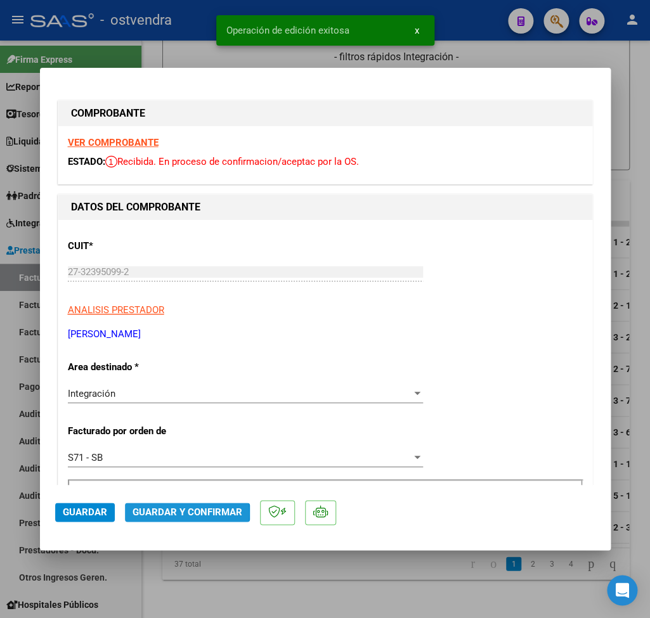
click at [158, 513] on span "Guardar y Confirmar" at bounding box center [187, 511] width 110 height 11
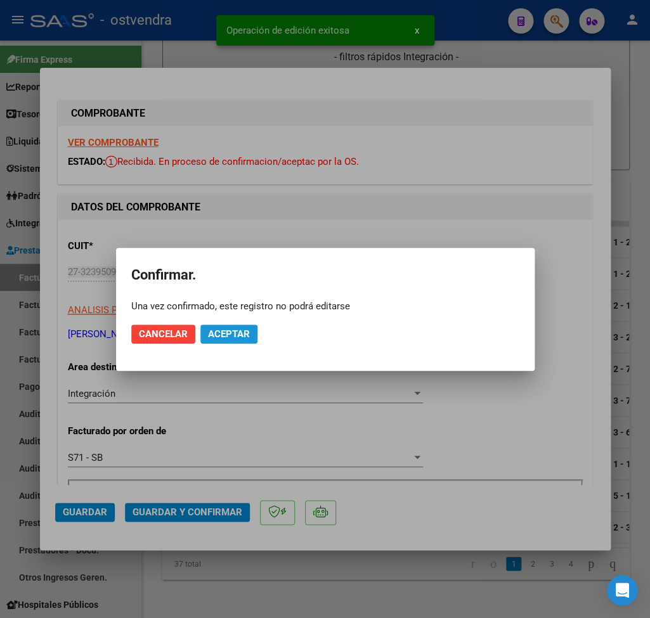
click at [218, 338] on span "Aceptar" at bounding box center [229, 333] width 42 height 11
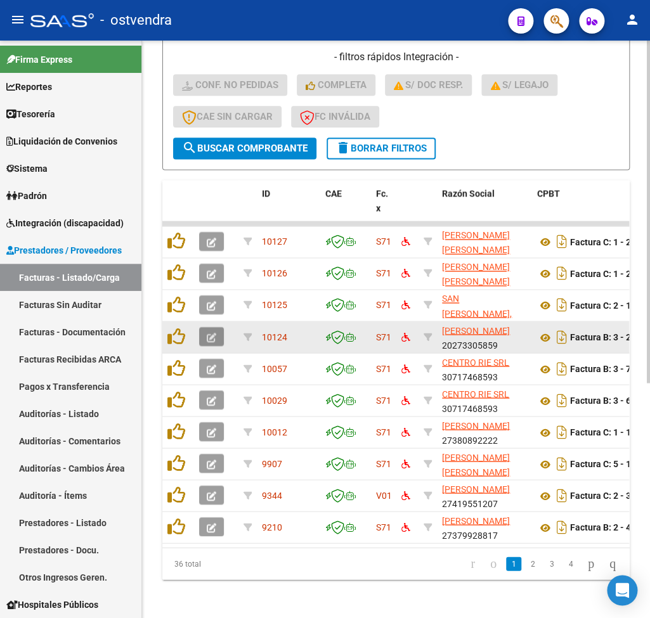
click at [214, 337] on icon "button" at bounding box center [212, 338] width 10 height 10
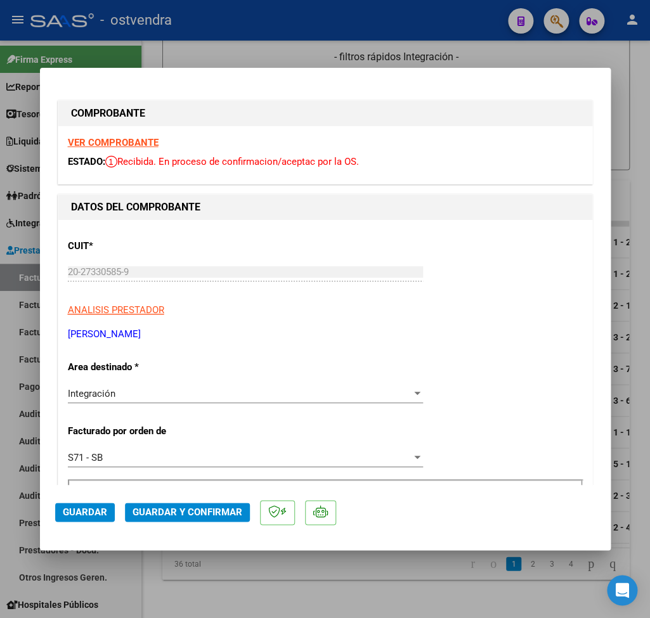
click at [125, 144] on strong "VER COMPROBANTE" at bounding box center [113, 142] width 91 height 11
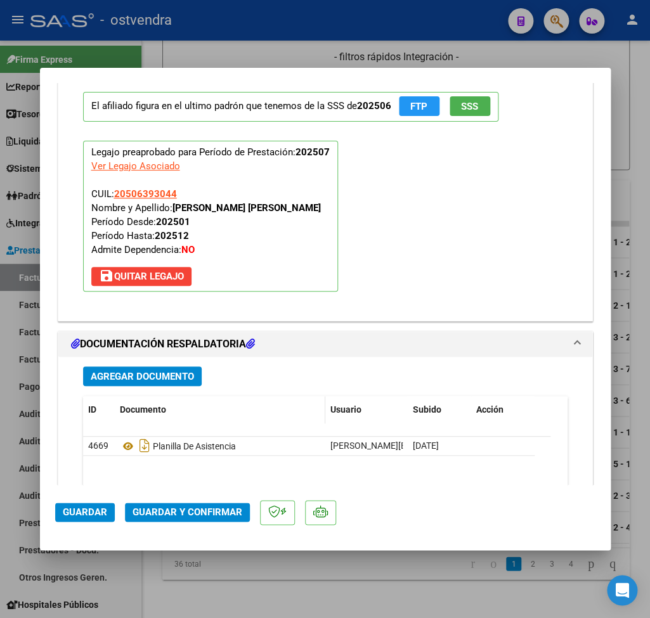
scroll to position [1335, 0]
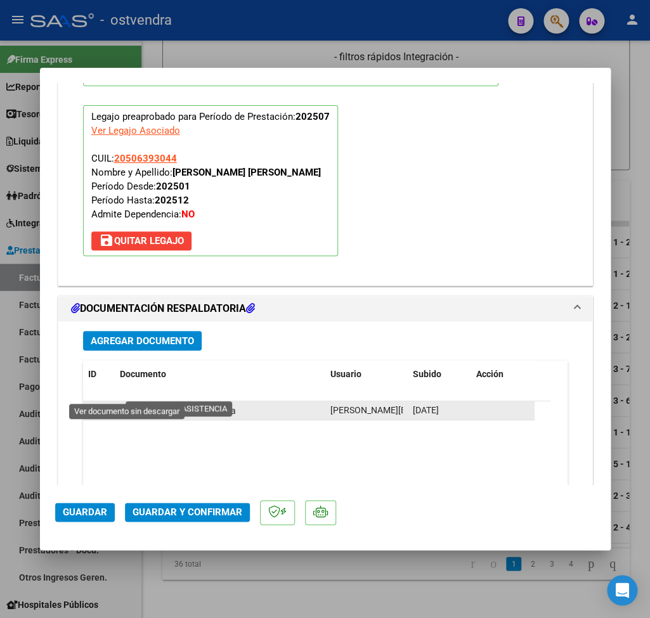
click at [125, 403] on icon at bounding box center [128, 410] width 16 height 15
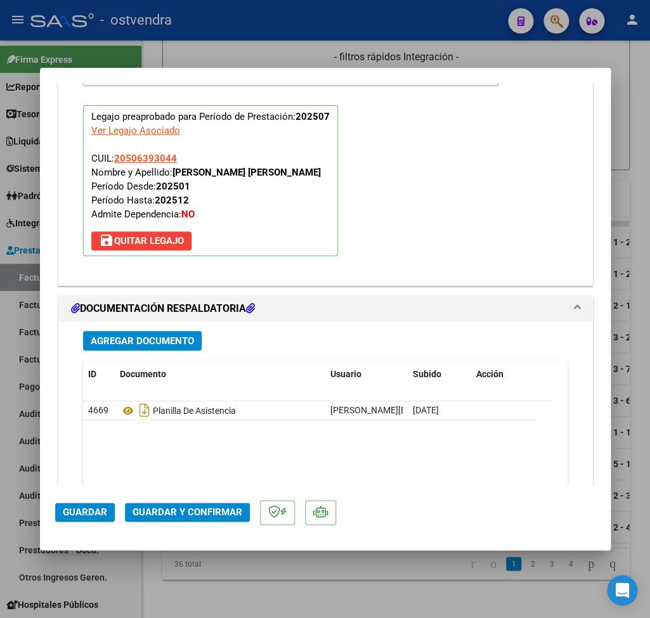
click at [177, 513] on span "Guardar y Confirmar" at bounding box center [187, 511] width 110 height 11
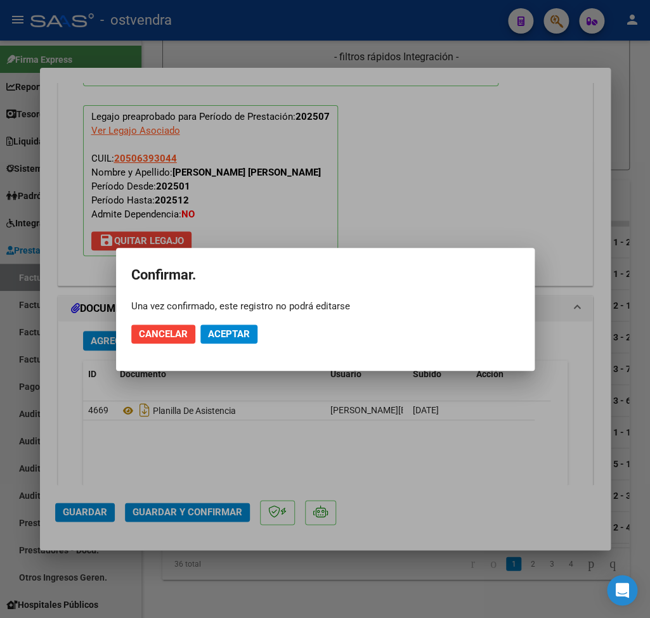
click at [234, 324] on mat-dialog-actions "Cancelar Aceptar" at bounding box center [325, 333] width 388 height 43
click at [234, 330] on span "Aceptar" at bounding box center [229, 333] width 42 height 11
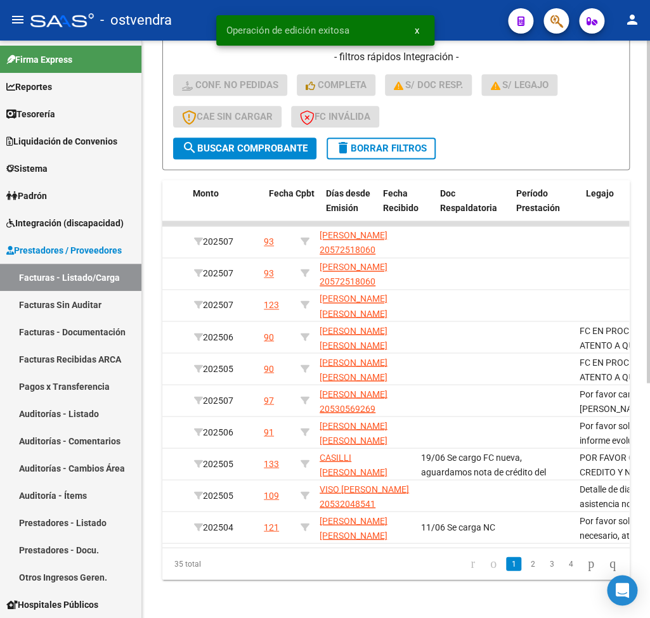
scroll to position [0, 0]
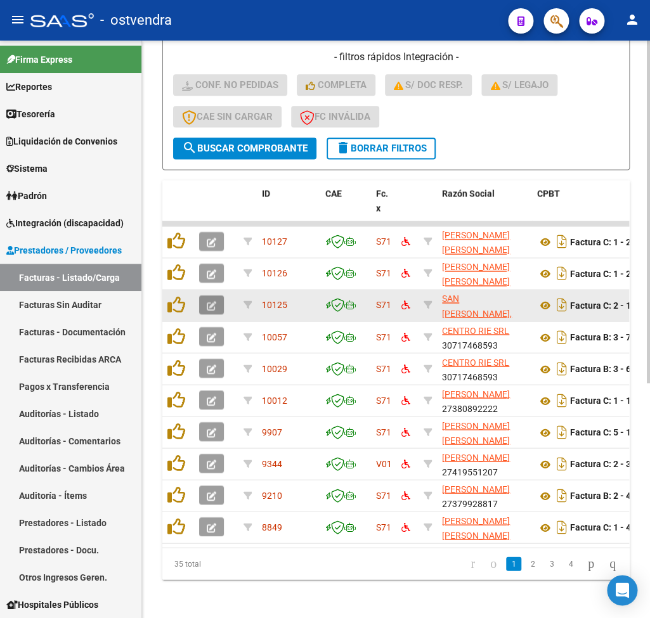
click at [207, 300] on button "button" at bounding box center [211, 304] width 25 height 19
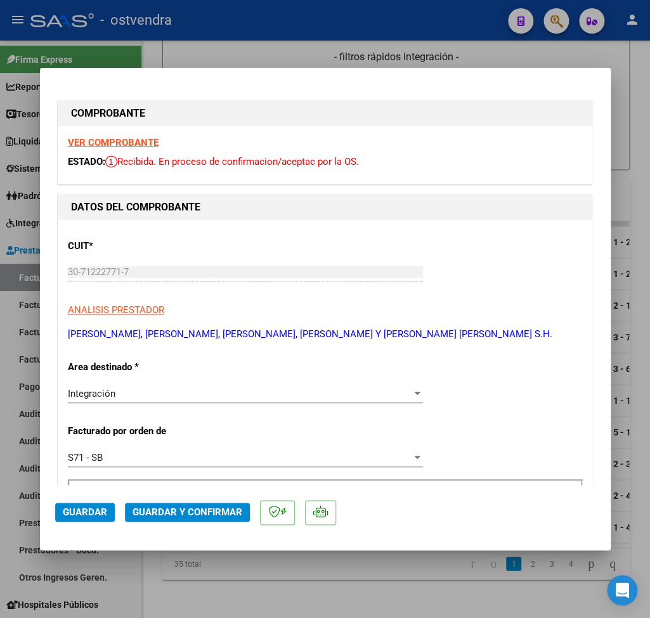
click at [133, 146] on strong "VER COMPROBANTE" at bounding box center [113, 142] width 91 height 11
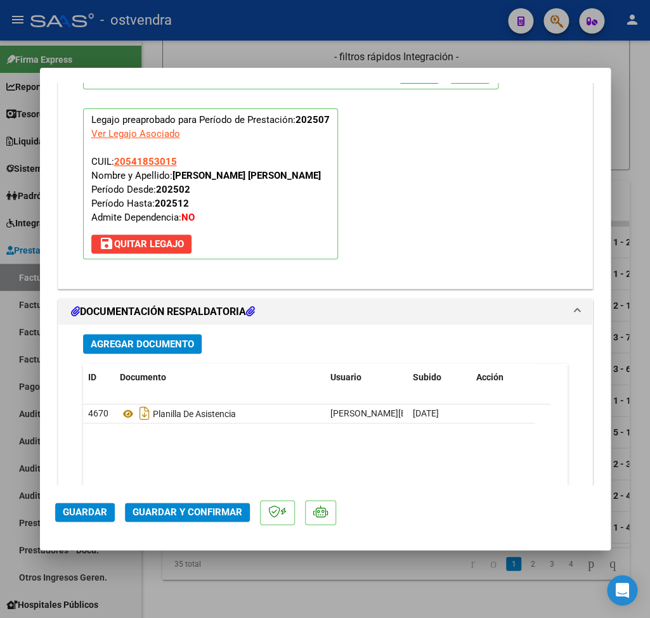
scroll to position [1409, 0]
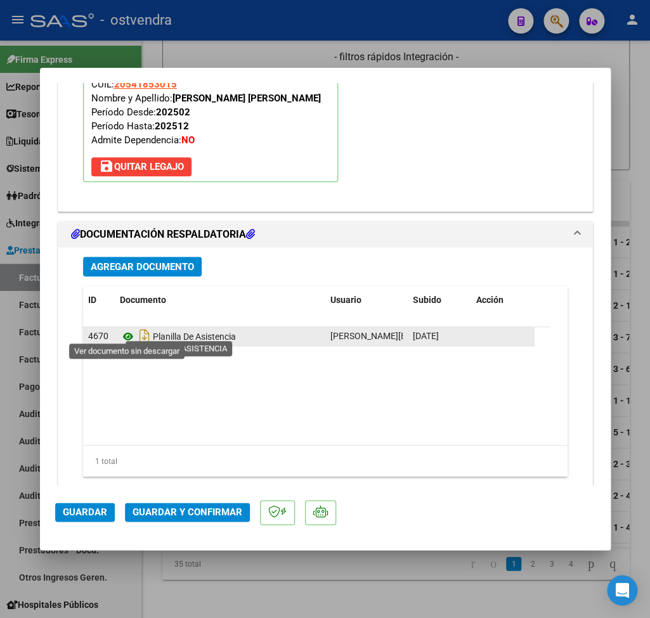
click at [127, 331] on icon at bounding box center [128, 336] width 16 height 15
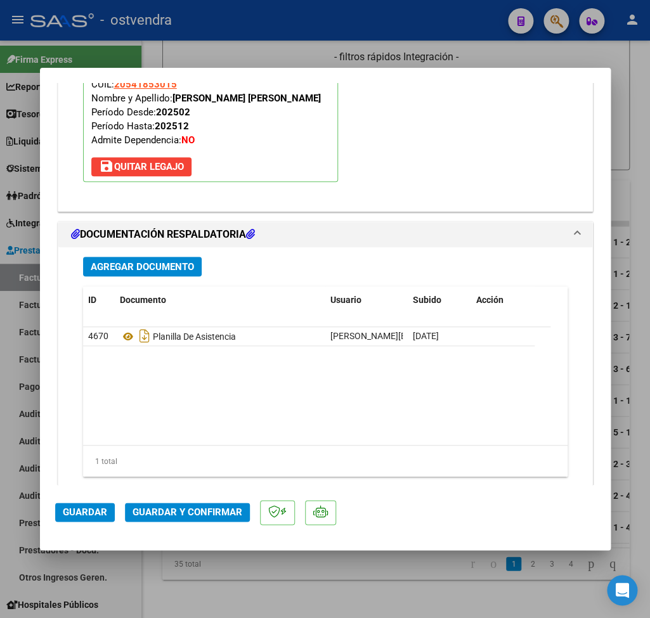
click at [159, 524] on mat-dialog-actions "Guardar Guardar y Confirmar" at bounding box center [325, 510] width 540 height 50
click at [163, 506] on button "Guardar y Confirmar" at bounding box center [187, 512] width 125 height 19
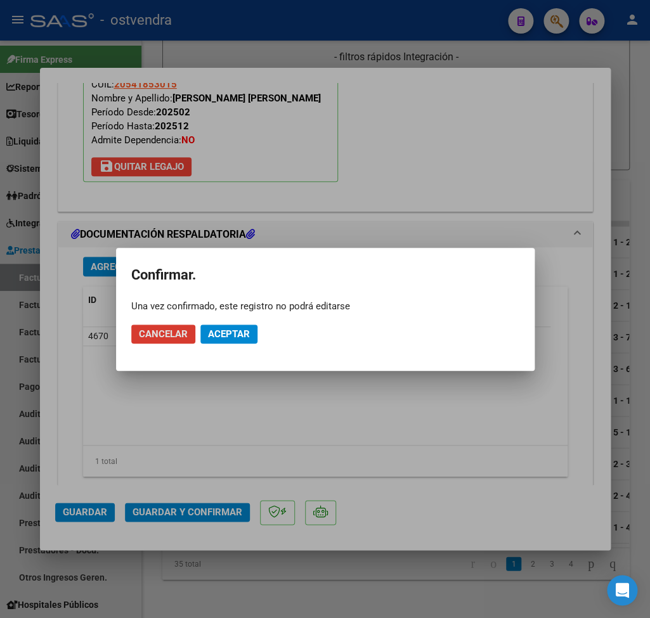
click at [237, 329] on span "Aceptar" at bounding box center [229, 333] width 42 height 11
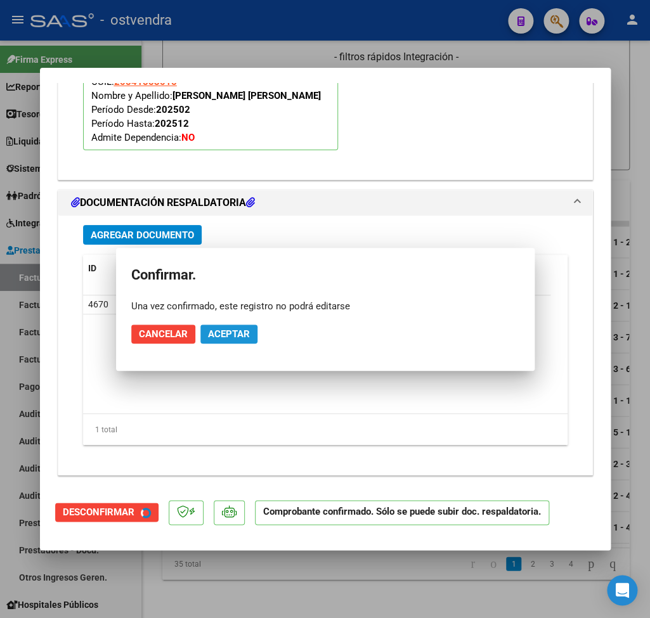
scroll to position [1291, 0]
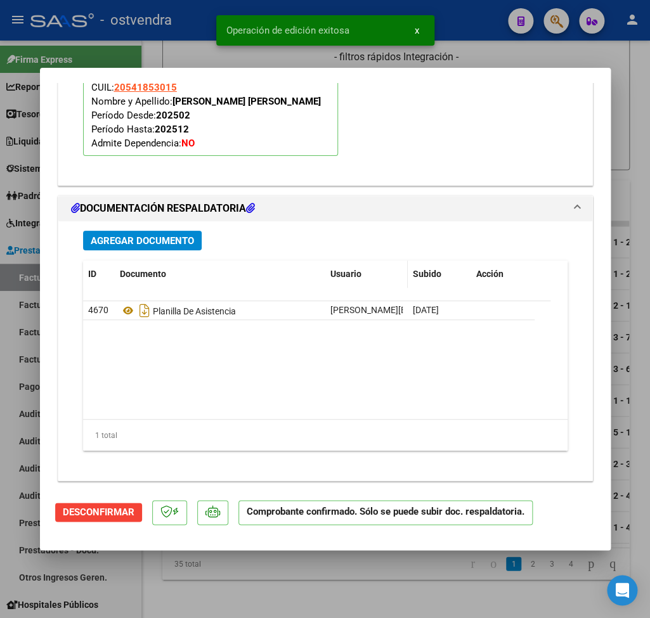
type input "$ 0,00"
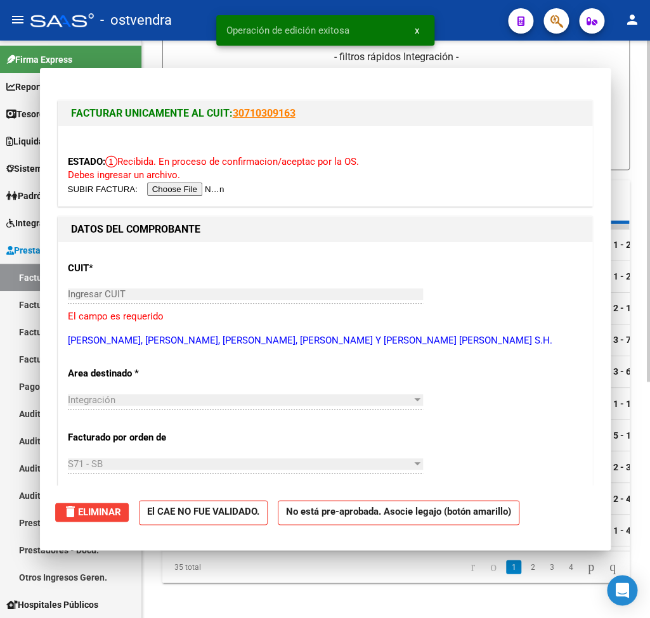
scroll to position [380, 0]
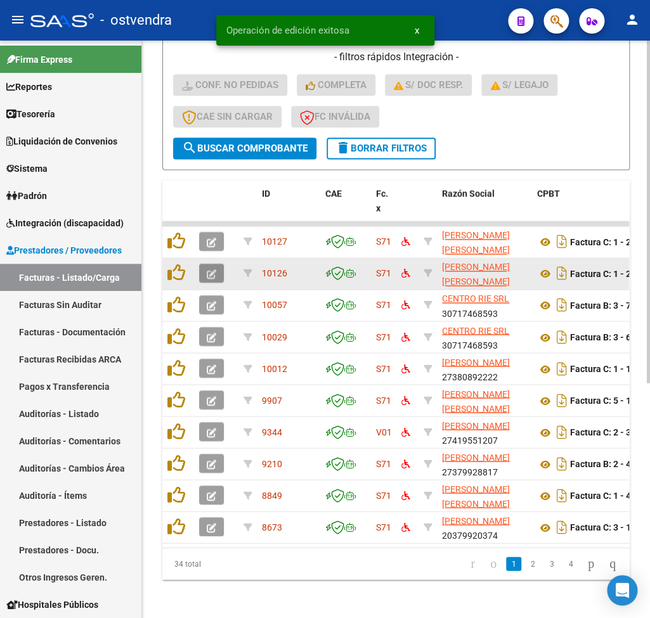
click at [201, 271] on button "button" at bounding box center [211, 273] width 25 height 19
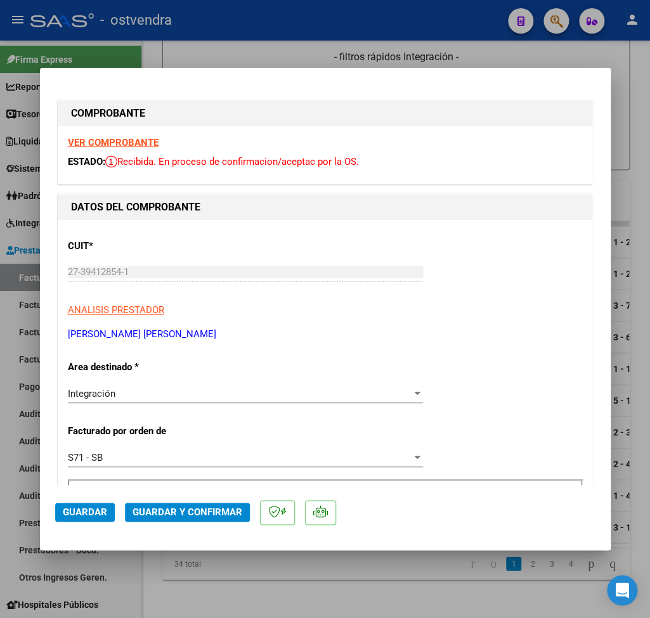
click at [134, 140] on strong "VER COMPROBANTE" at bounding box center [113, 142] width 91 height 11
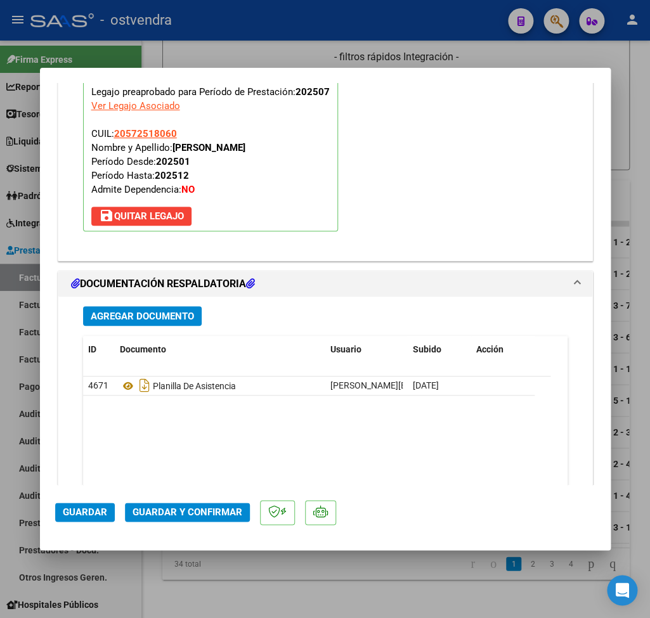
scroll to position [1421, 0]
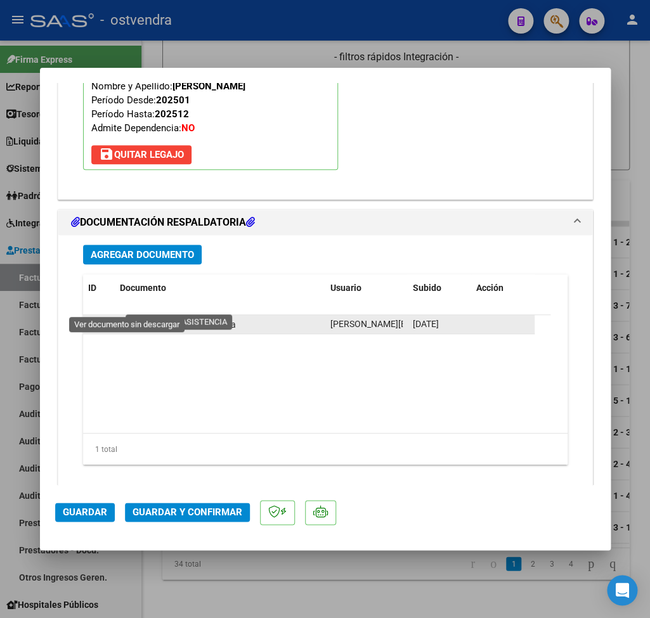
click at [129, 317] on icon at bounding box center [128, 324] width 16 height 15
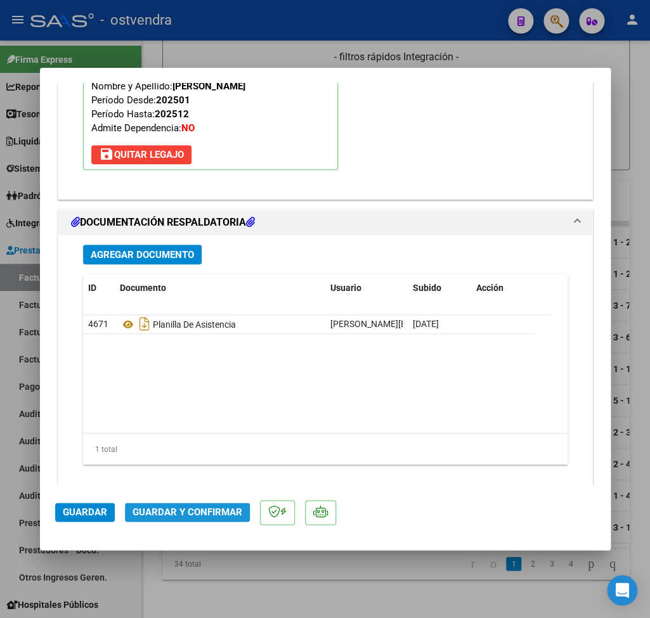
click at [226, 503] on button "Guardar y Confirmar" at bounding box center [187, 512] width 125 height 19
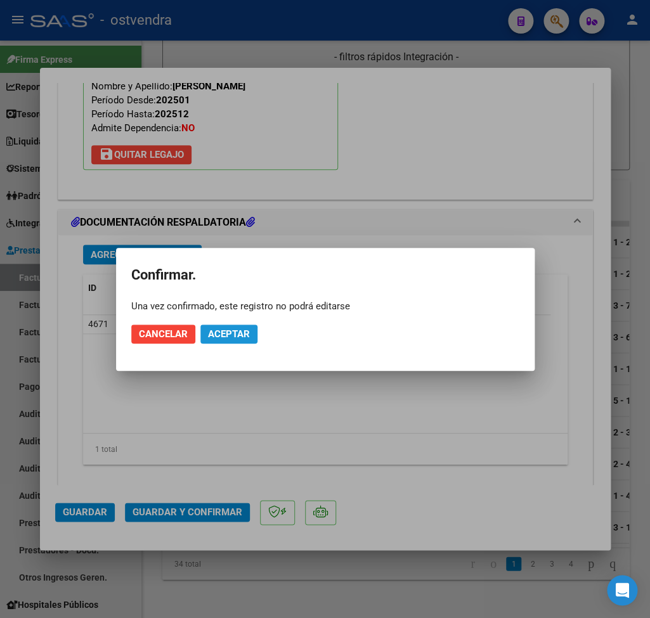
click at [236, 331] on span "Aceptar" at bounding box center [229, 333] width 42 height 11
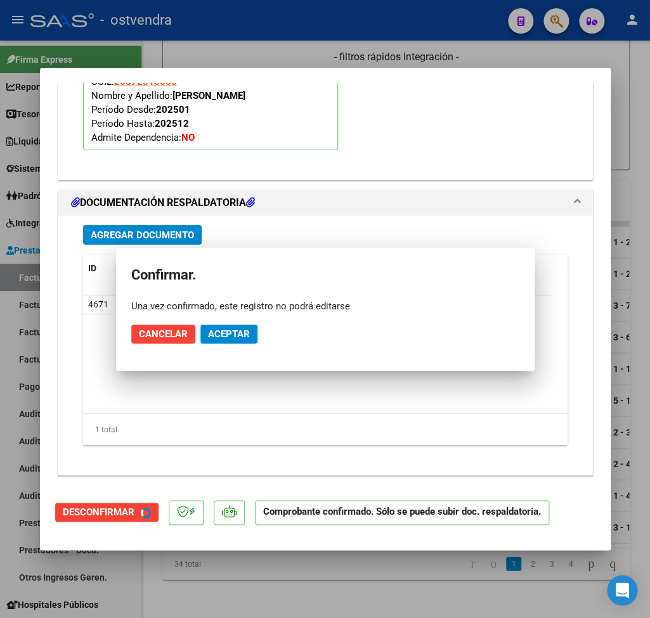
scroll to position [1276, 0]
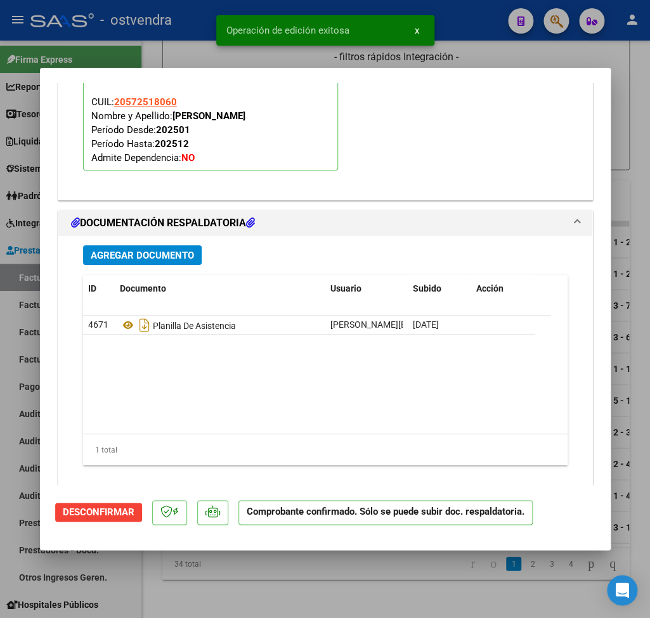
click at [608, 46] on div at bounding box center [325, 309] width 650 height 618
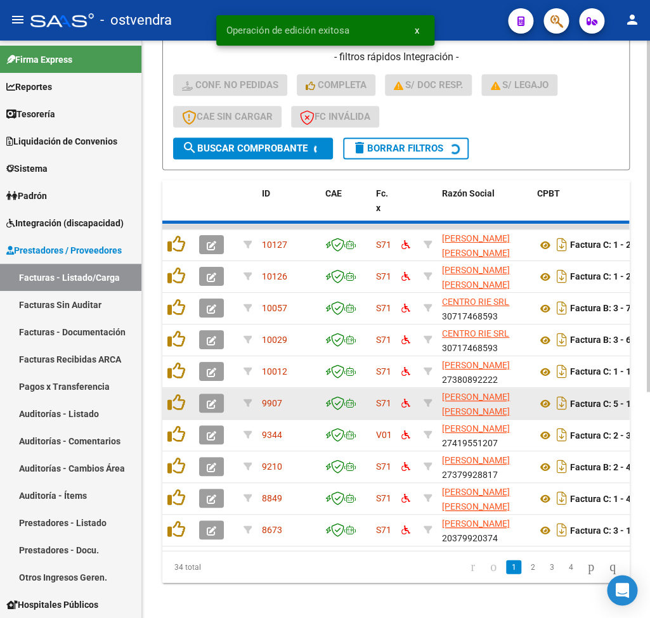
scroll to position [380, 0]
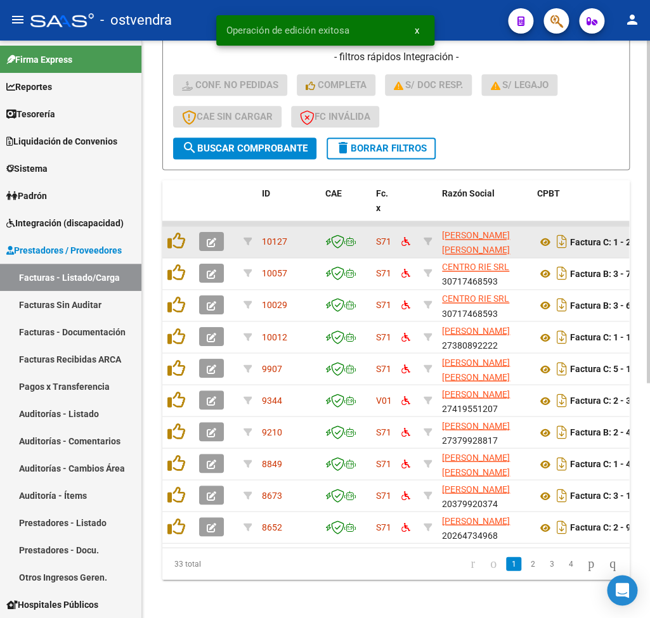
click at [216, 240] on icon "button" at bounding box center [212, 243] width 10 height 10
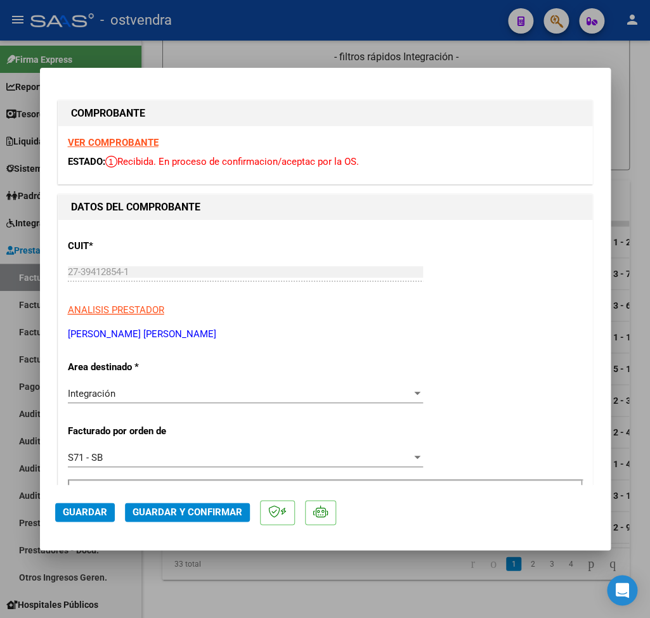
click at [127, 144] on strong "VER COMPROBANTE" at bounding box center [113, 142] width 91 height 11
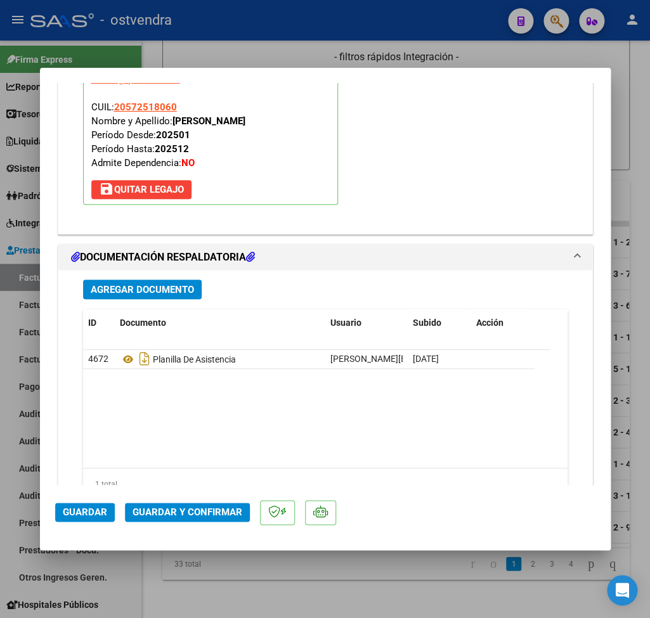
scroll to position [1421, 0]
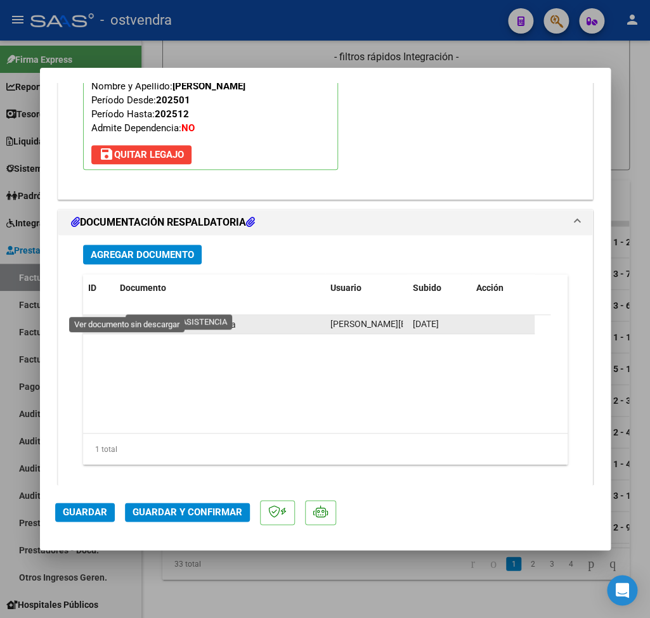
click at [133, 317] on icon at bounding box center [128, 324] width 16 height 15
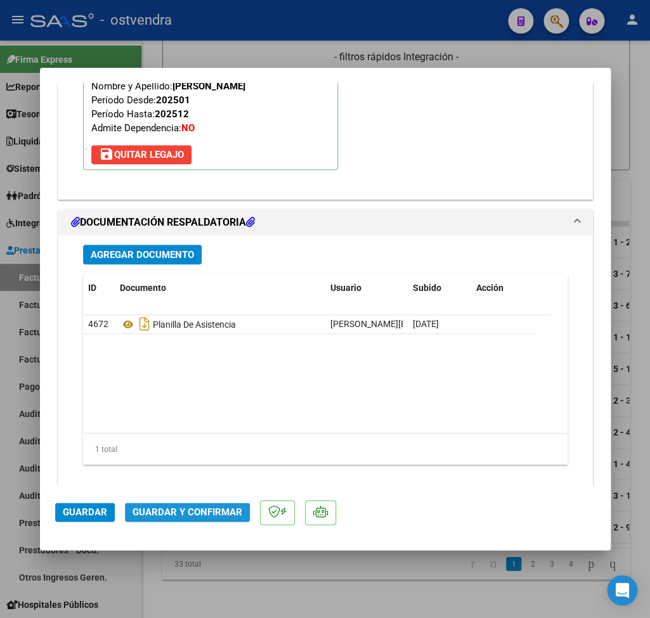
click at [190, 520] on button "Guardar y Confirmar" at bounding box center [187, 512] width 125 height 19
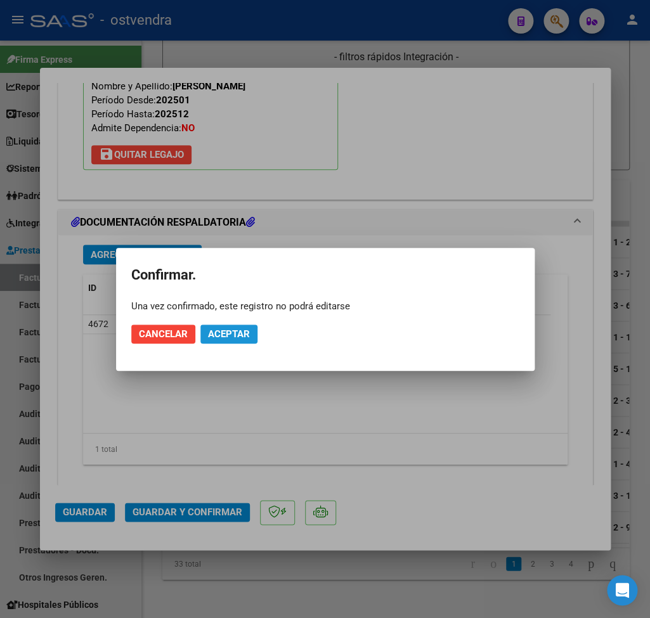
click at [229, 334] on span "Aceptar" at bounding box center [229, 333] width 42 height 11
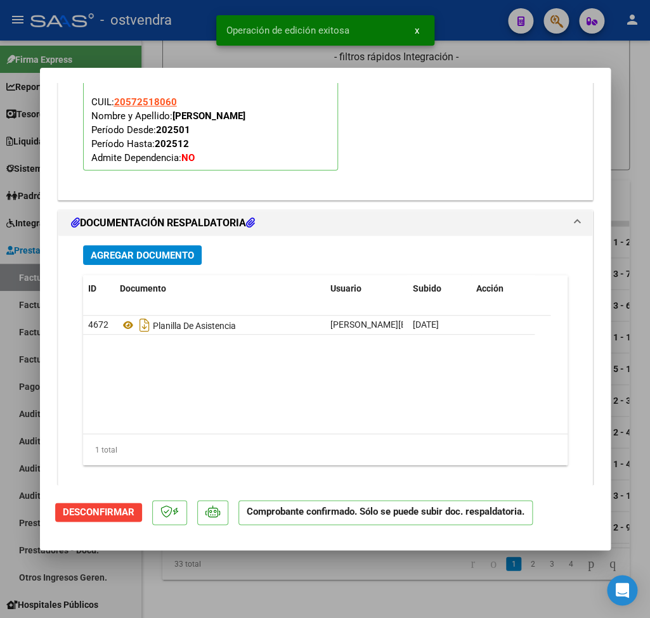
drag, startPoint x: 480, startPoint y: 48, endPoint x: 430, endPoint y: 55, distance: 51.2
click at [478, 46] on div at bounding box center [325, 309] width 650 height 618
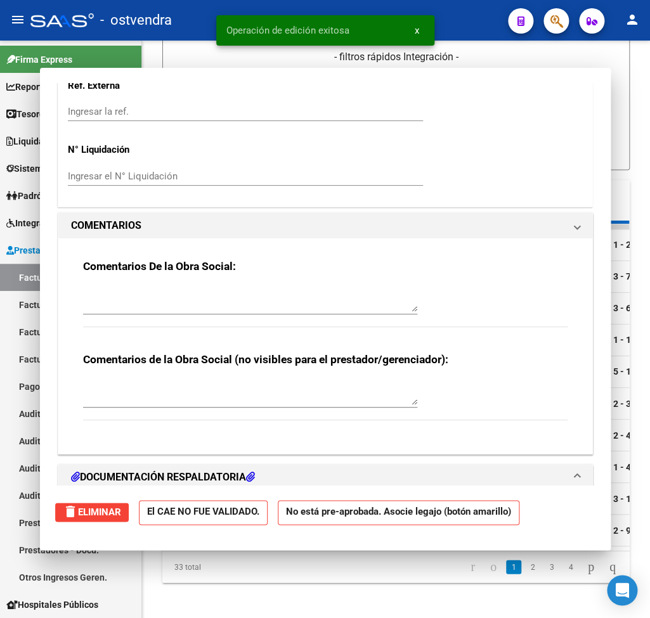
type input "$ 0,00"
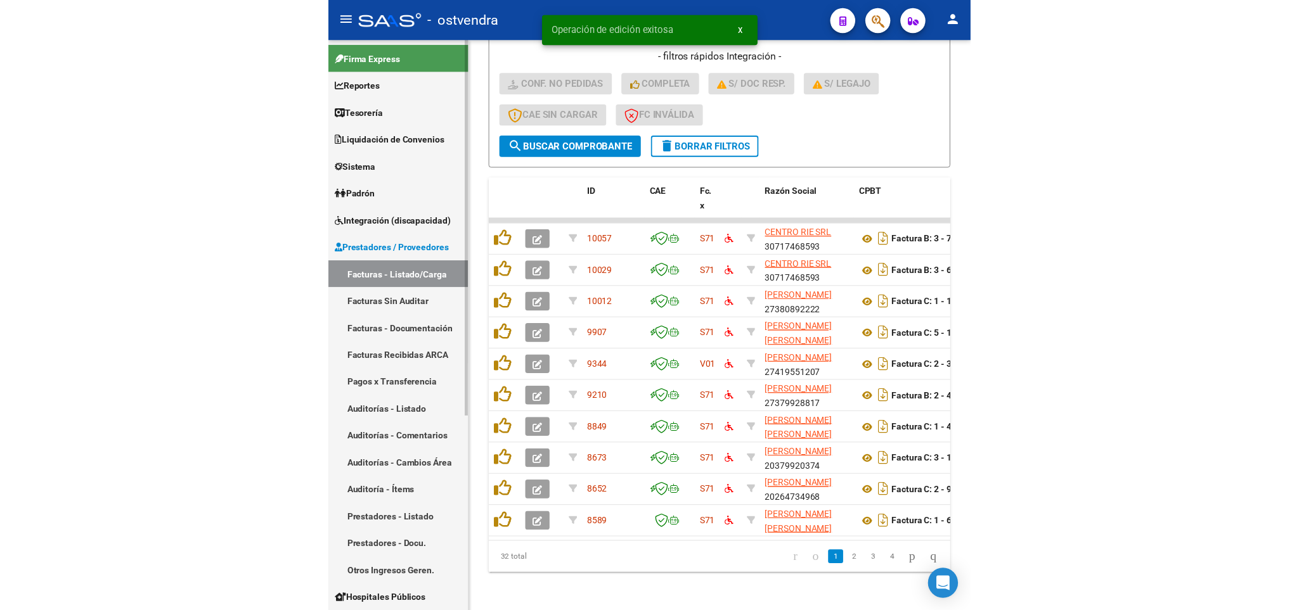
scroll to position [301, 0]
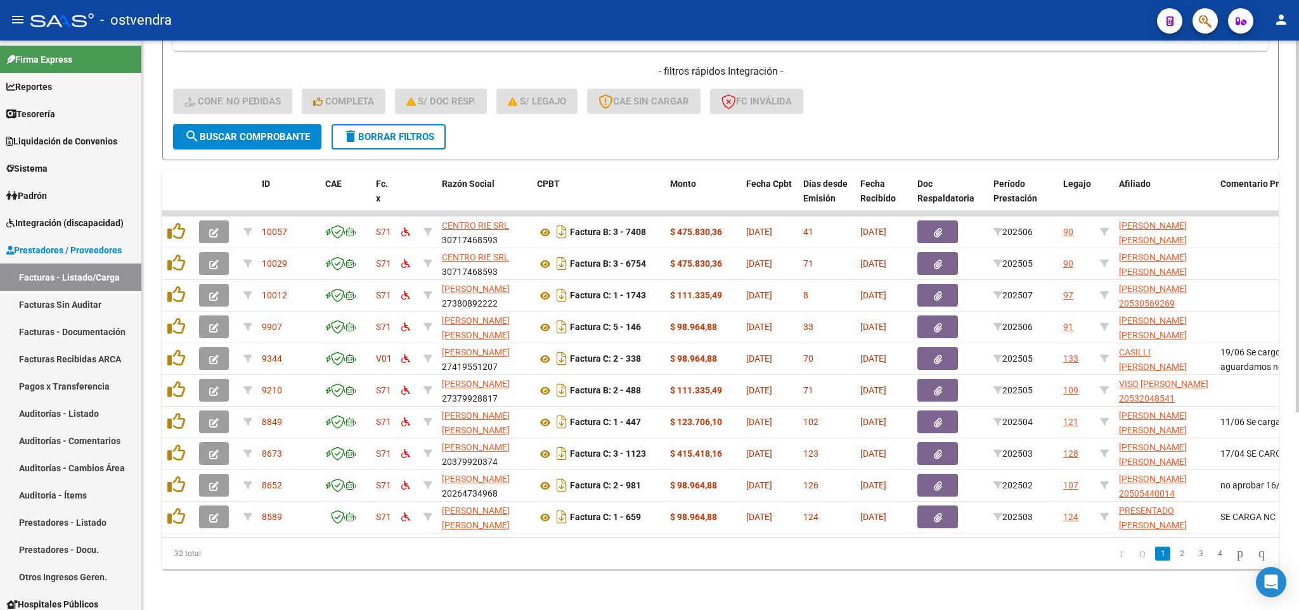
click at [389, 131] on span "delete Borrar Filtros" at bounding box center [388, 136] width 91 height 11
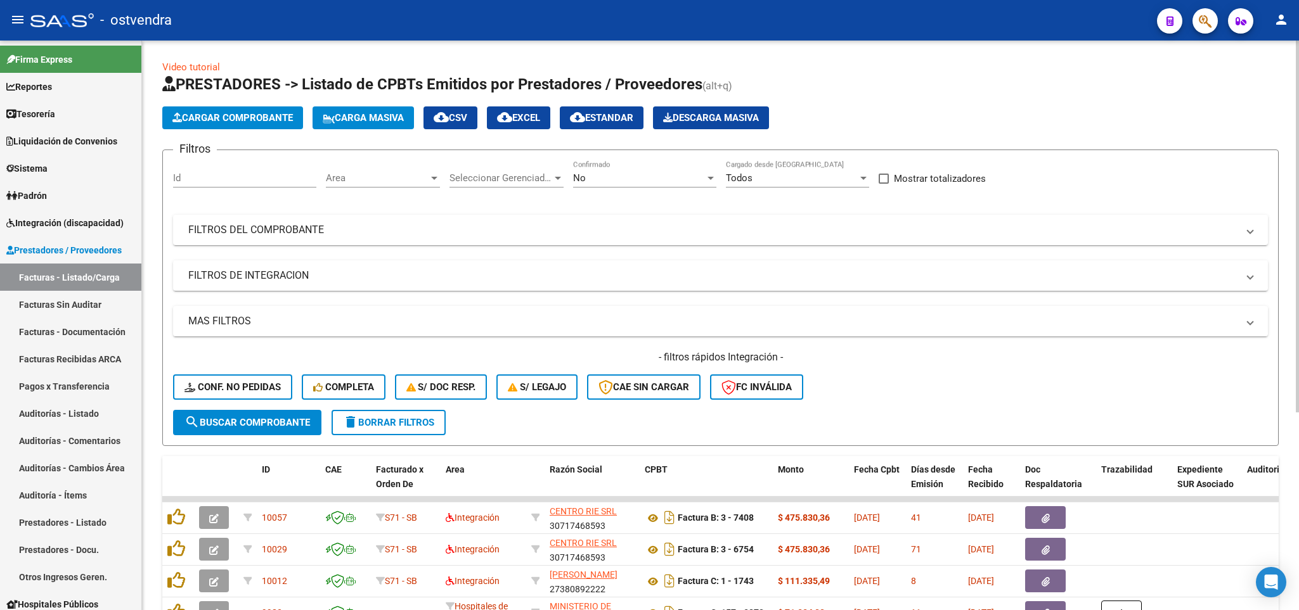
scroll to position [0, 0]
drag, startPoint x: 57, startPoint y: 224, endPoint x: 56, endPoint y: 233, distance: 8.9
click at [56, 226] on span "Integración (discapacidad)" at bounding box center [64, 223] width 117 height 14
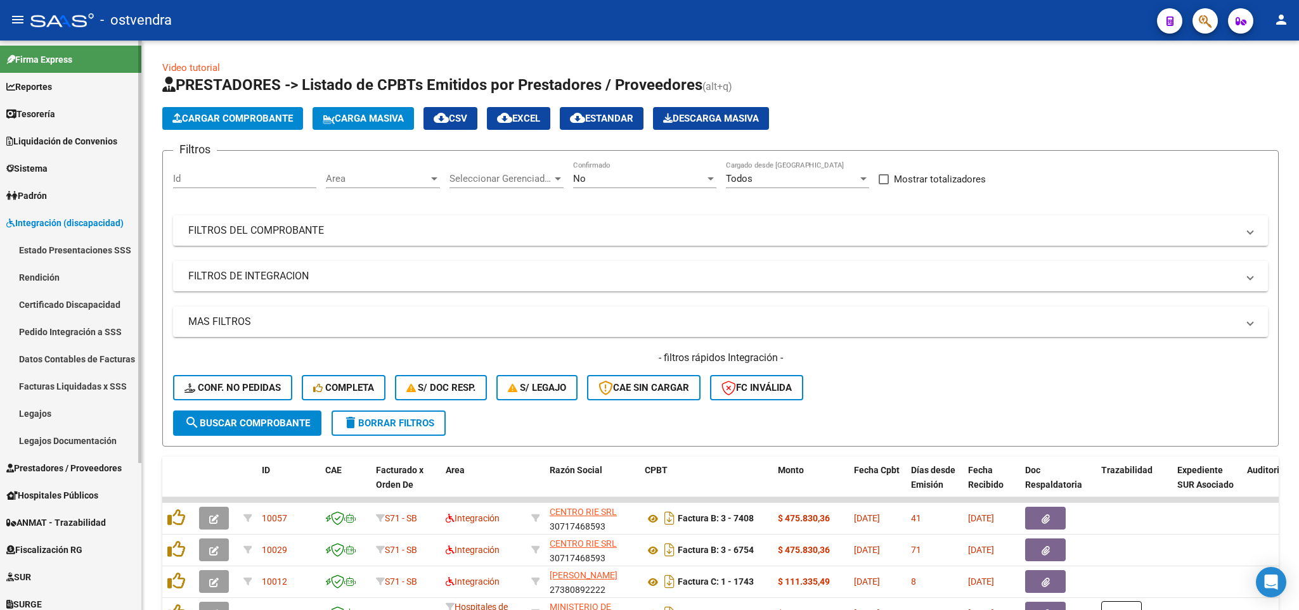
click at [42, 448] on link "Legajos Documentación" at bounding box center [70, 440] width 141 height 27
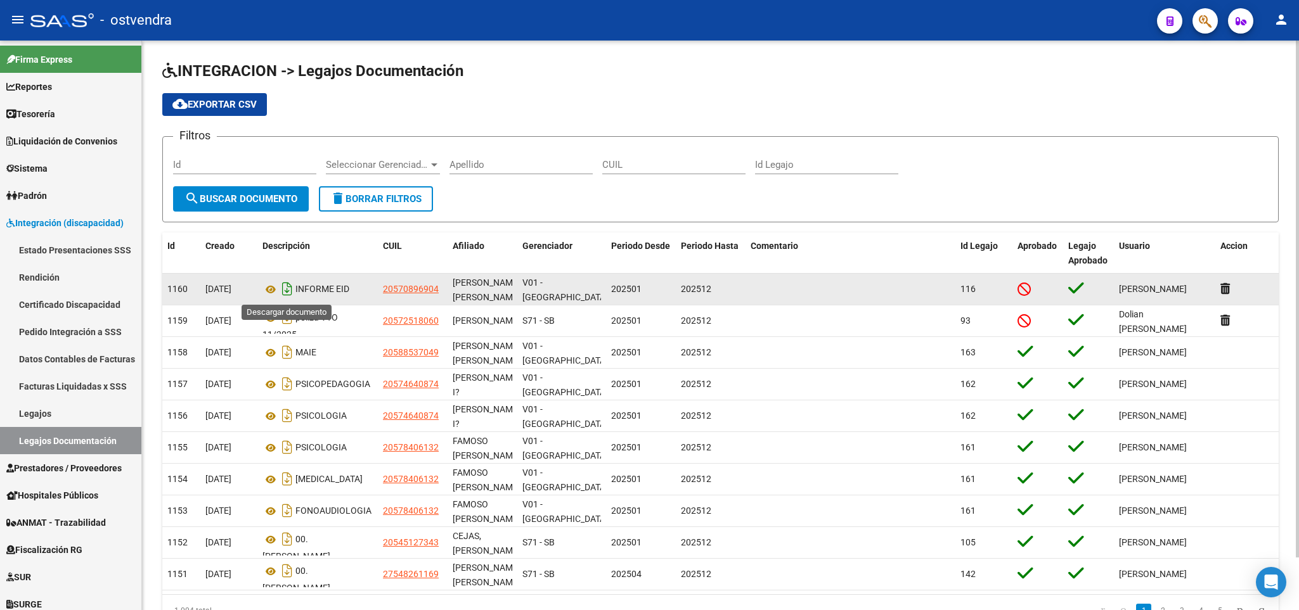
click at [287, 293] on icon "Descargar documento" at bounding box center [287, 289] width 16 height 20
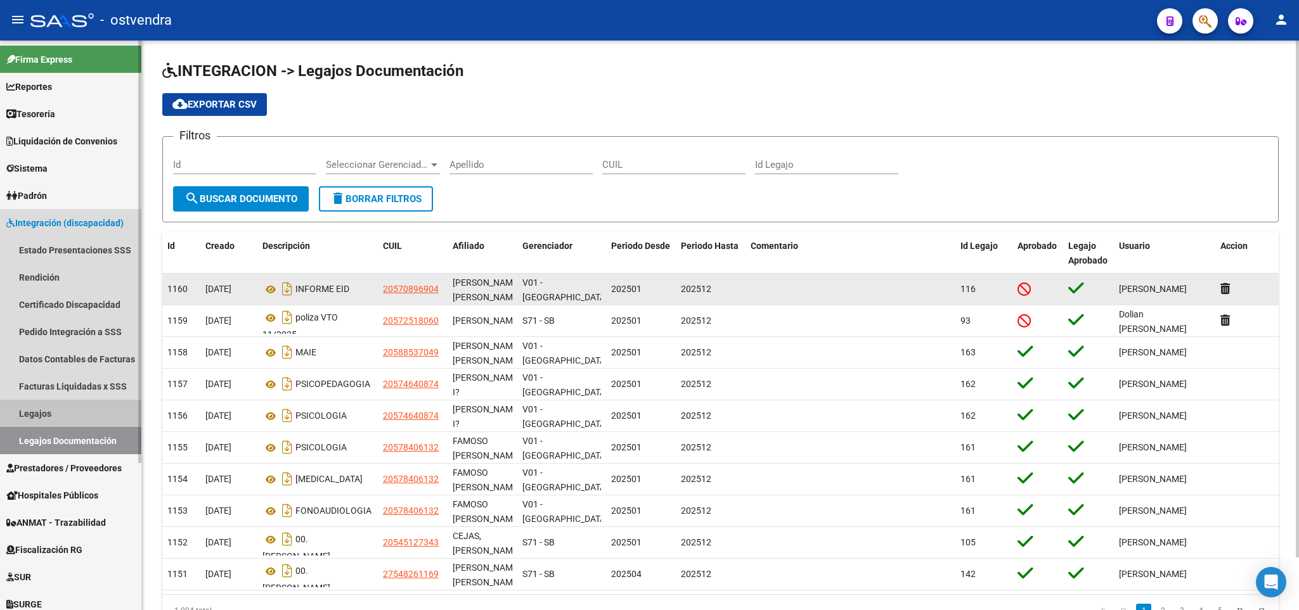
click at [34, 405] on link "Legajos" at bounding box center [70, 413] width 141 height 27
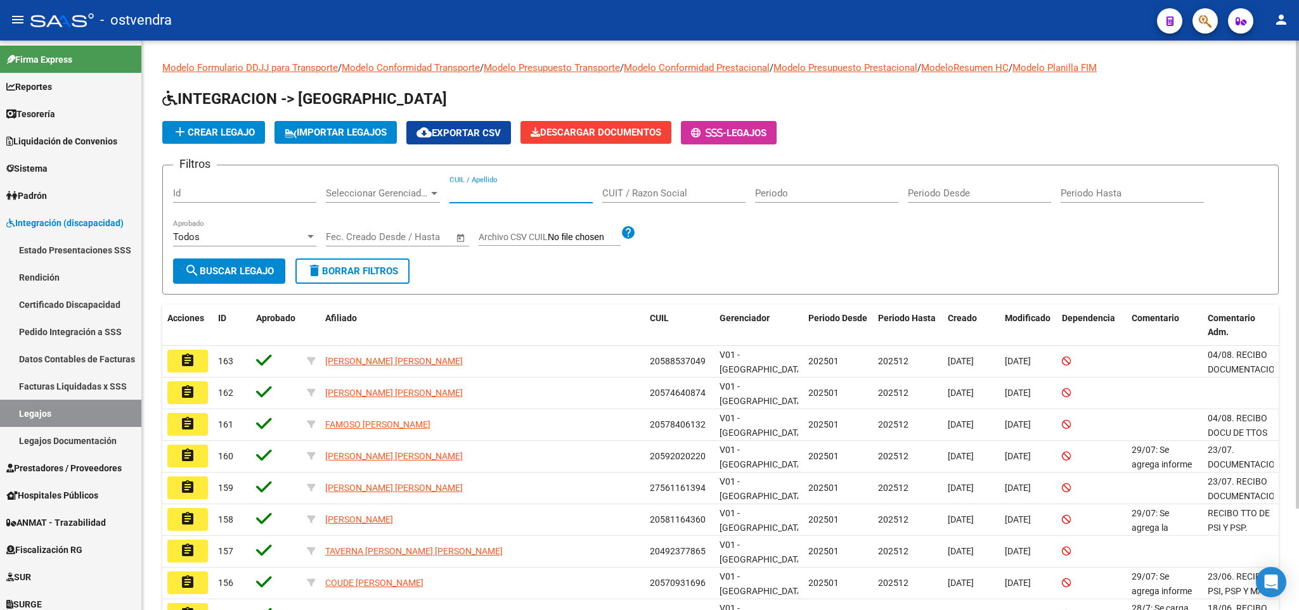
click at [546, 191] on input "CUIL / Apellido" at bounding box center [520, 193] width 143 height 11
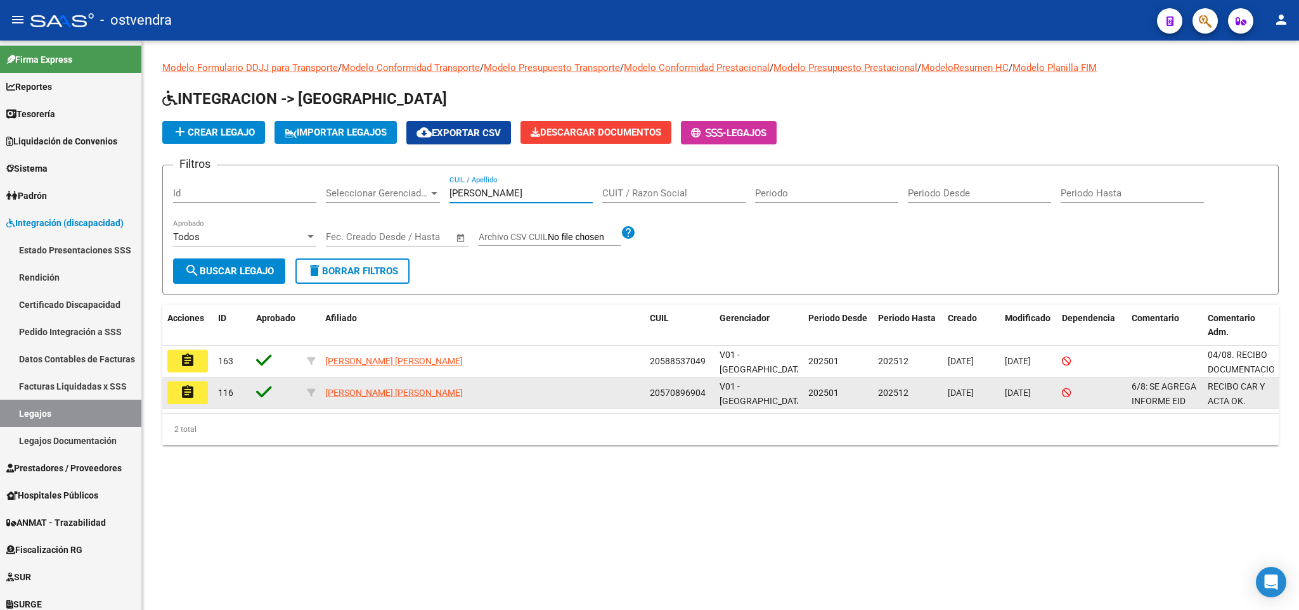
type input "[PERSON_NAME]"
click at [190, 397] on mat-icon "assignment" at bounding box center [187, 392] width 15 height 15
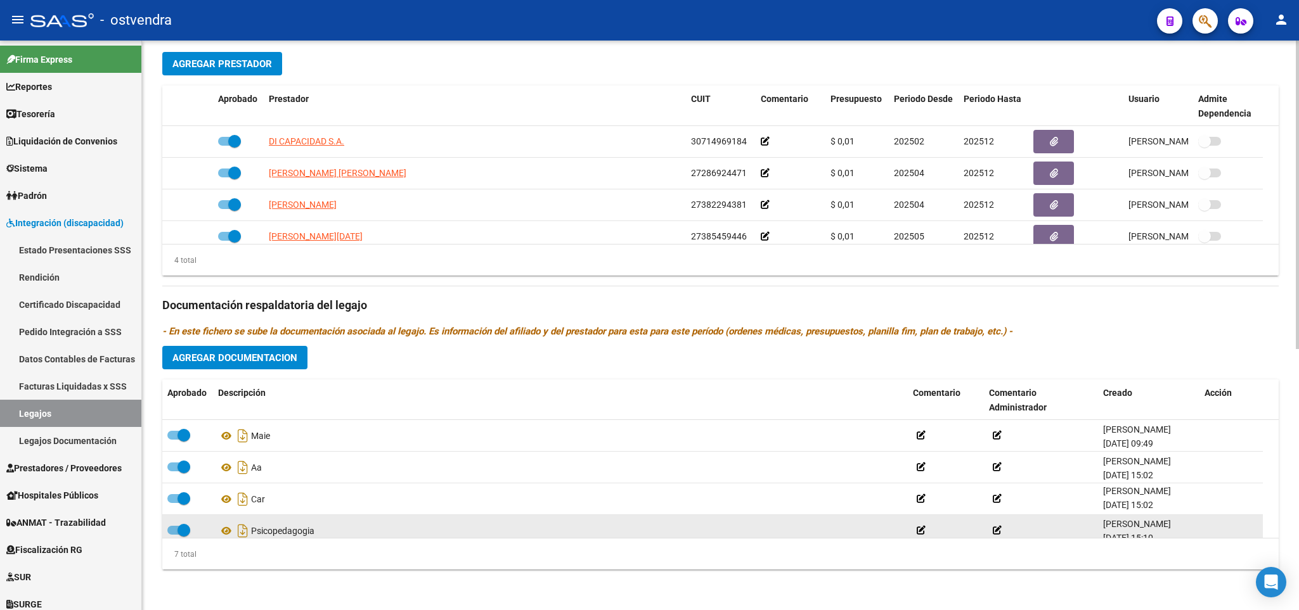
scroll to position [107, 0]
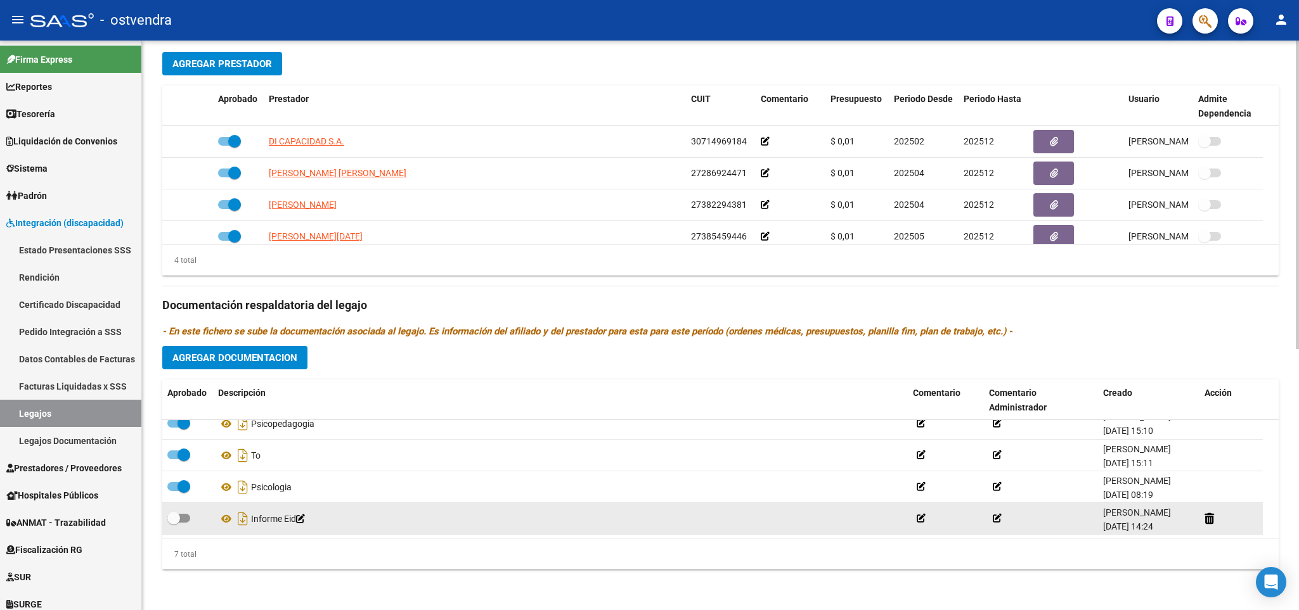
click at [177, 521] on span at bounding box center [173, 518] width 13 height 13
click at [174, 523] on input "checkbox" at bounding box center [173, 523] width 1 height 1
checkbox input "true"
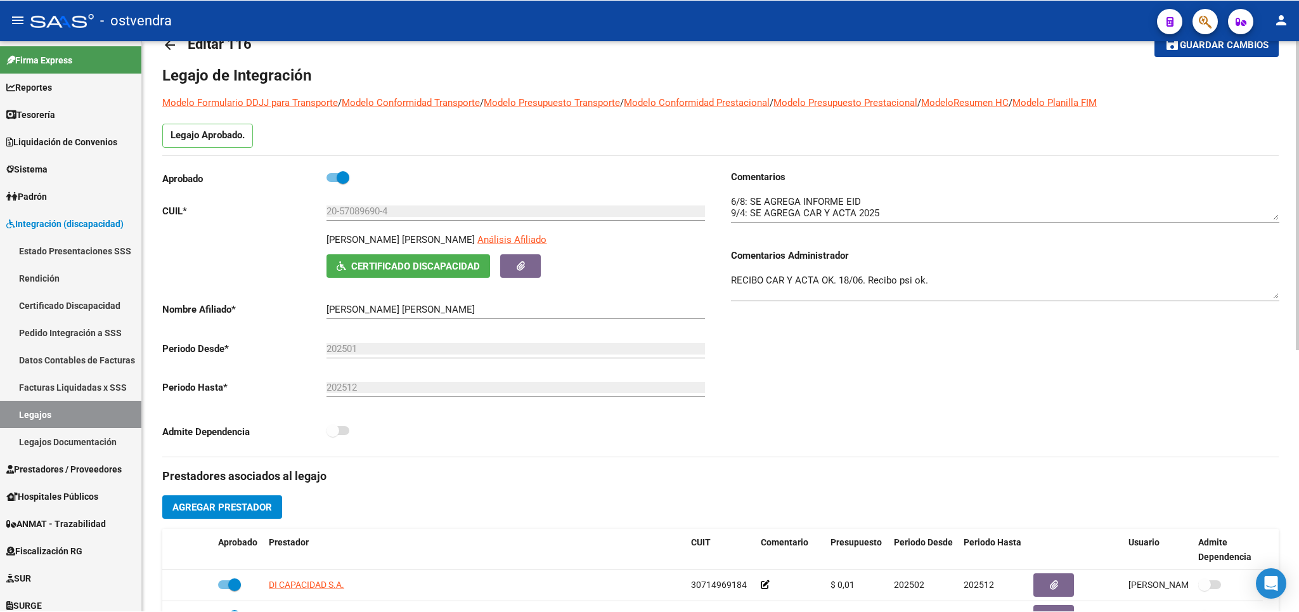
scroll to position [0, 0]
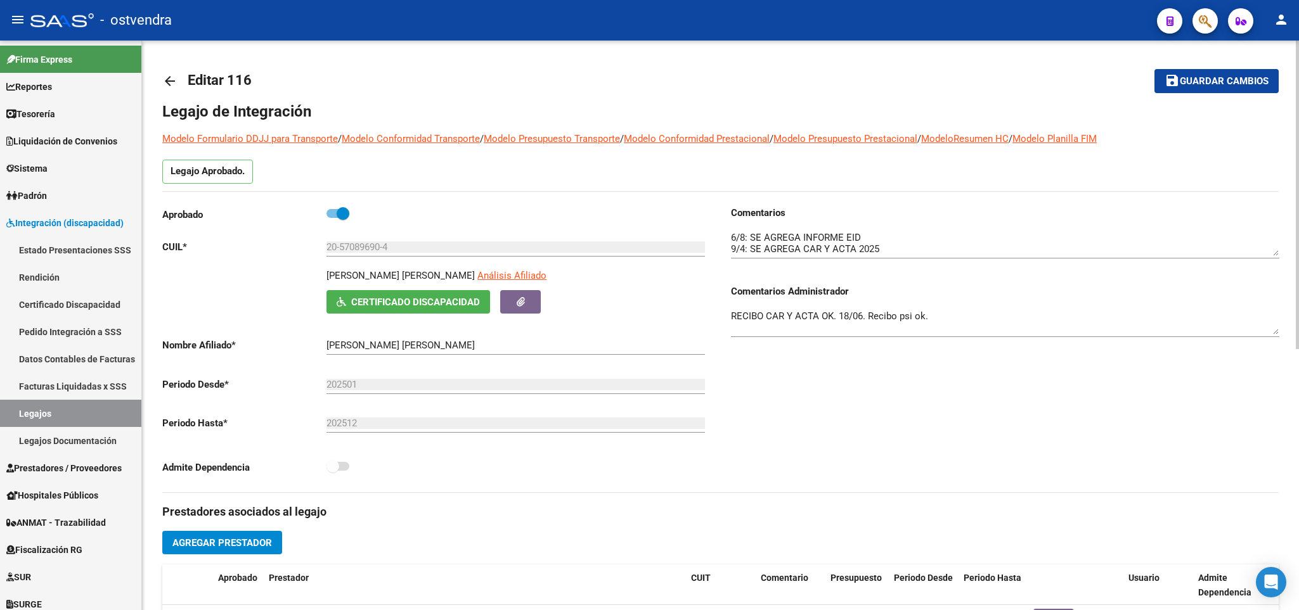
click at [1199, 76] on span "Guardar cambios" at bounding box center [1223, 81] width 89 height 11
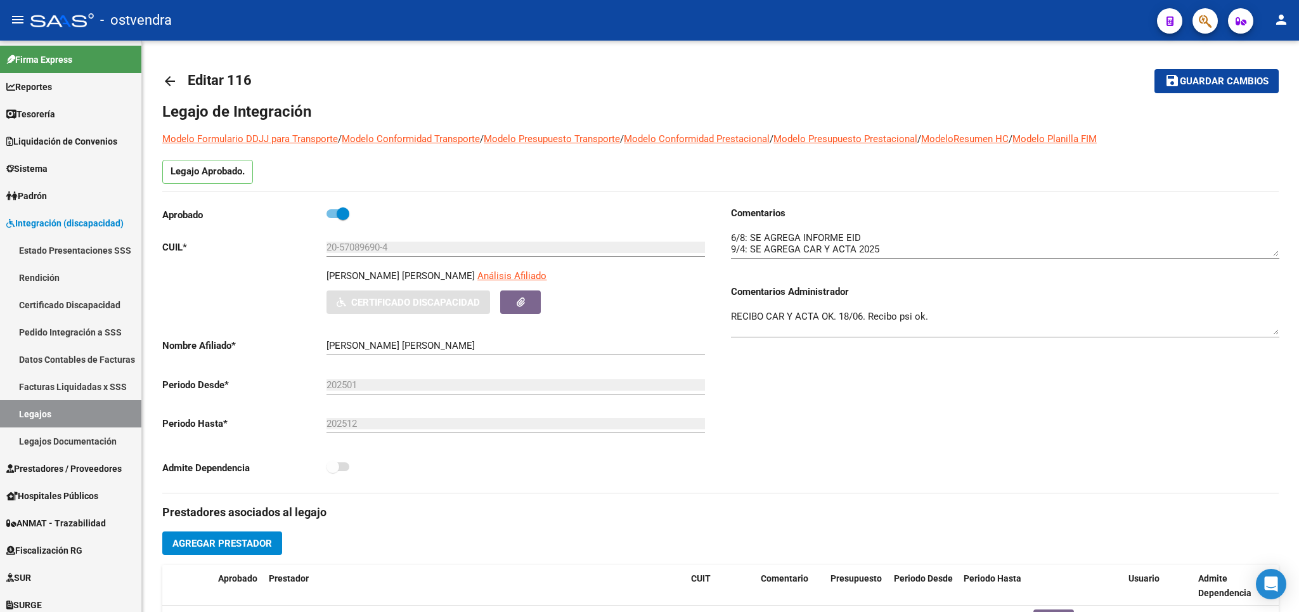
scroll to position [1, 0]
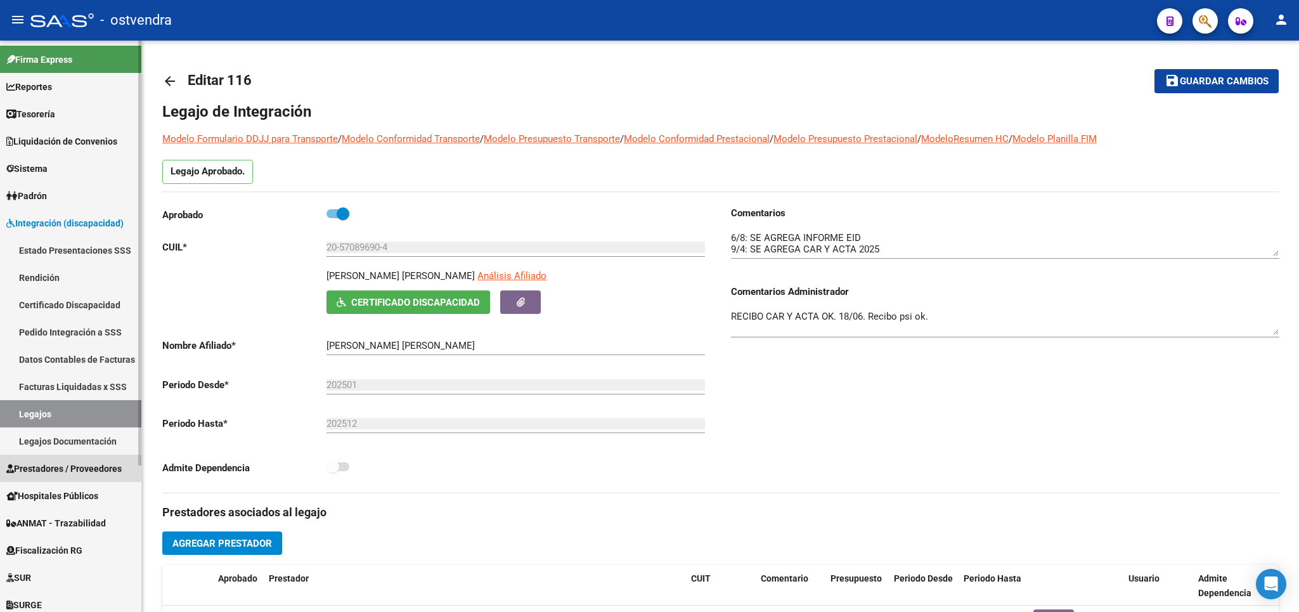
click at [39, 469] on span "Prestadores / Proveedores" at bounding box center [63, 468] width 115 height 14
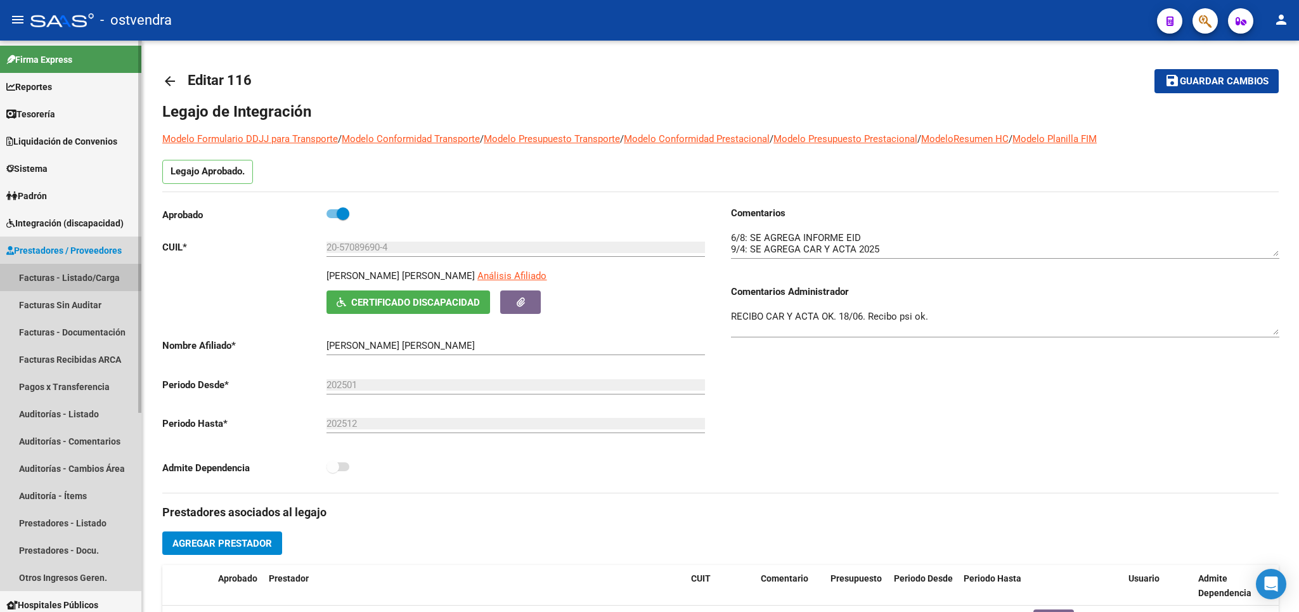
click at [49, 275] on link "Facturas - Listado/Carga" at bounding box center [70, 277] width 141 height 27
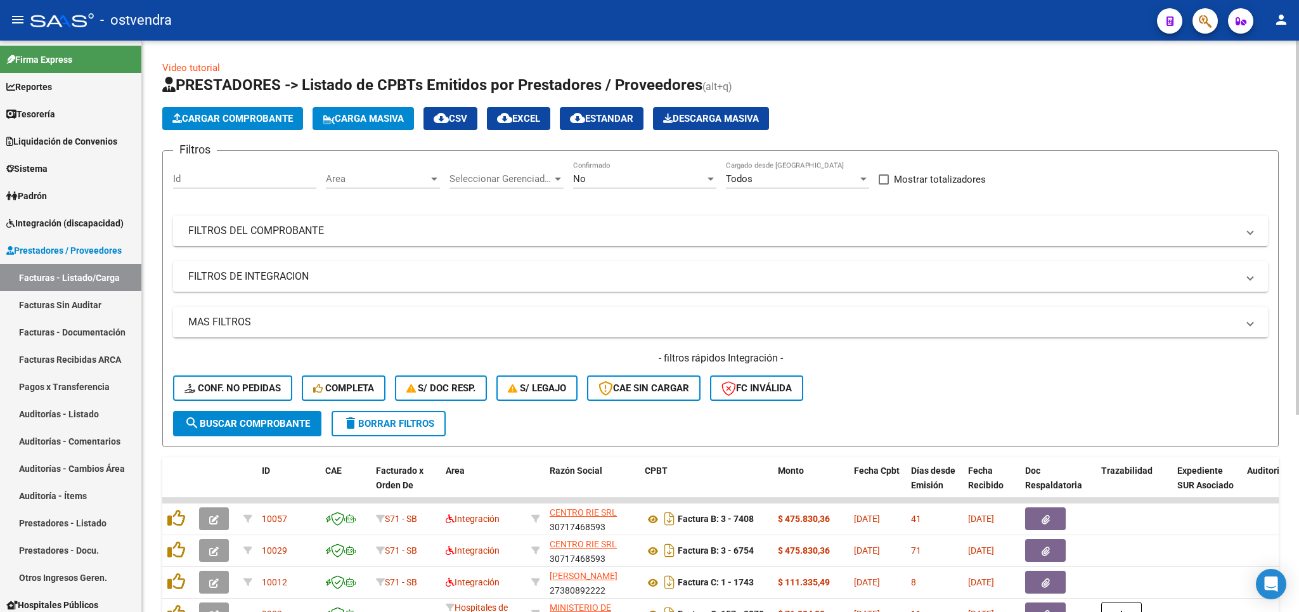
click at [411, 418] on span "delete Borrar Filtros" at bounding box center [388, 423] width 91 height 11
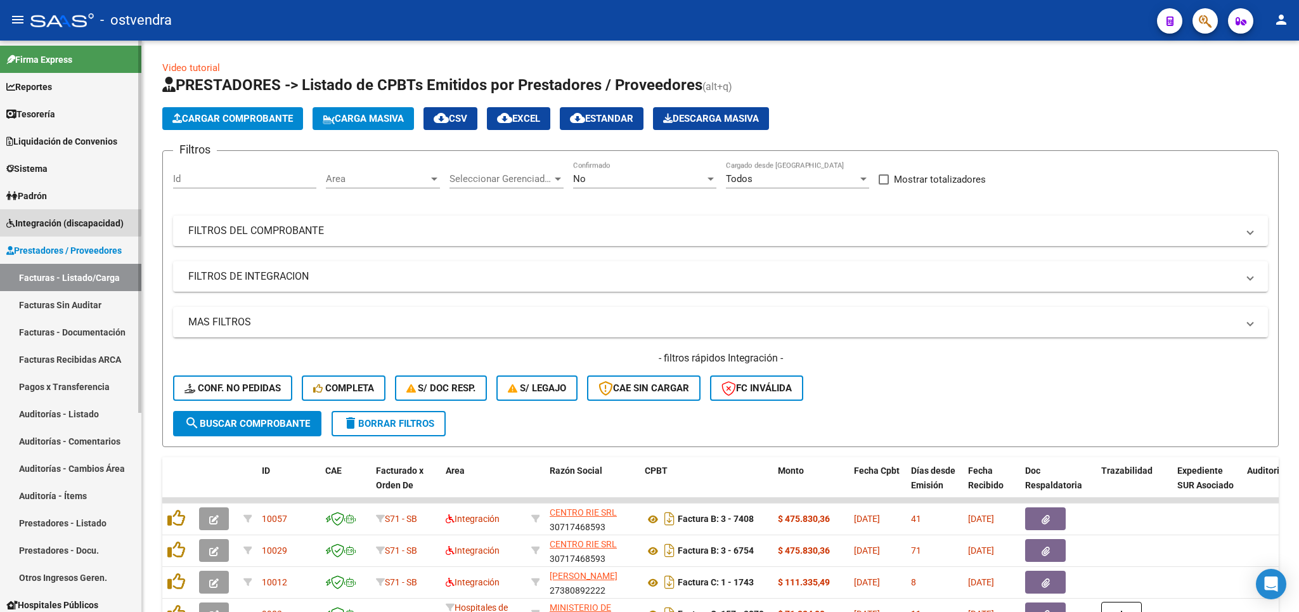
click at [38, 219] on span "Integración (discapacidad)" at bounding box center [64, 223] width 117 height 14
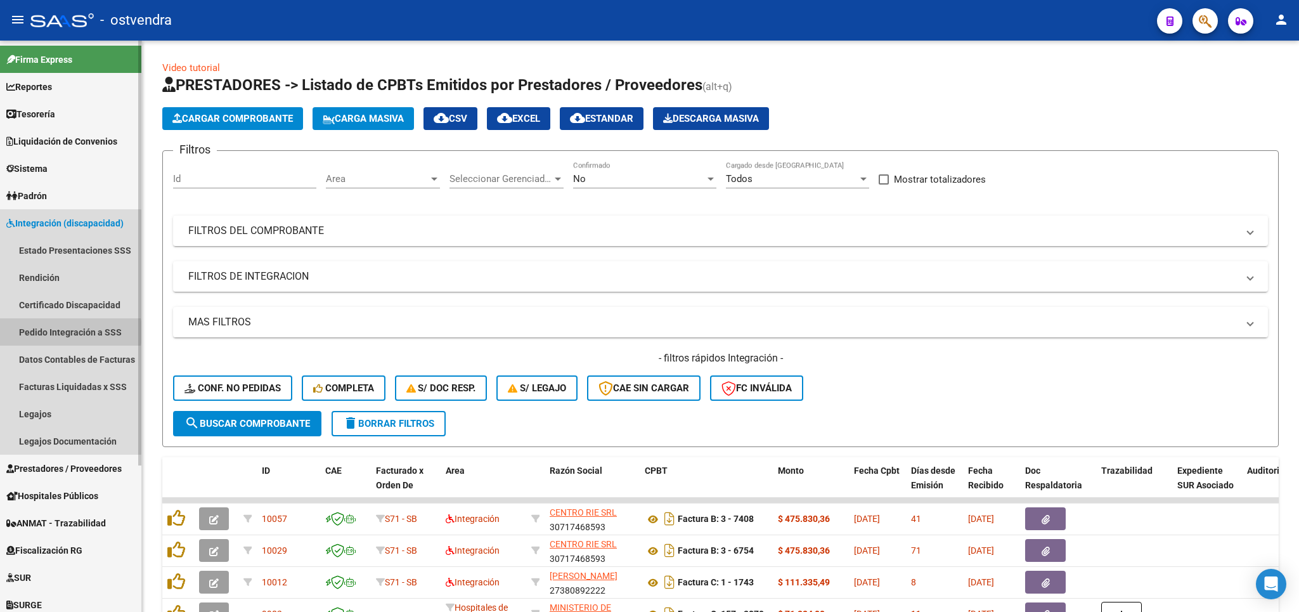
click at [47, 332] on link "Pedido Integración a SSS" at bounding box center [70, 331] width 141 height 27
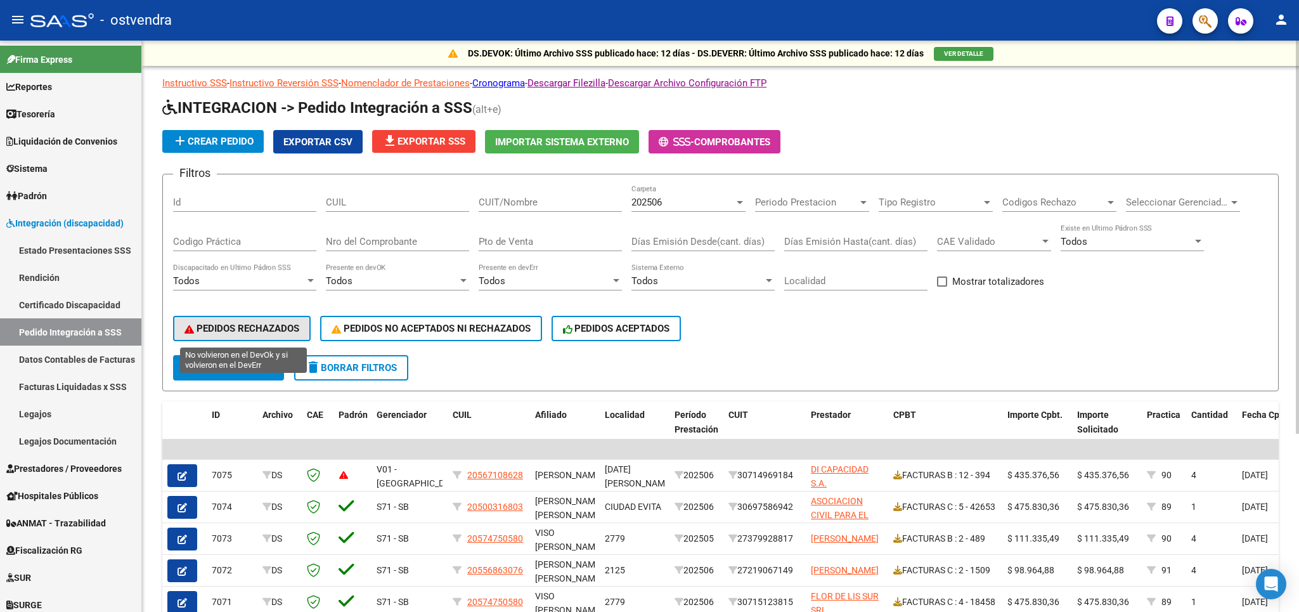
drag, startPoint x: 295, startPoint y: 324, endPoint x: 386, endPoint y: 405, distance: 121.7
click at [295, 325] on span "PEDIDOS RECHAZADOS" at bounding box center [241, 328] width 115 height 11
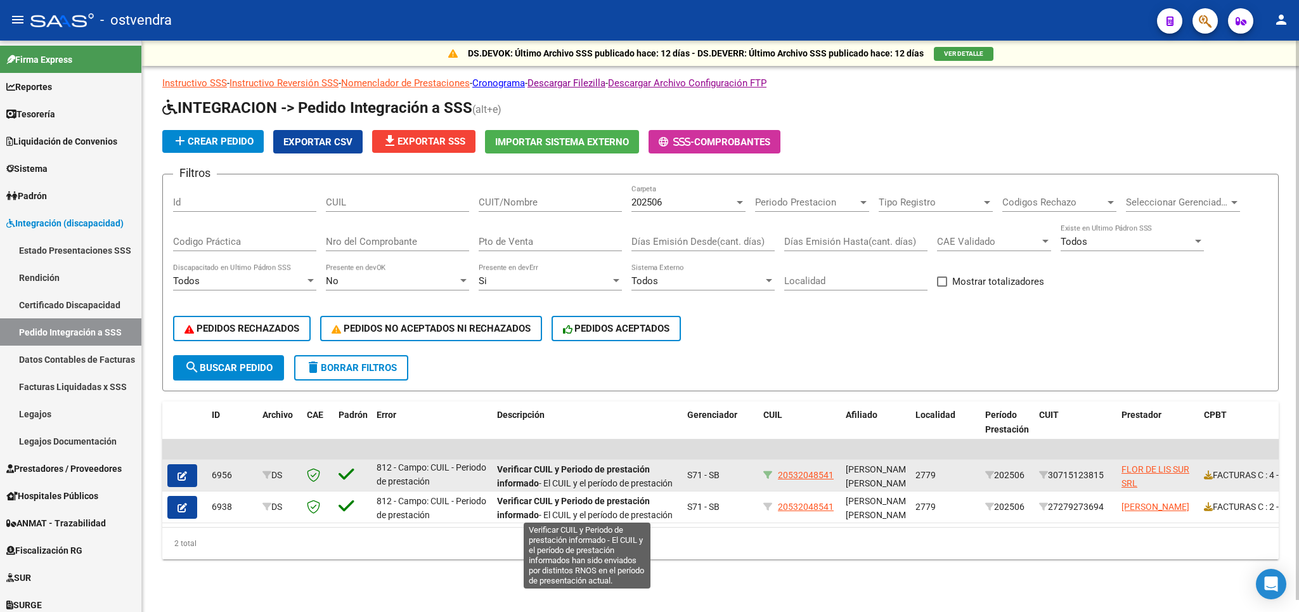
scroll to position [6, 0]
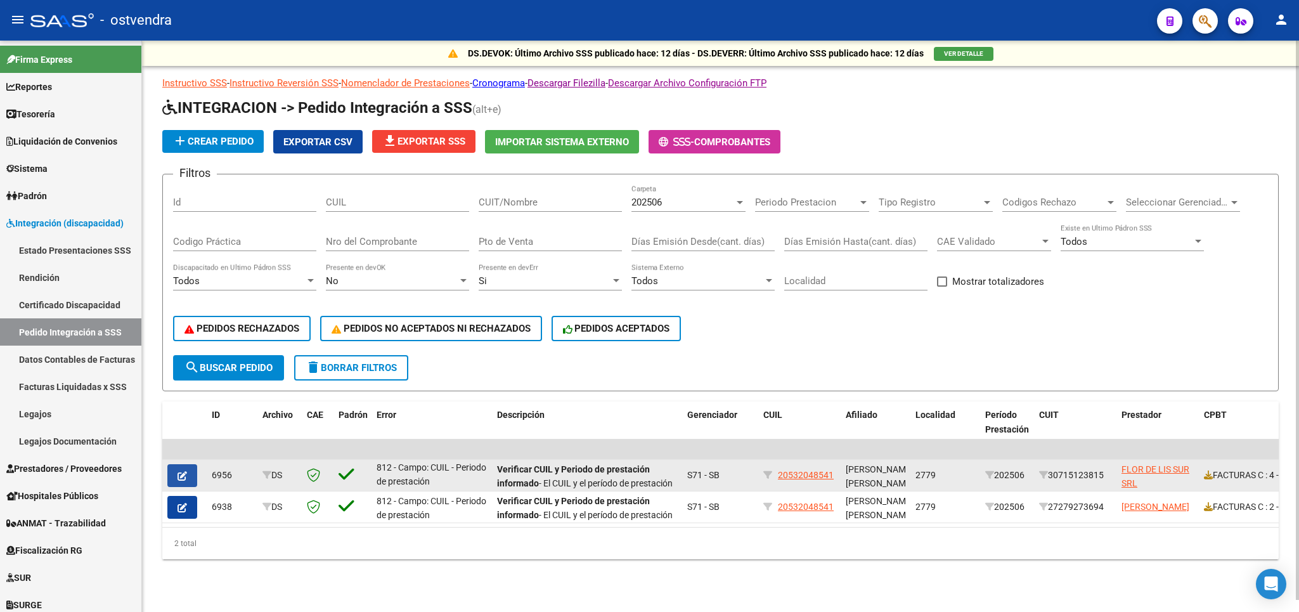
click at [174, 469] on button "button" at bounding box center [182, 475] width 30 height 23
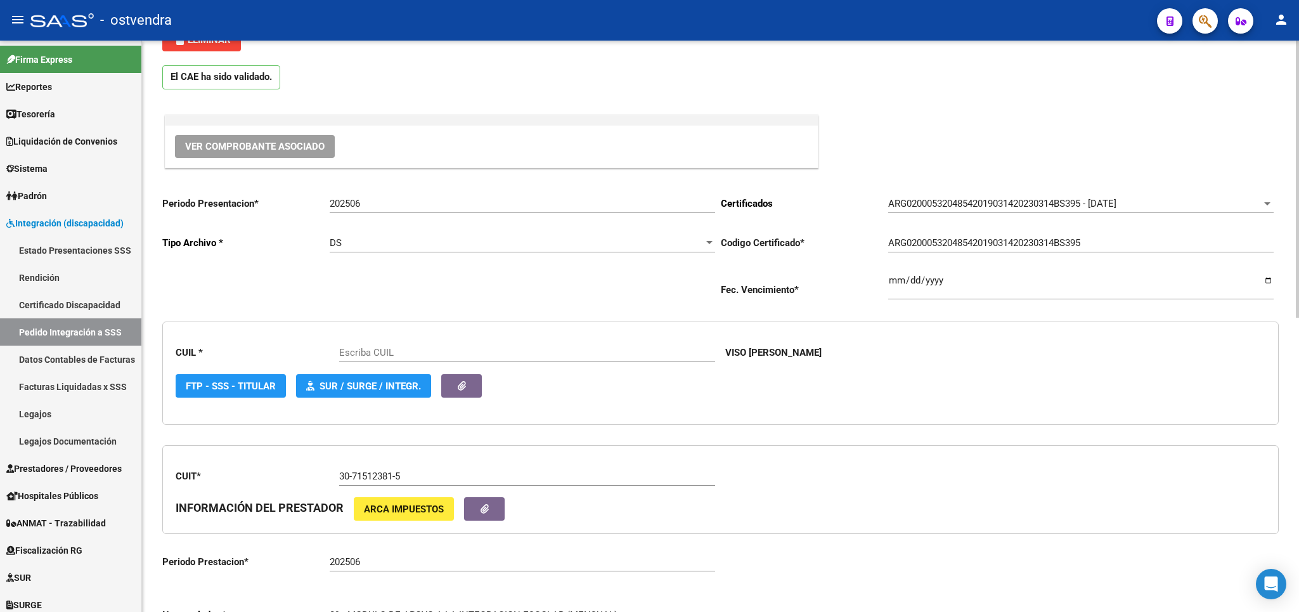
scroll to position [74, 0]
type input "20532048541"
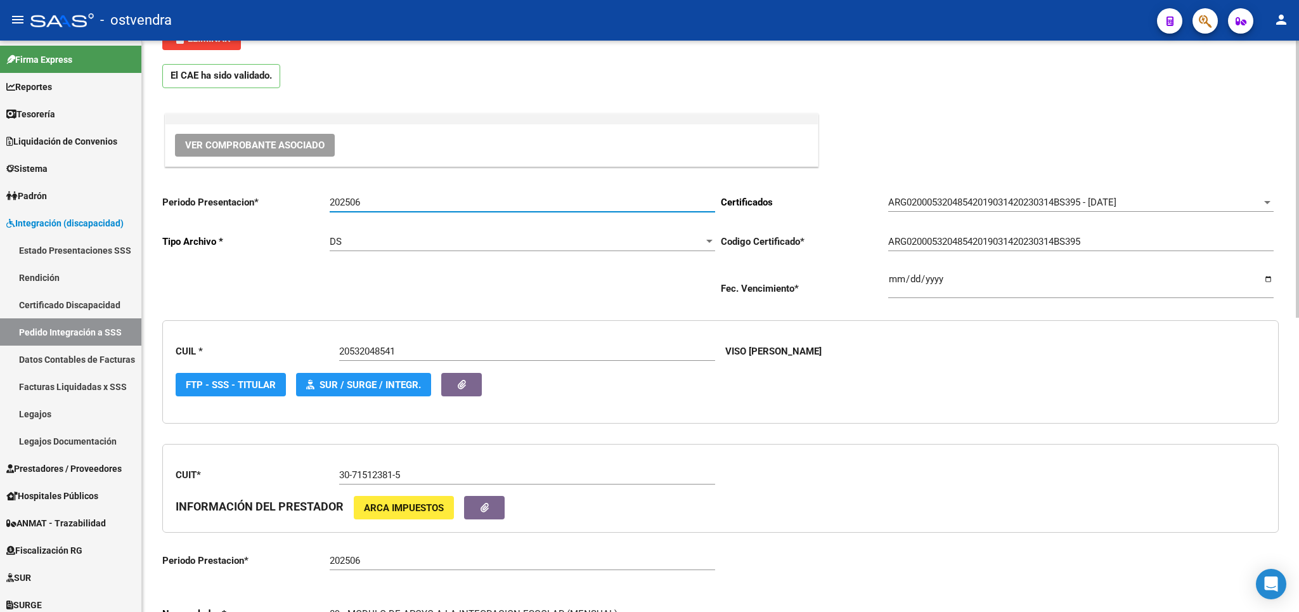
click at [380, 200] on input "202506" at bounding box center [522, 201] width 385 height 11
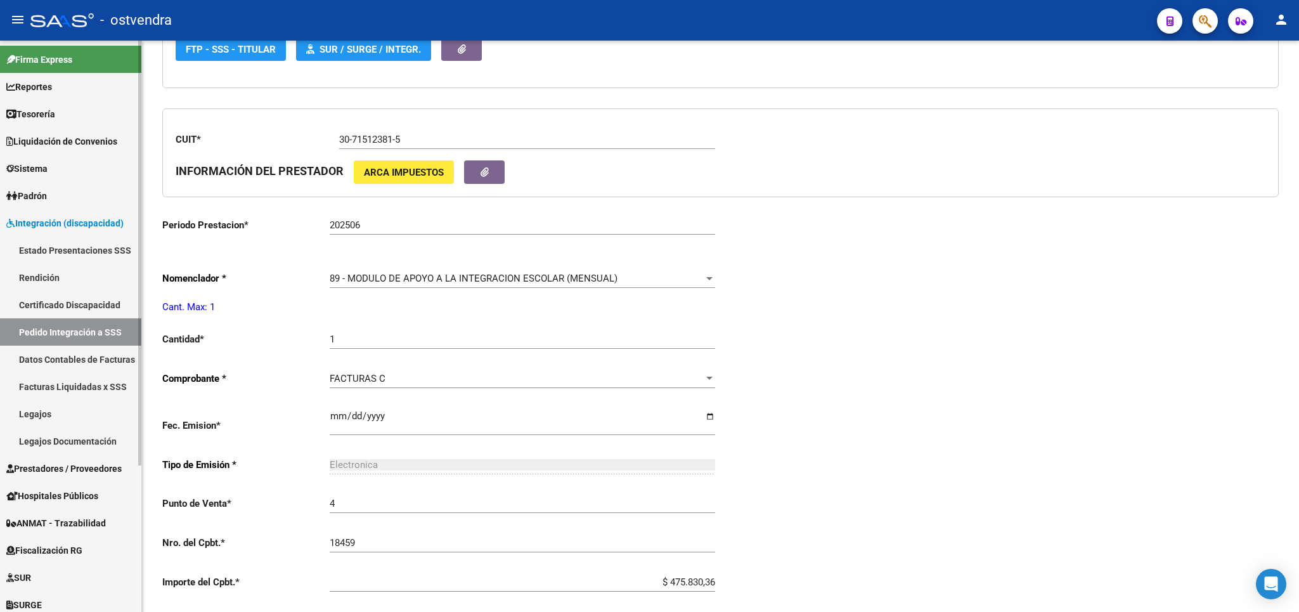
scroll to position [222, 0]
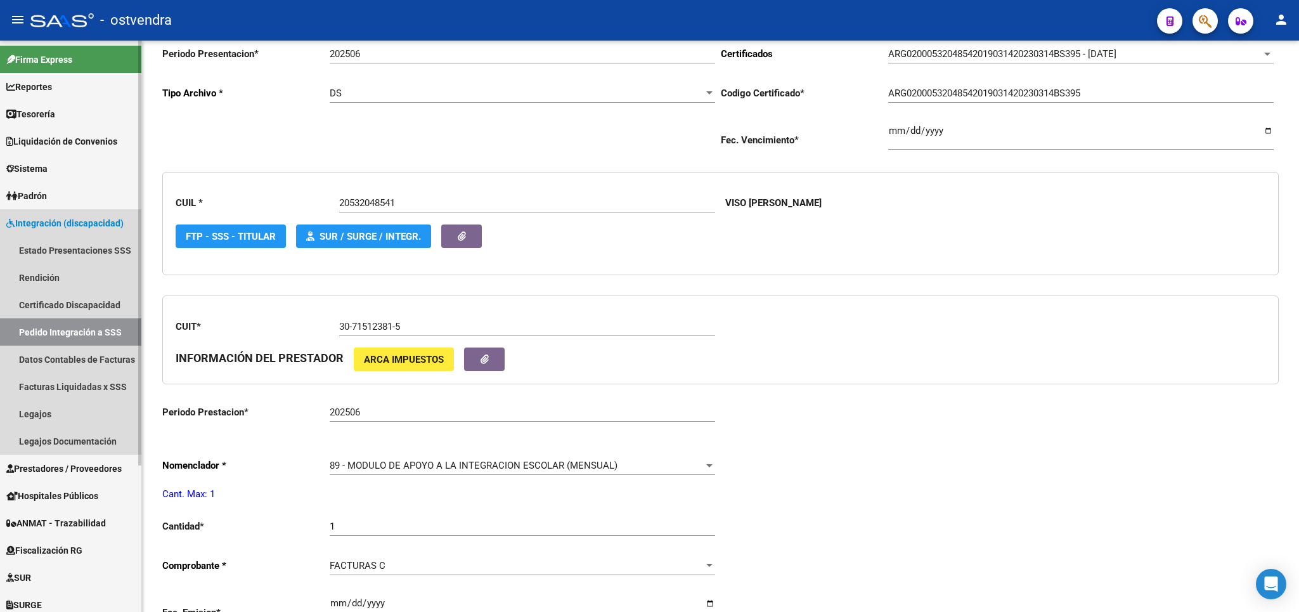
click at [85, 335] on link "Pedido Integración a SSS" at bounding box center [70, 331] width 141 height 27
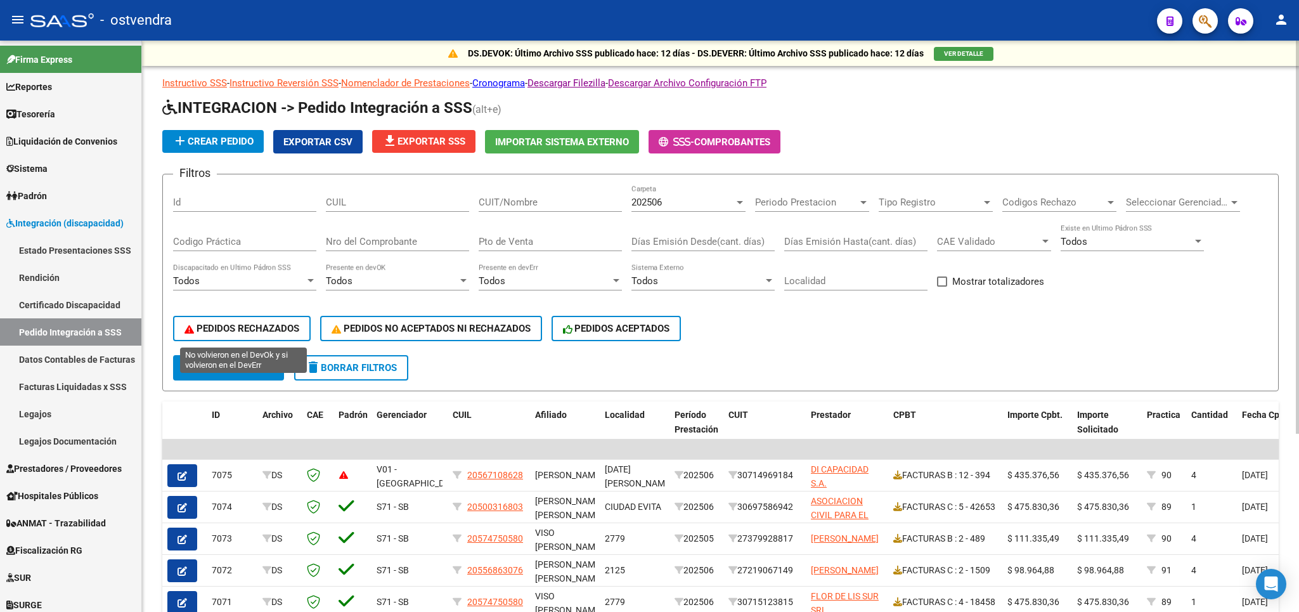
click at [270, 328] on span "PEDIDOS RECHAZADOS" at bounding box center [241, 328] width 115 height 11
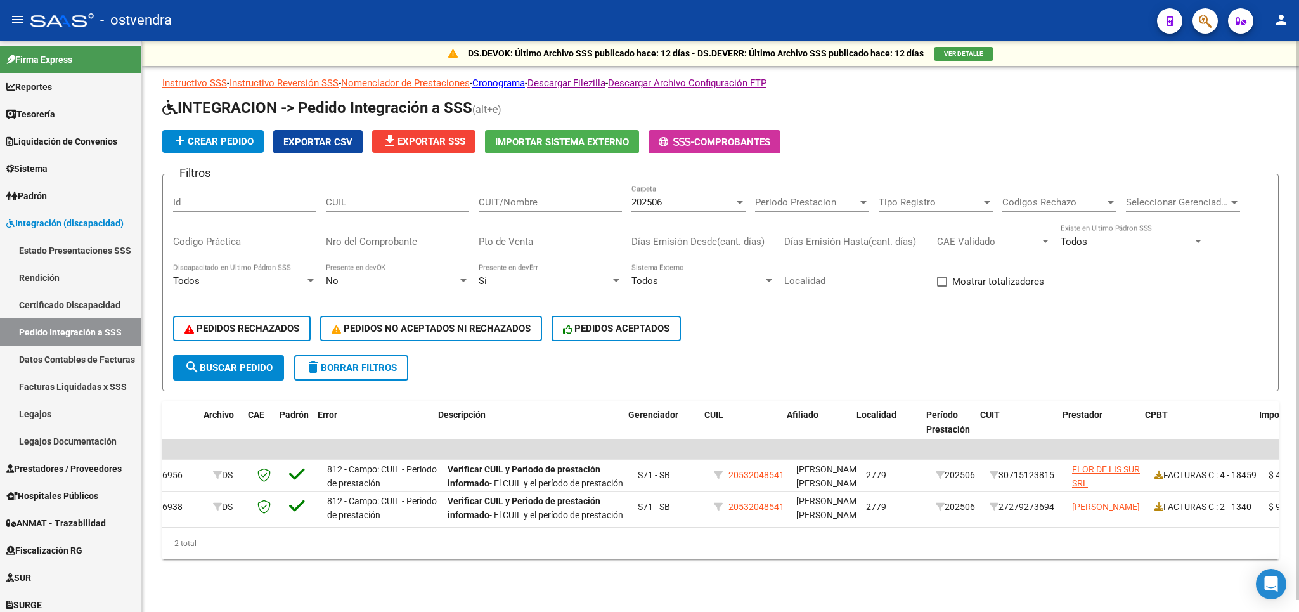
scroll to position [0, 75]
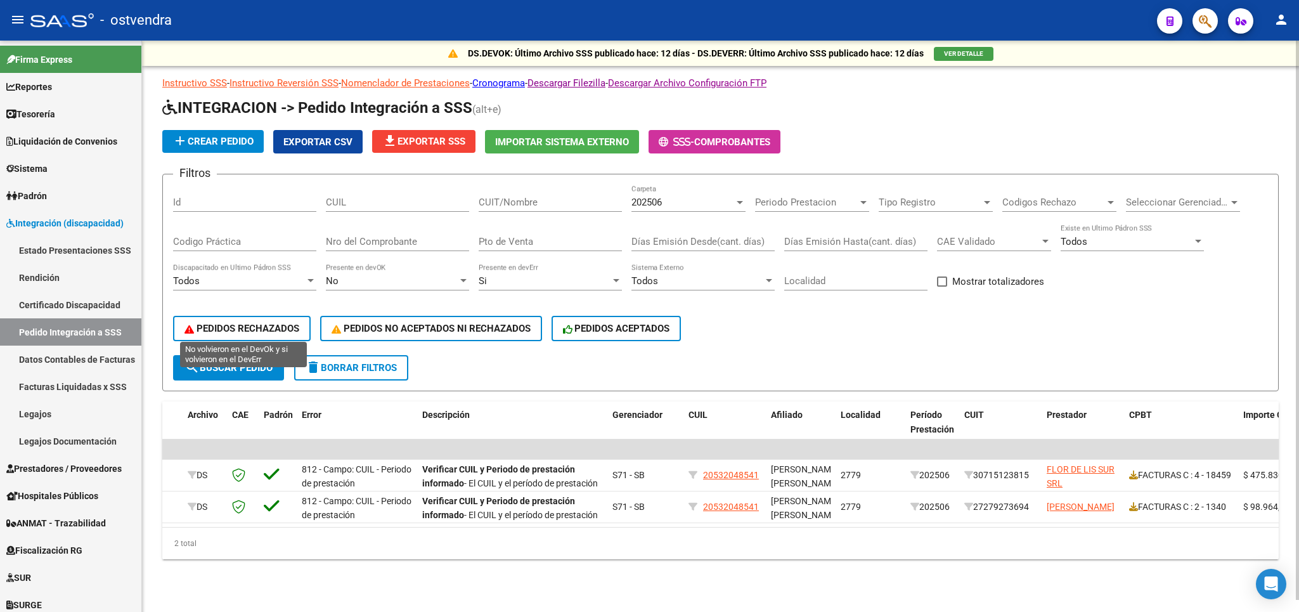
click at [295, 330] on span "PEDIDOS RECHAZADOS" at bounding box center [241, 328] width 115 height 11
click at [369, 362] on span "delete Borrar Filtros" at bounding box center [350, 367] width 91 height 11
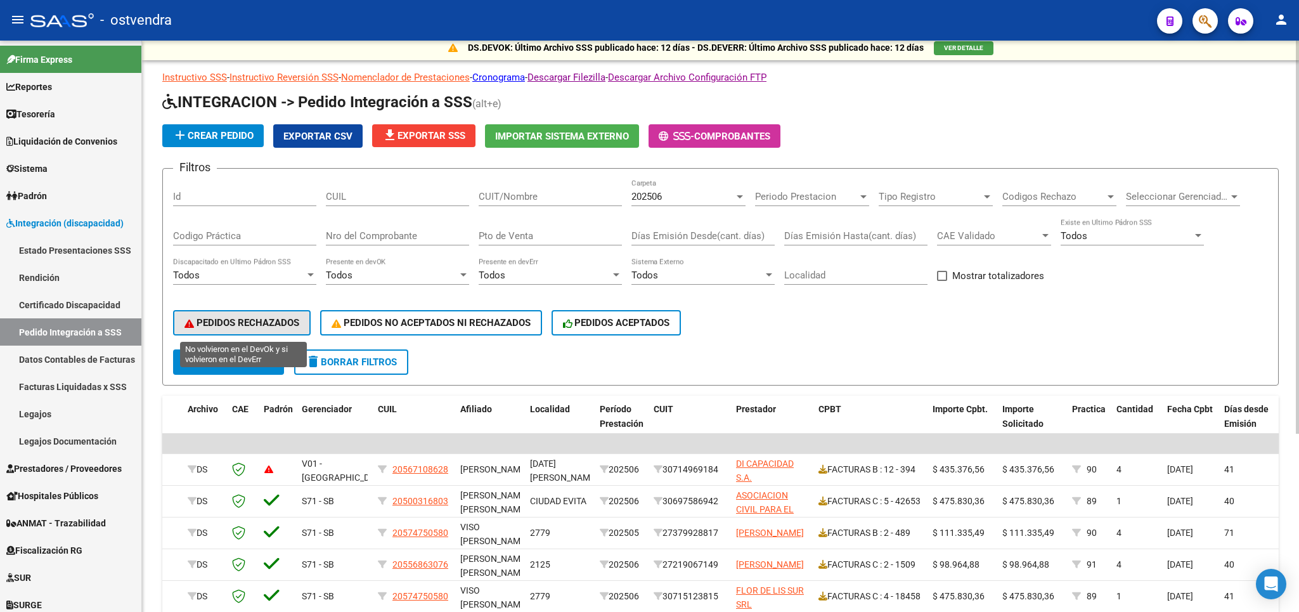
click at [243, 323] on span "PEDIDOS RECHAZADOS" at bounding box center [241, 322] width 115 height 11
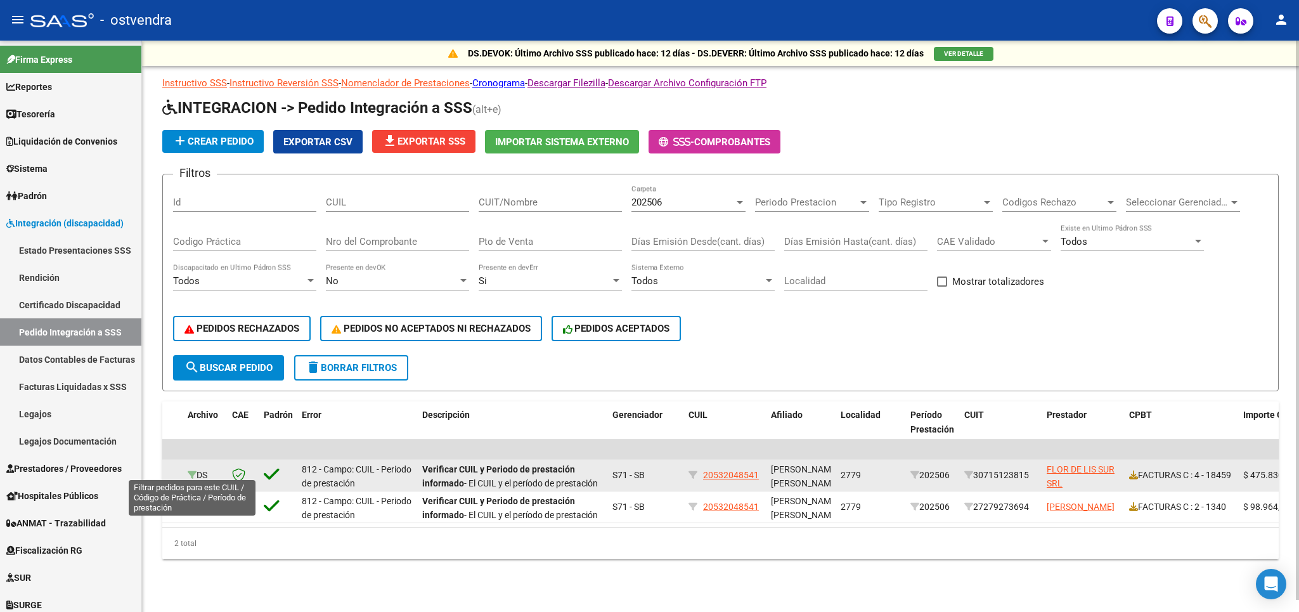
click at [191, 471] on icon at bounding box center [192, 474] width 9 height 9
type input "20532048541"
type input "89"
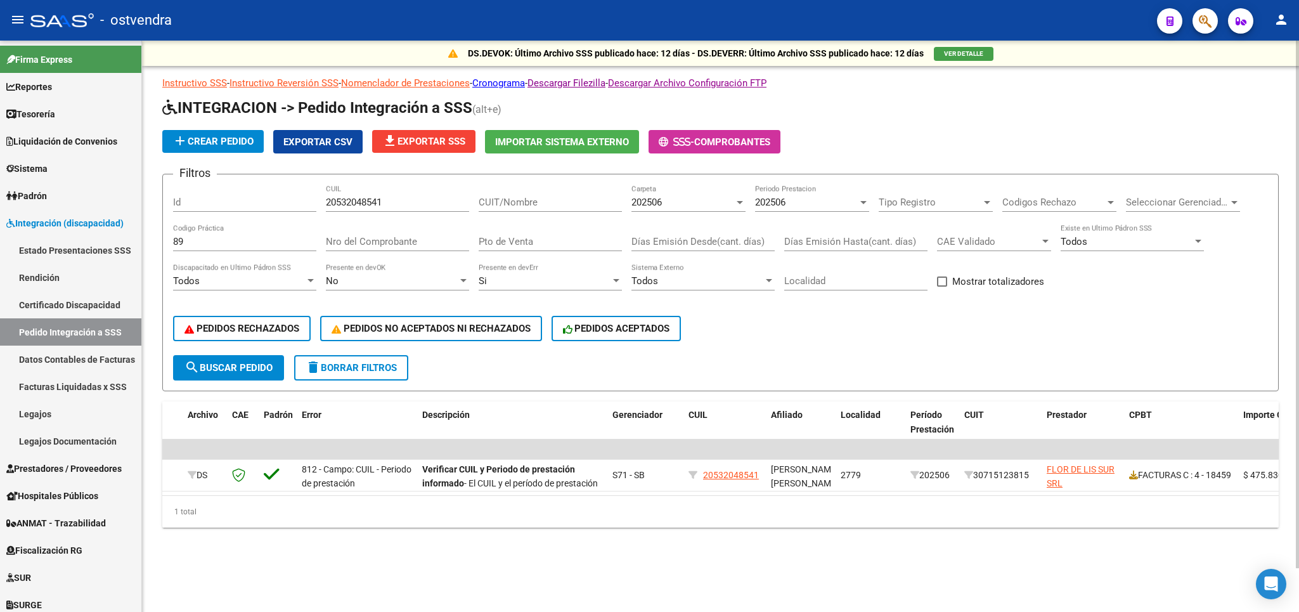
scroll to position [0, 0]
click at [364, 369] on span "delete Borrar Filtros" at bounding box center [350, 367] width 91 height 11
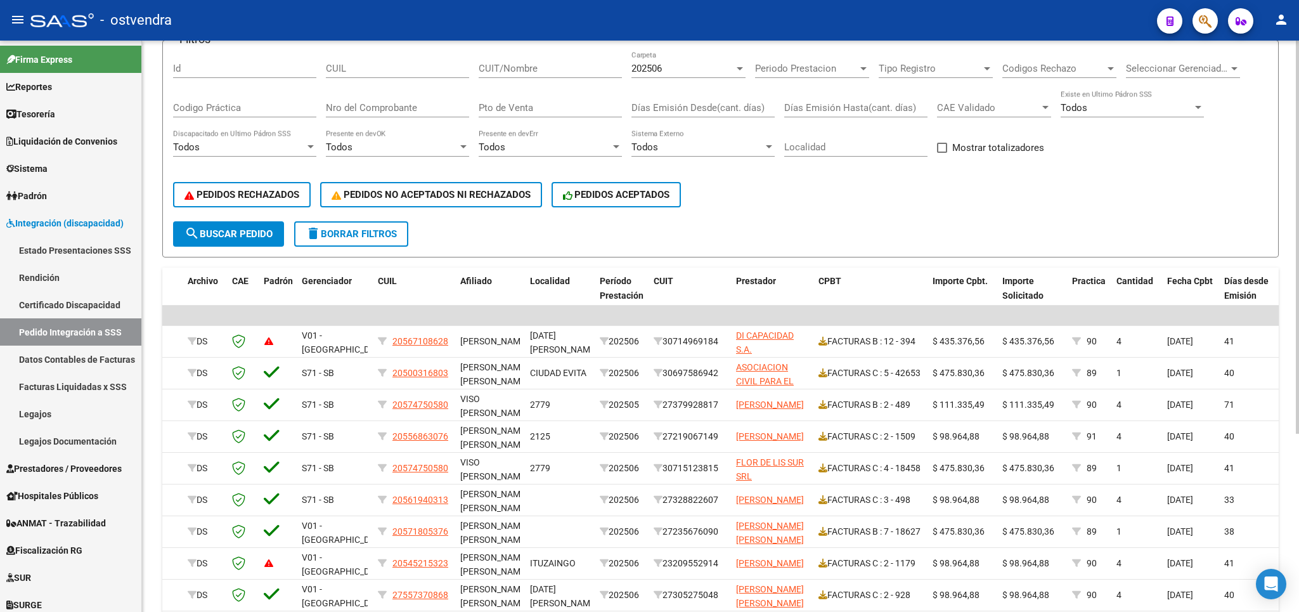
scroll to position [148, 0]
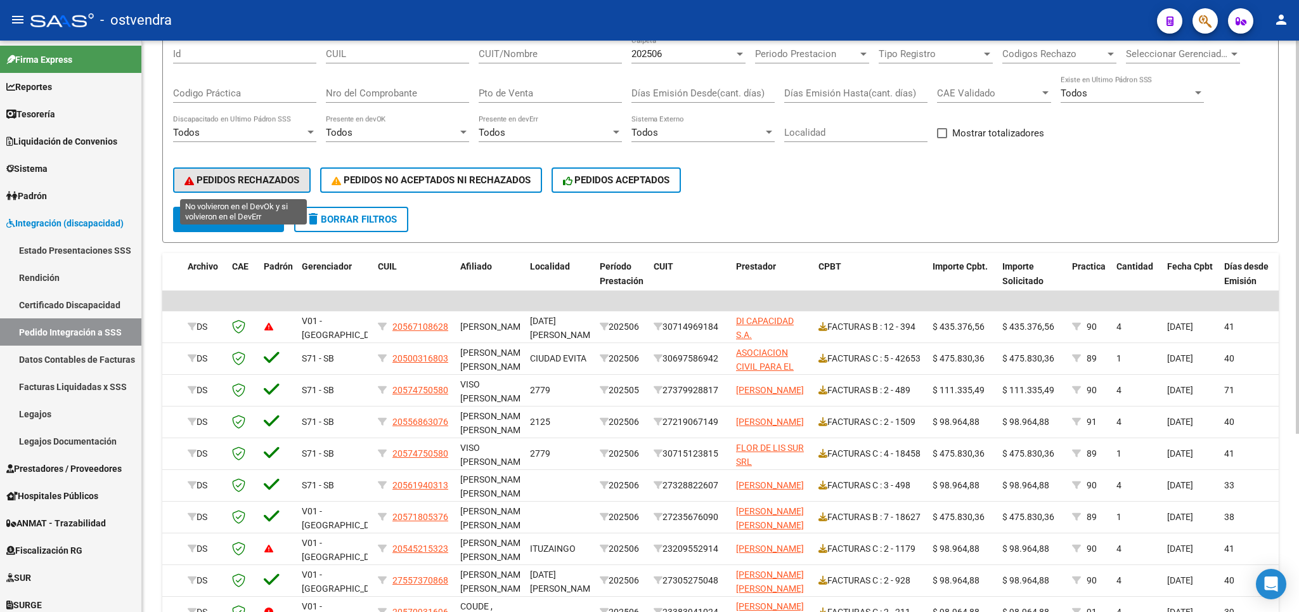
click at [221, 170] on button "PEDIDOS RECHAZADOS" at bounding box center [242, 179] width 138 height 25
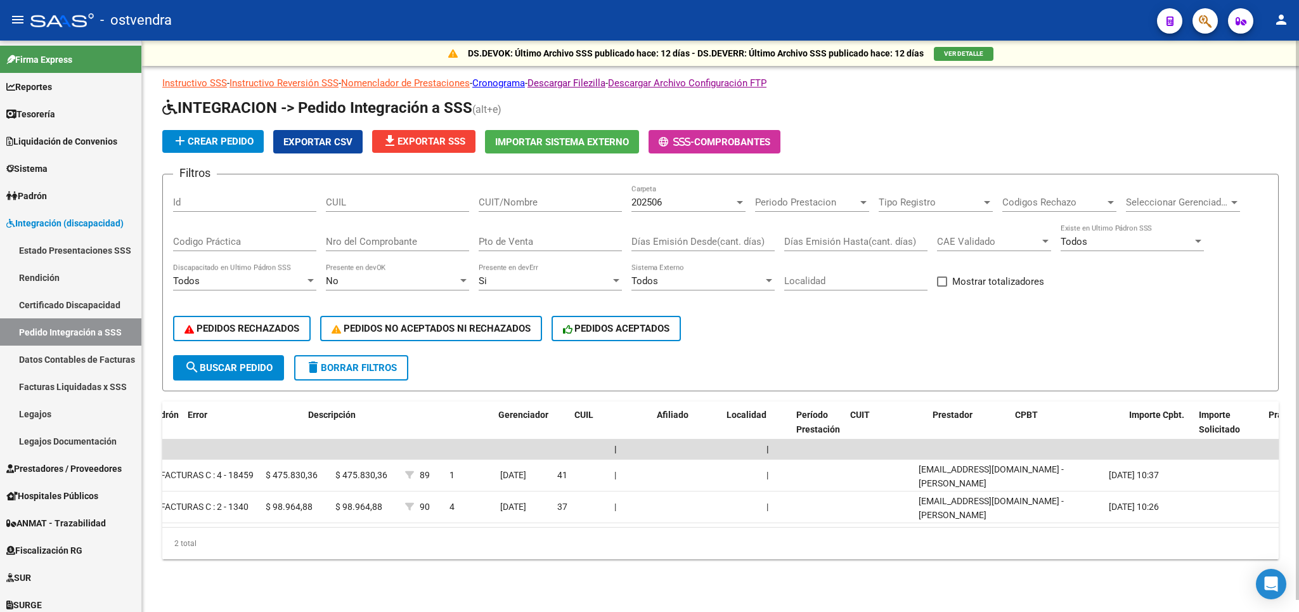
scroll to position [0, 0]
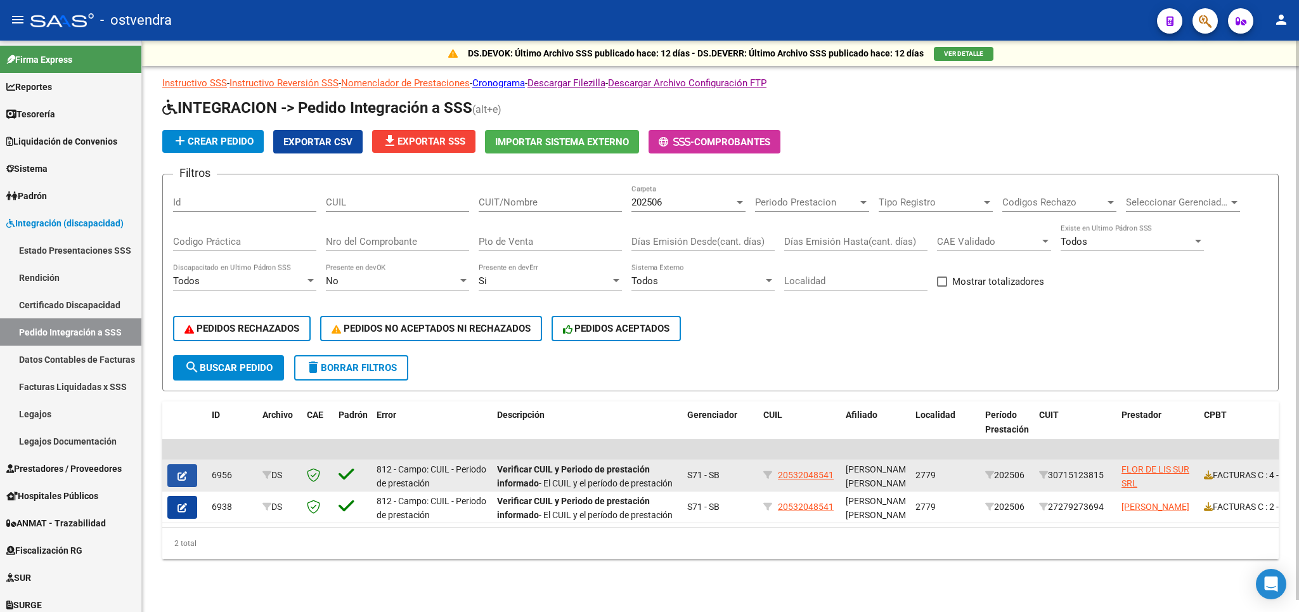
click at [176, 464] on button "button" at bounding box center [182, 475] width 30 height 23
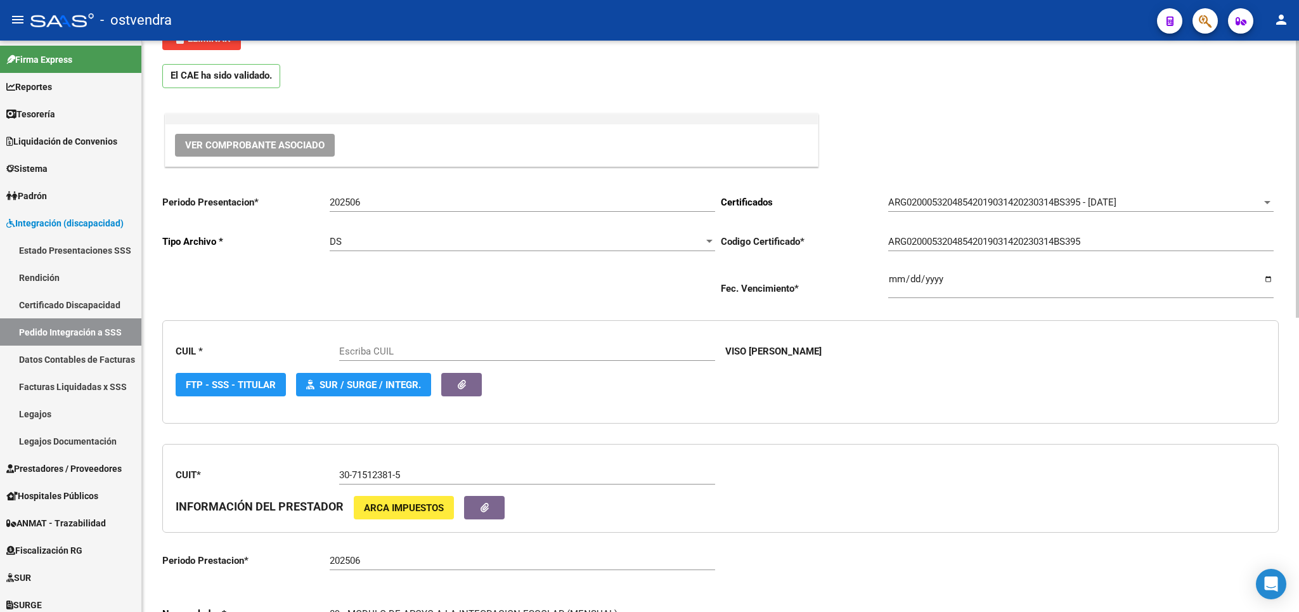
type input "20532048541"
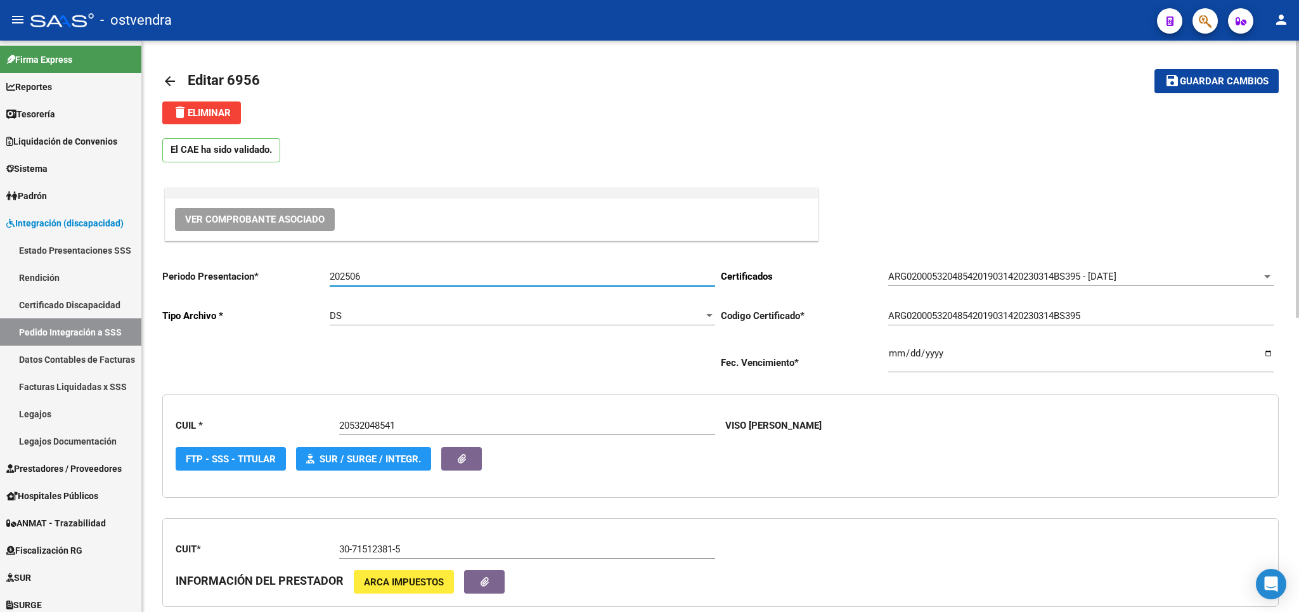
click at [372, 278] on input "202506" at bounding box center [522, 276] width 385 height 11
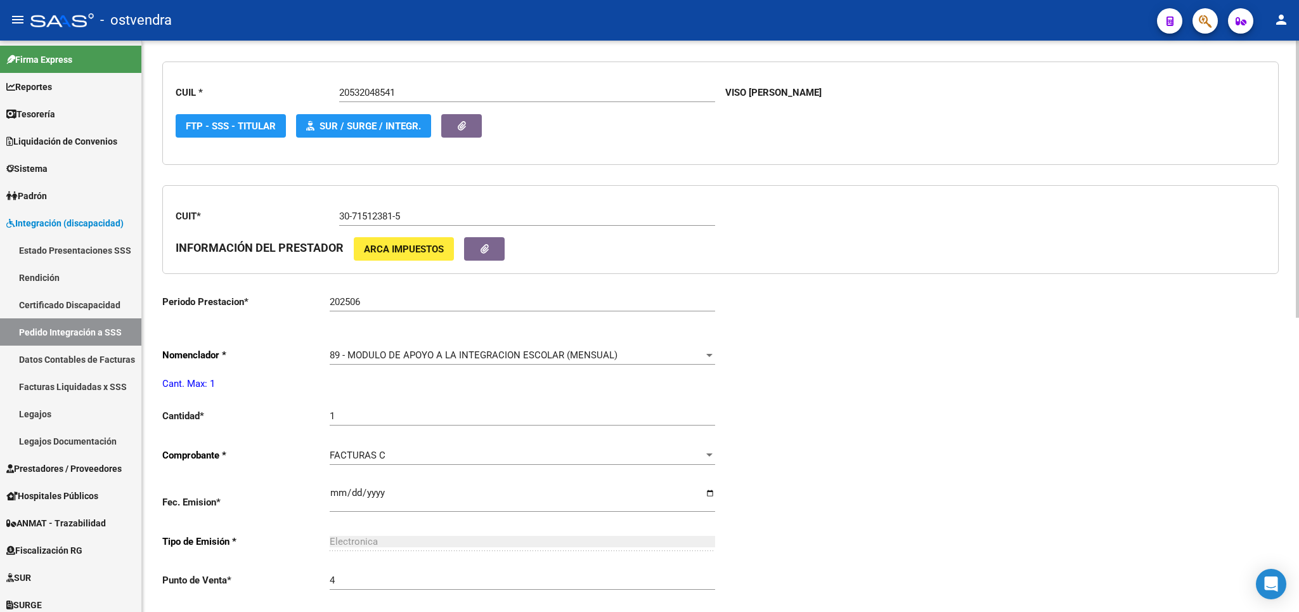
scroll to position [445, 0]
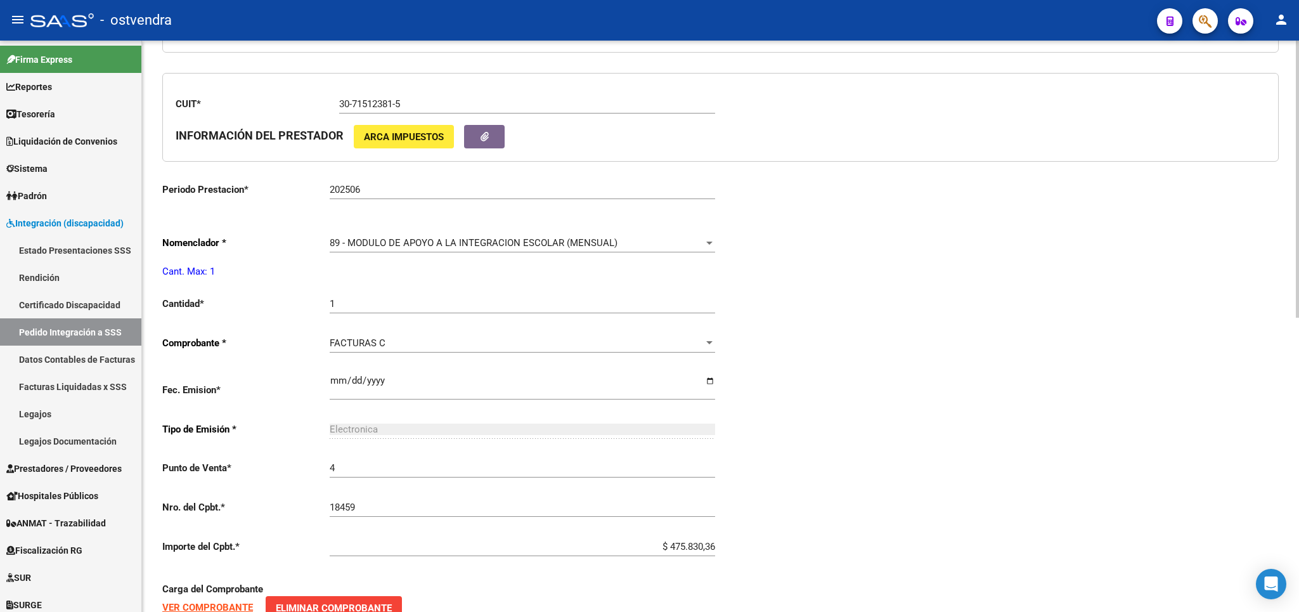
type input "202507"
click at [378, 184] on input "202506" at bounding box center [522, 189] width 385 height 11
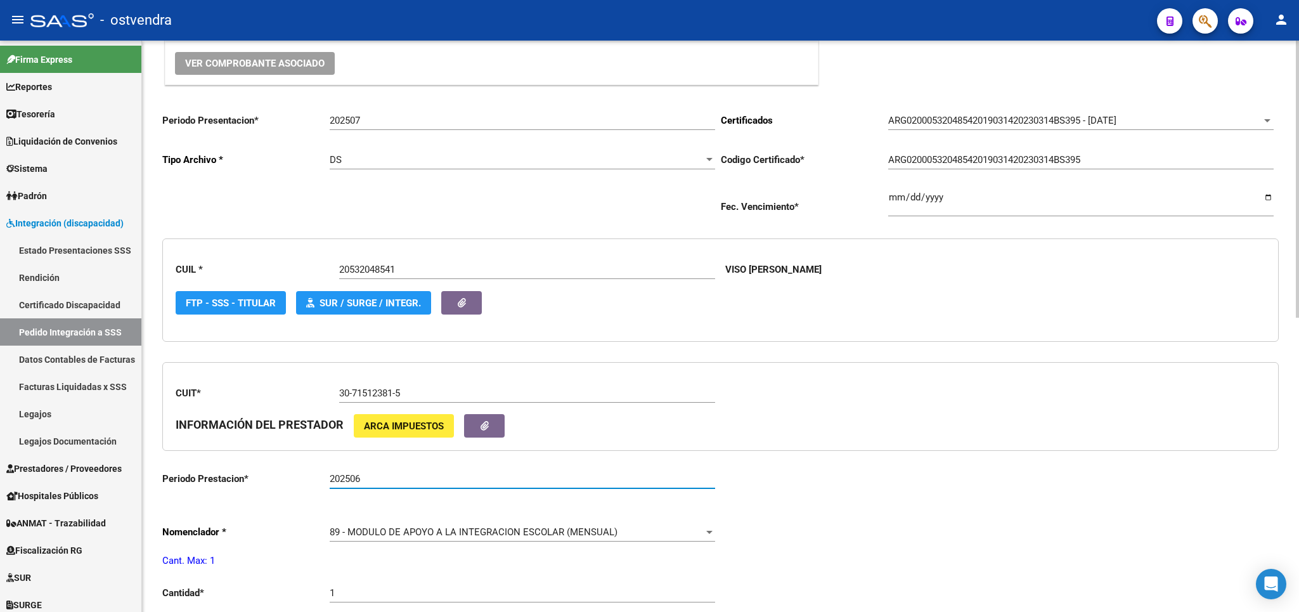
scroll to position [0, 0]
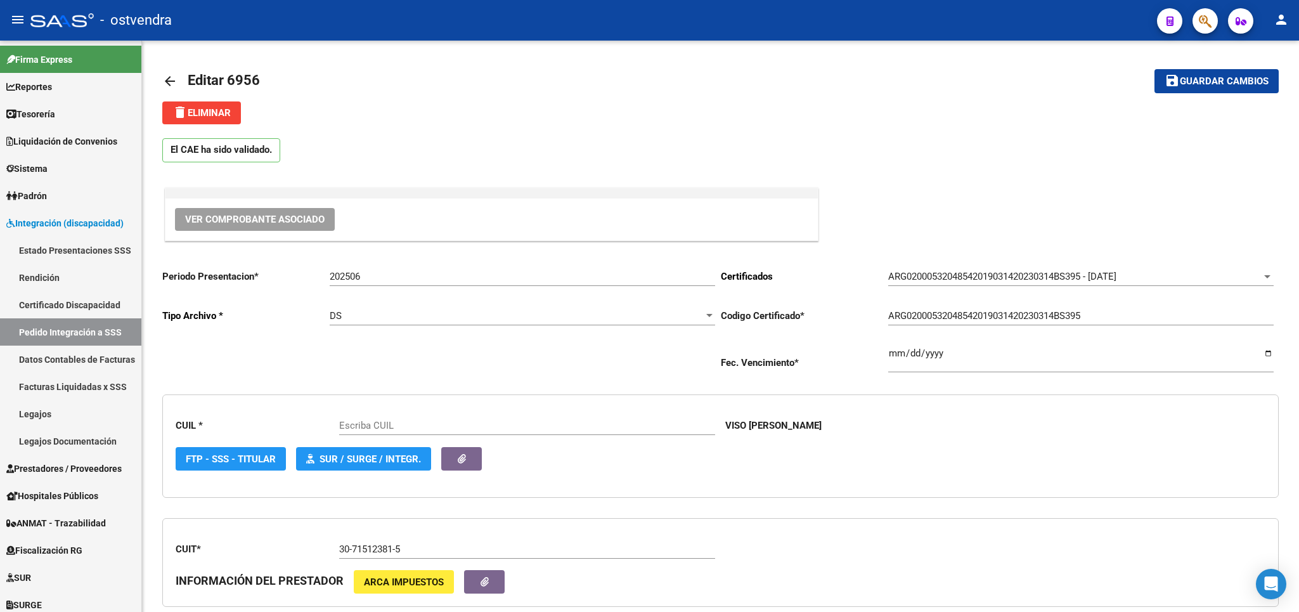
type input "20532048541"
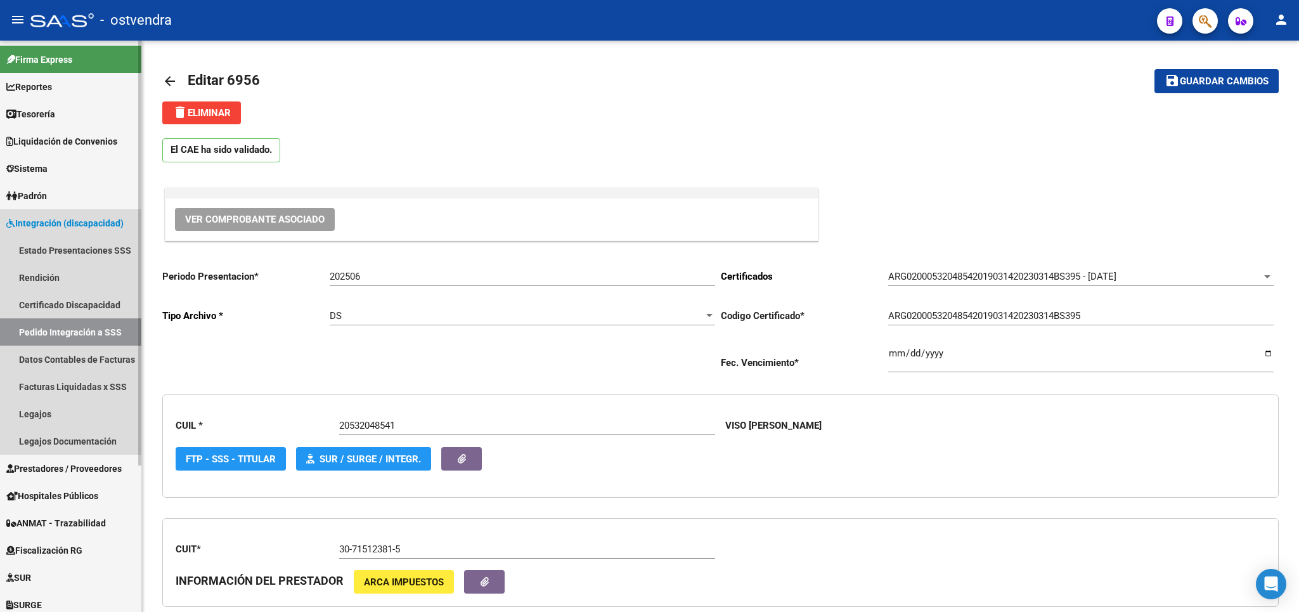
click at [75, 325] on link "Pedido Integración a SSS" at bounding box center [70, 331] width 141 height 27
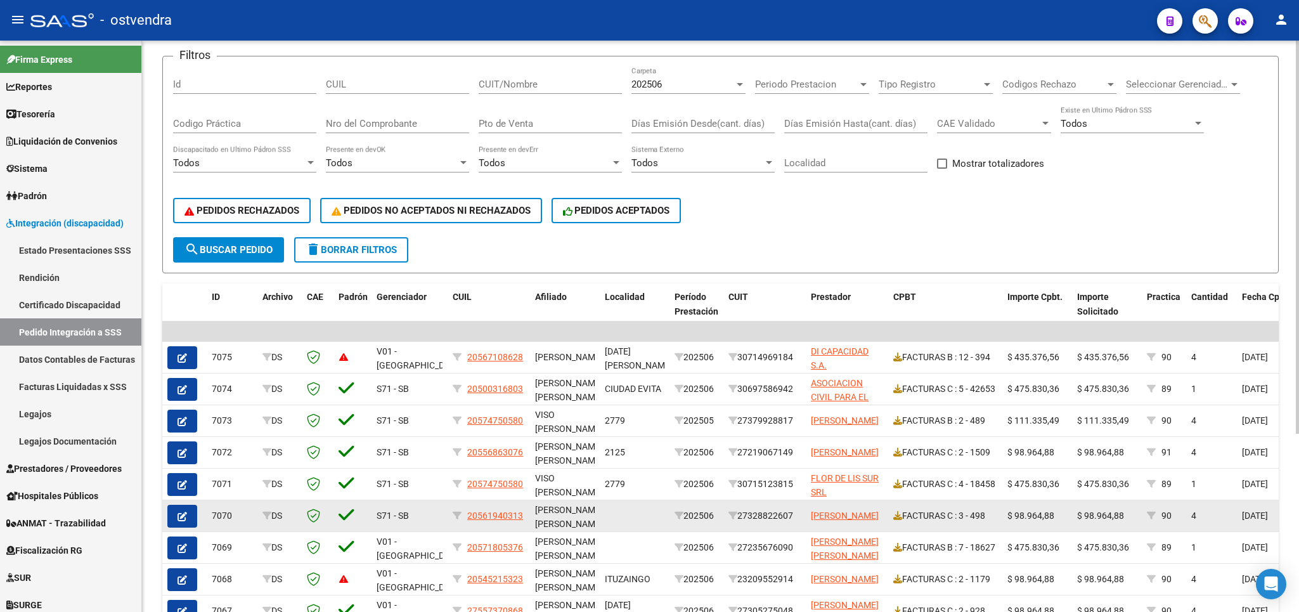
scroll to position [259, 0]
